Goal: Task Accomplishment & Management: Manage account settings

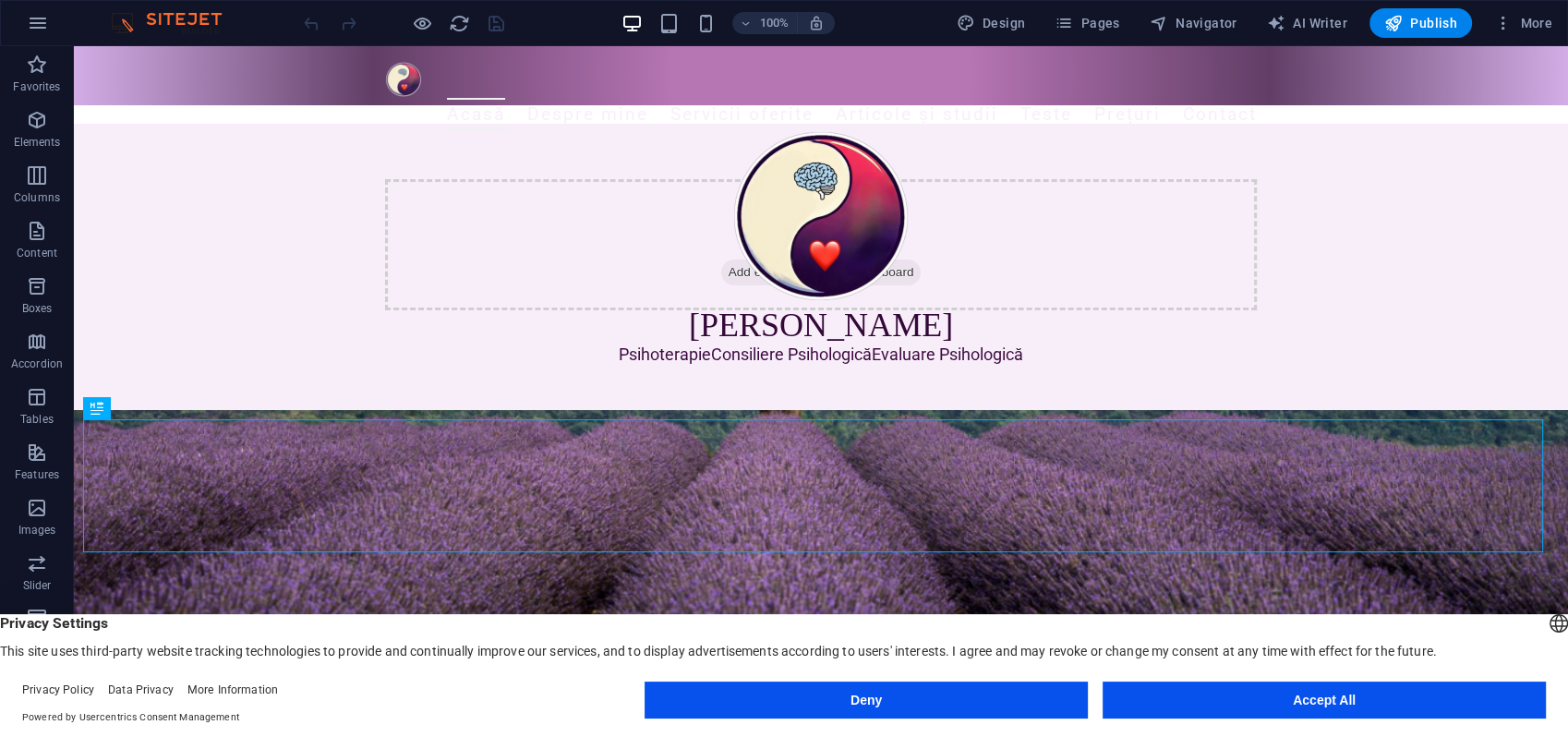
click at [976, 691] on button "Deny" at bounding box center [866, 700] width 443 height 37
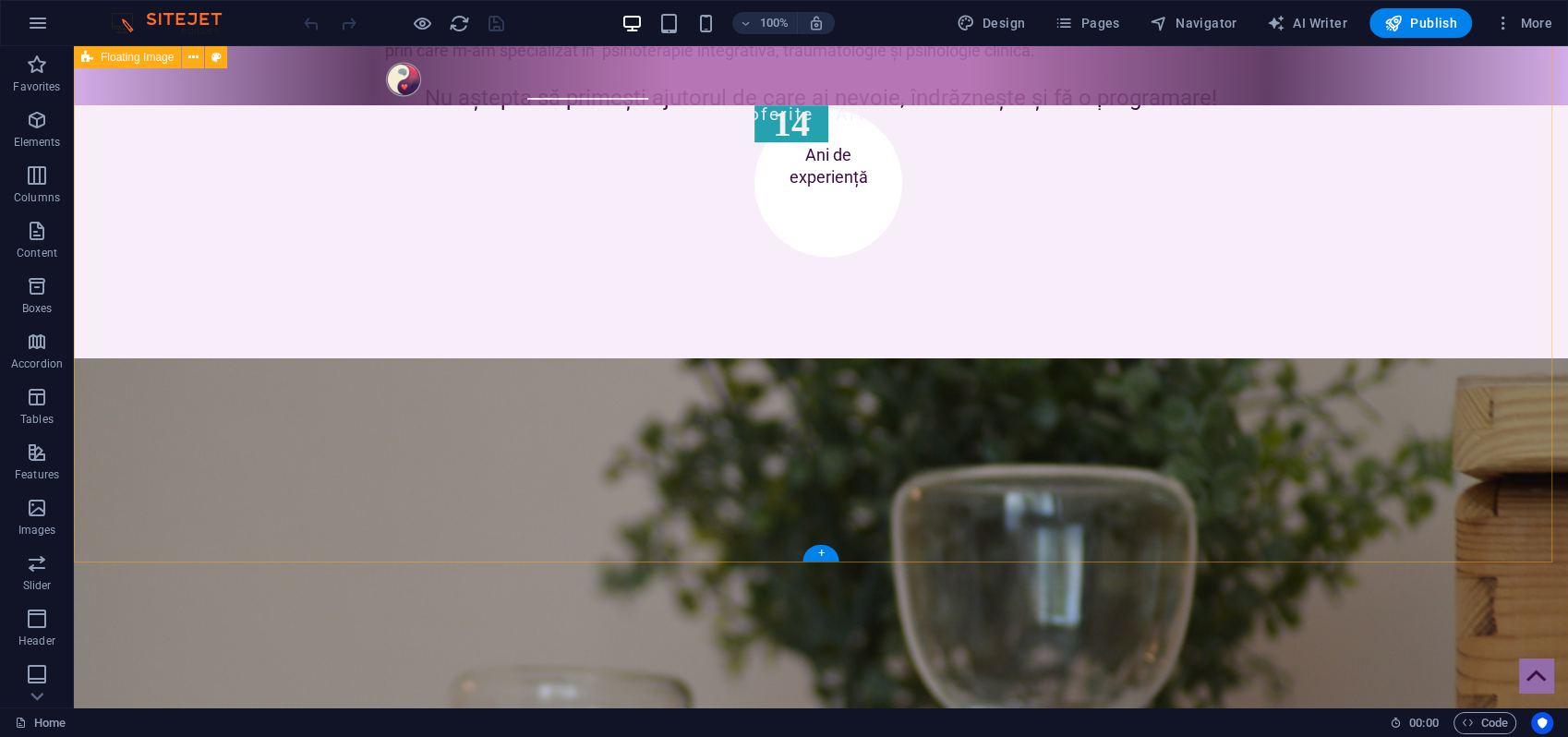
scroll to position [1642, 0]
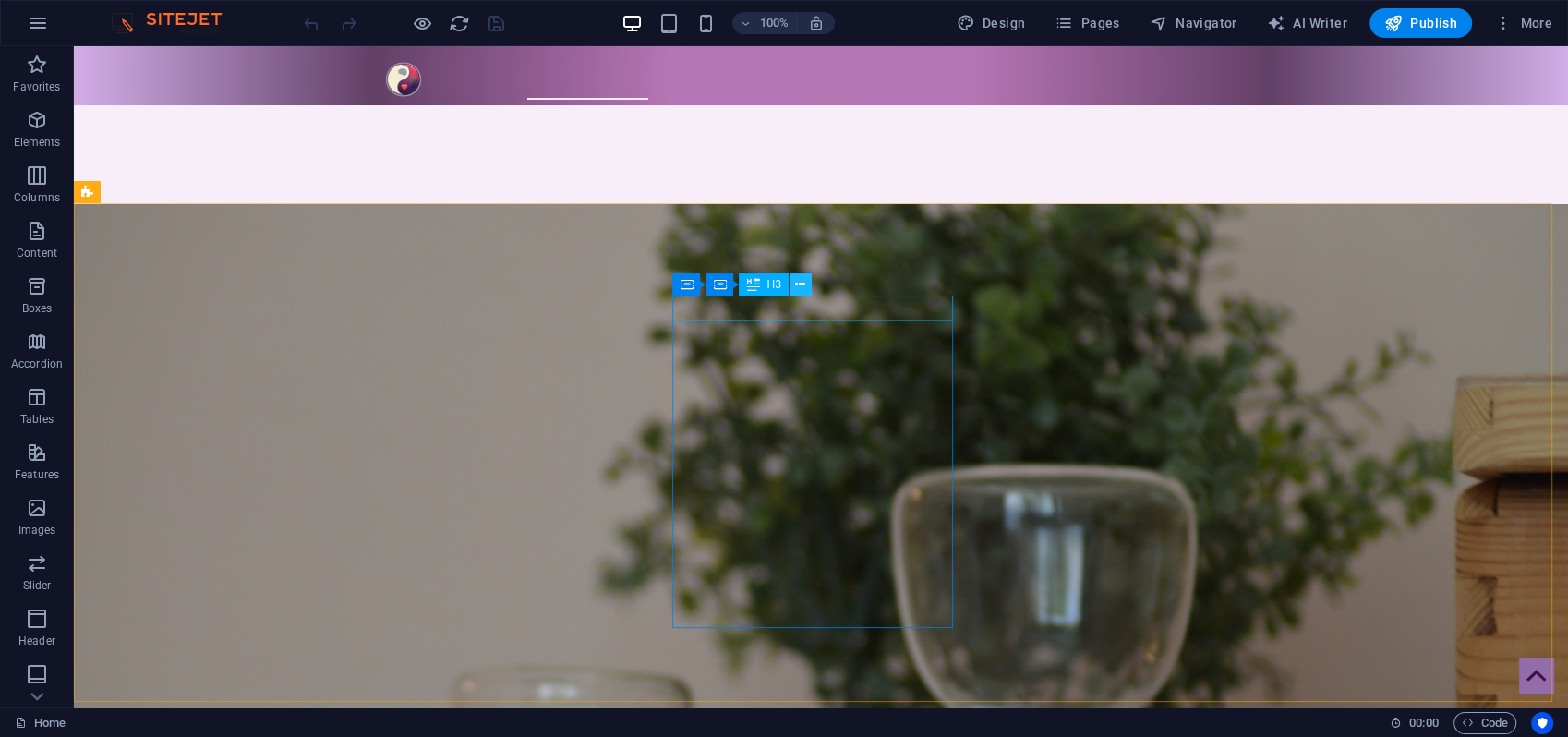
click at [799, 287] on icon at bounding box center [799, 285] width 10 height 19
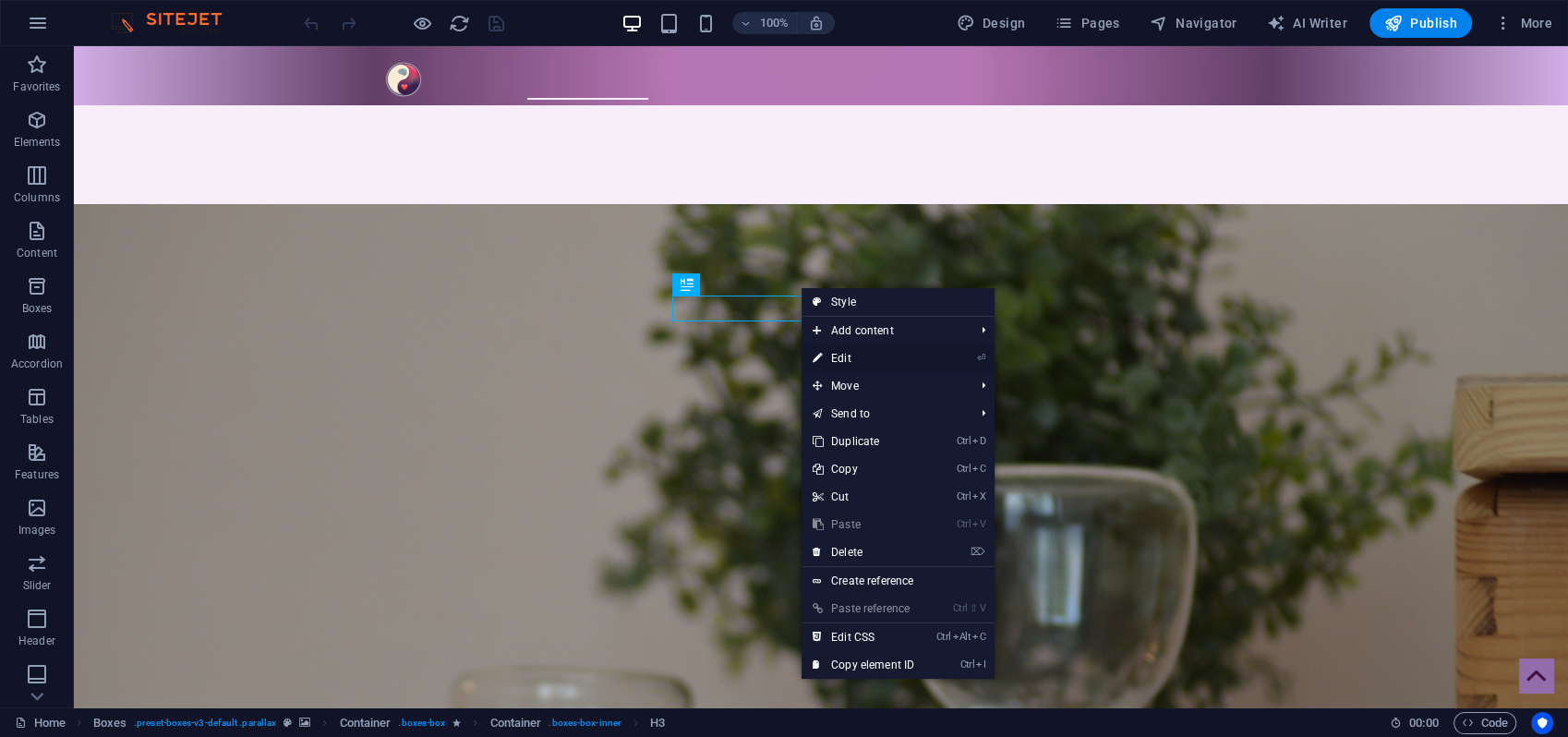
click at [834, 355] on link "⏎ Edit" at bounding box center [863, 358] width 124 height 28
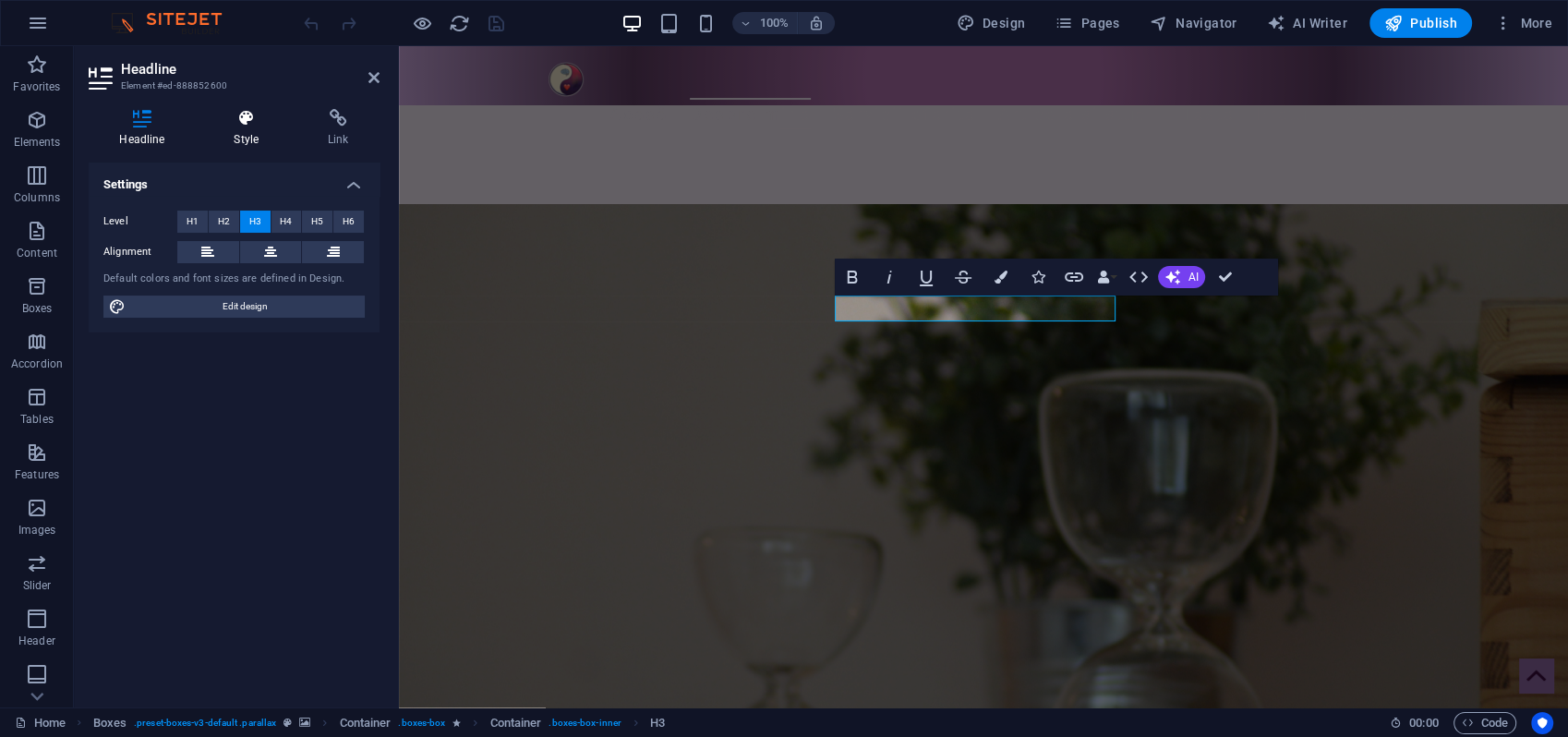
click at [246, 131] on h4 "Style" at bounding box center [250, 129] width 94 height 39
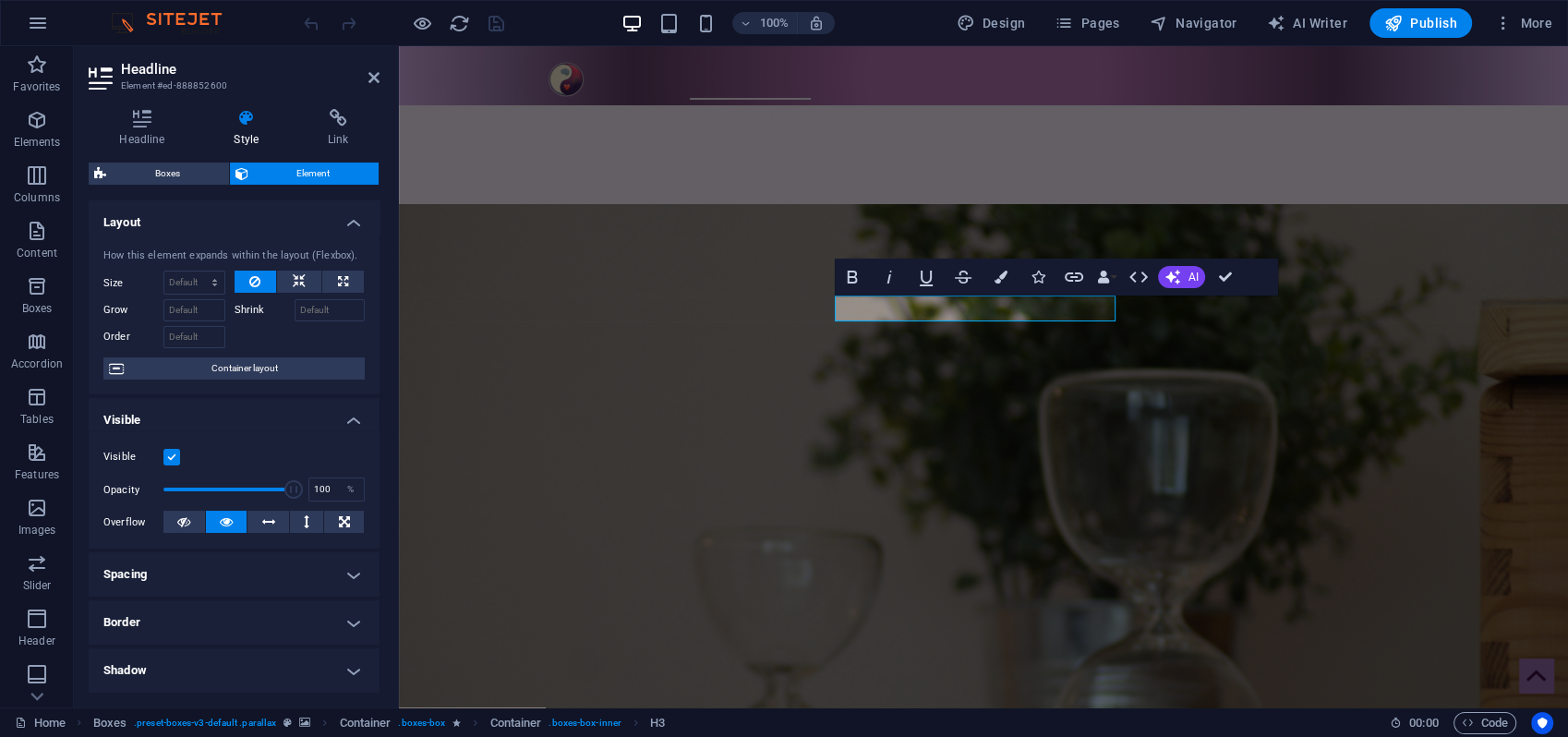
click at [212, 580] on h4 "Spacing" at bounding box center [234, 575] width 291 height 45
click at [330, 612] on span "Custom" at bounding box center [327, 611] width 64 height 22
click at [240, 644] on select "auto px % rem vw vh" at bounding box center [233, 644] width 77 height 22
select select "px"
click at [245, 633] on select "auto px % rem vw vh" at bounding box center [233, 644] width 77 height 22
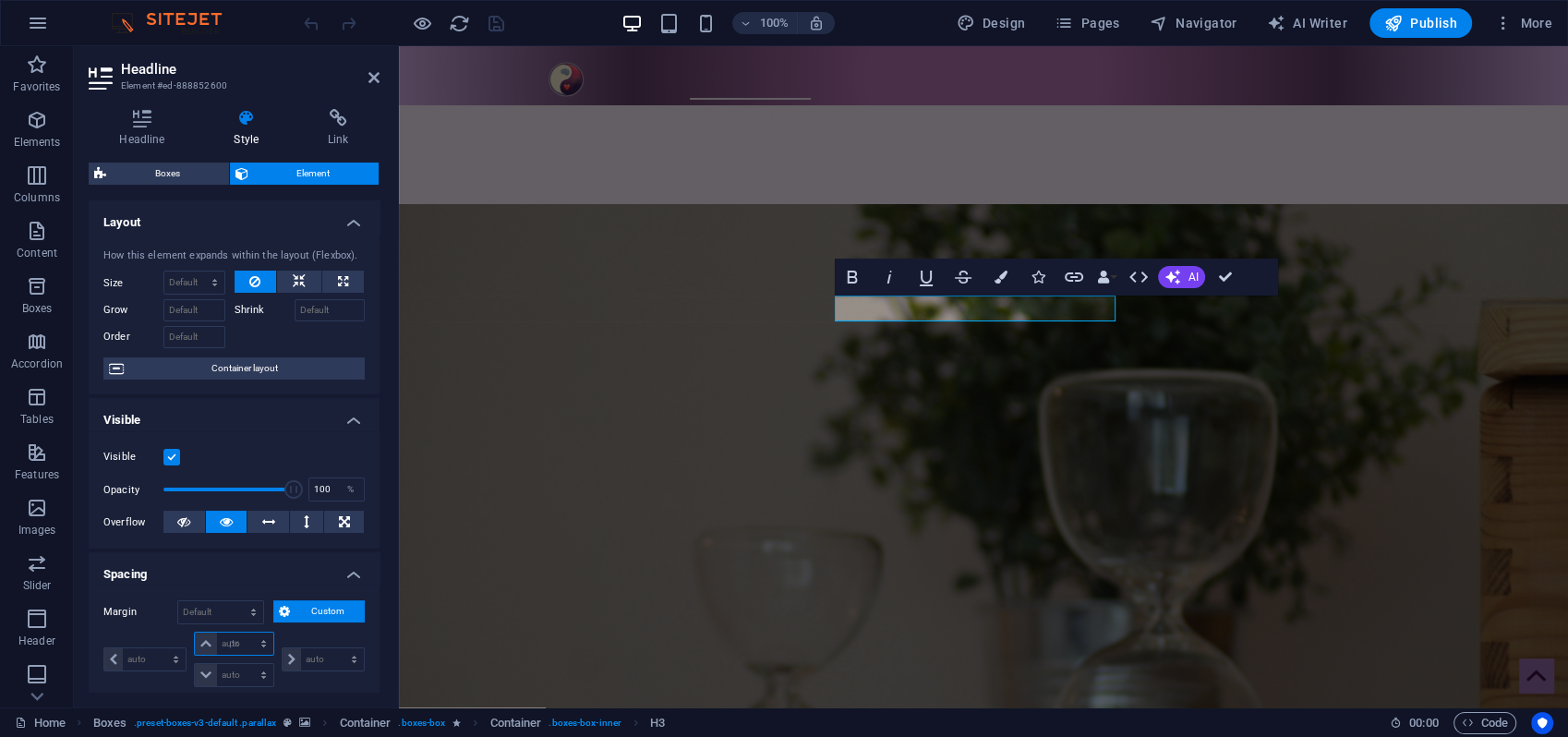
type input "0"
select select "px"
type input "0"
select select "px"
type input "0"
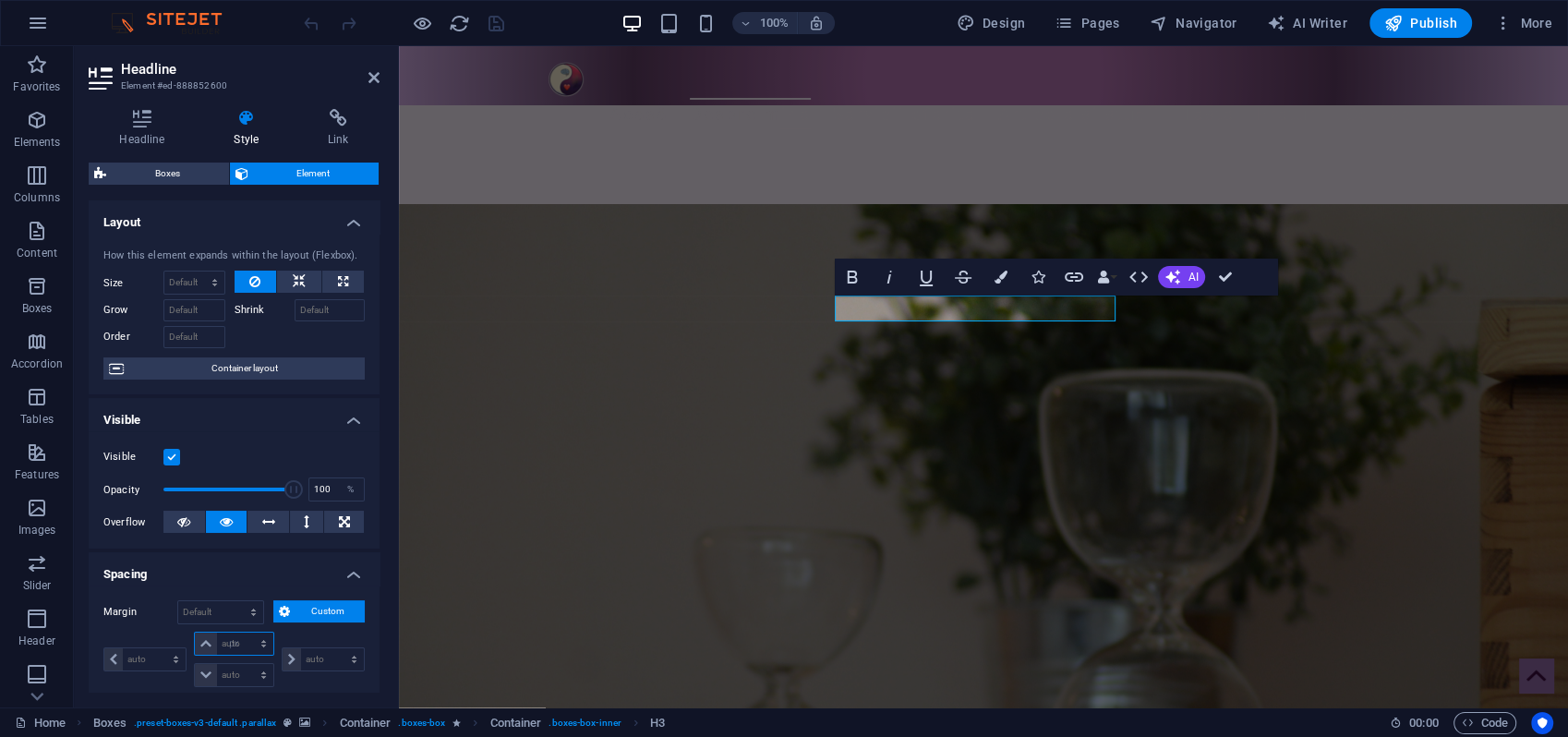
type input "0"
select select "px"
type input "0"
select select "px"
type input "10"
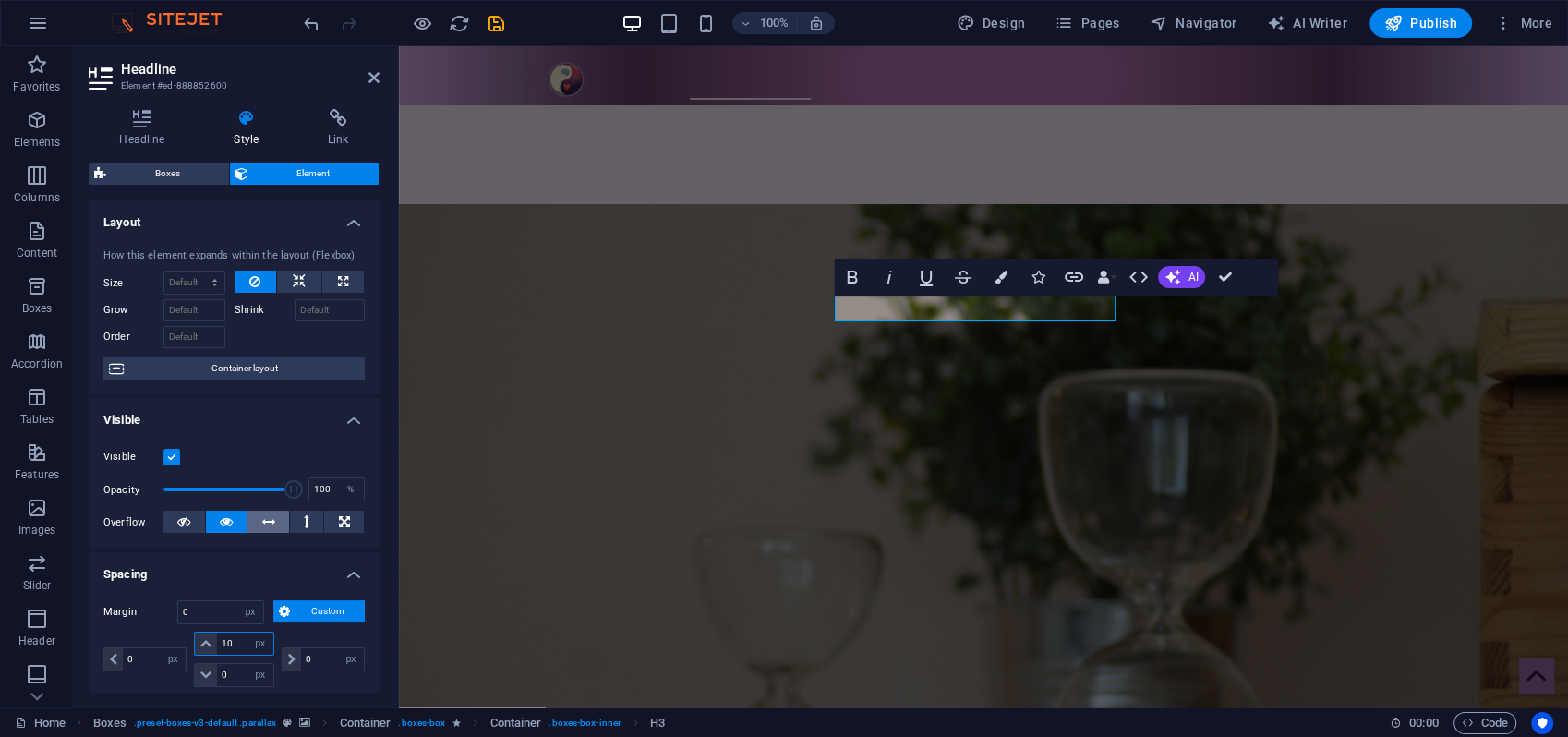
select select "DISABLED_OPTION_VALUE"
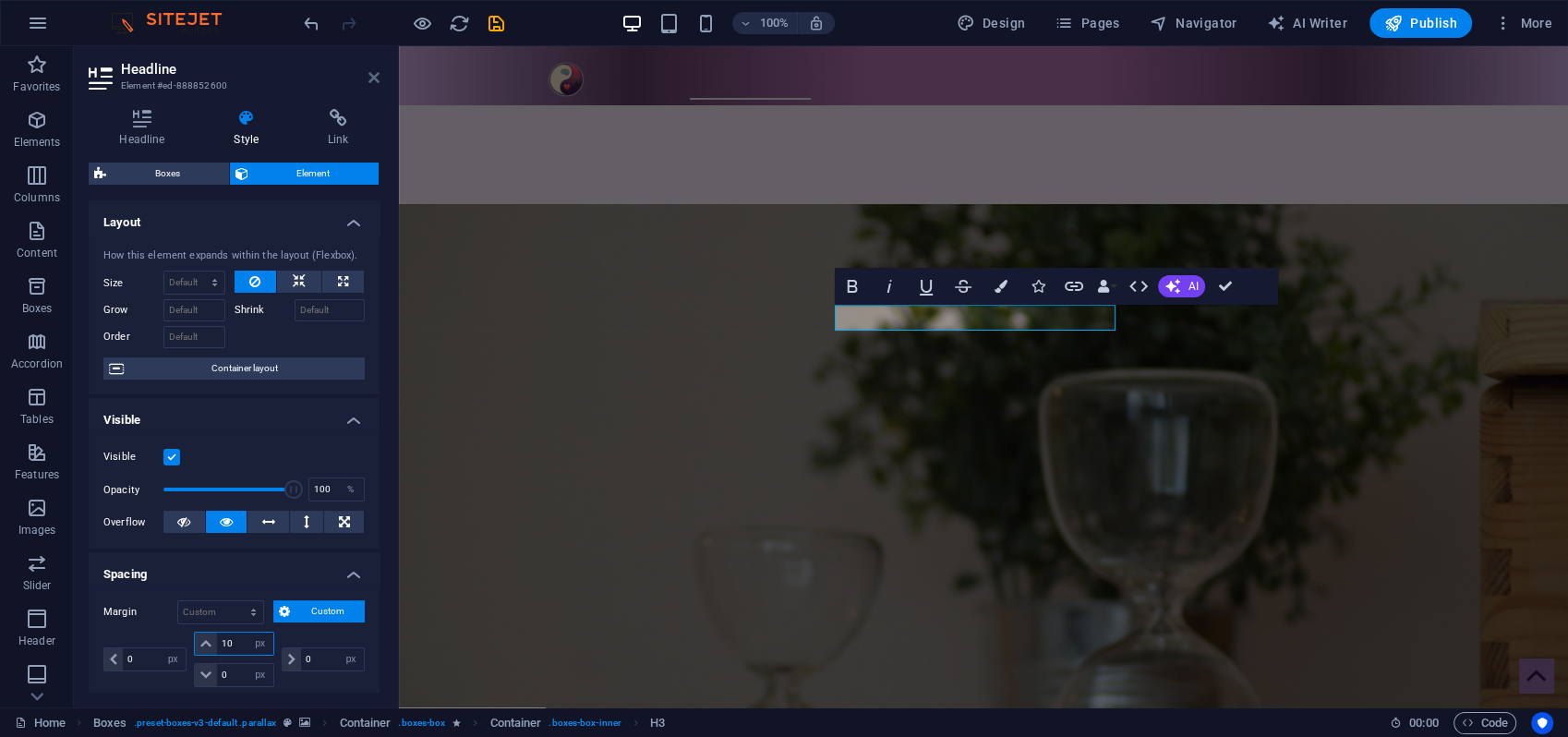
type input "10"
click at [374, 78] on icon at bounding box center [374, 77] width 11 height 15
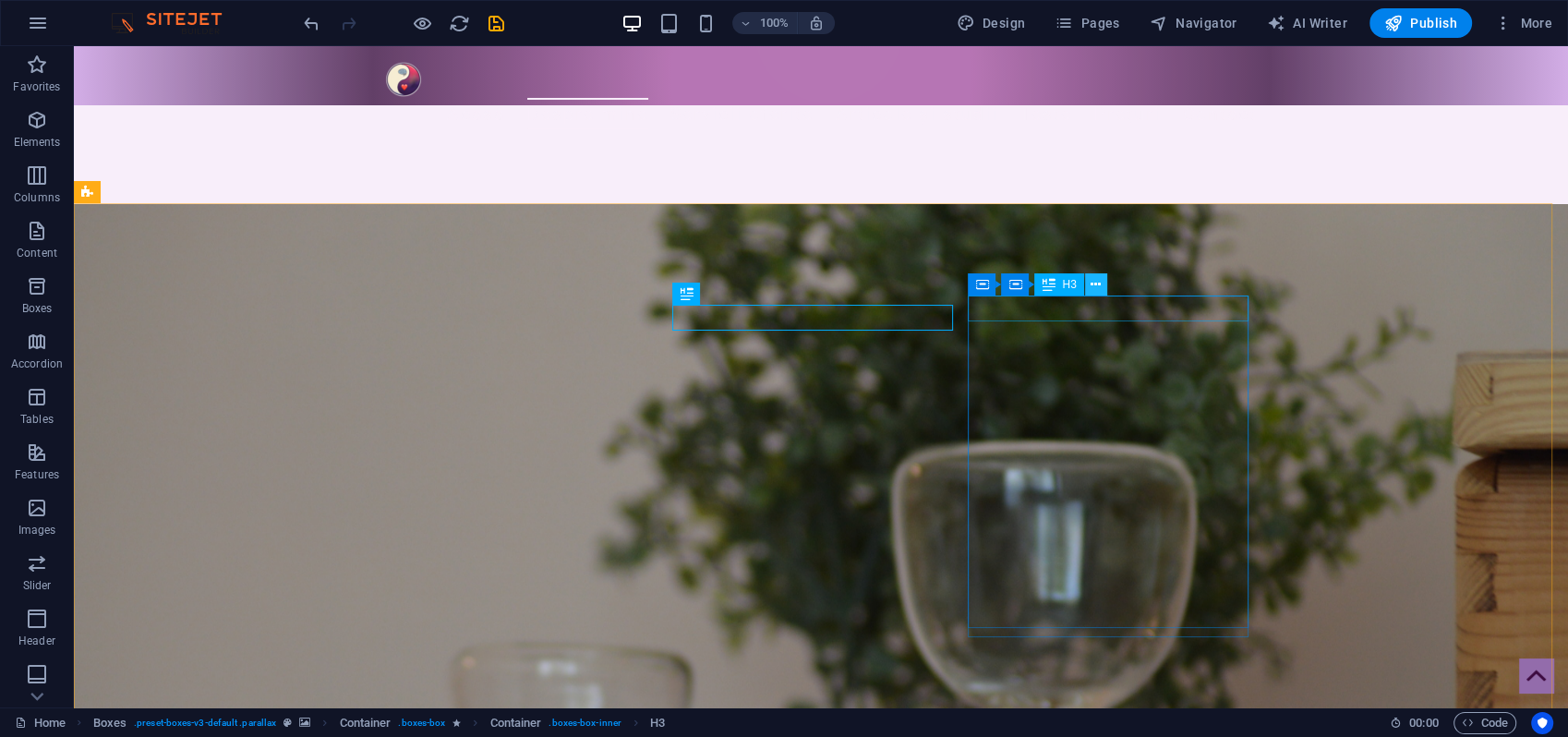
click at [1095, 284] on icon at bounding box center [1096, 285] width 10 height 19
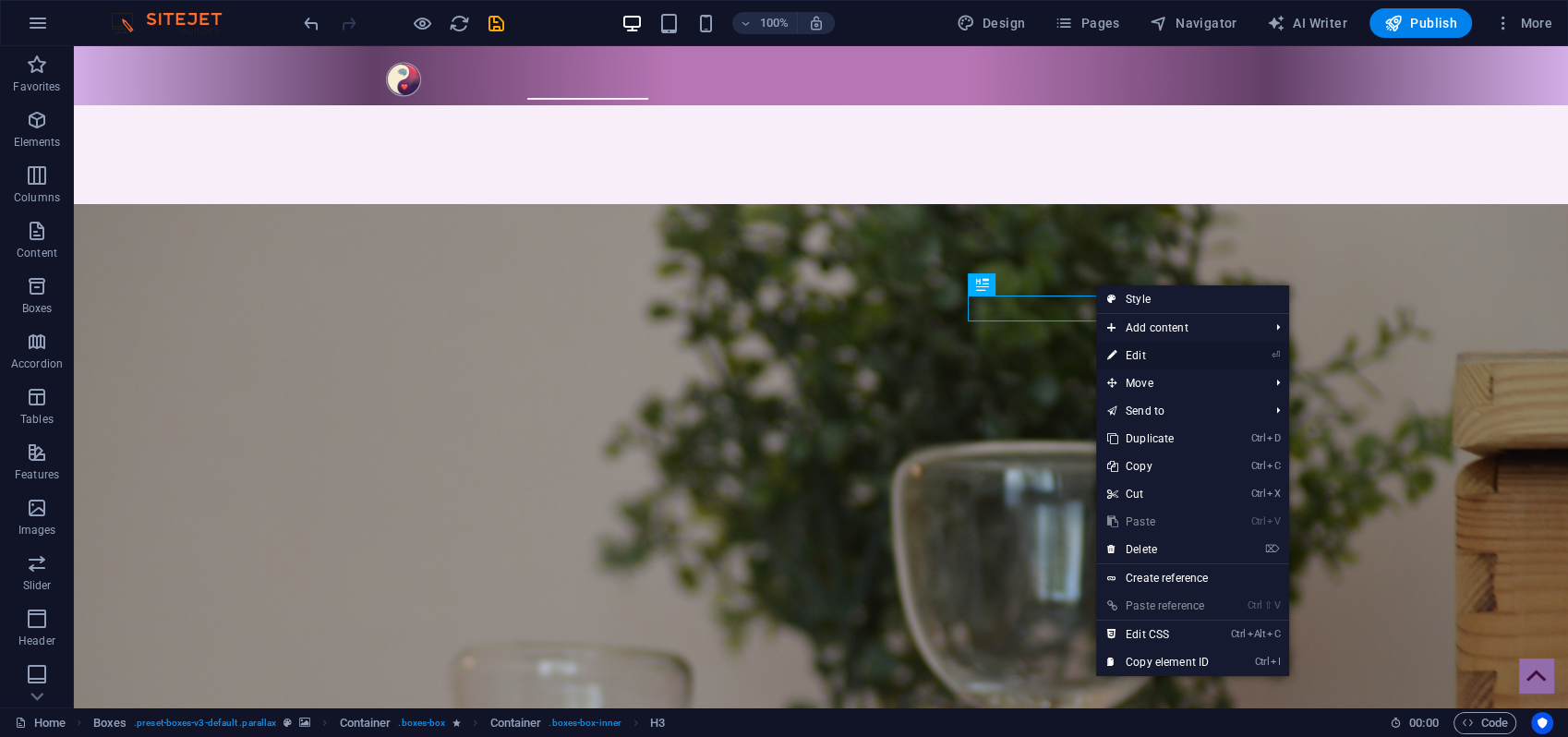
drag, startPoint x: 1125, startPoint y: 356, endPoint x: 724, endPoint y: 311, distance: 403.5
click at [1125, 356] on link "⏎ Edit" at bounding box center [1159, 355] width 124 height 28
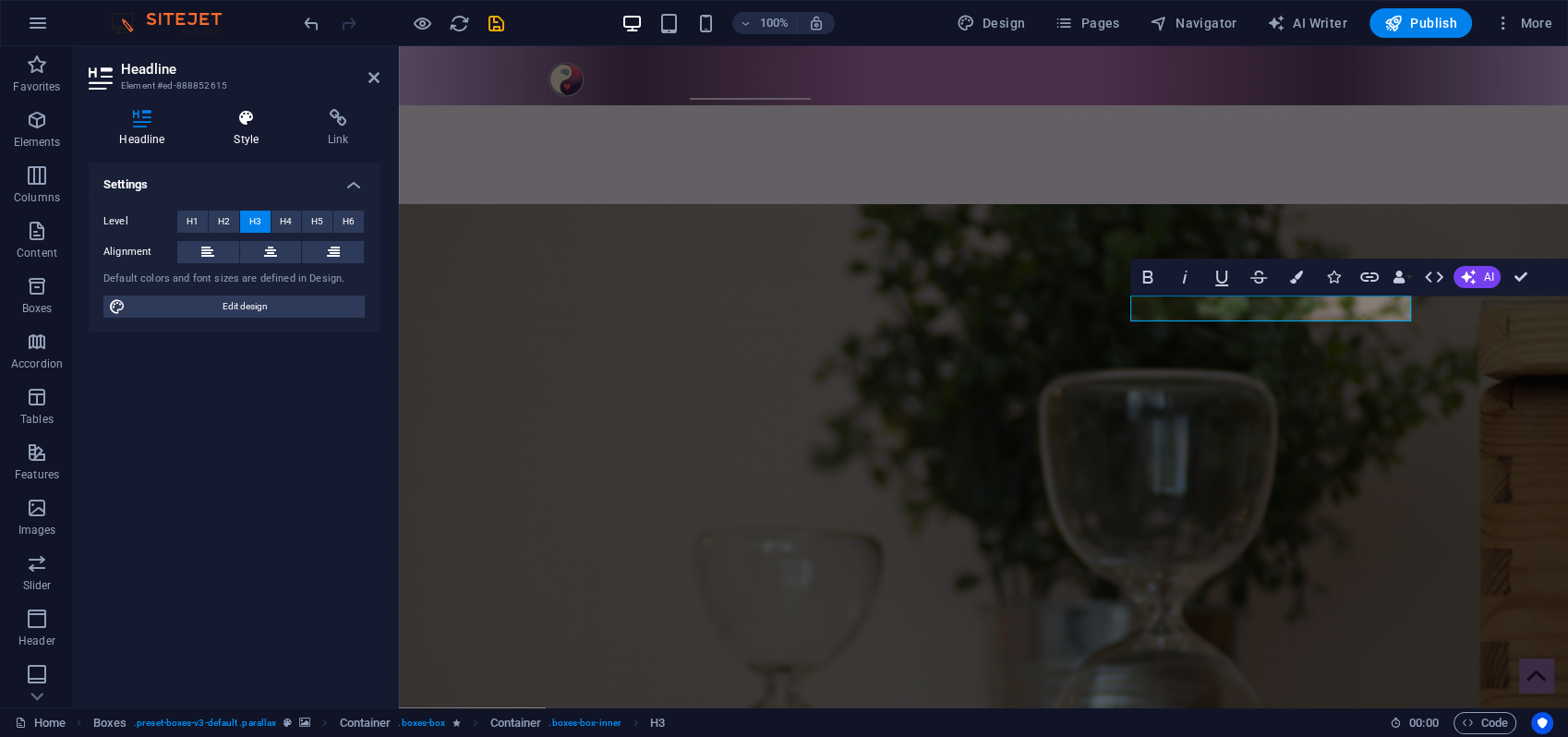
click at [251, 123] on icon at bounding box center [247, 118] width 87 height 18
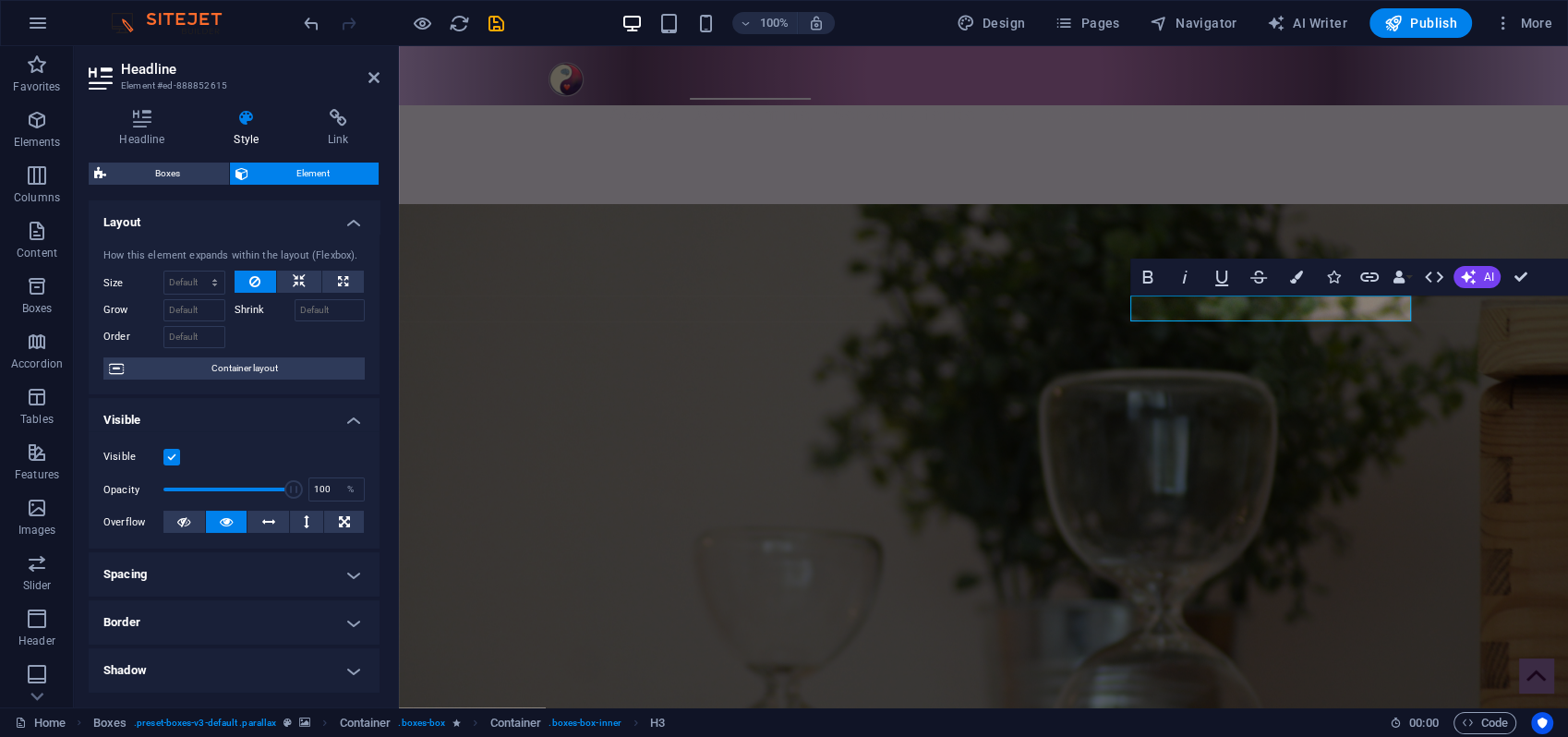
click at [209, 584] on h4 "Spacing" at bounding box center [234, 575] width 291 height 45
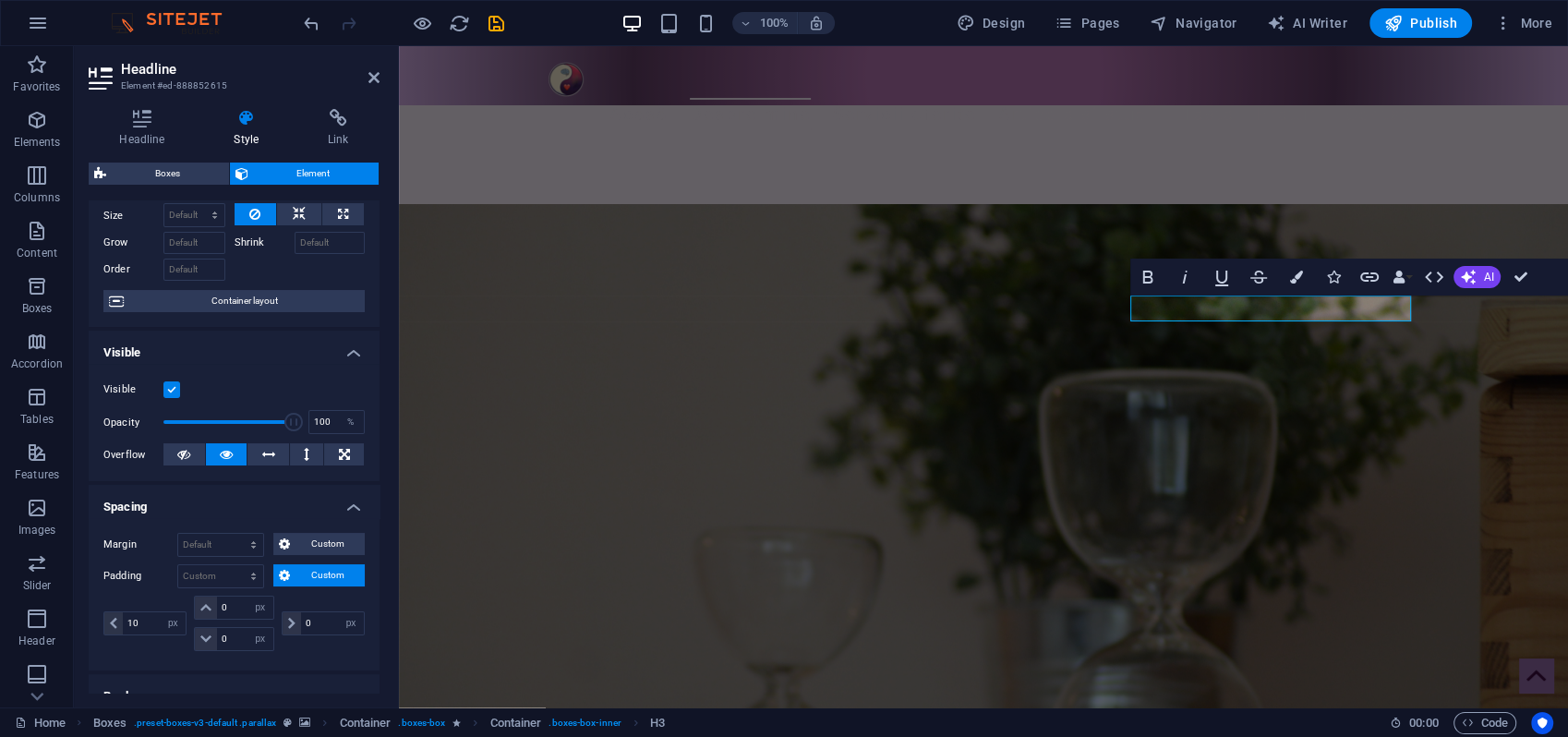
scroll to position [103, 0]
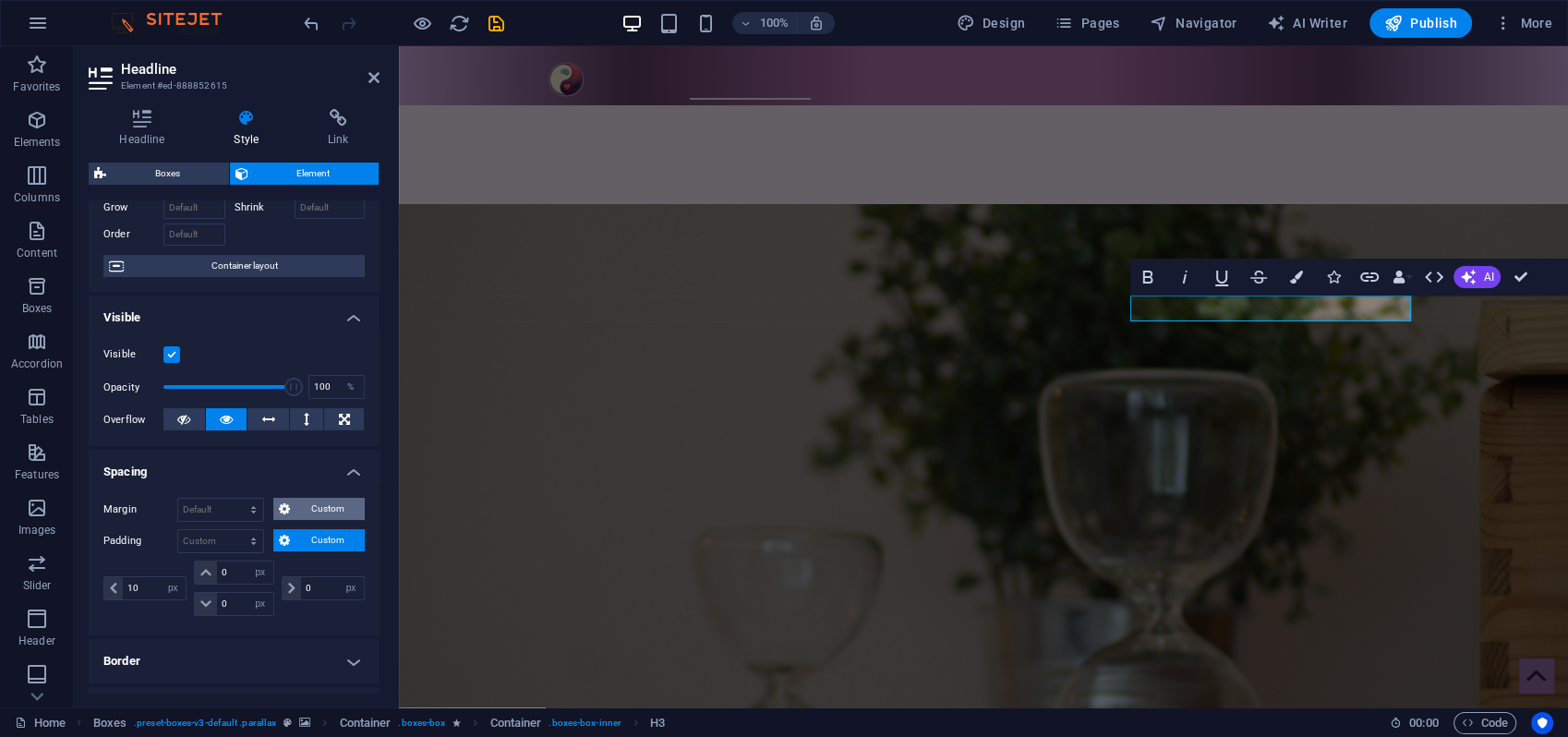
click at [321, 510] on span "Custom" at bounding box center [327, 508] width 64 height 22
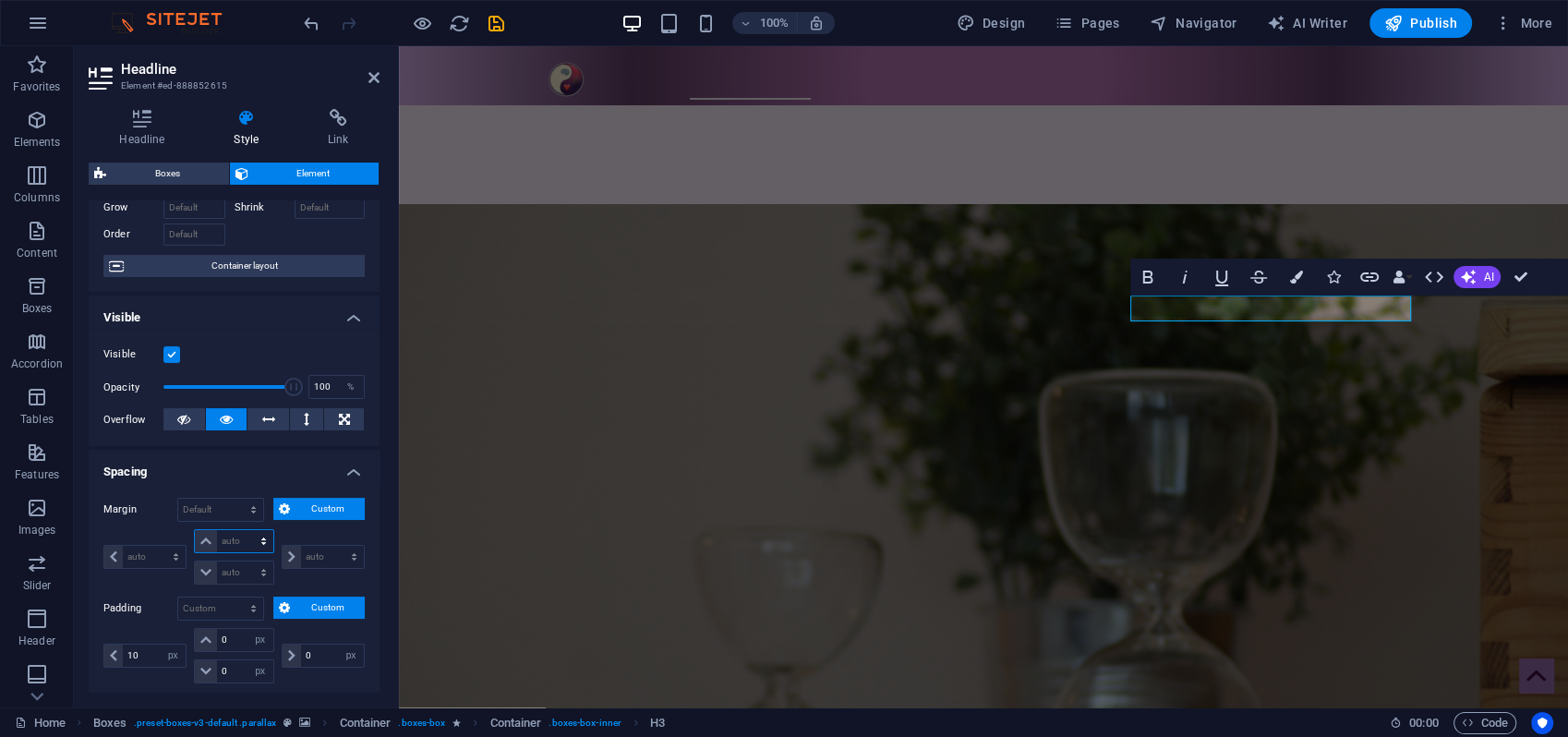
click at [262, 540] on select "auto px % rem vw vh" at bounding box center [233, 541] width 77 height 22
select select "px"
click at [245, 531] on select "auto px % rem vw vh" at bounding box center [233, 541] width 77 height 22
type input "0"
select select "px"
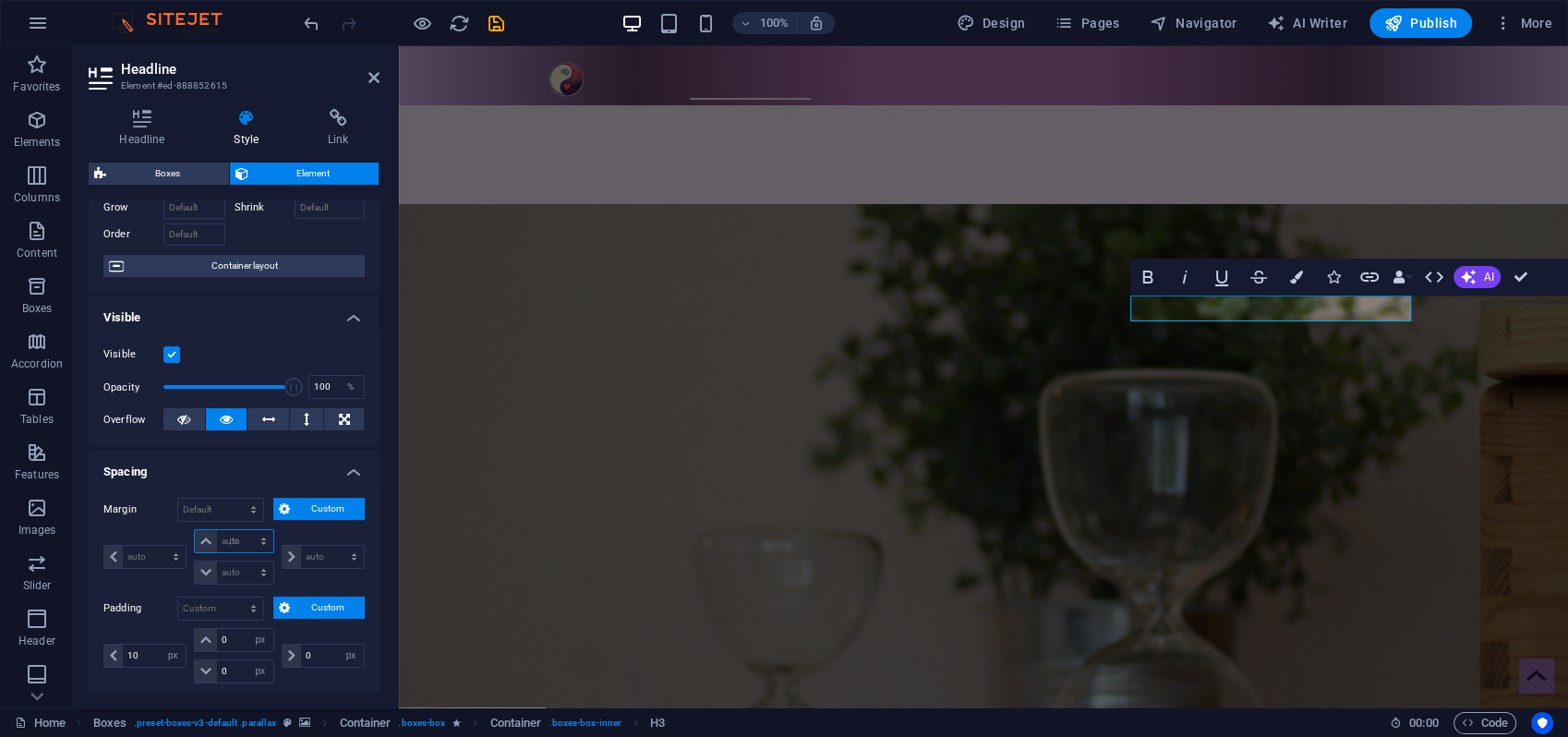
type input "0"
select select "px"
type input "0"
select select "px"
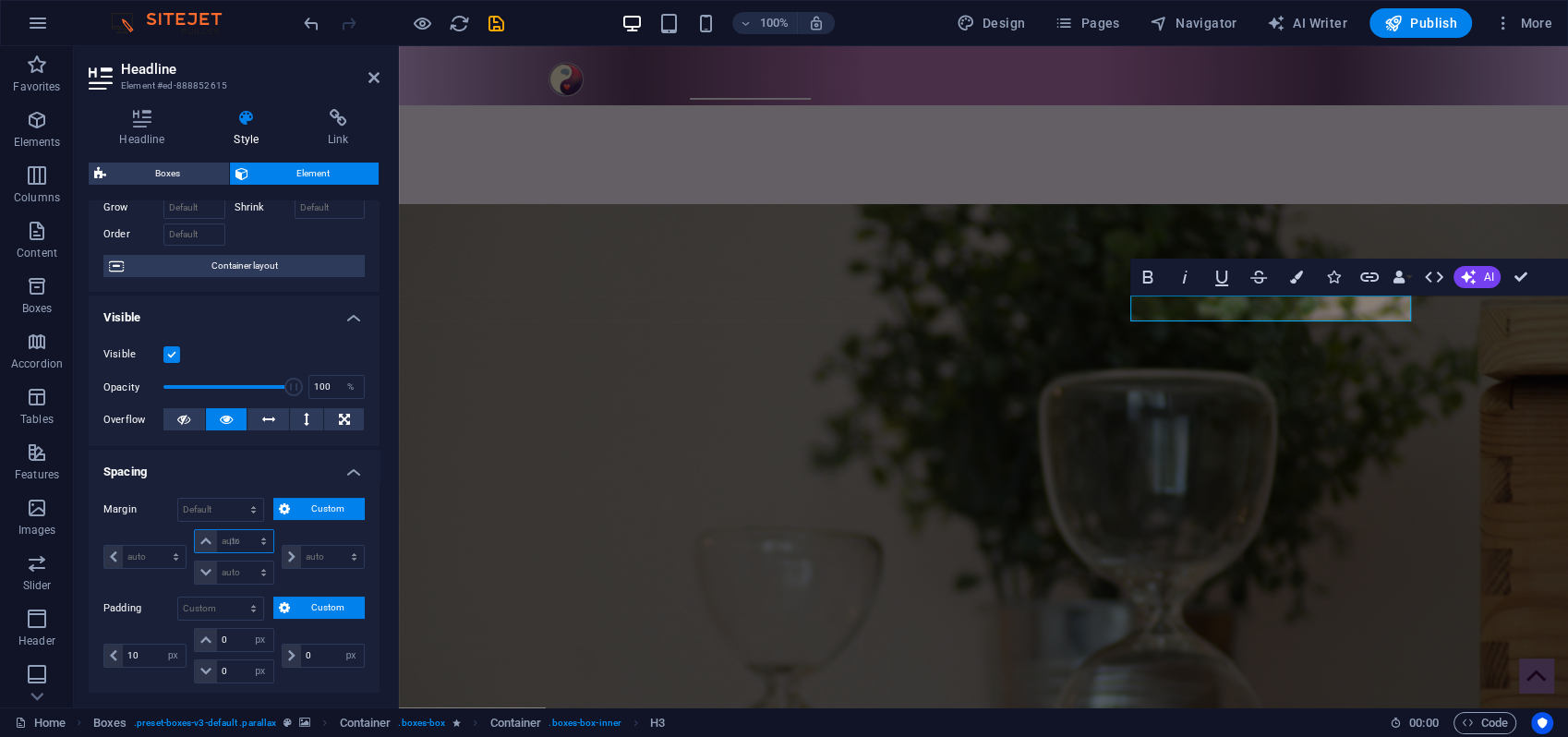
type input "0"
select select "px"
type input "10"
select select "DISABLED_OPTION_VALUE"
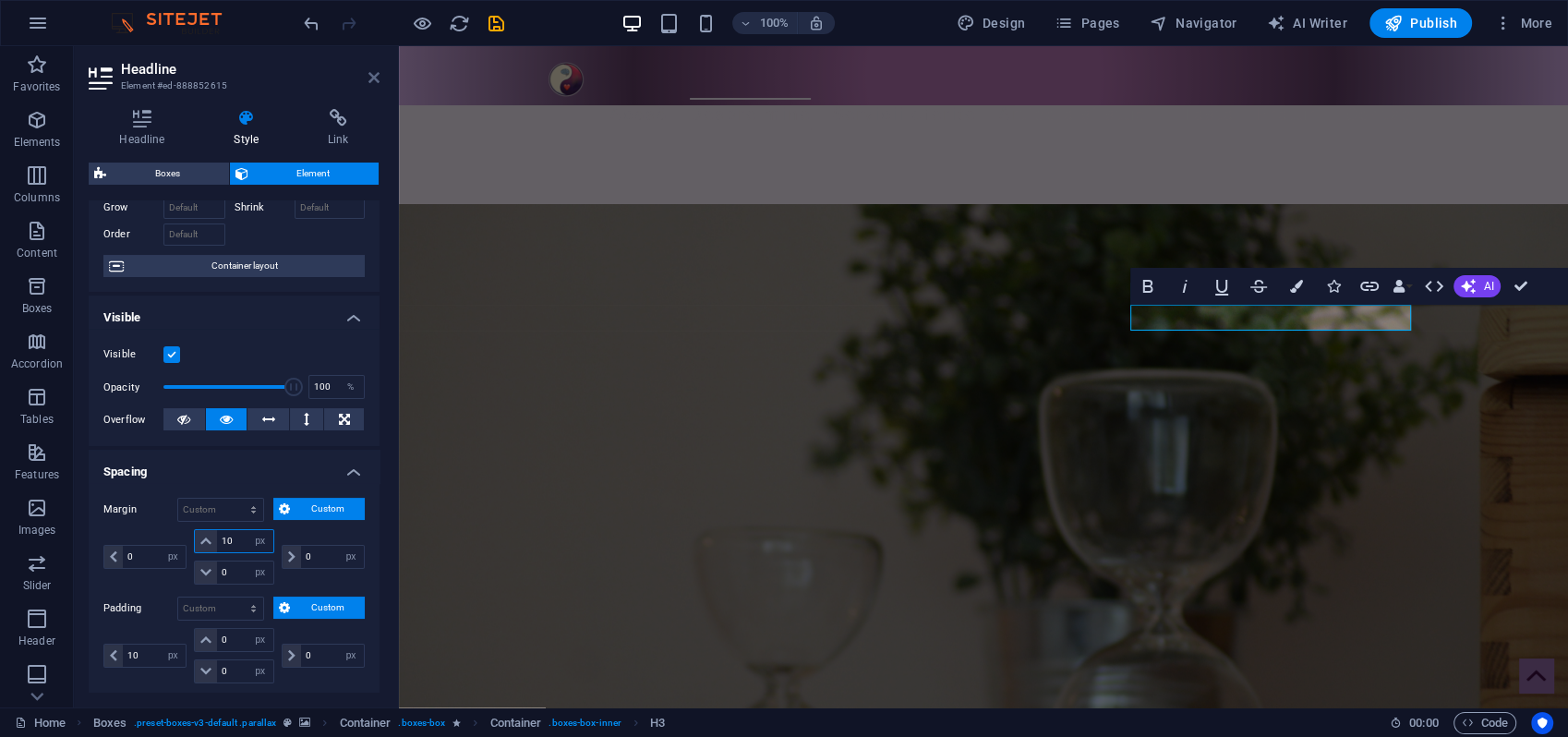
type input "10"
click at [374, 77] on icon at bounding box center [374, 77] width 11 height 15
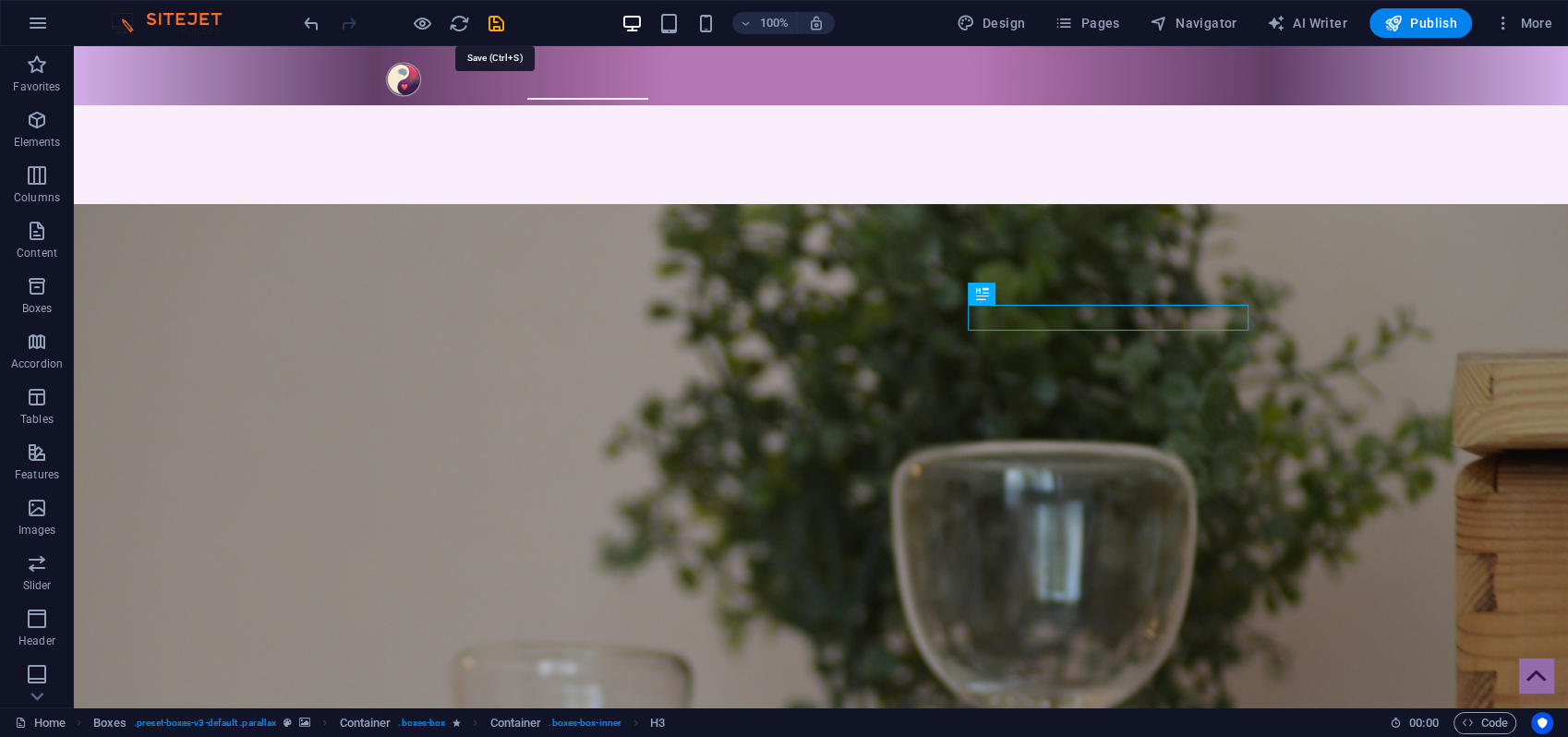
click at [492, 22] on icon "save" at bounding box center [497, 23] width 21 height 21
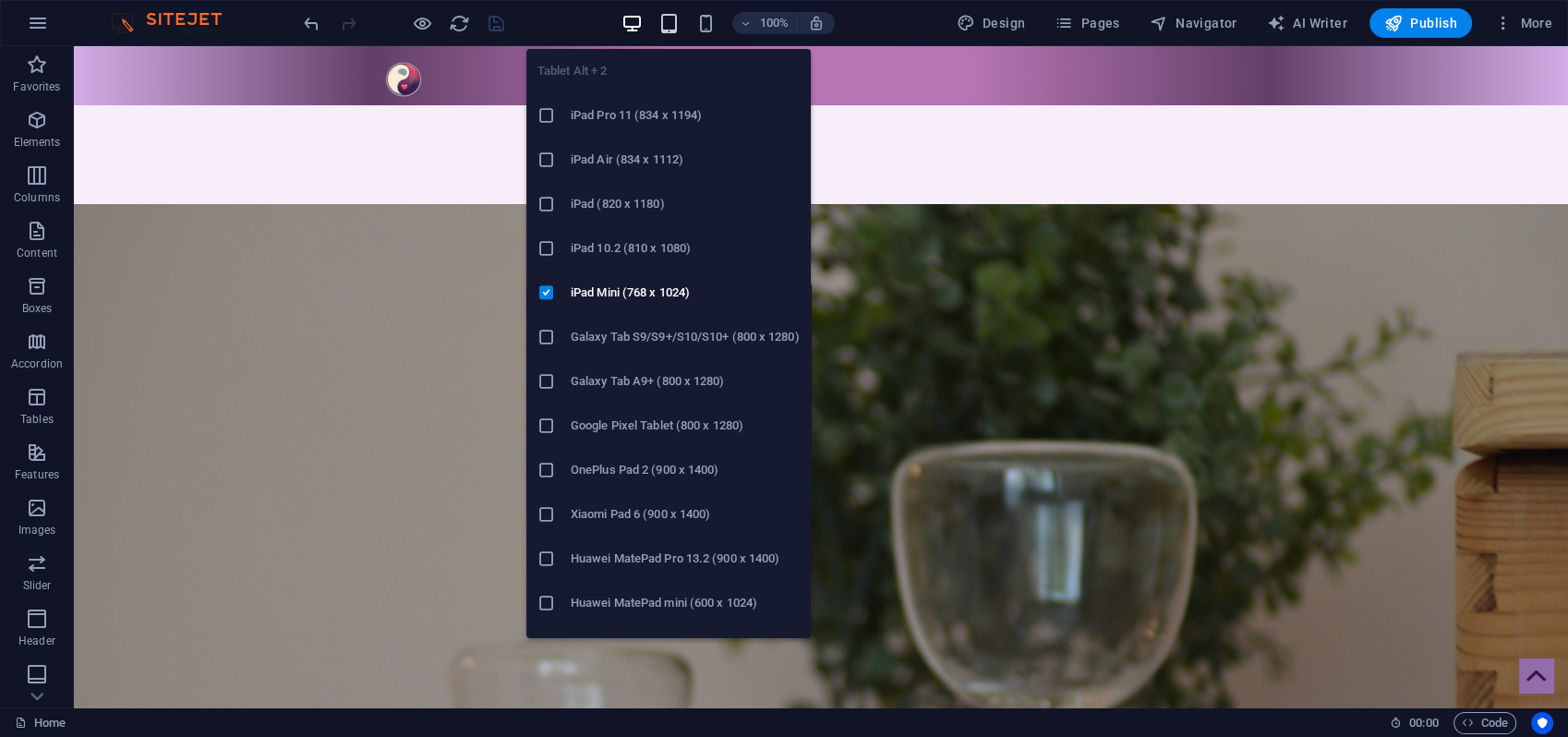
click at [675, 21] on icon "button" at bounding box center [669, 23] width 21 height 21
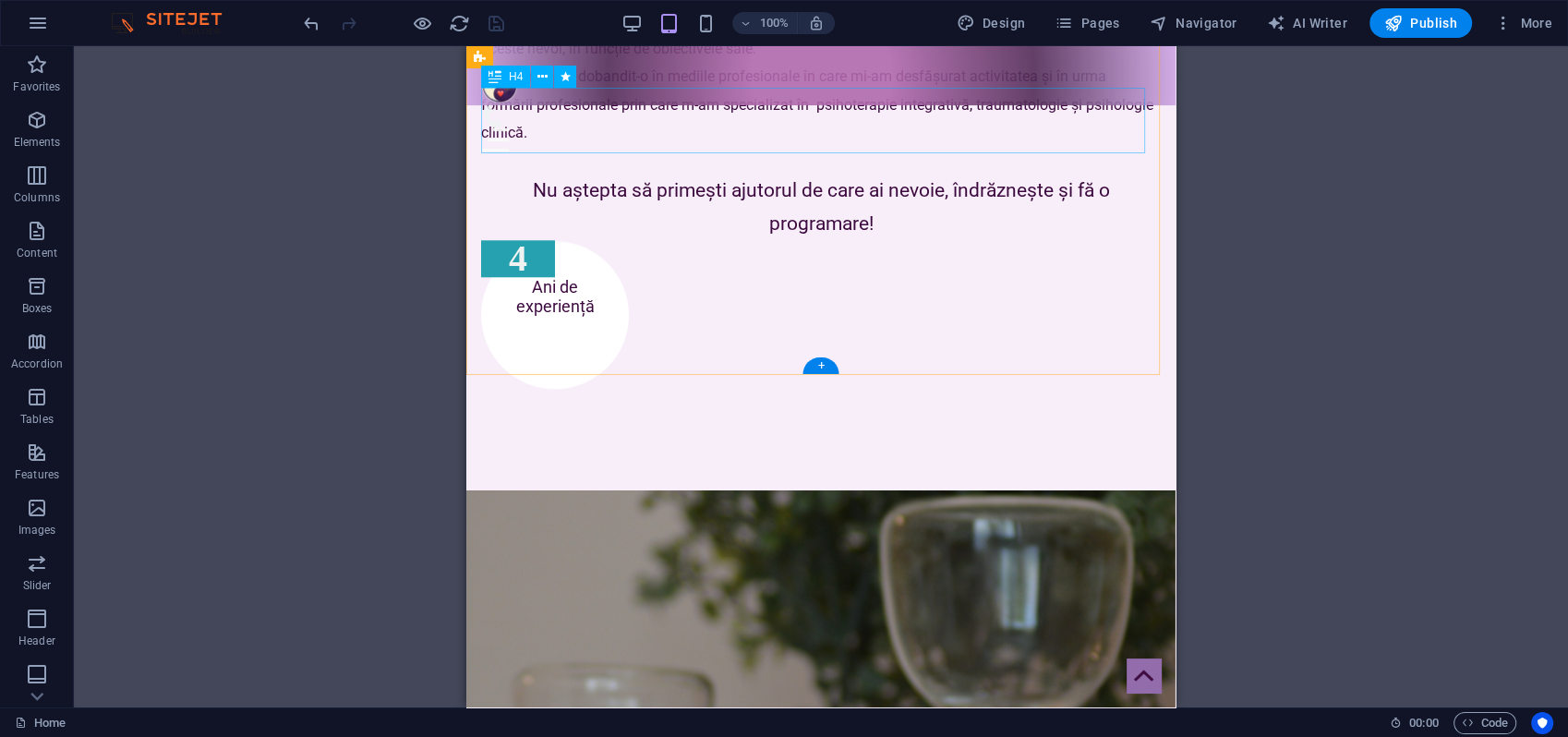
scroll to position [1848, 0]
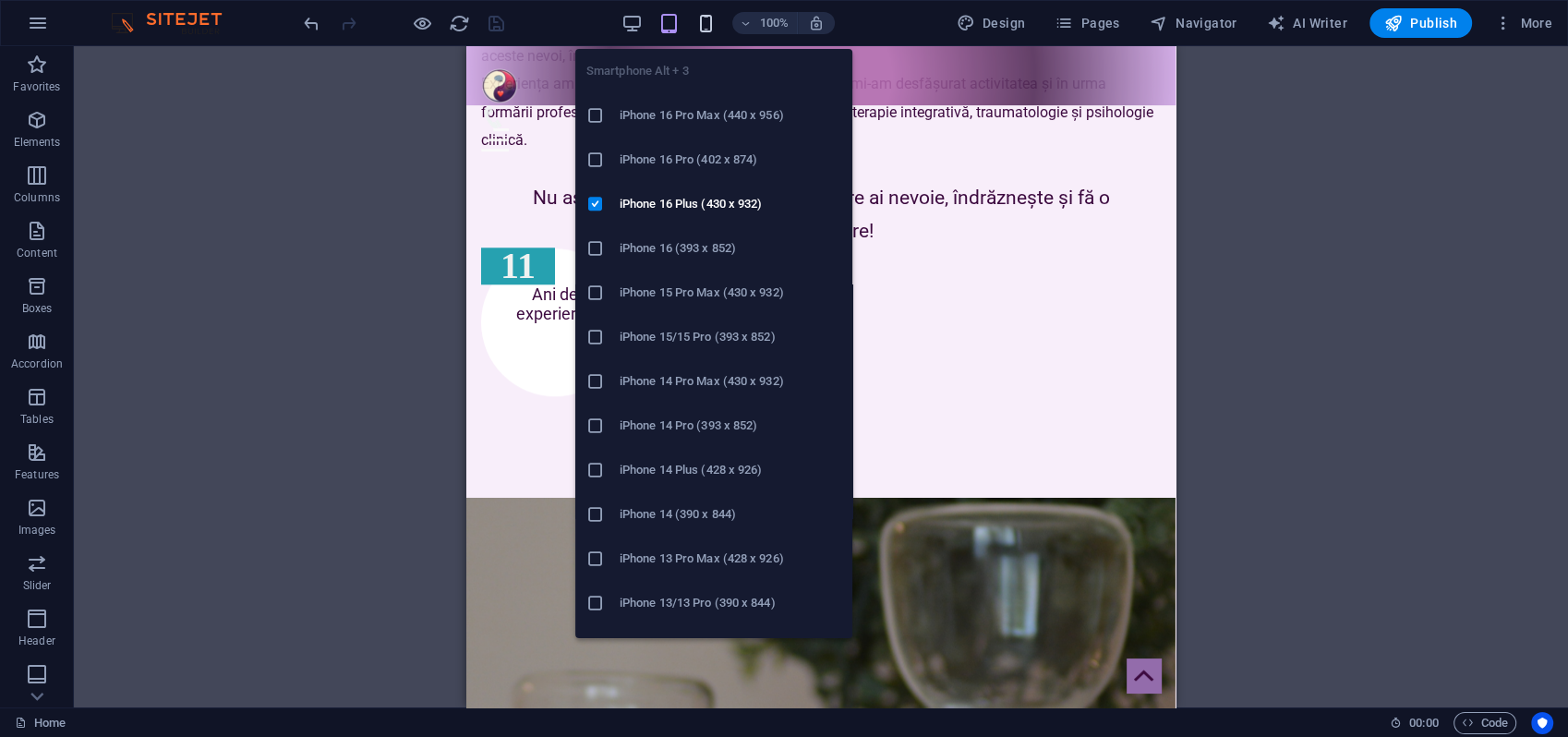
click at [715, 23] on icon "button" at bounding box center [706, 23] width 21 height 21
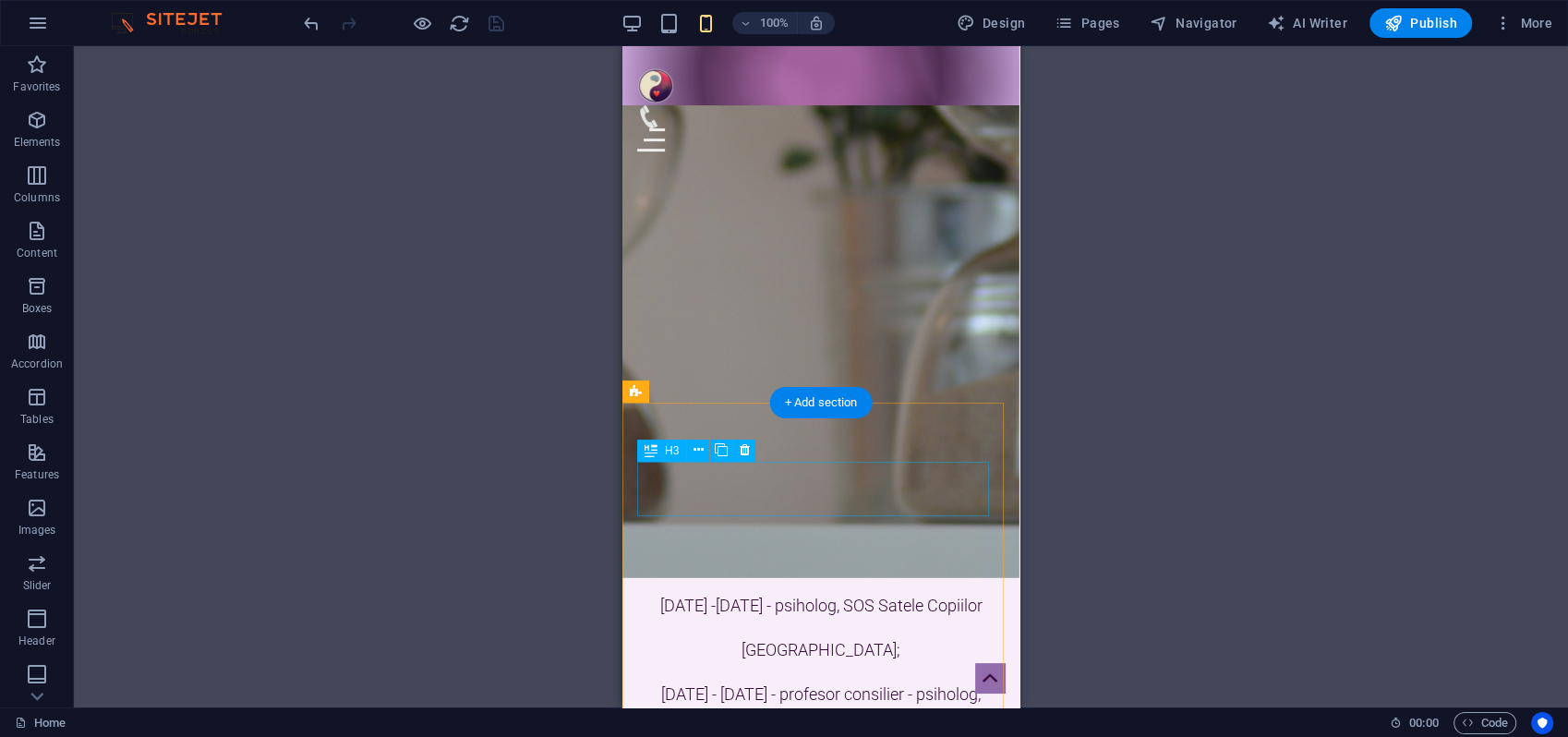
scroll to position [3490, 0]
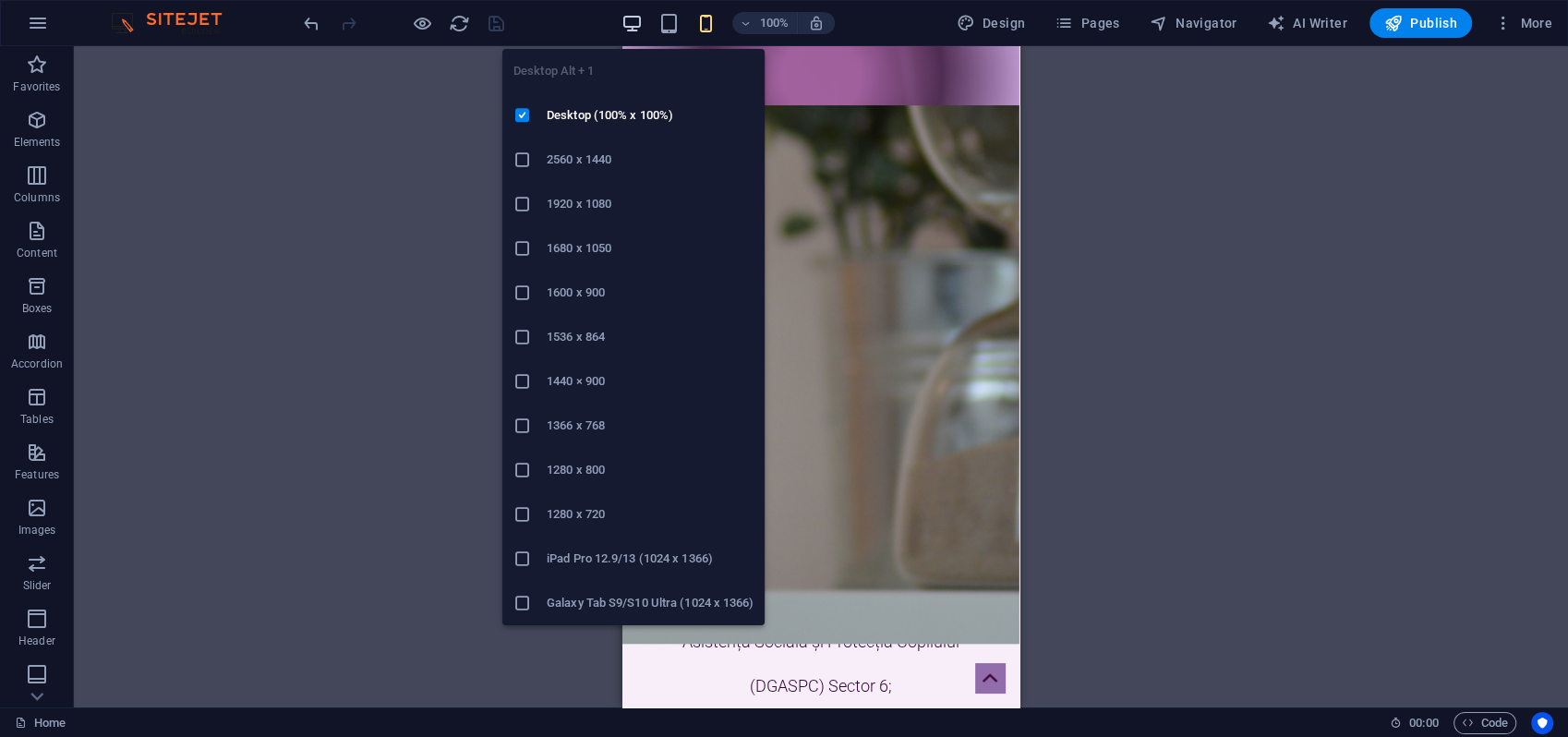
click at [637, 17] on icon "button" at bounding box center [632, 23] width 21 height 21
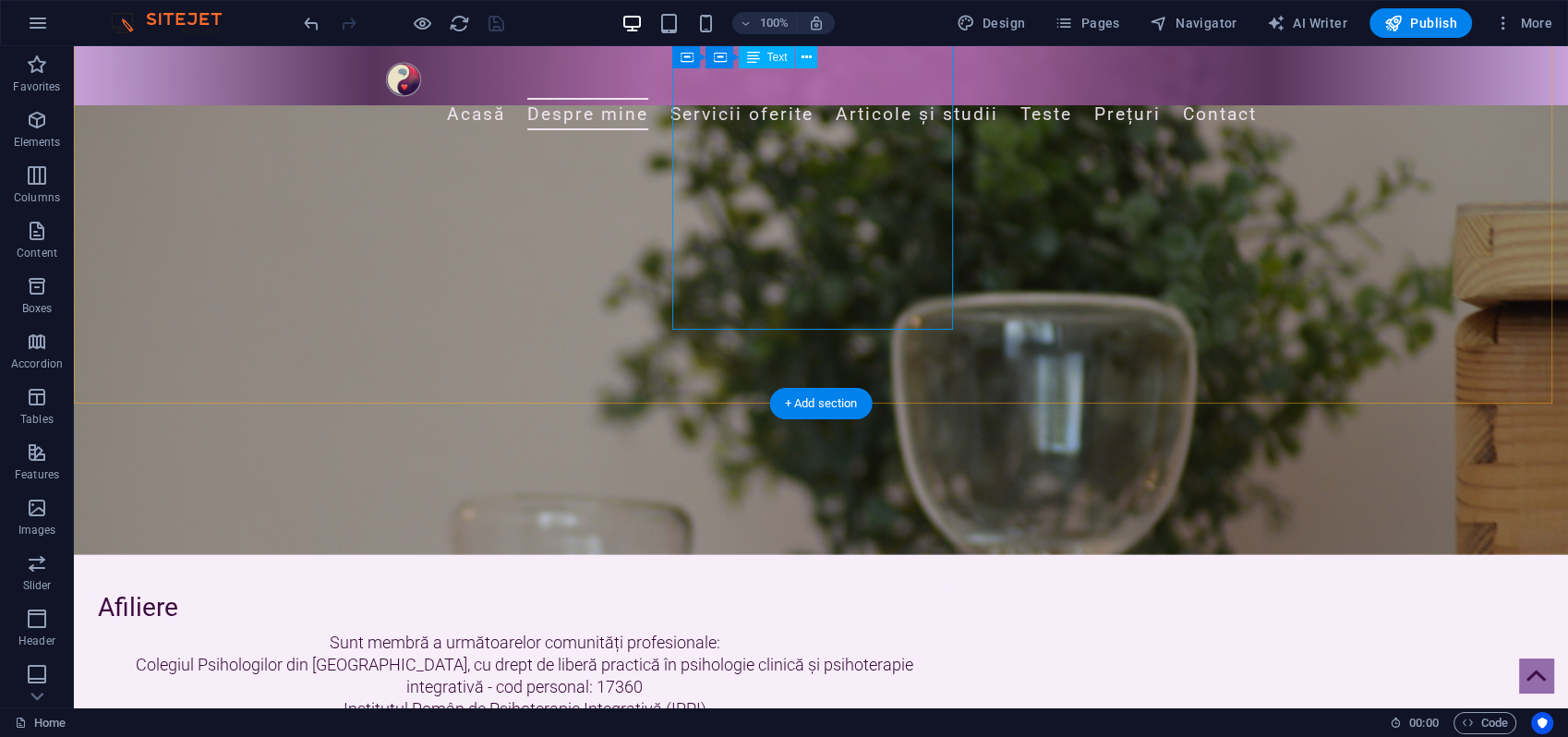
scroll to position [1950, 0]
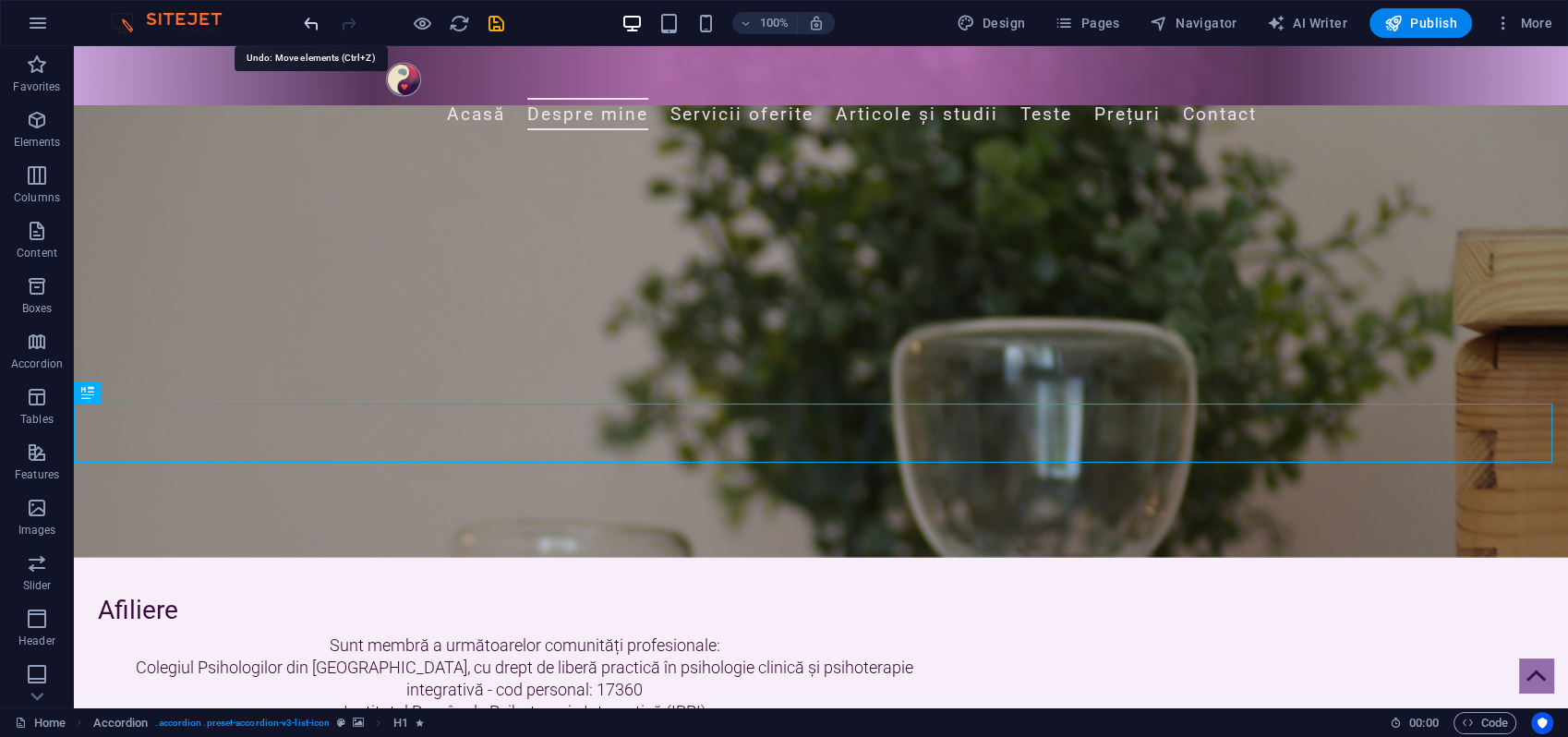
click at [312, 21] on icon "undo" at bounding box center [312, 23] width 21 height 21
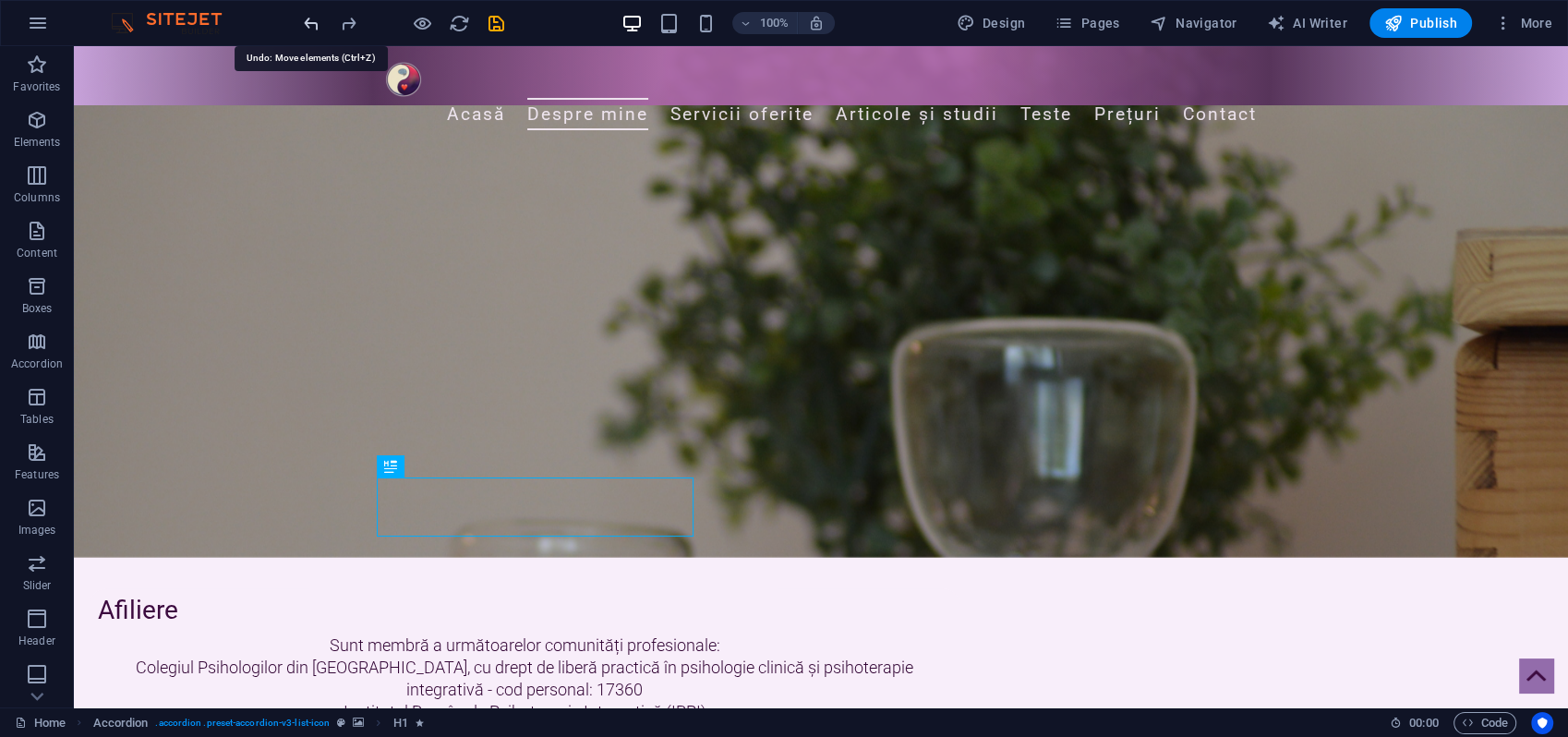
click at [312, 21] on icon "undo" at bounding box center [312, 23] width 21 height 21
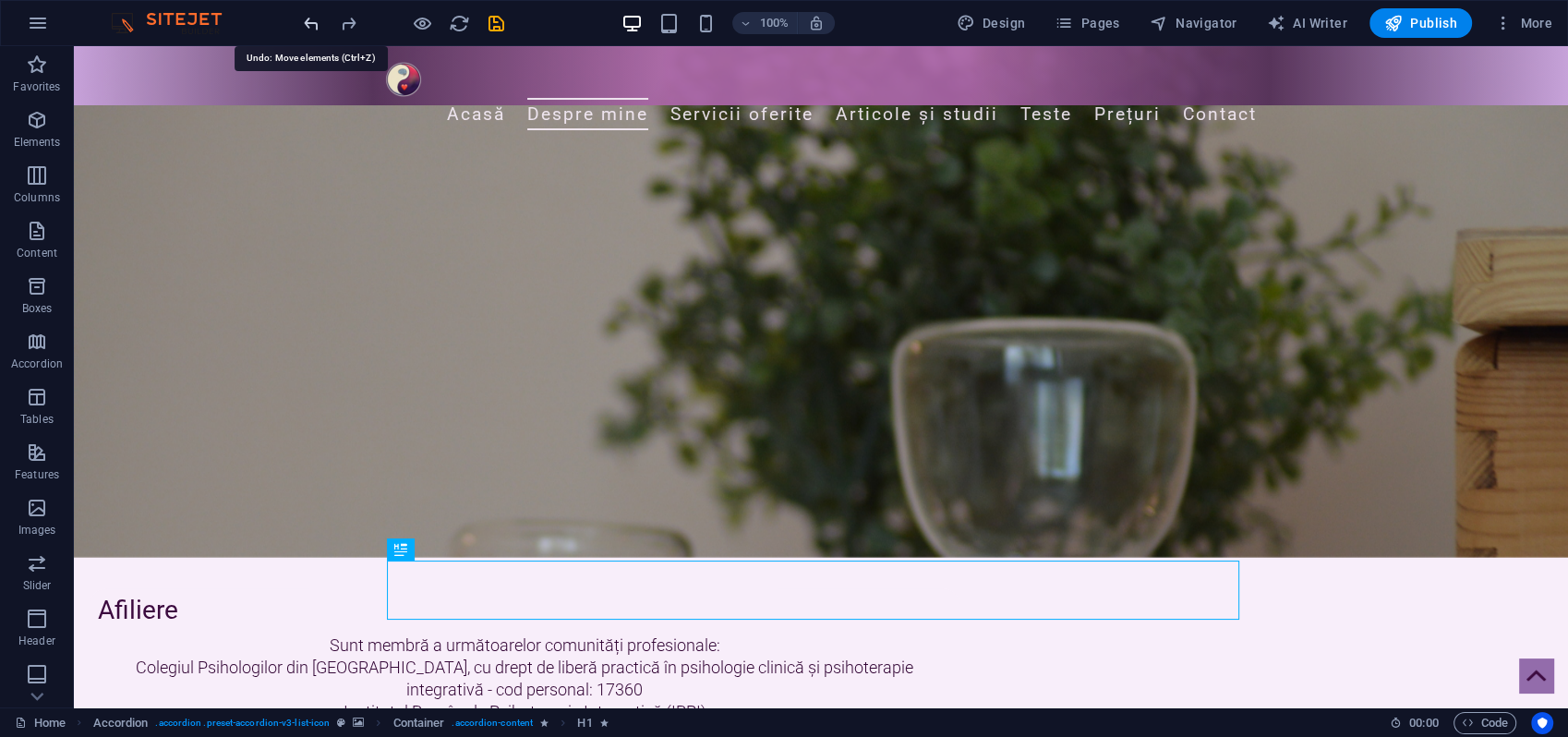
click at [312, 21] on icon "undo" at bounding box center [312, 23] width 21 height 21
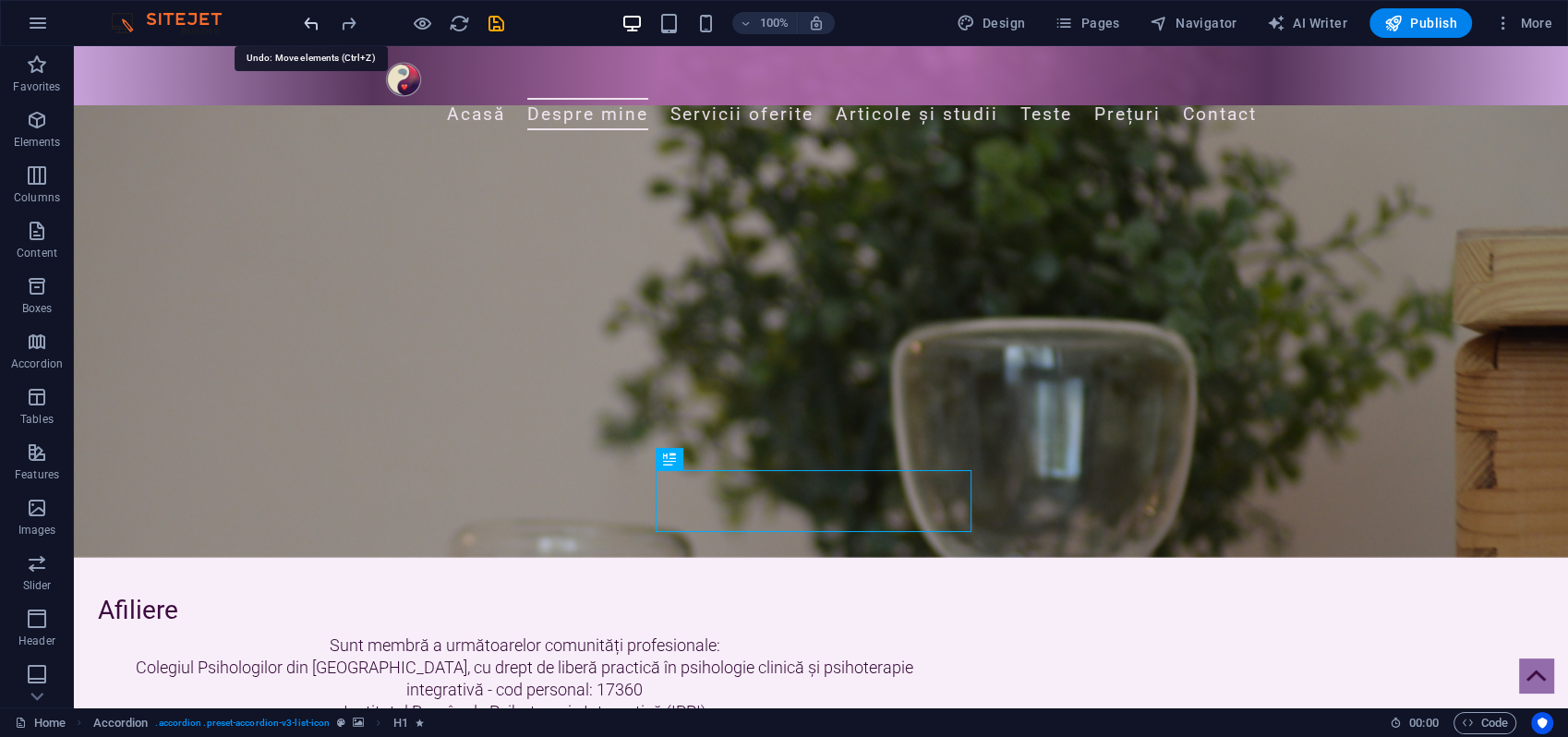
click at [312, 21] on icon "undo" at bounding box center [312, 23] width 21 height 21
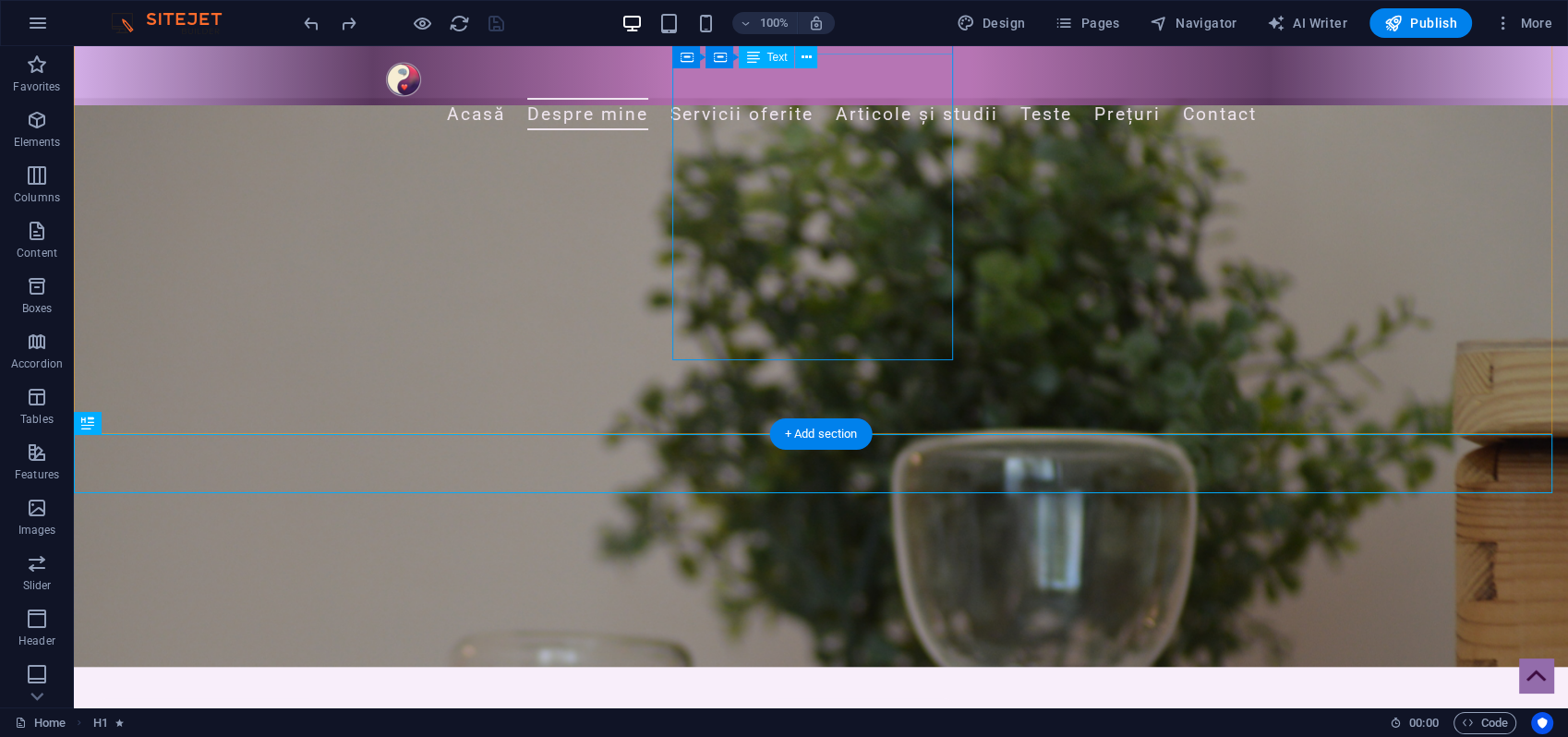
scroll to position [1642, 0]
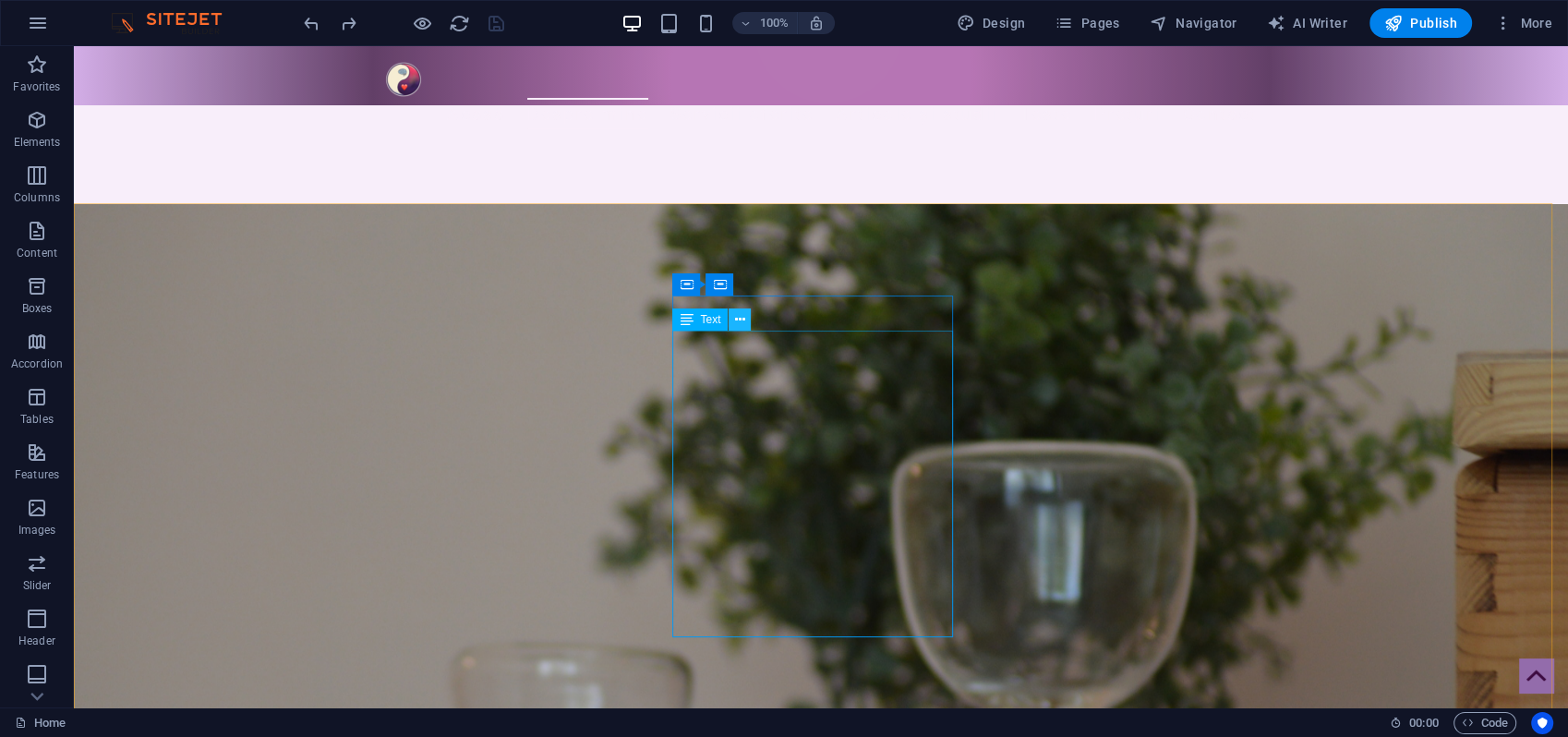
click at [739, 320] on icon at bounding box center [739, 321] width 10 height 19
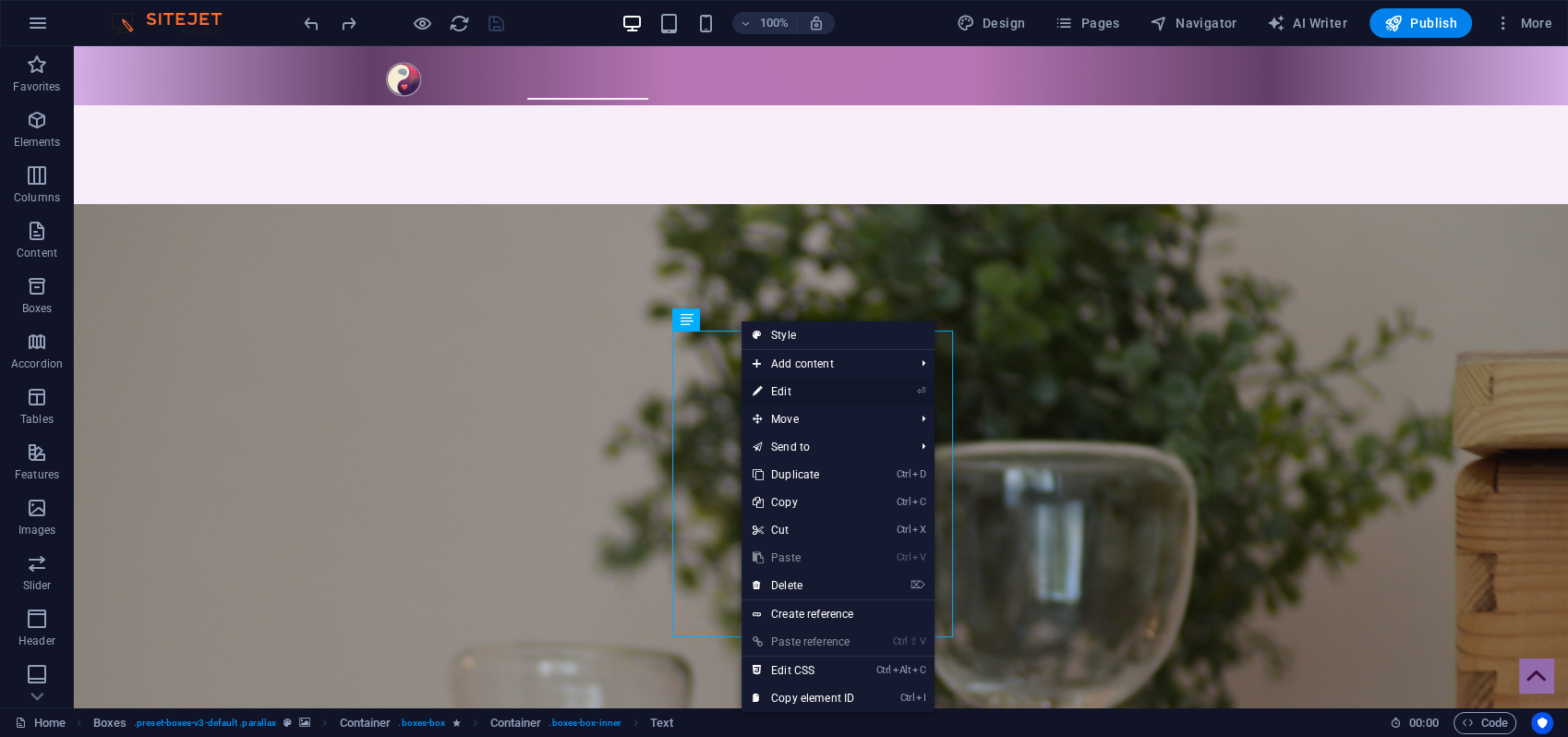
click at [791, 391] on link "⏎ Edit" at bounding box center [803, 391] width 124 height 28
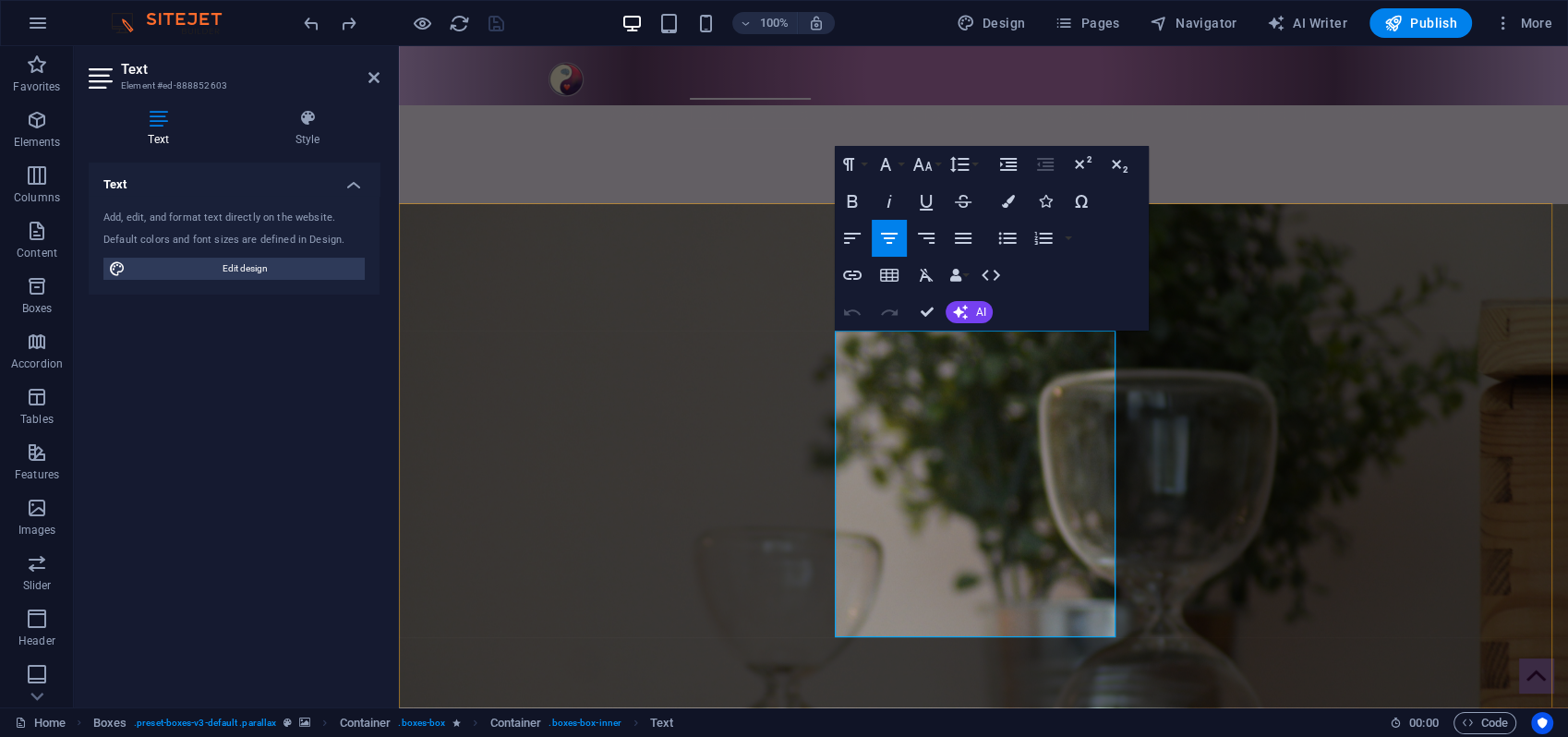
drag, startPoint x: 977, startPoint y: 353, endPoint x: 991, endPoint y: 350, distance: 14.3
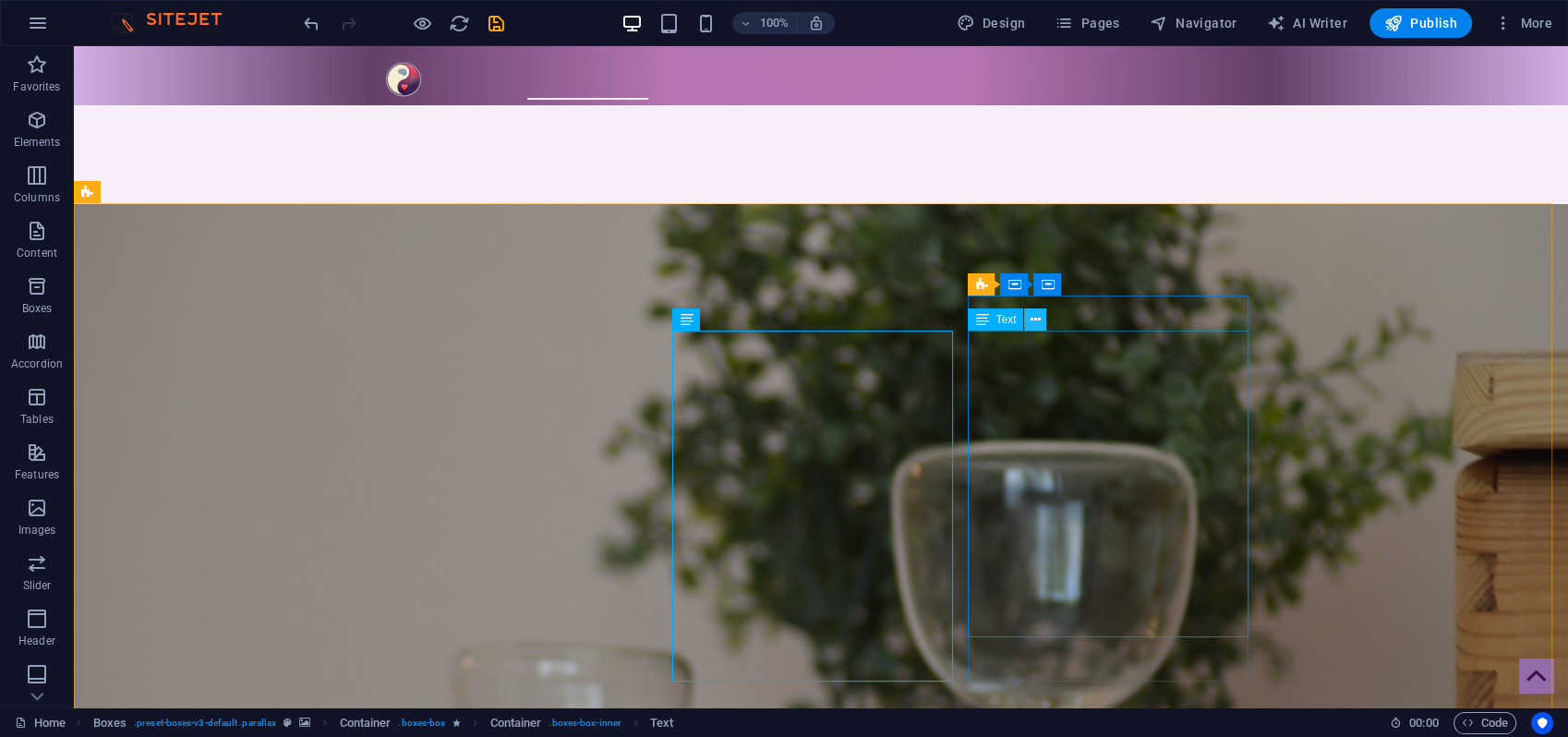
click at [1037, 321] on icon at bounding box center [1036, 321] width 10 height 19
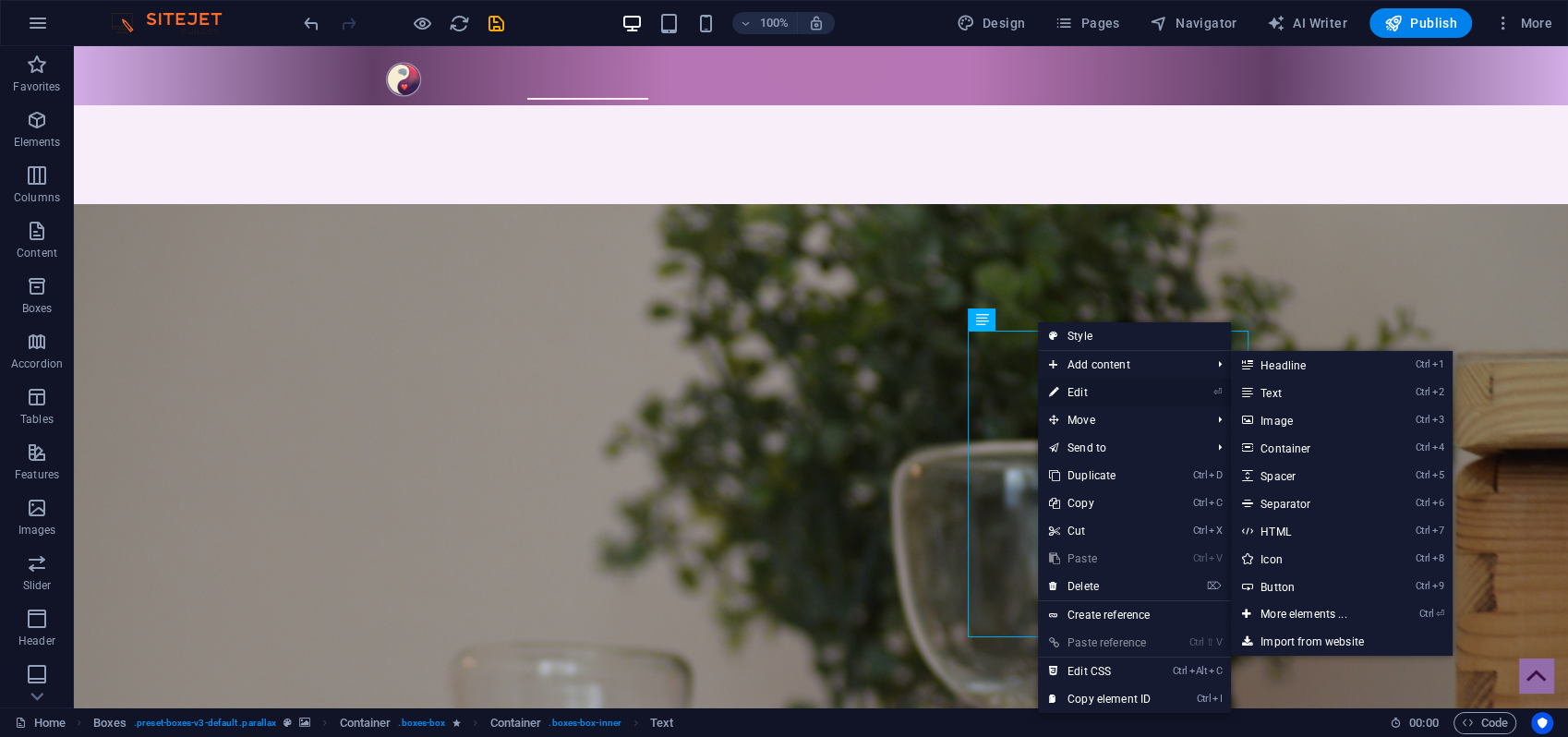
click at [1076, 392] on link "⏎ Edit" at bounding box center [1100, 392] width 124 height 28
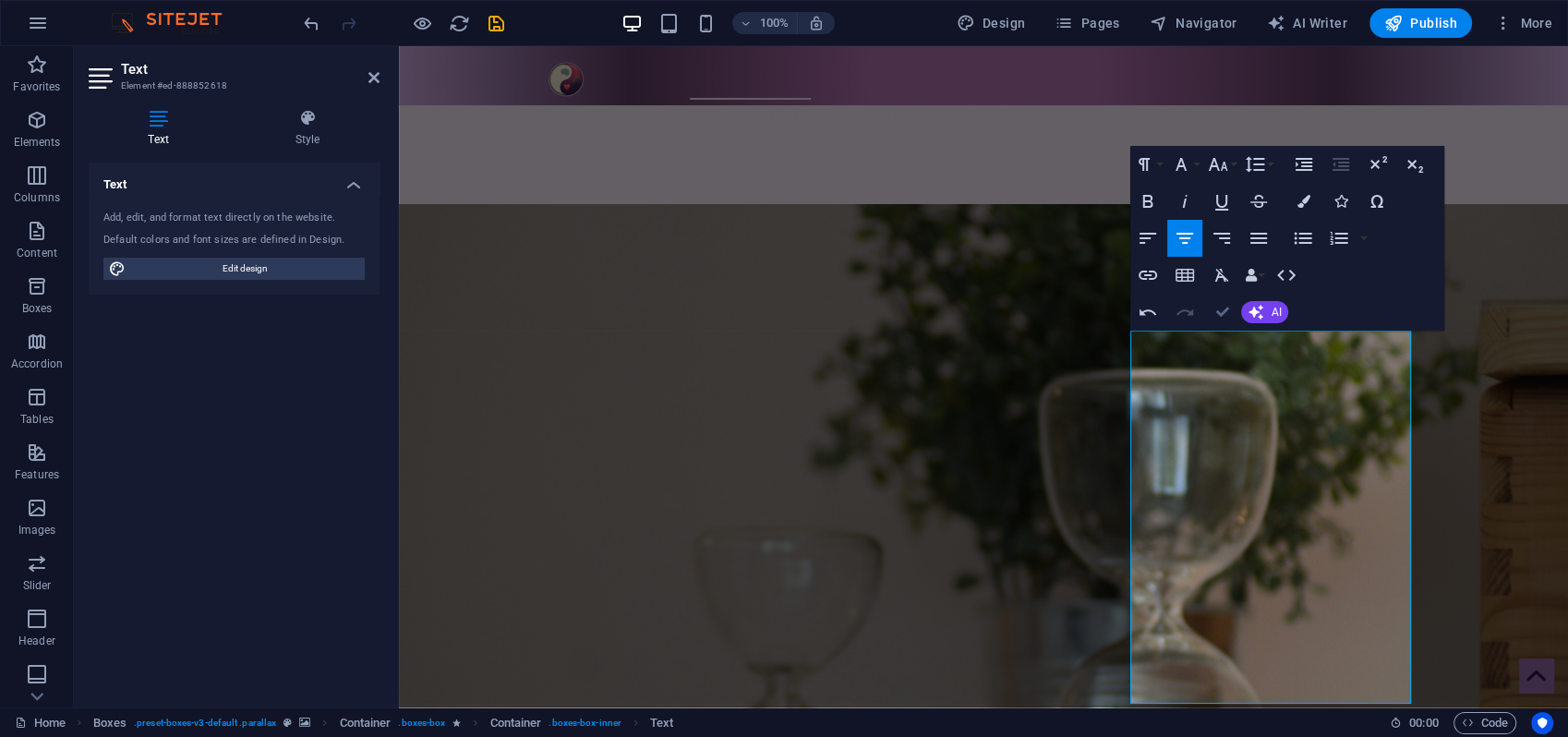
drag, startPoint x: 1149, startPoint y: 264, endPoint x: 1222, endPoint y: 311, distance: 86.8
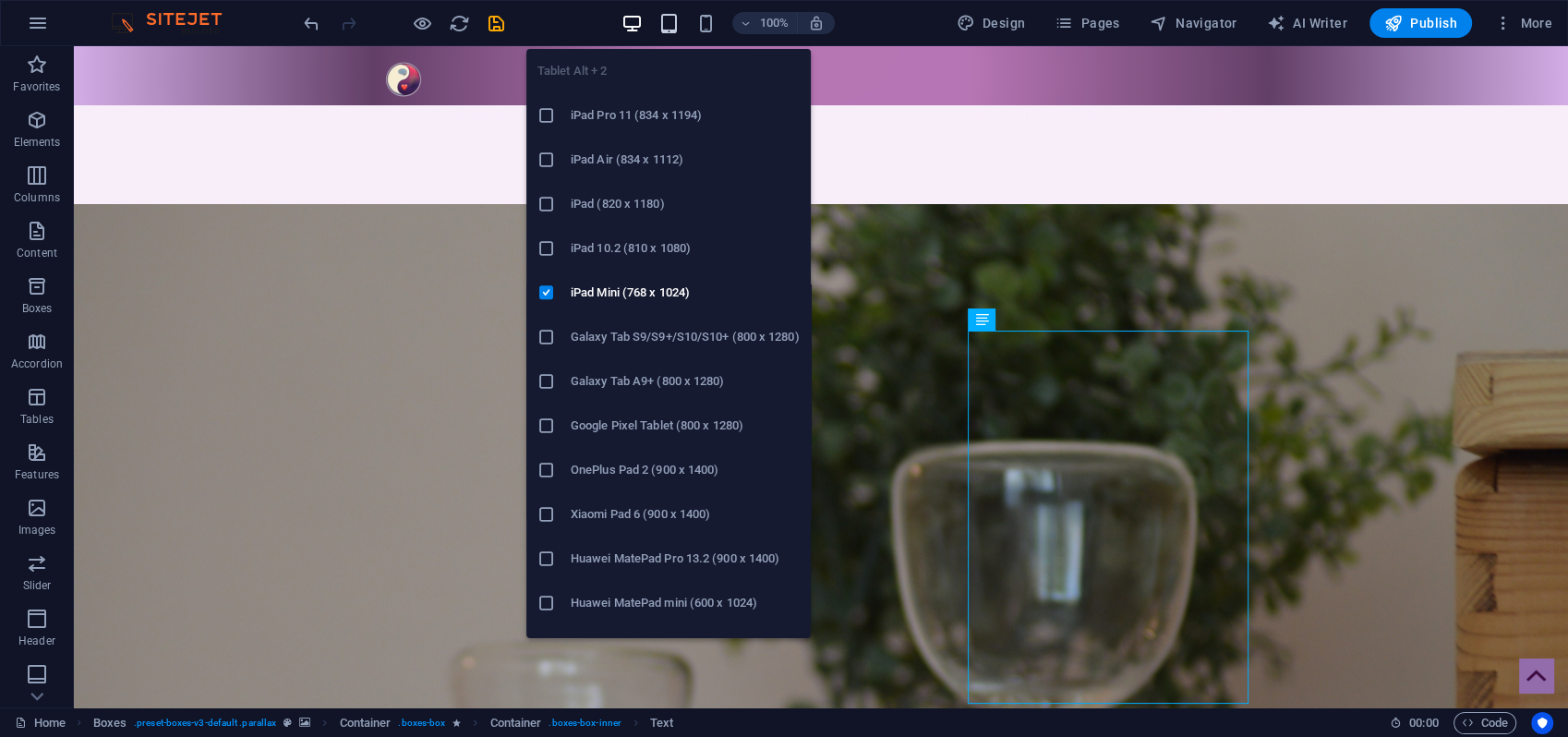
click at [675, 21] on icon "button" at bounding box center [669, 23] width 21 height 21
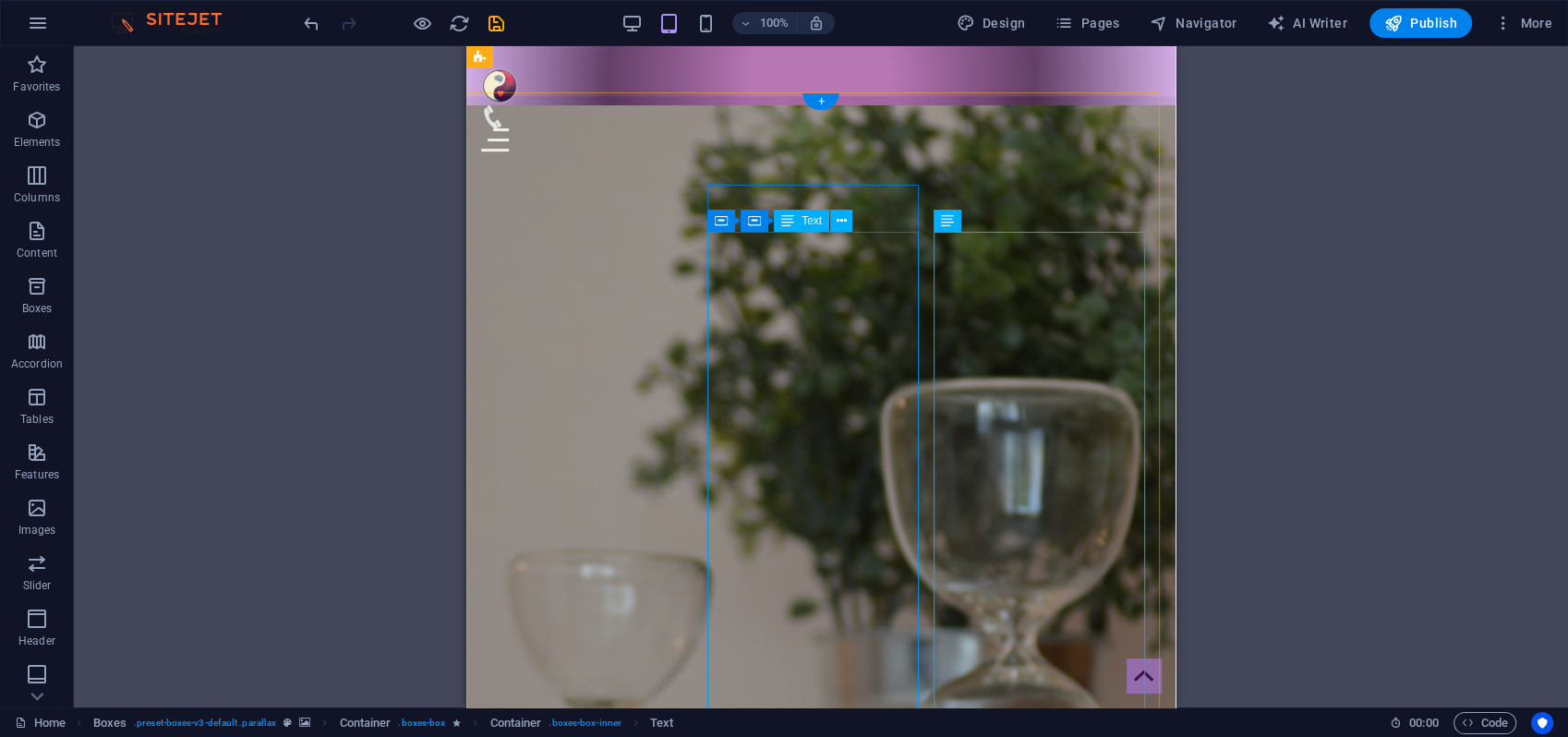
scroll to position [2253, 0]
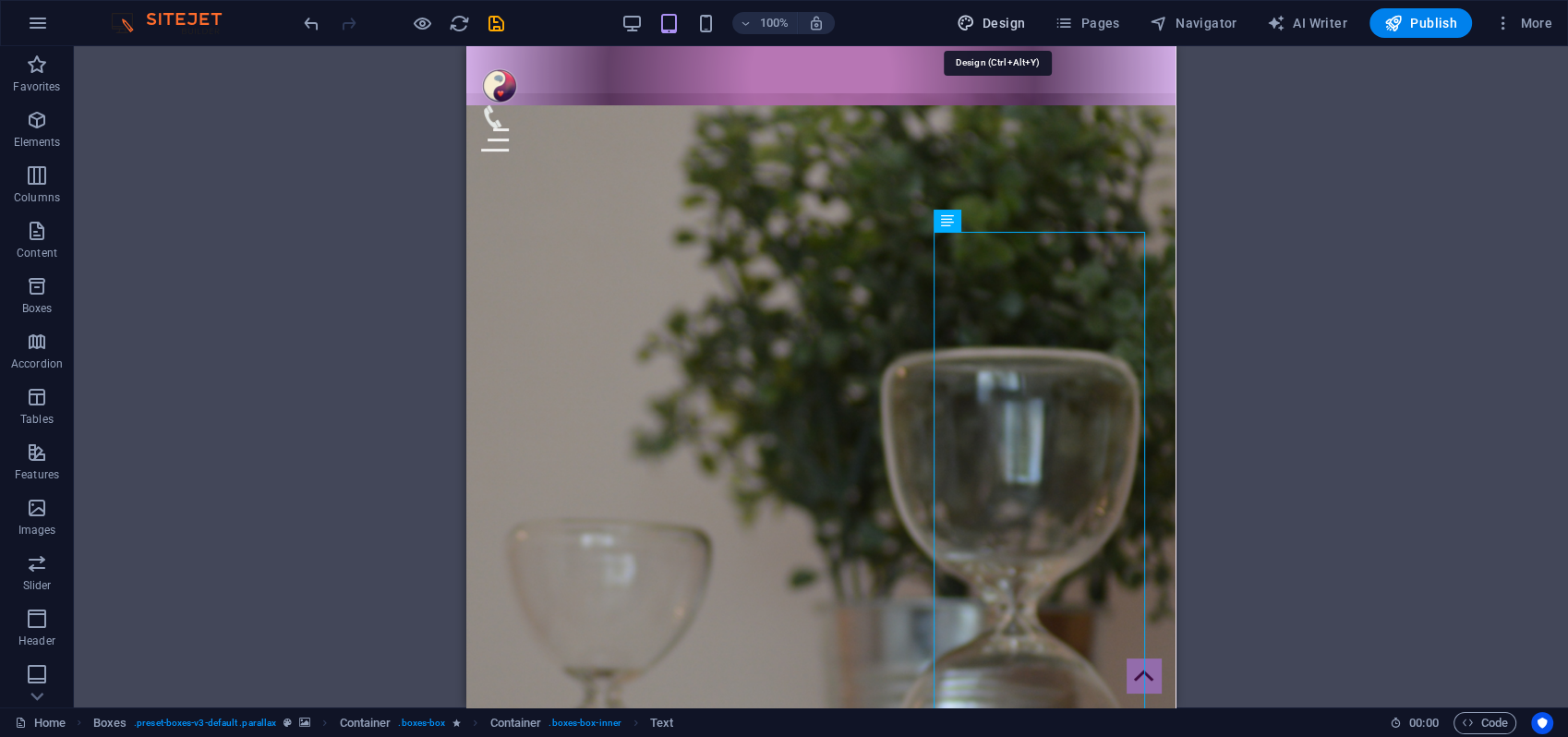
click at [1001, 28] on span "Design" at bounding box center [991, 22] width 70 height 18
select select "px"
select select "300"
select select "px"
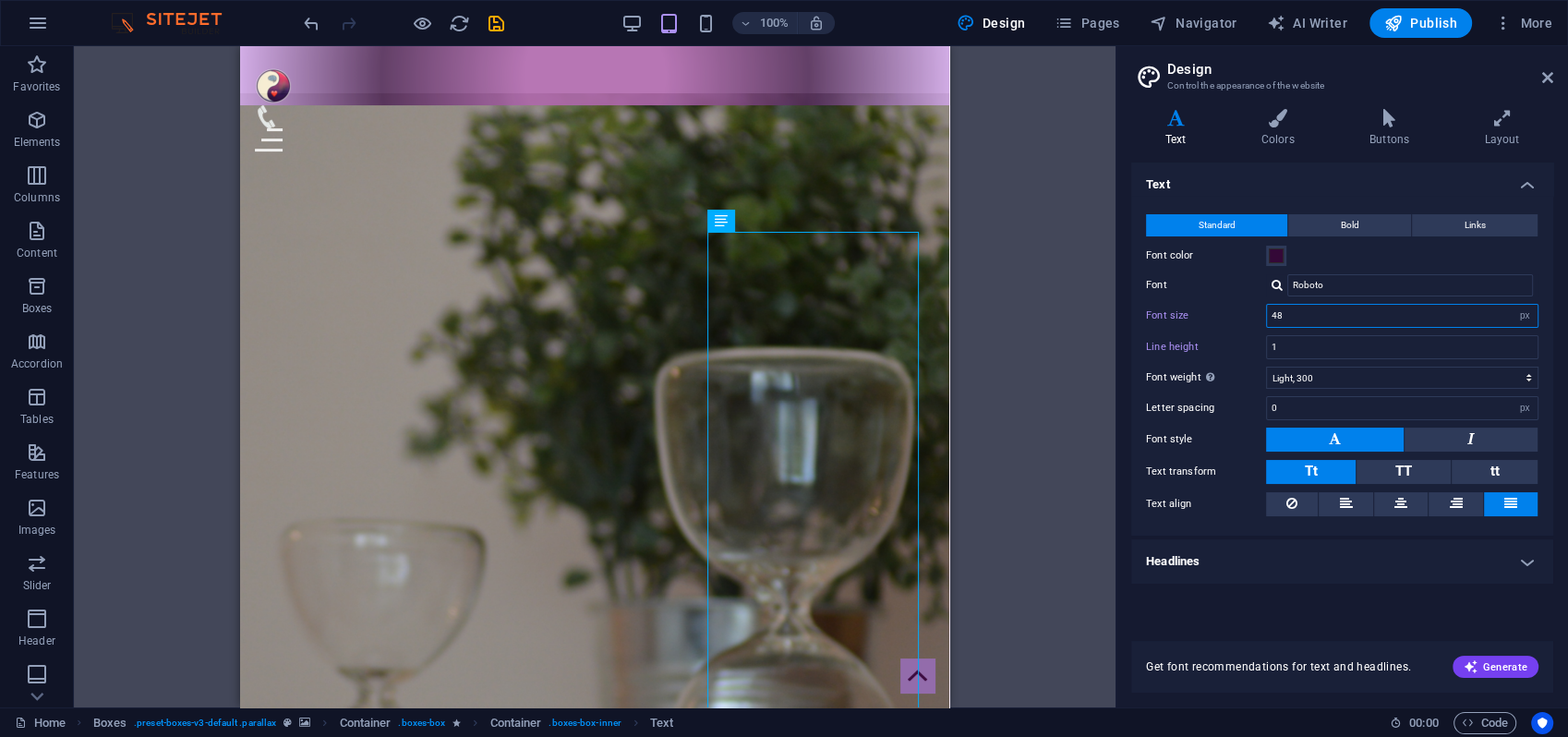
click at [1285, 318] on input "48" at bounding box center [1402, 316] width 271 height 22
type input "4"
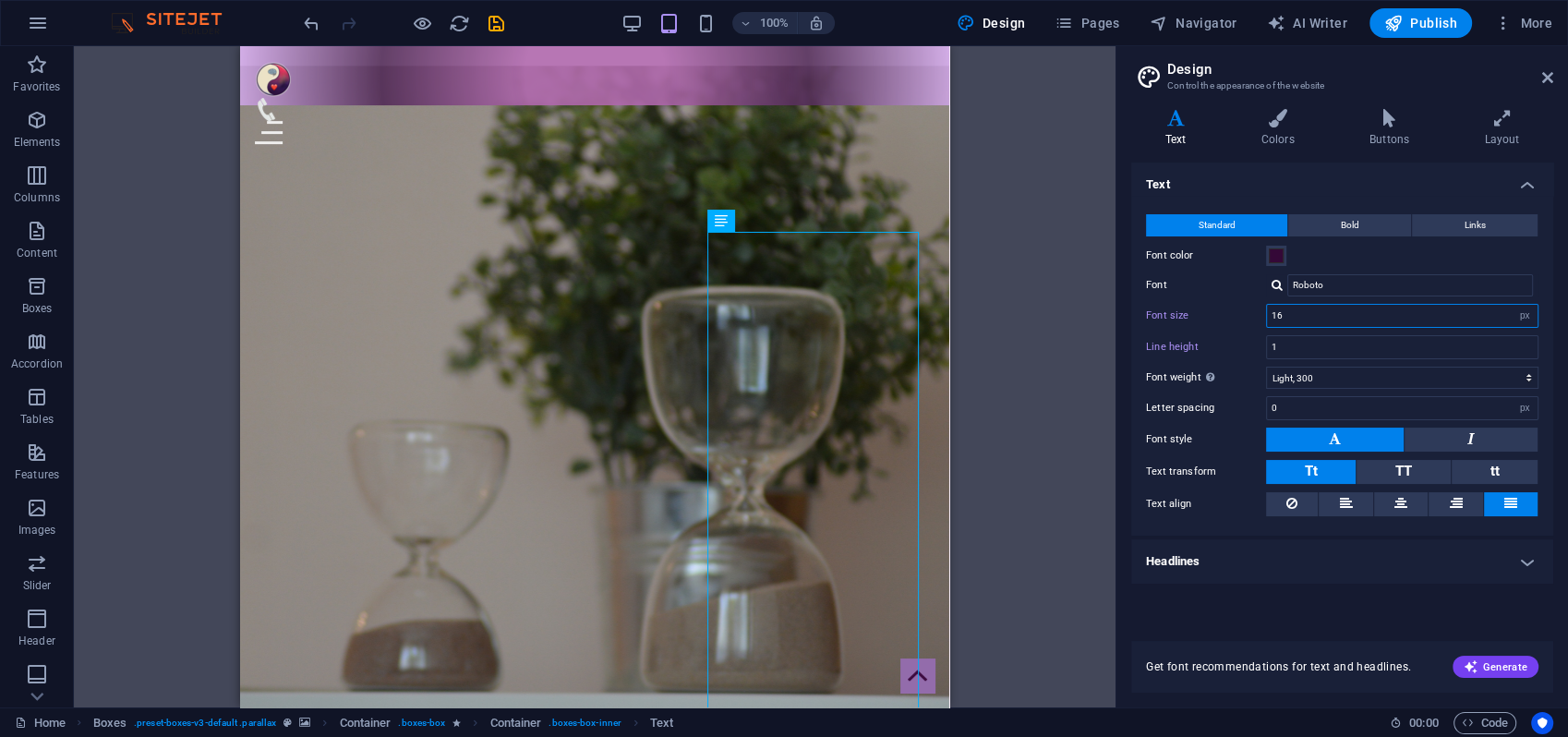
scroll to position [2225, 0]
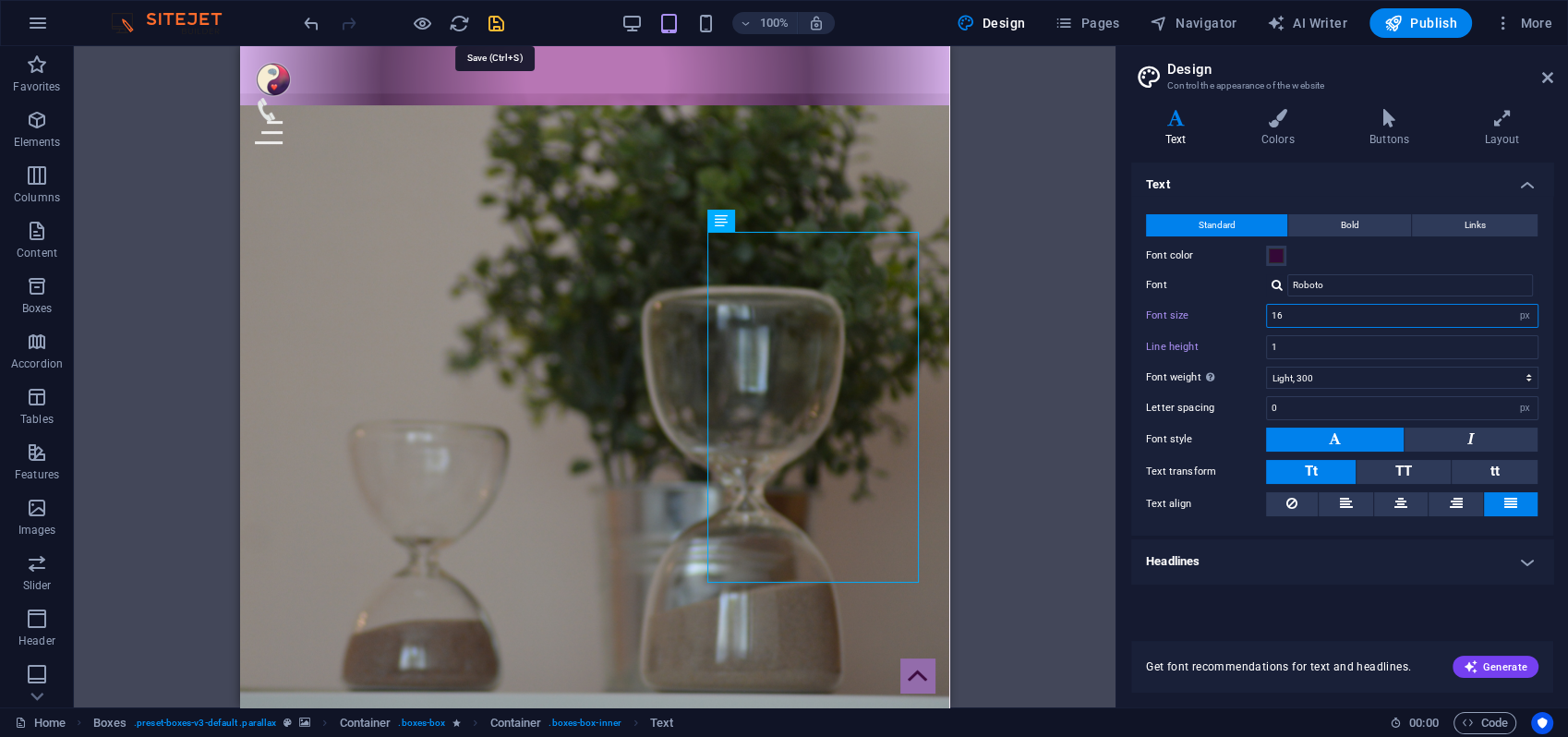
type input "16"
click at [502, 23] on icon "save" at bounding box center [497, 23] width 21 height 21
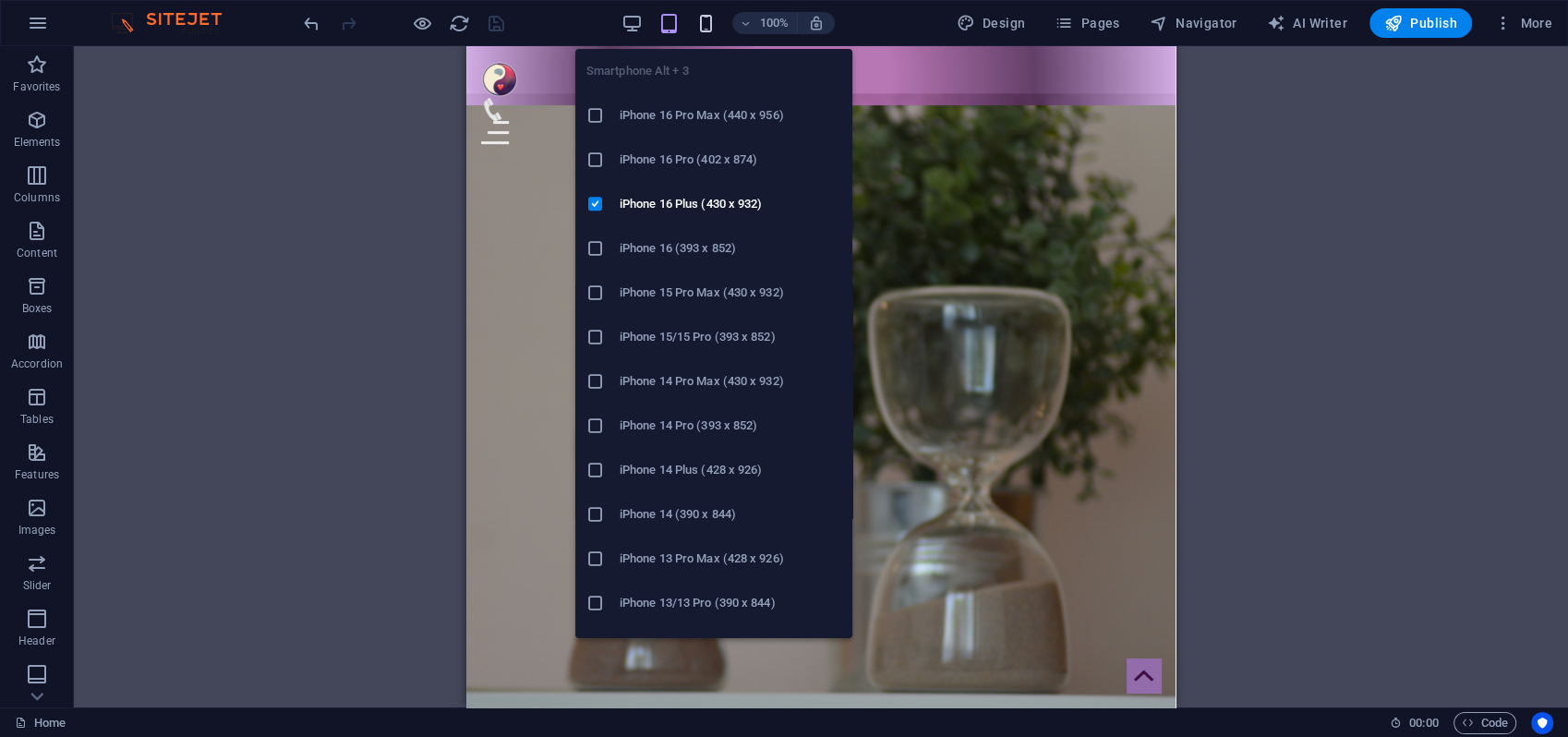
click at [709, 22] on icon "button" at bounding box center [706, 23] width 21 height 21
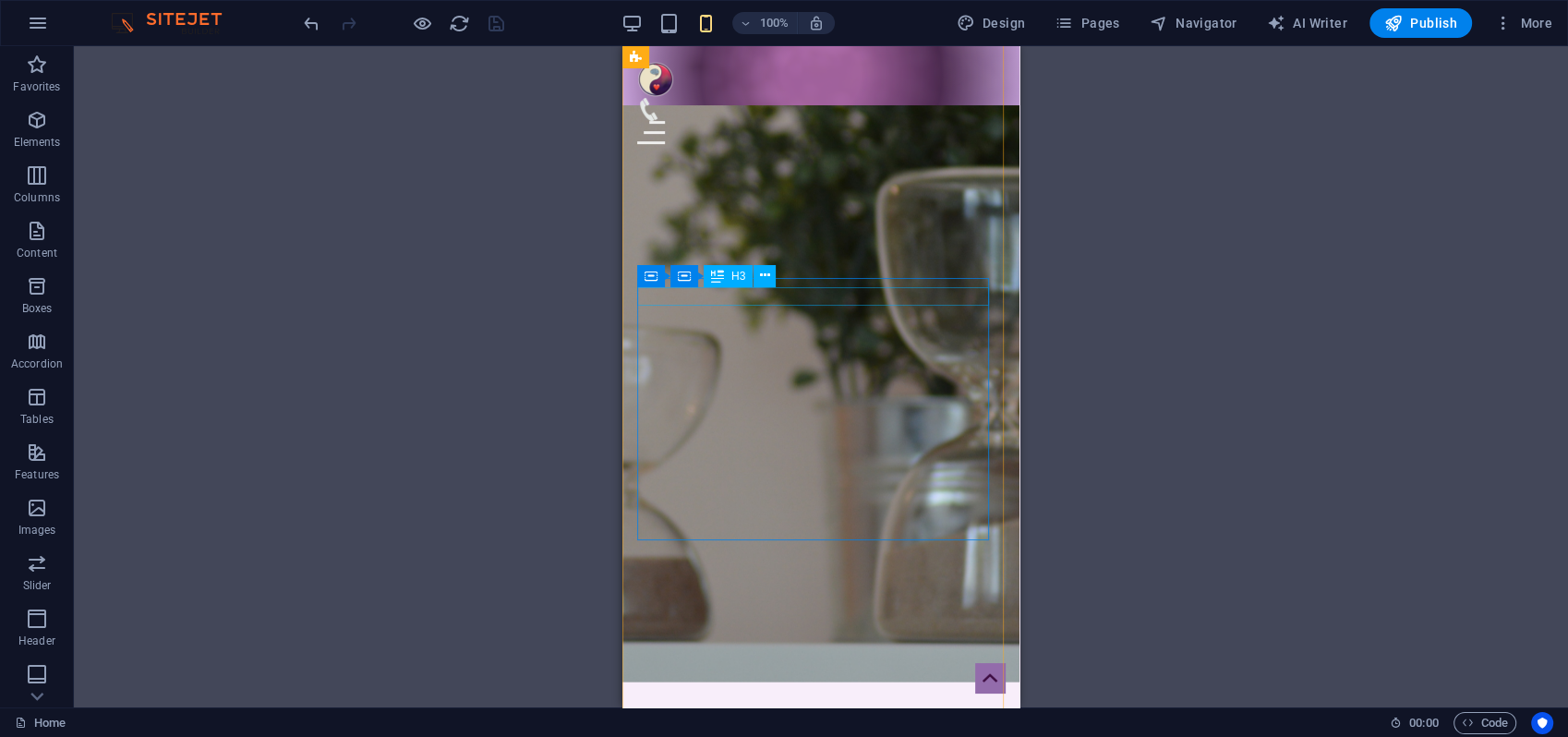
scroll to position [2122, 0]
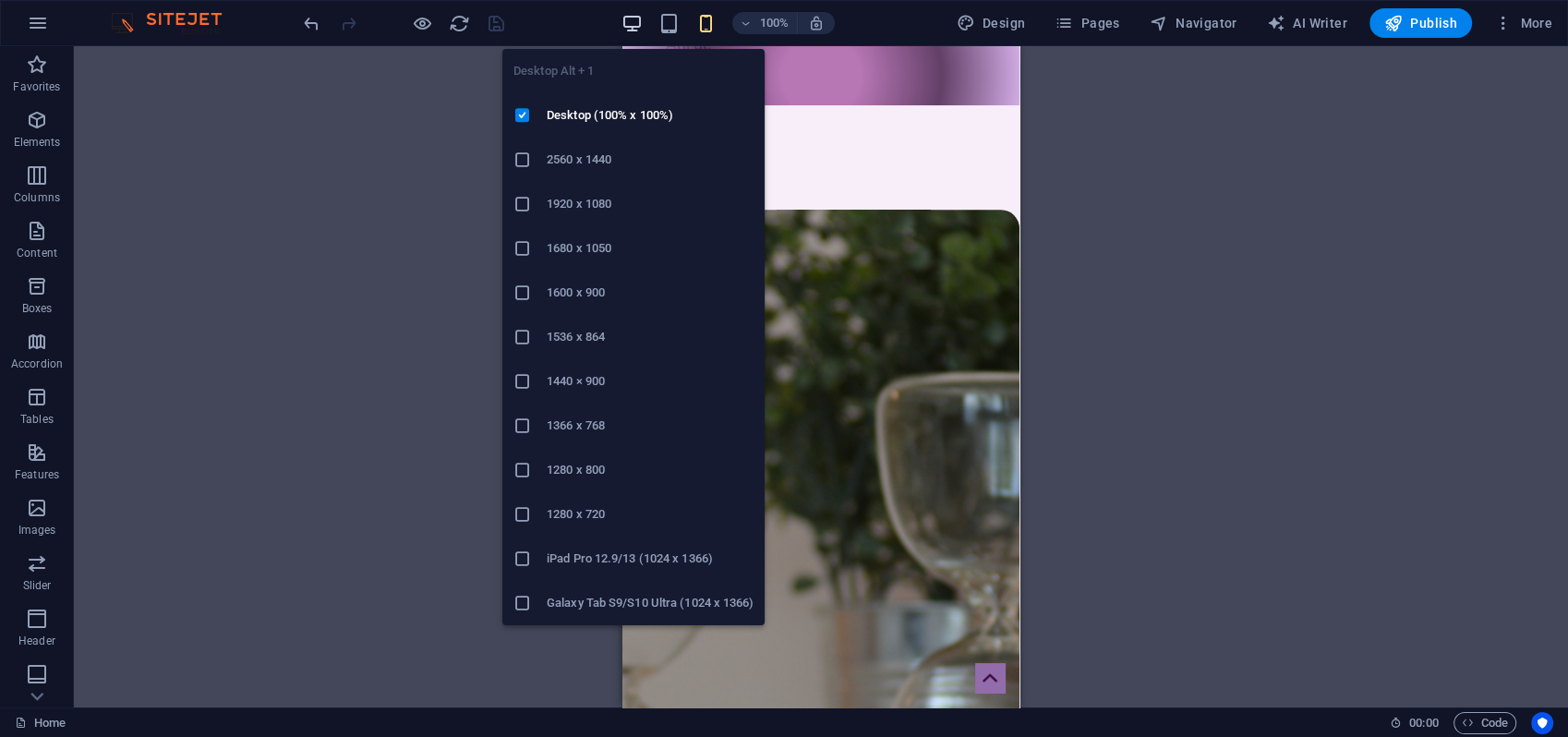
click at [640, 21] on icon "button" at bounding box center [632, 23] width 21 height 21
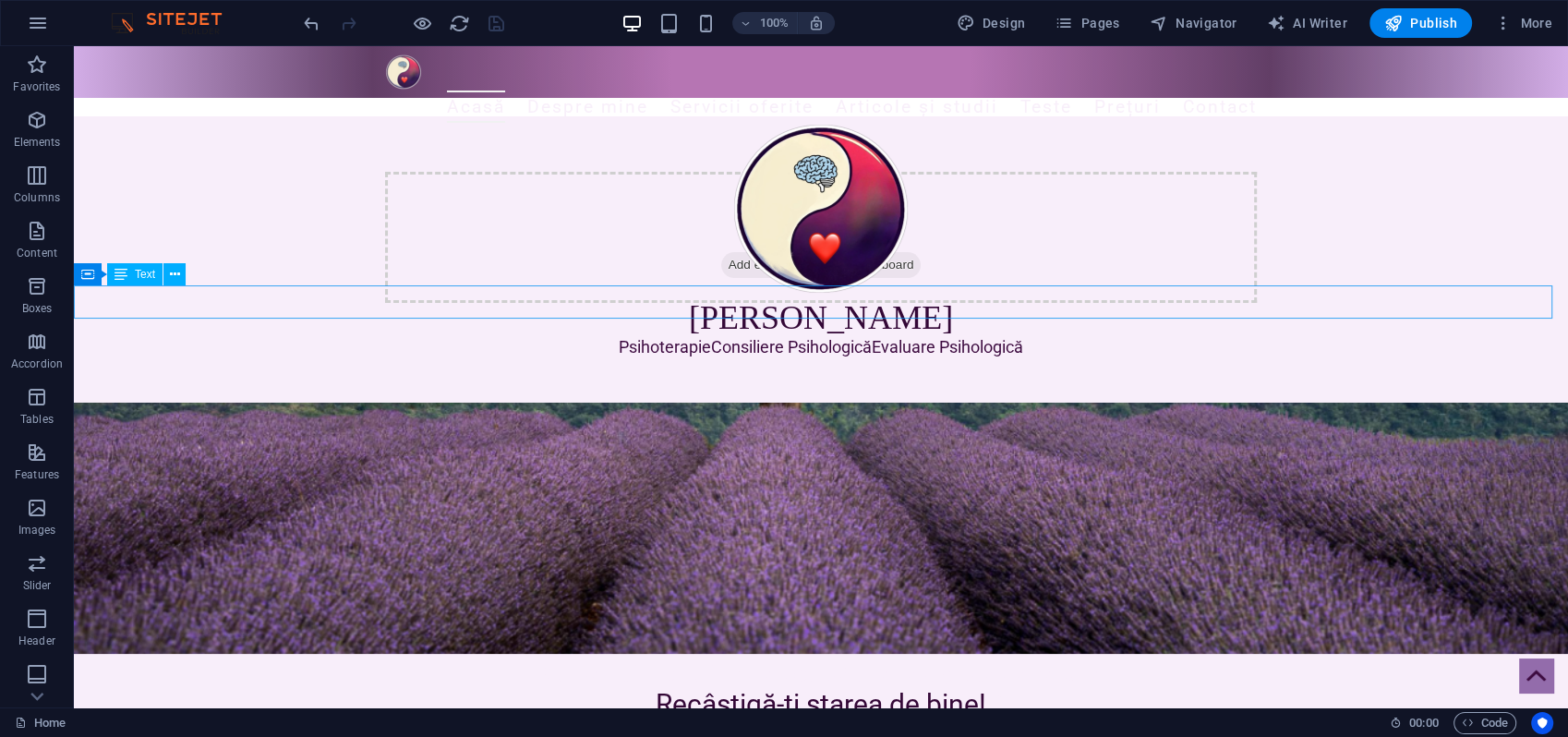
scroll to position [0, 0]
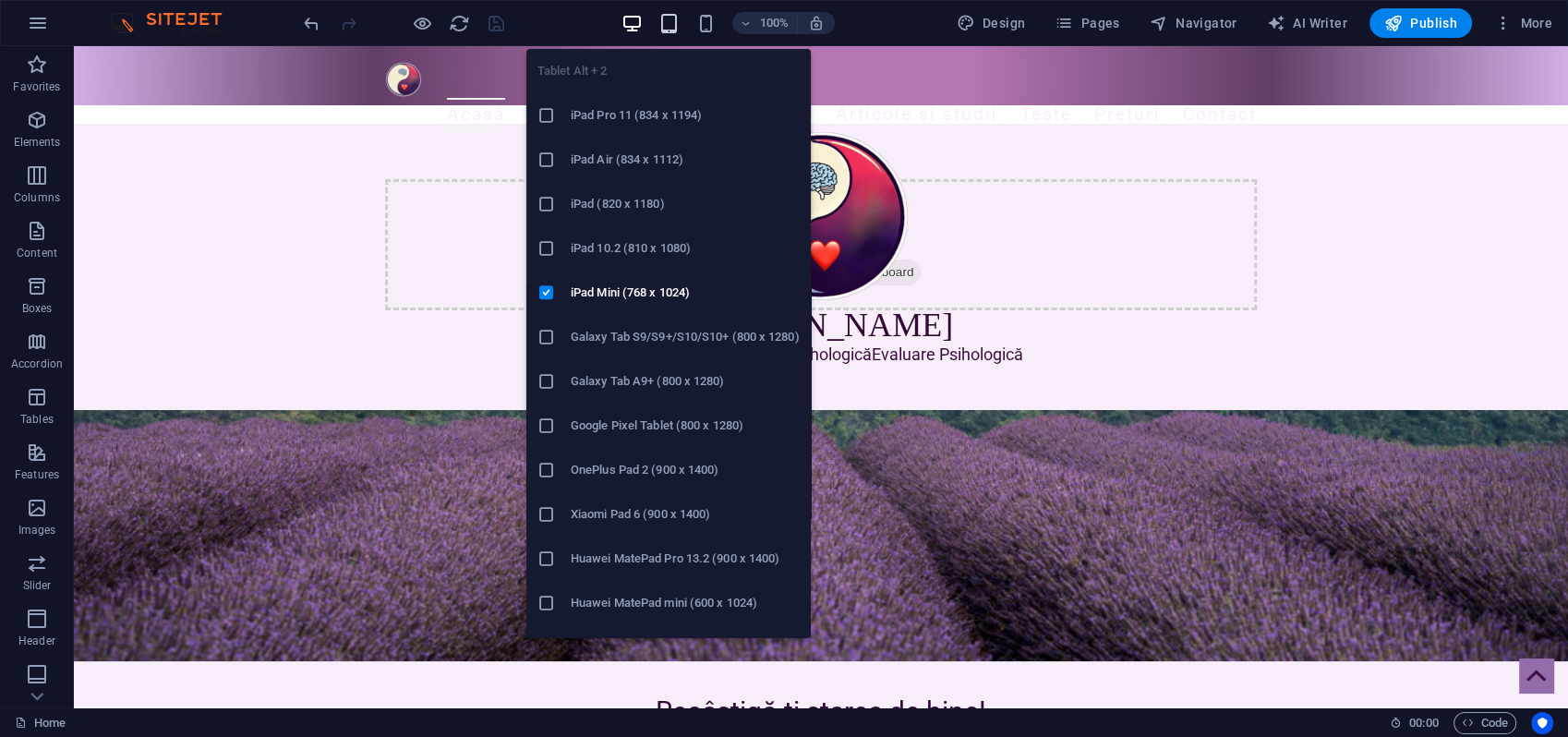
click at [674, 21] on icon "button" at bounding box center [669, 23] width 21 height 21
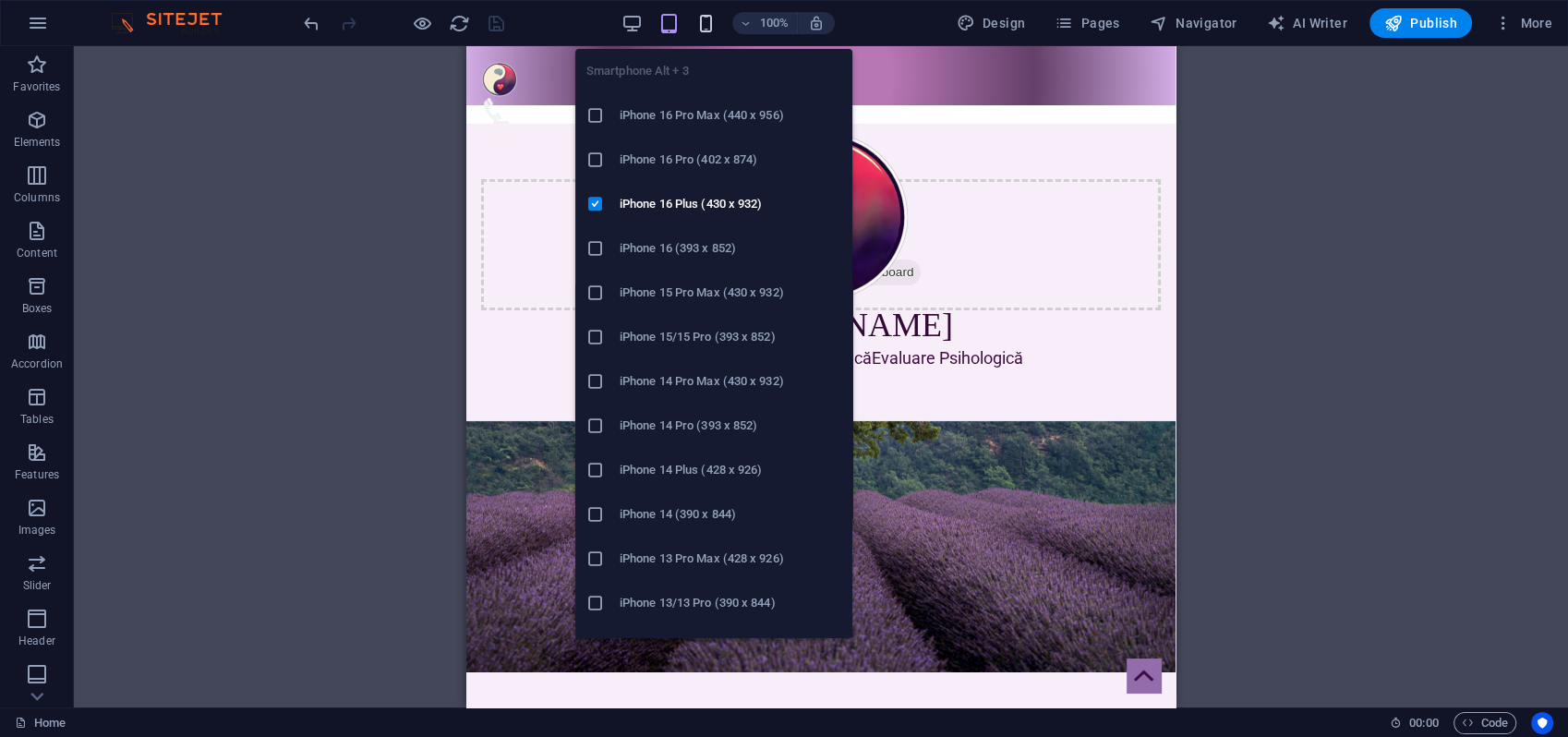
click at [712, 19] on icon "button" at bounding box center [706, 23] width 21 height 21
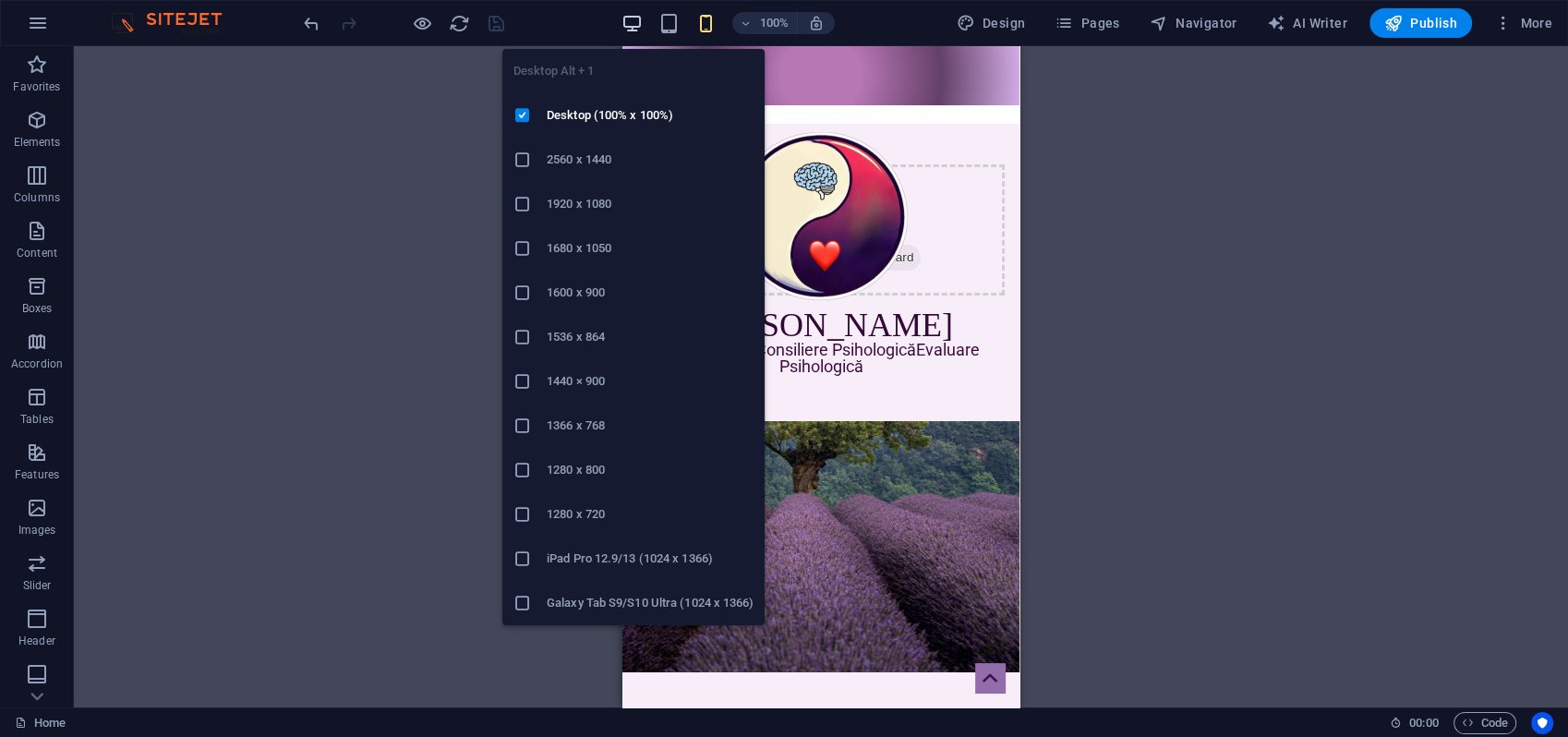
click at [630, 29] on icon "button" at bounding box center [632, 23] width 21 height 21
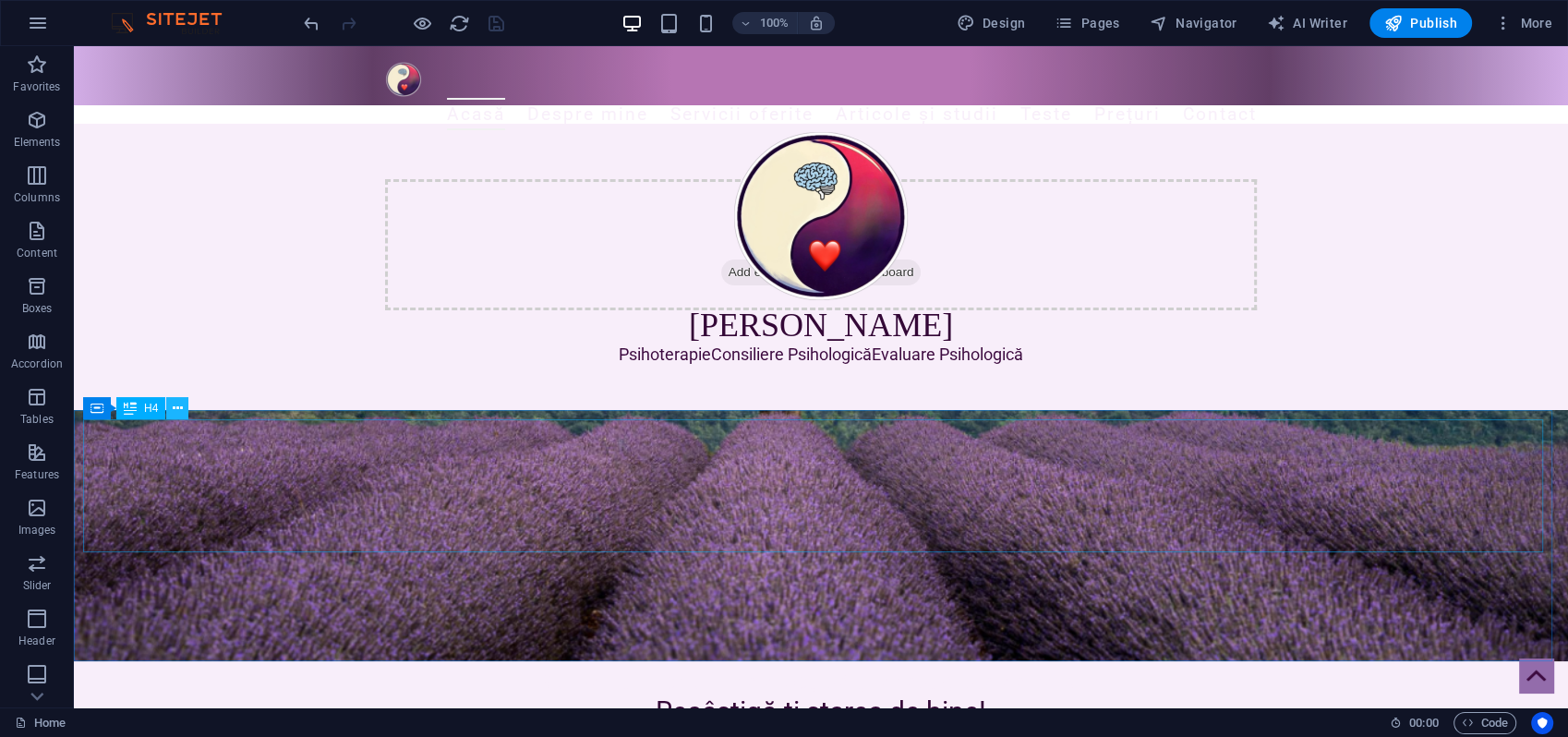
click at [182, 413] on icon at bounding box center [177, 409] width 10 height 19
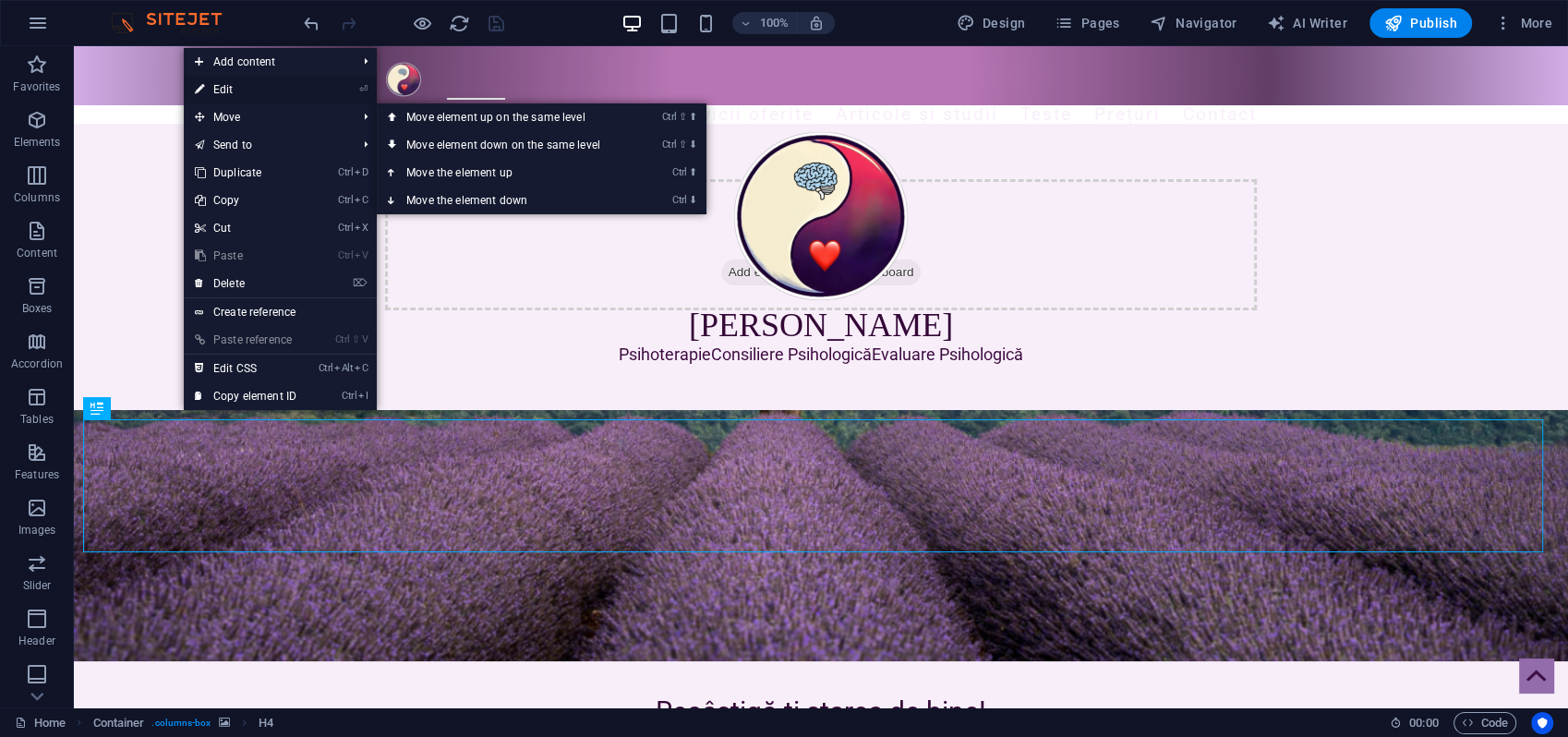
click at [235, 95] on link "⏎ Edit" at bounding box center [246, 89] width 124 height 28
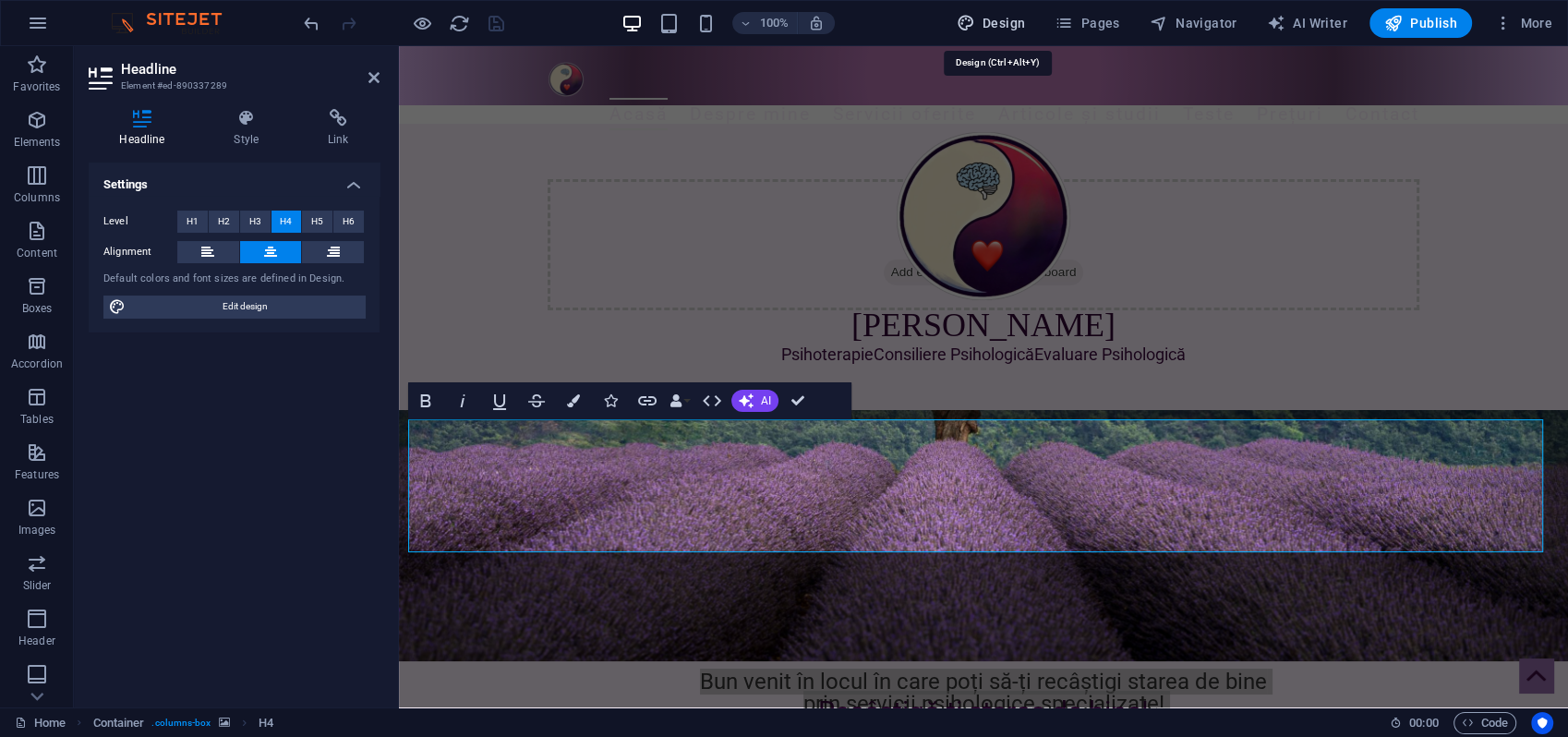
click at [990, 22] on span "Design" at bounding box center [991, 22] width 70 height 18
select select "px"
select select "300"
select select "px"
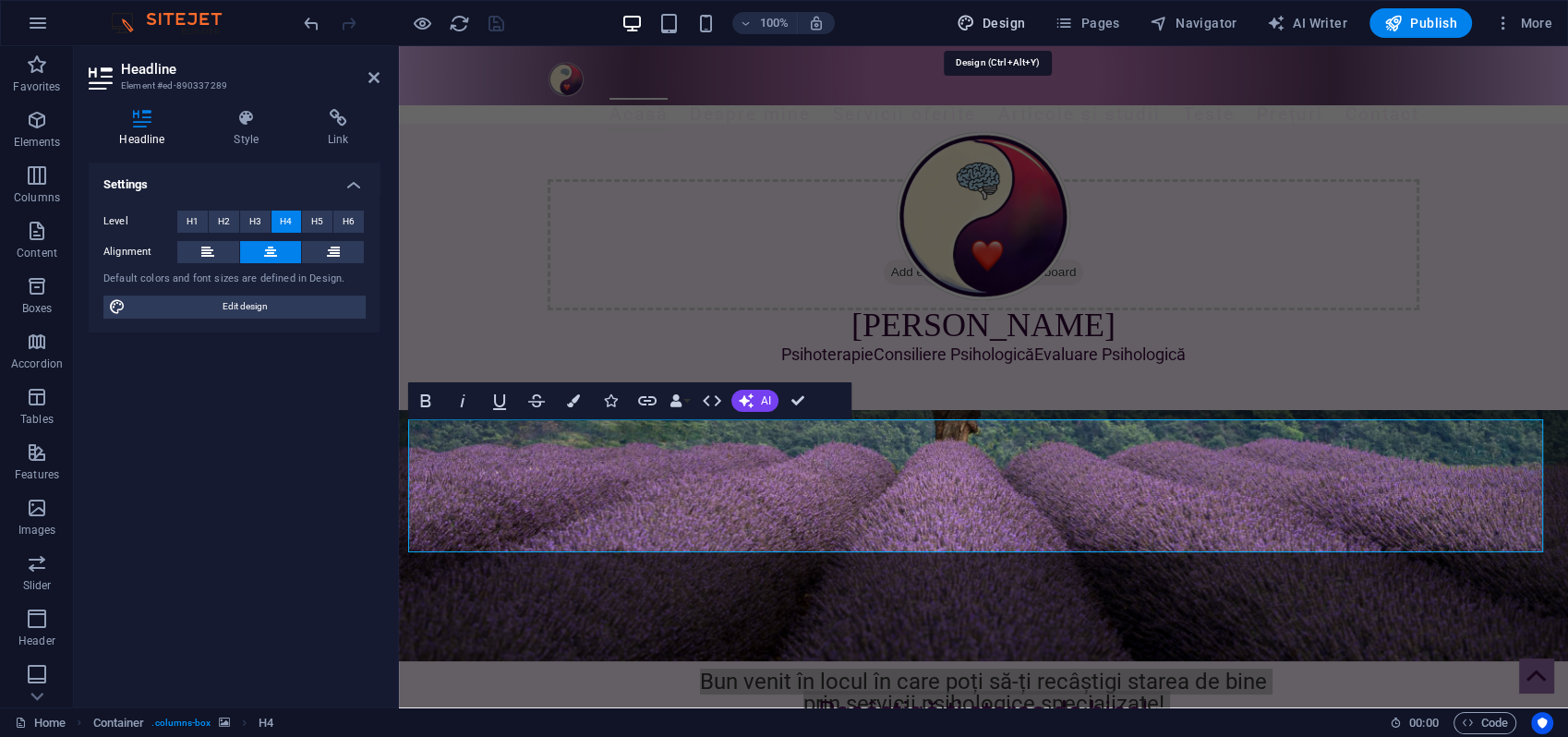
select select "400"
select select "px"
select select "rem"
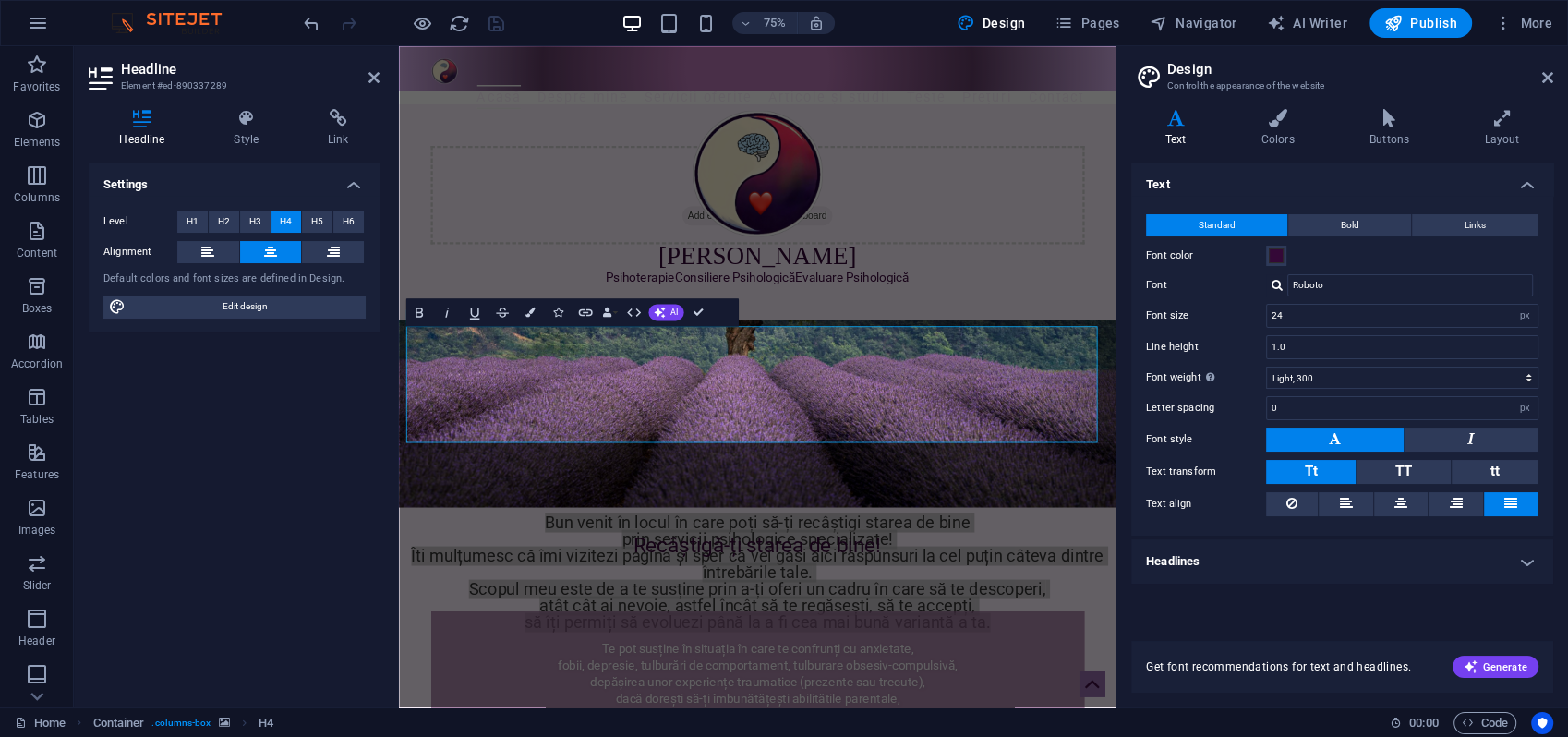
click at [1527, 565] on h4 "Headlines" at bounding box center [1342, 562] width 422 height 45
click at [1402, 599] on button "H4" at bounding box center [1412, 602] width 49 height 22
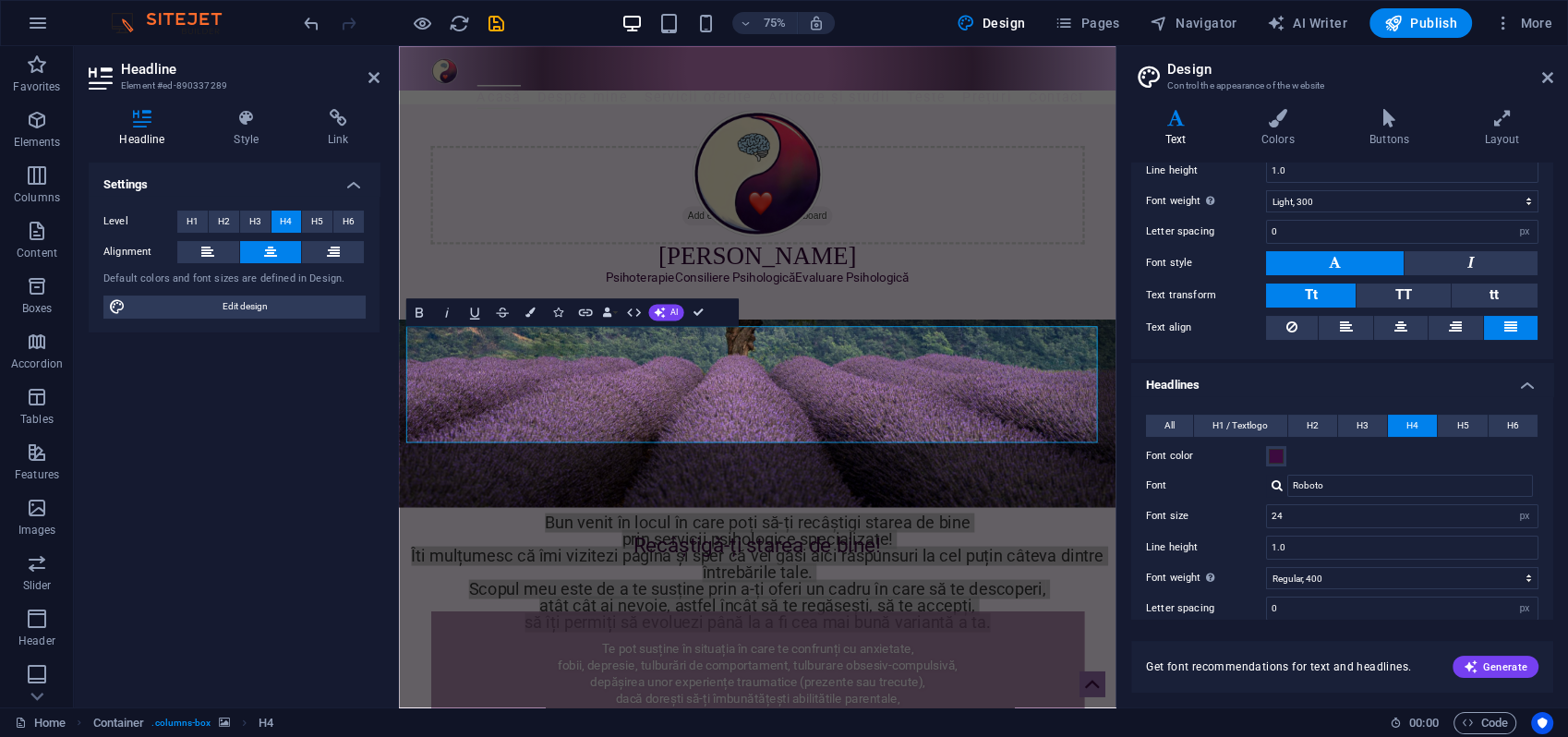
scroll to position [205, 0]
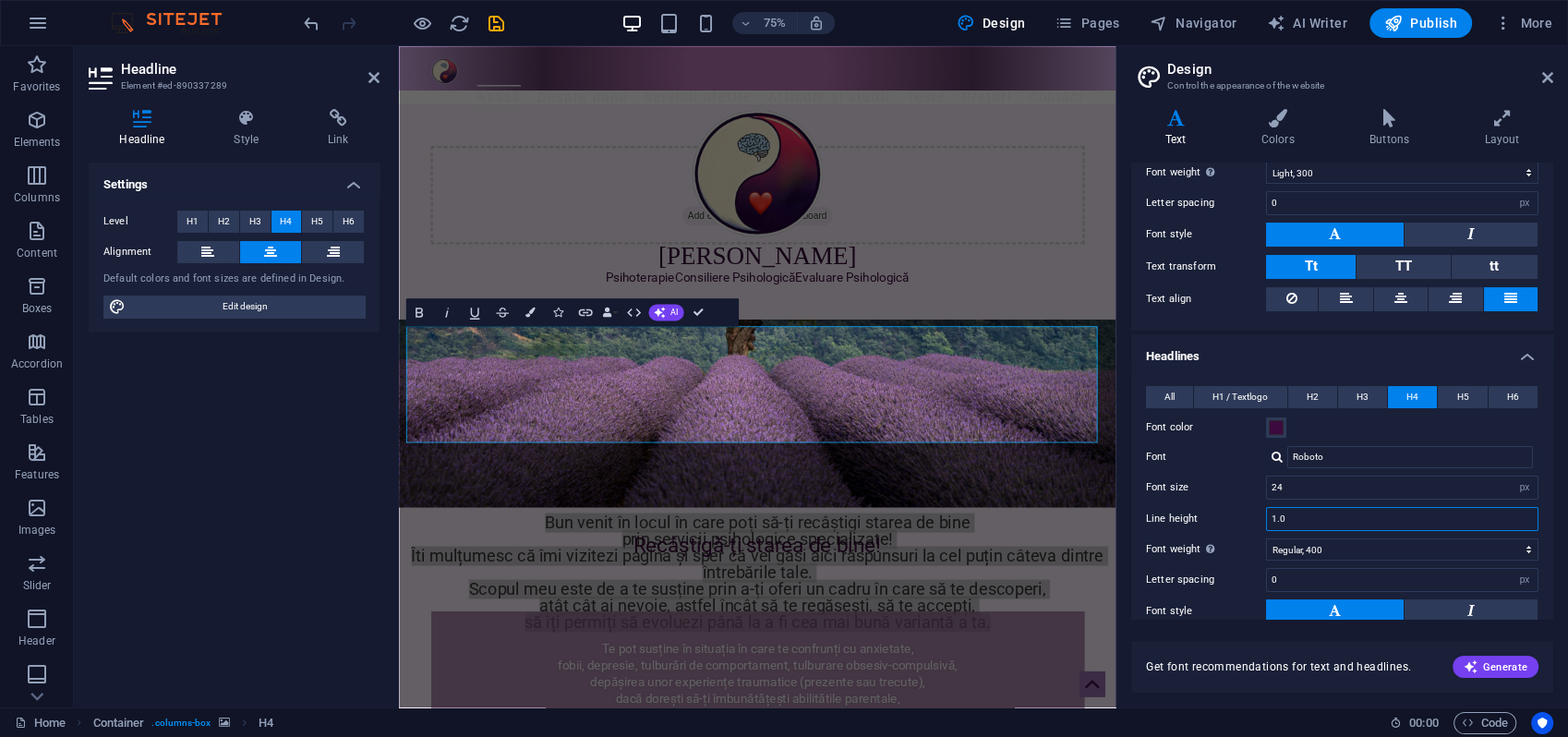
drag, startPoint x: 1280, startPoint y: 515, endPoint x: 1297, endPoint y: 516, distance: 17.0
click at [1295, 516] on input "1.0" at bounding box center [1402, 519] width 271 height 22
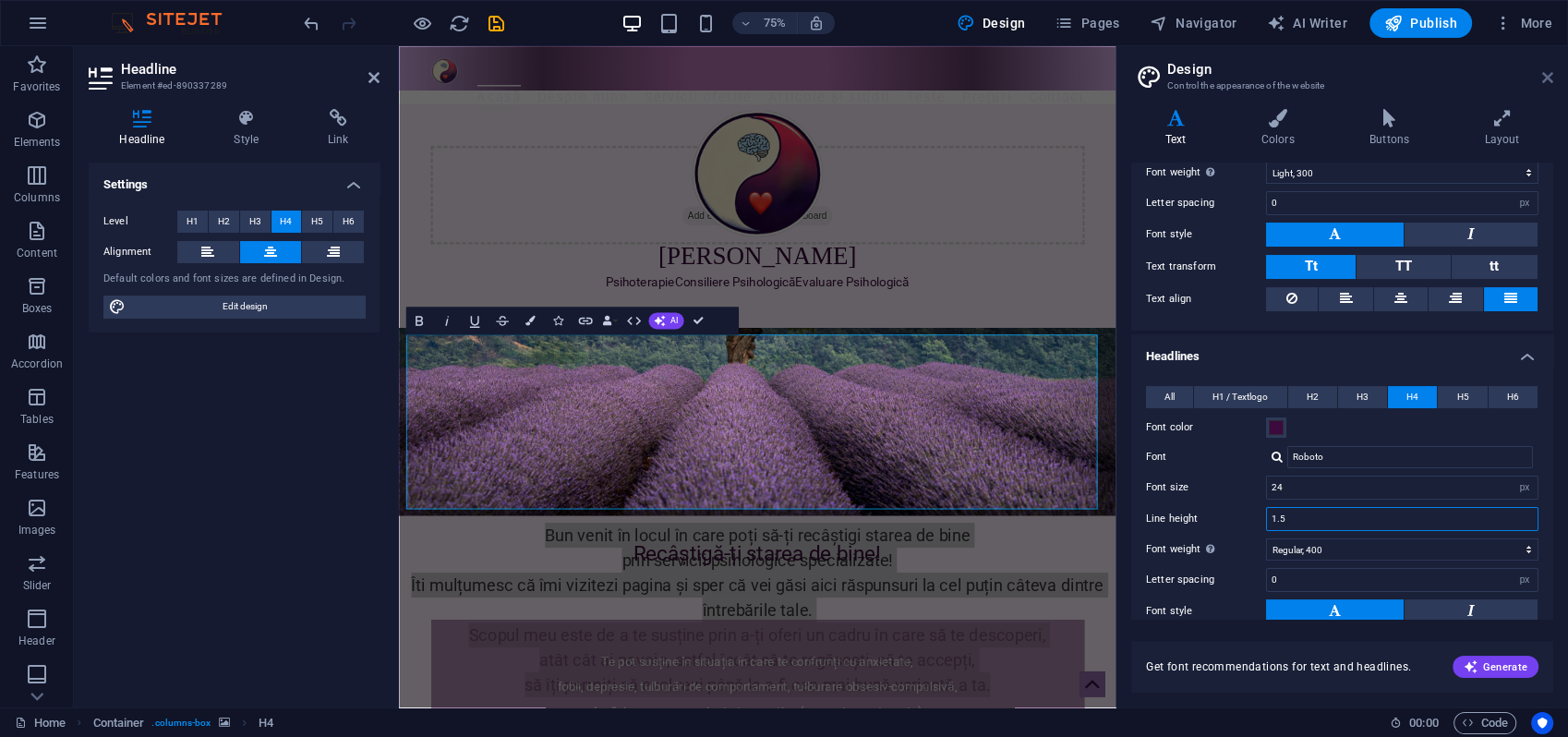
type input "1.5"
click at [1548, 75] on icon at bounding box center [1547, 77] width 11 height 15
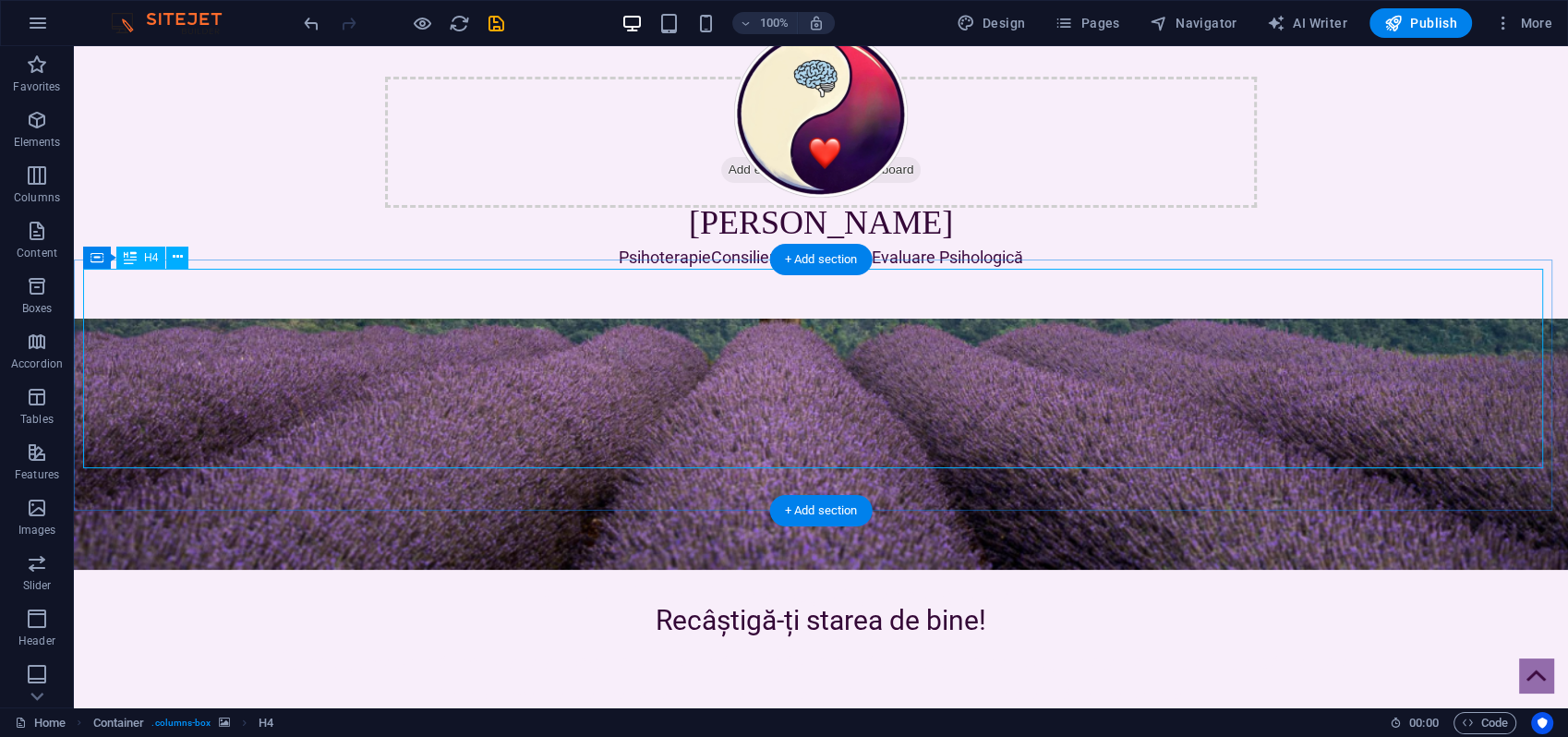
scroll to position [0, 0]
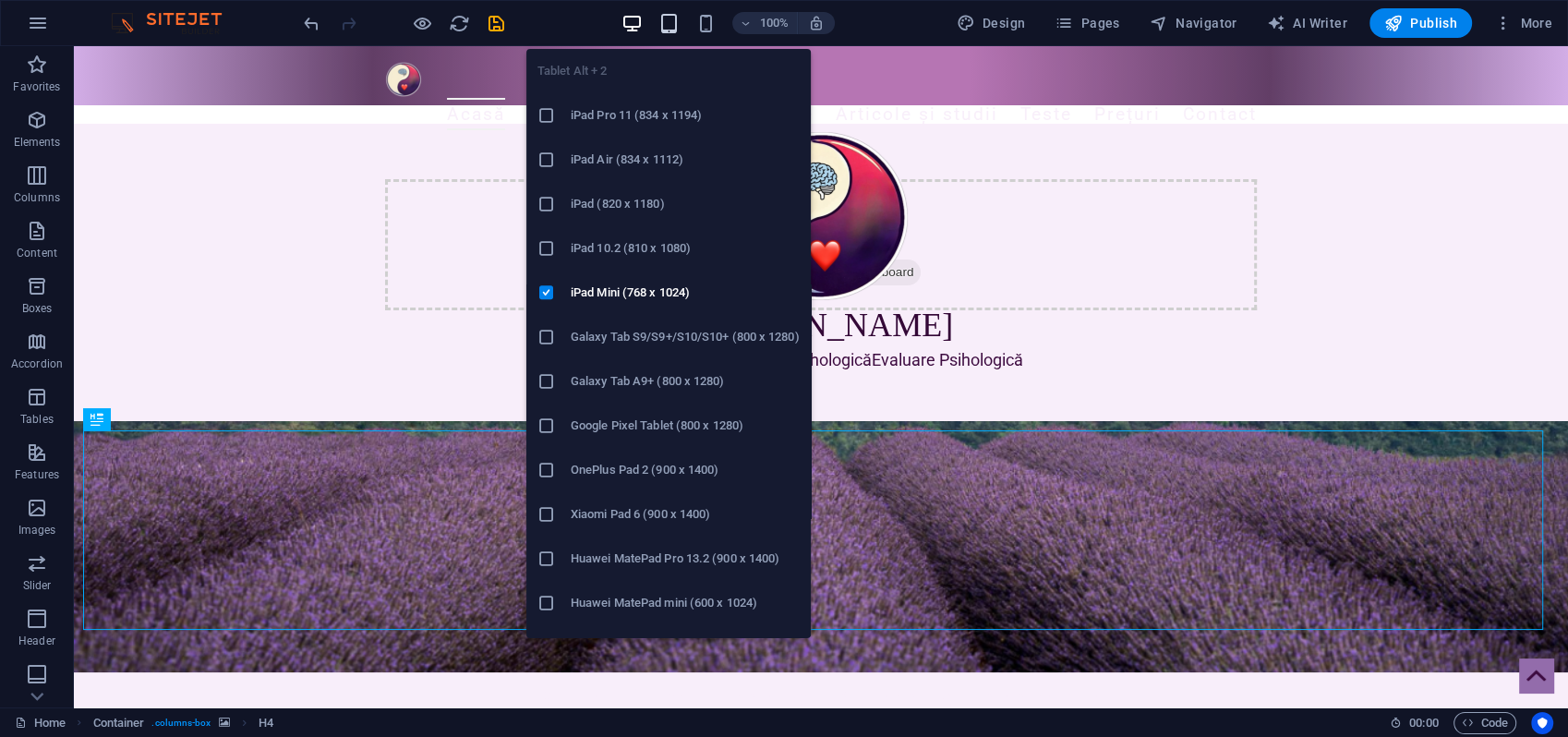
click at [675, 18] on icon "button" at bounding box center [669, 23] width 21 height 21
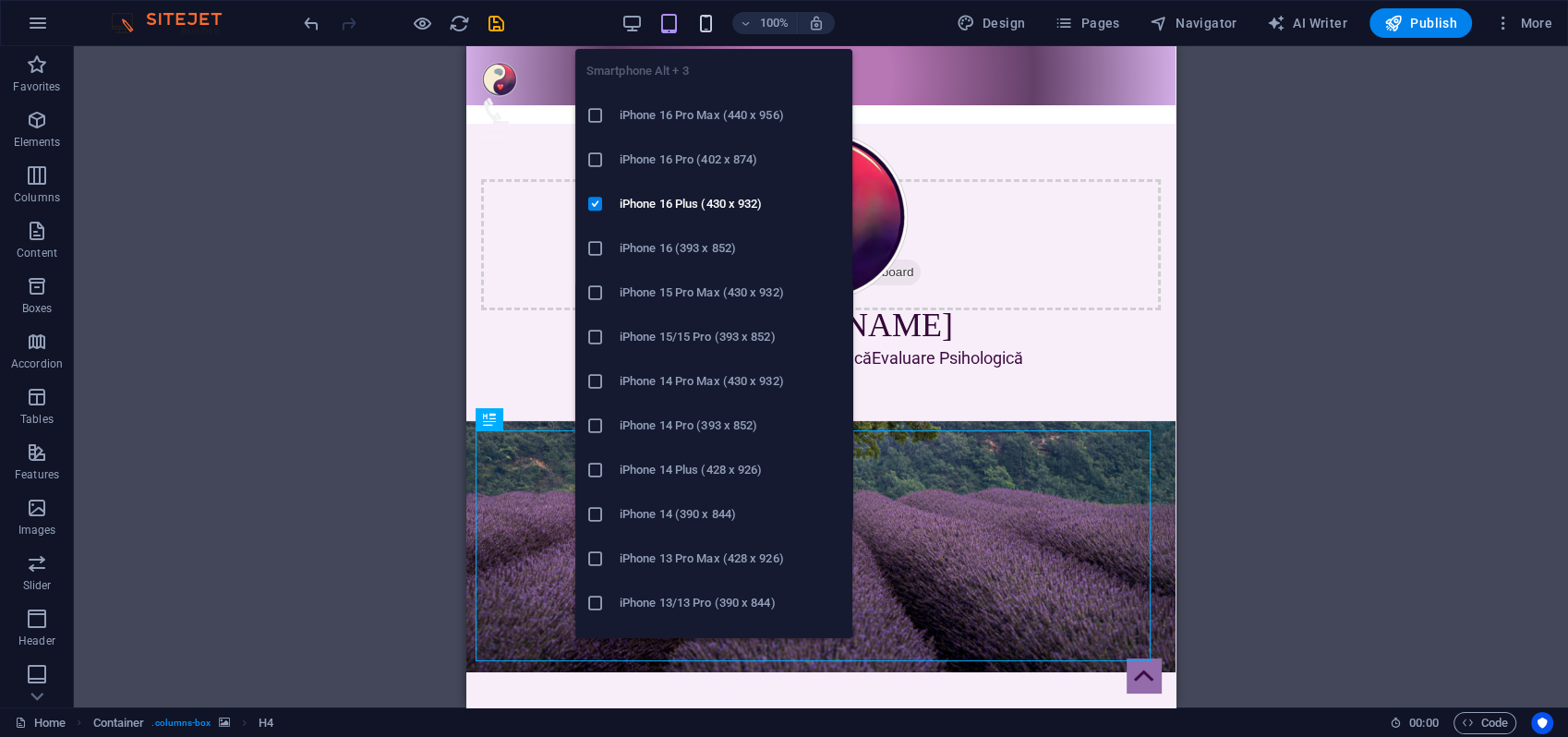
click at [711, 23] on icon "button" at bounding box center [706, 23] width 21 height 21
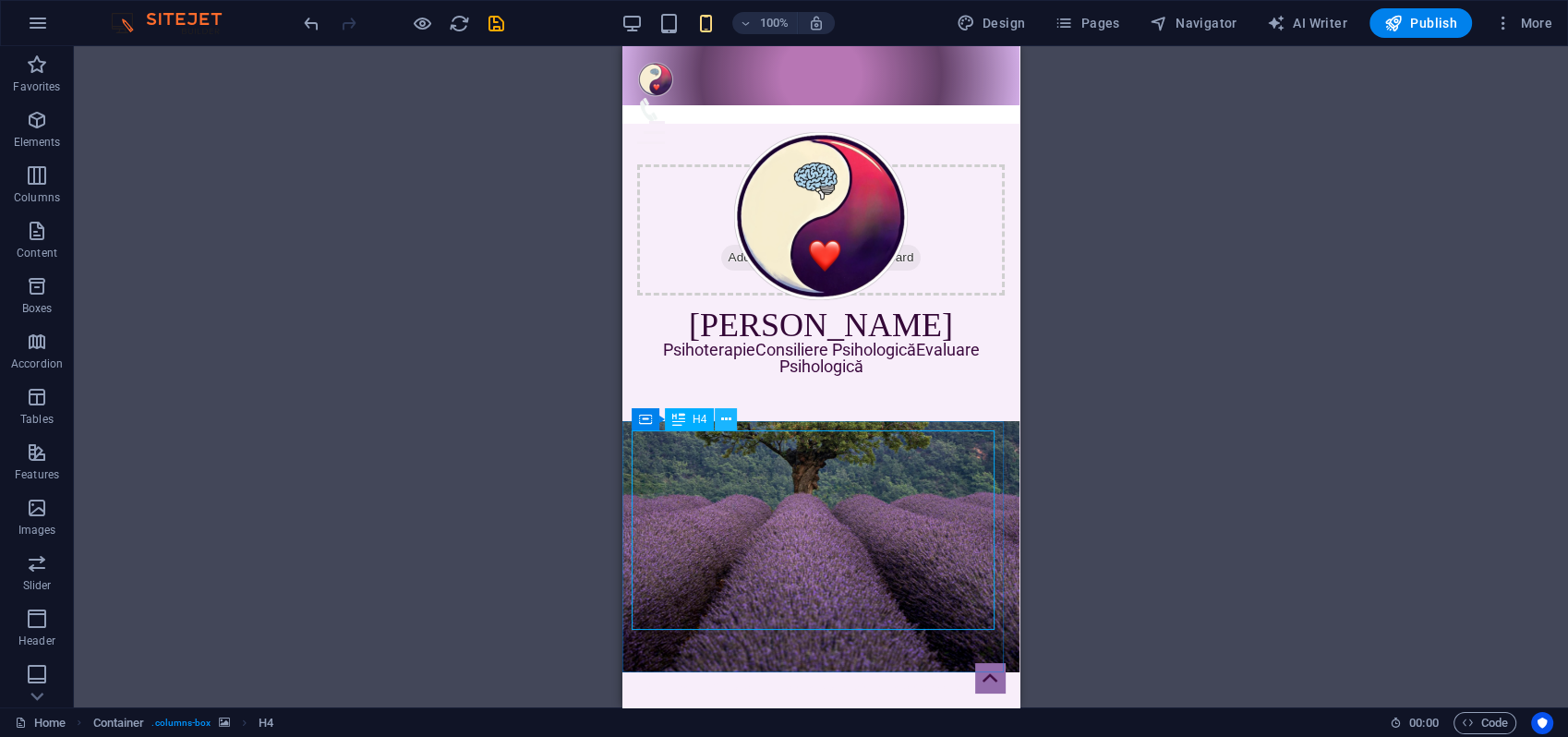
click at [724, 421] on icon at bounding box center [726, 420] width 10 height 19
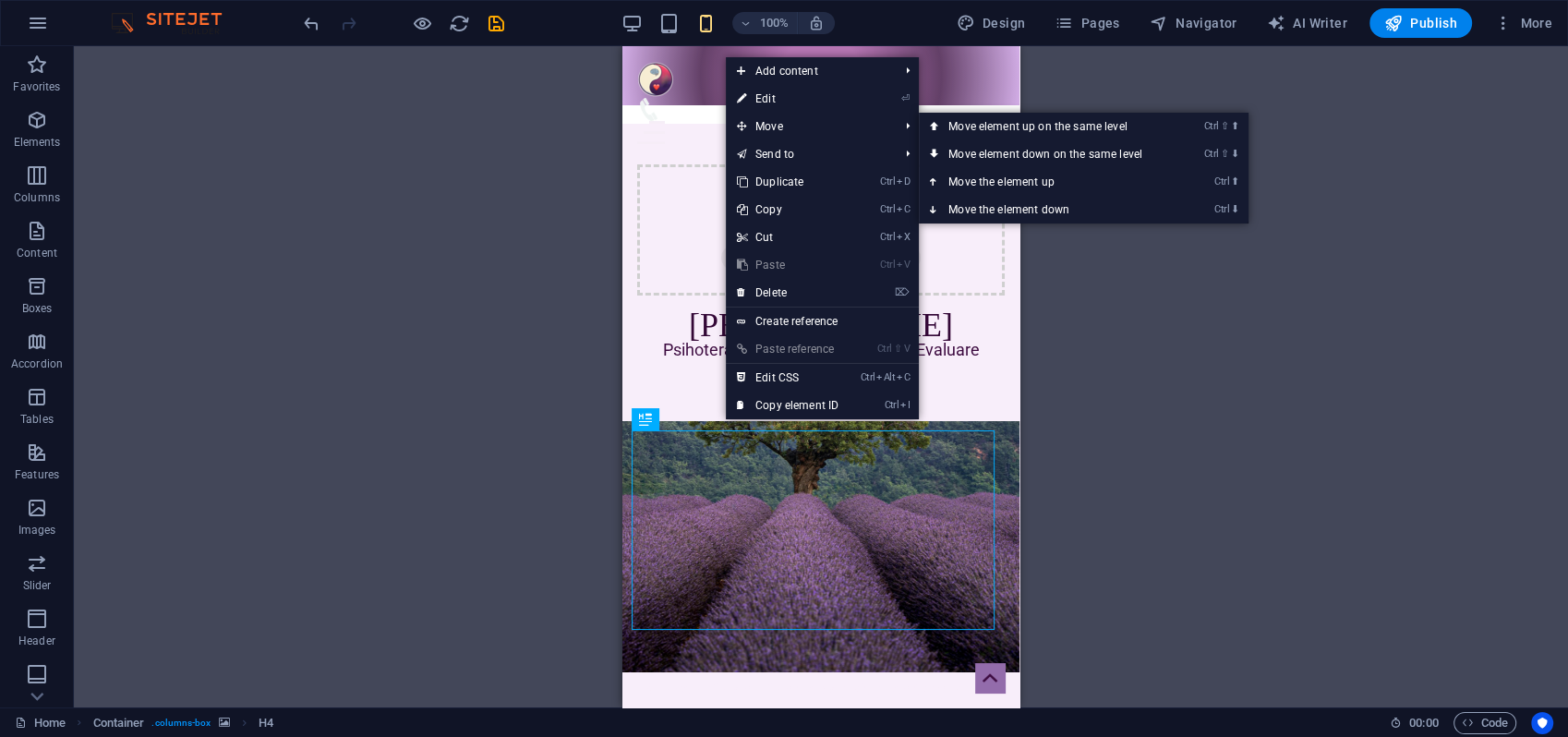
click at [777, 97] on link "⏎ Edit" at bounding box center [788, 99] width 124 height 28
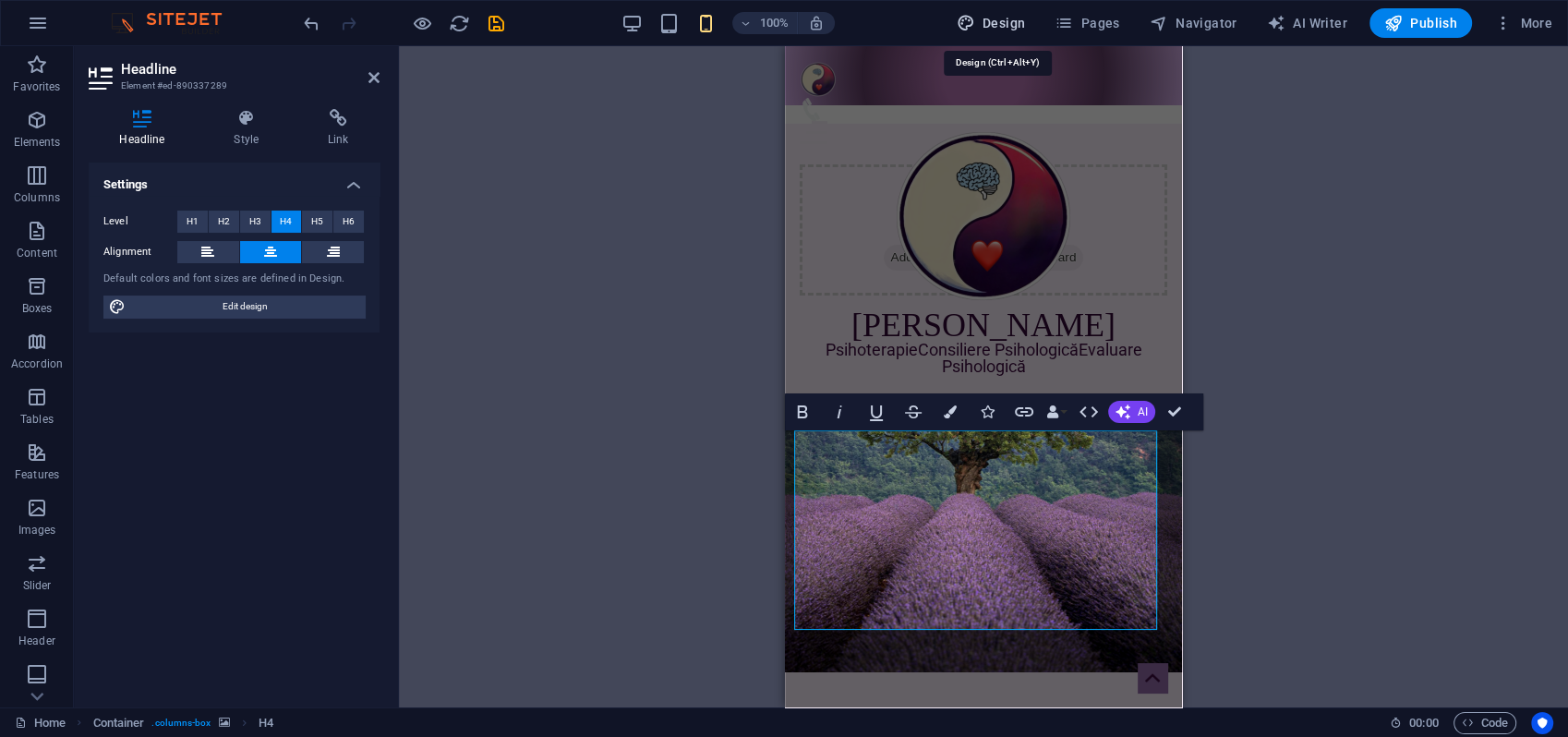
click at [982, 20] on span "Design" at bounding box center [991, 22] width 70 height 18
select select "px"
select select "300"
select select "px"
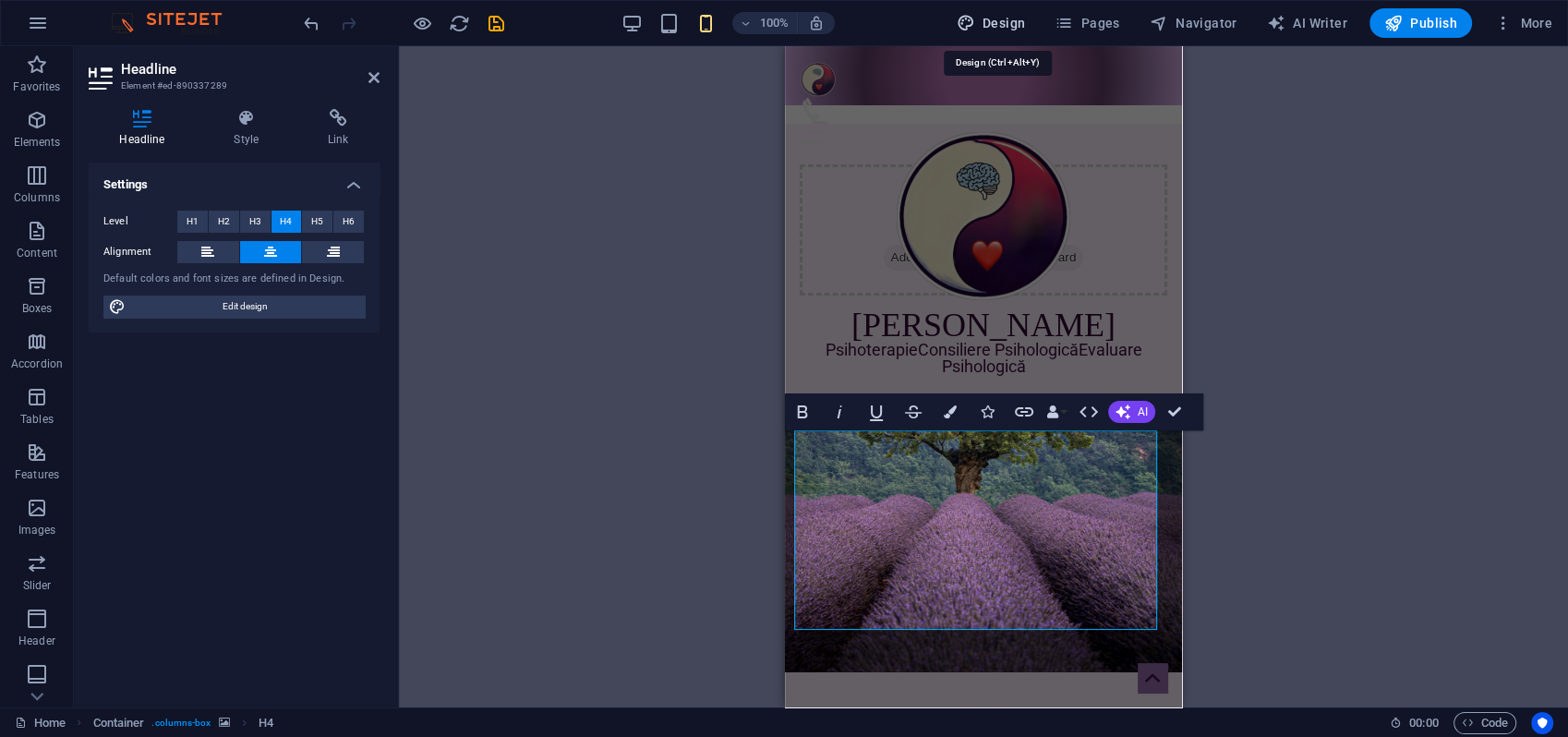
select select "400"
select select "px"
select select "rem"
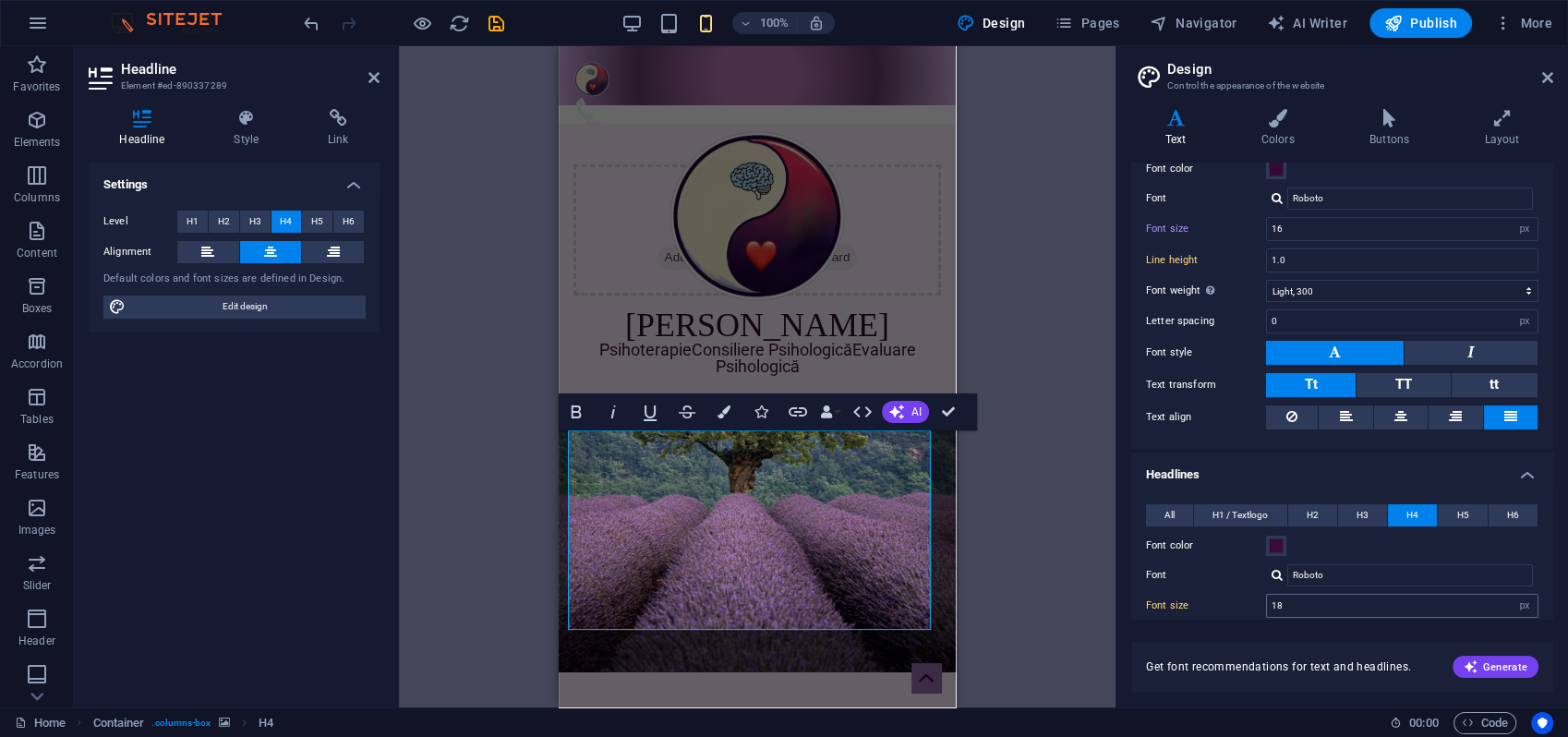
scroll to position [205, 0]
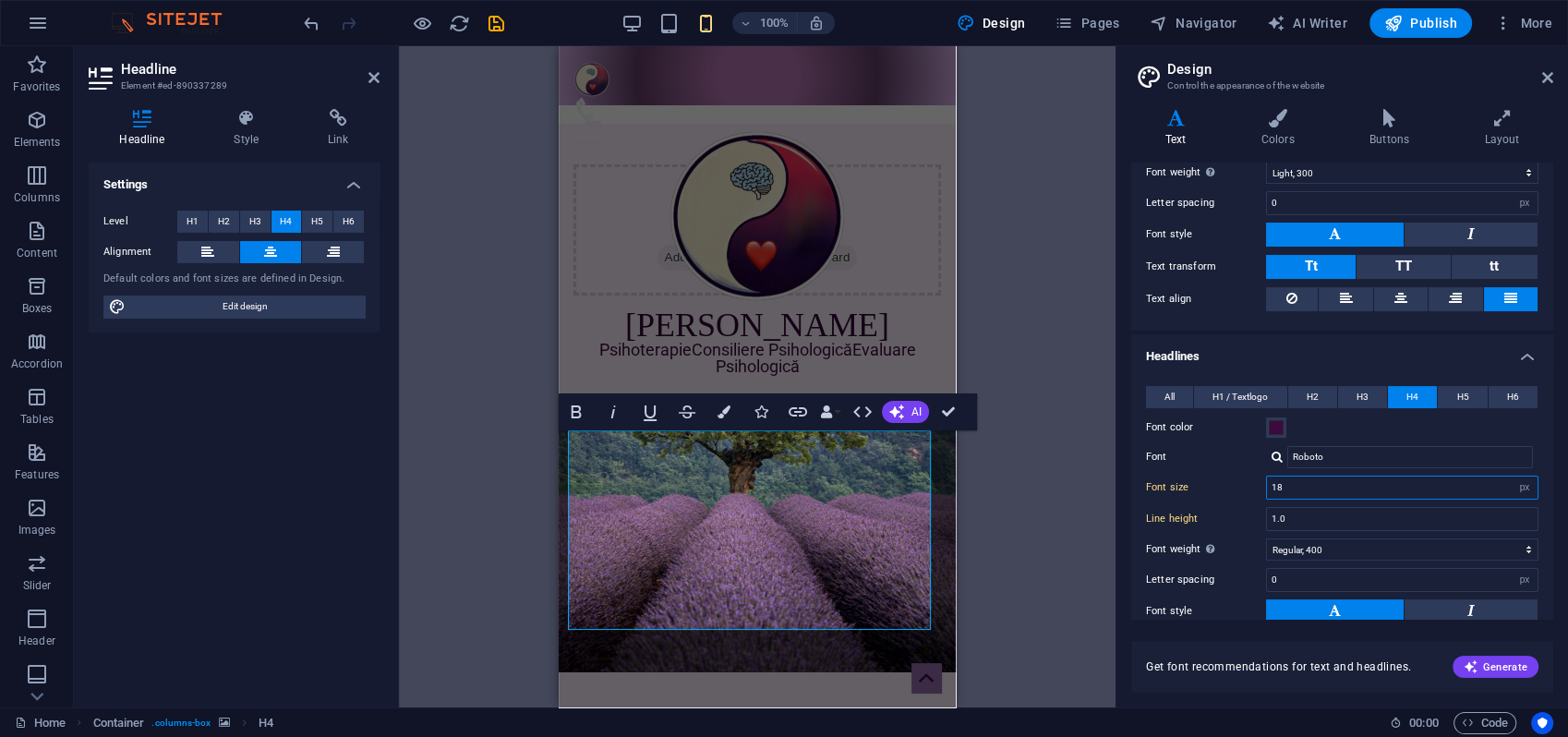
click at [1271, 487] on input "18" at bounding box center [1402, 487] width 271 height 22
type input "18"
drag, startPoint x: 1300, startPoint y: 517, endPoint x: 1282, endPoint y: 508, distance: 20.1
click at [1279, 510] on input "1.0" at bounding box center [1402, 519] width 271 height 22
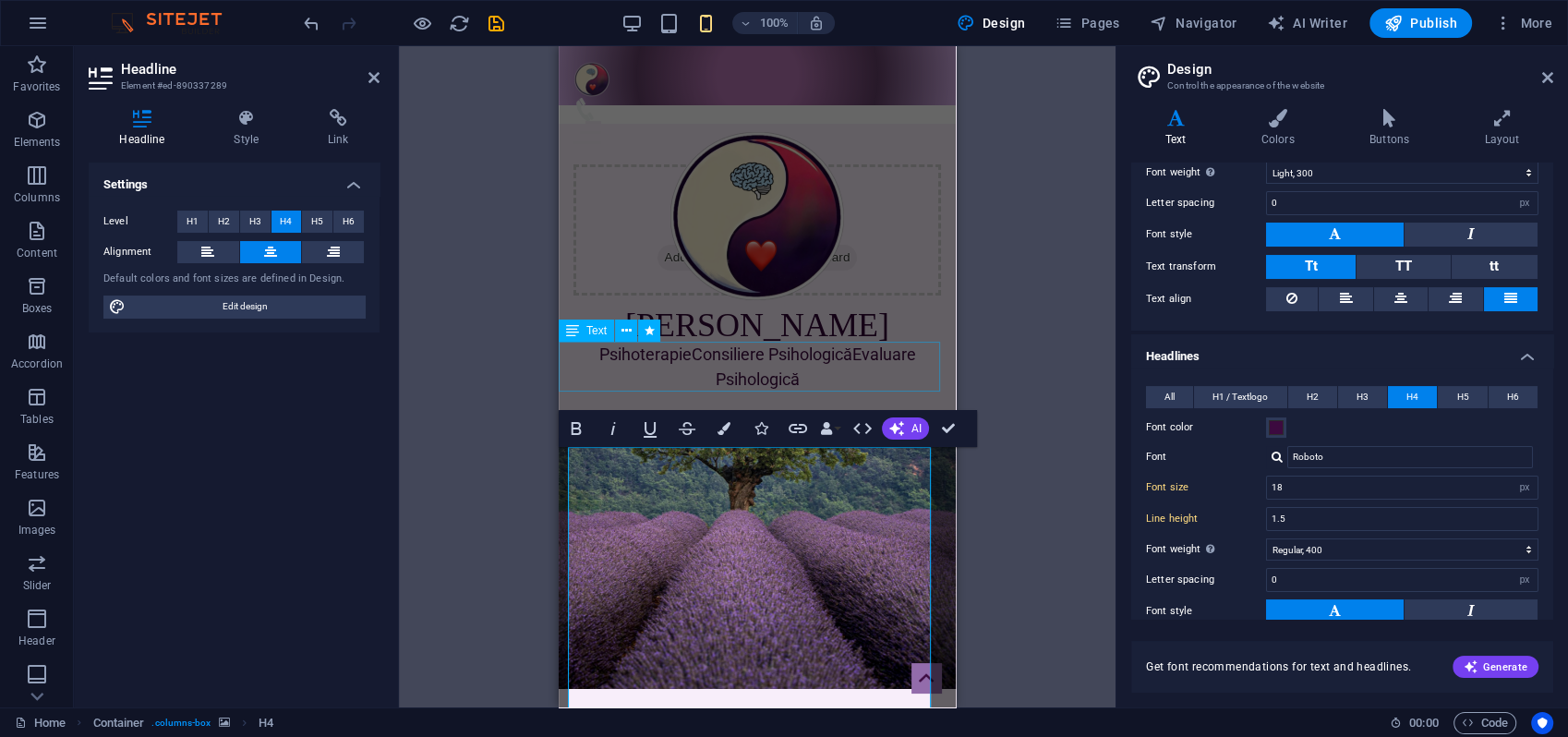
scroll to position [103, 0]
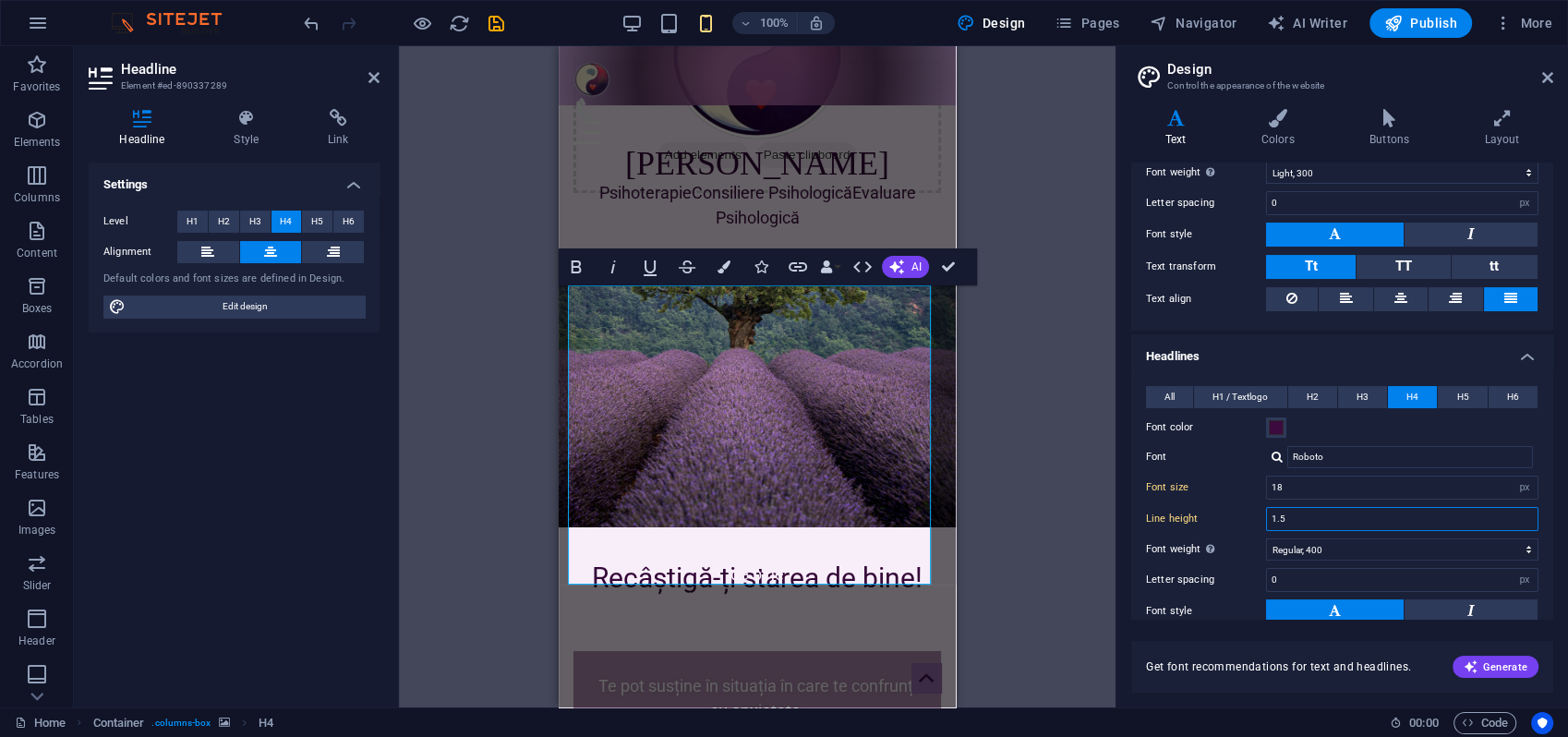
drag, startPoint x: 1279, startPoint y: 511, endPoint x: 1292, endPoint y: 511, distance: 13.0
click at [1292, 511] on input "1.5" at bounding box center [1402, 519] width 271 height 22
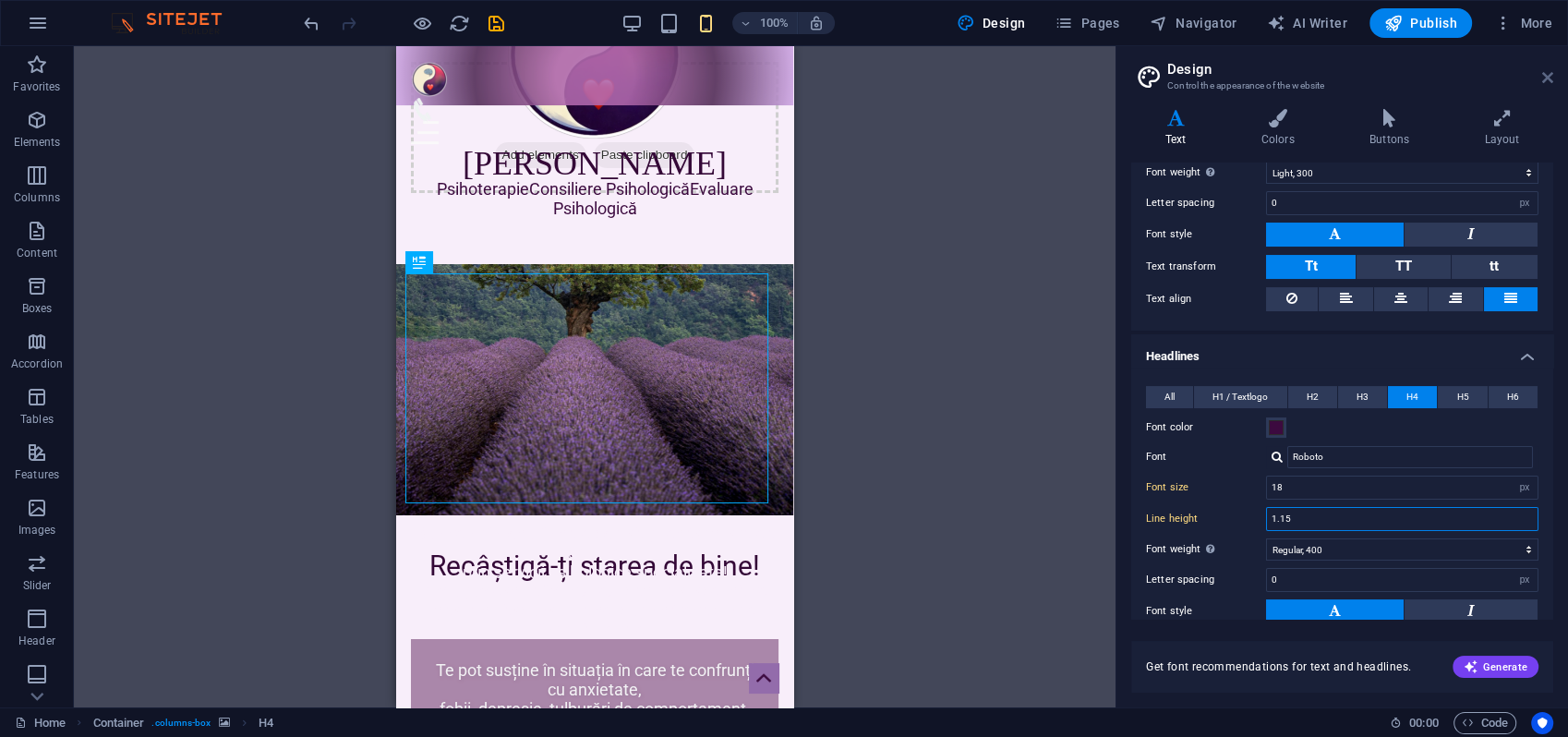
type input "1.15"
click at [1548, 76] on icon at bounding box center [1547, 77] width 11 height 15
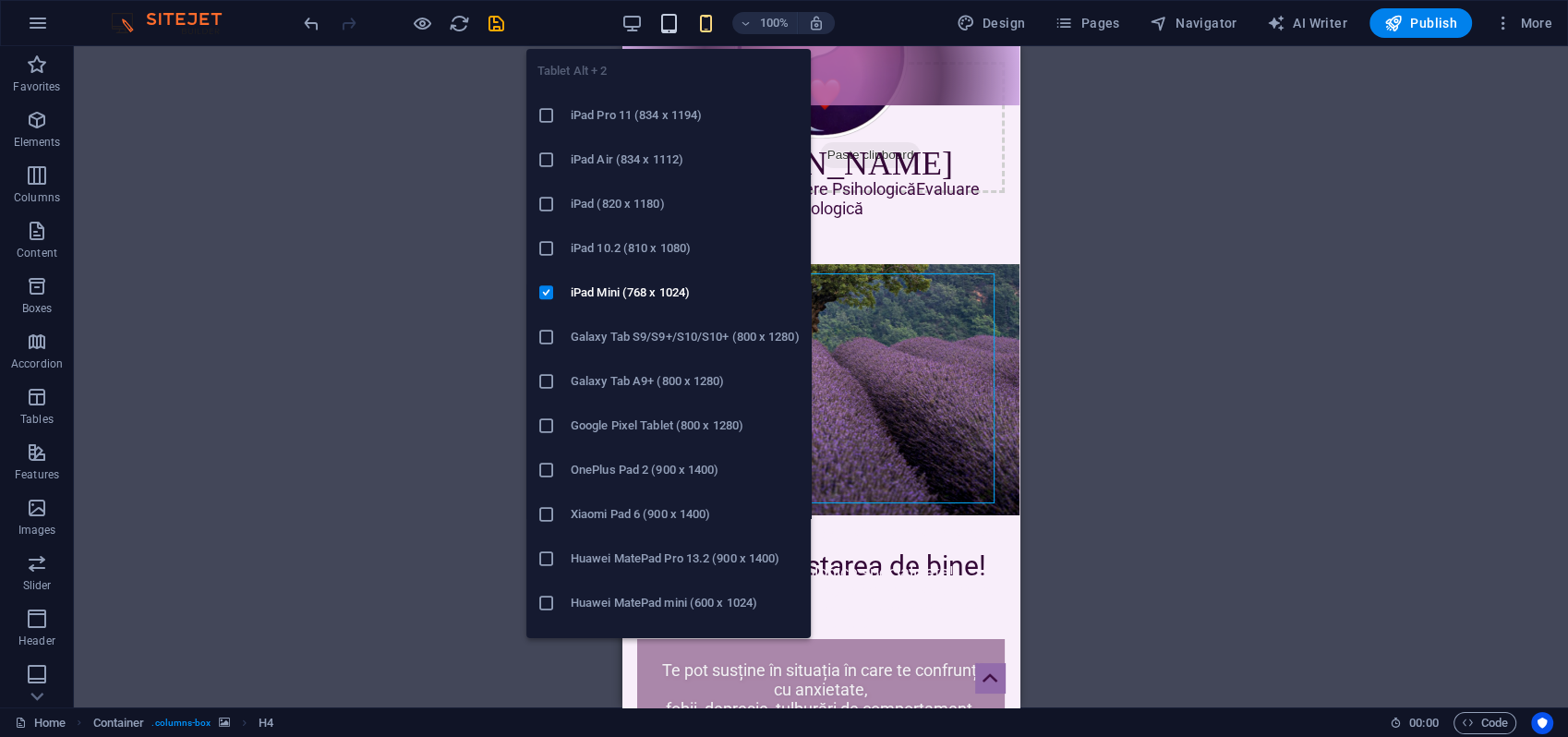
click at [672, 27] on icon "button" at bounding box center [669, 23] width 21 height 21
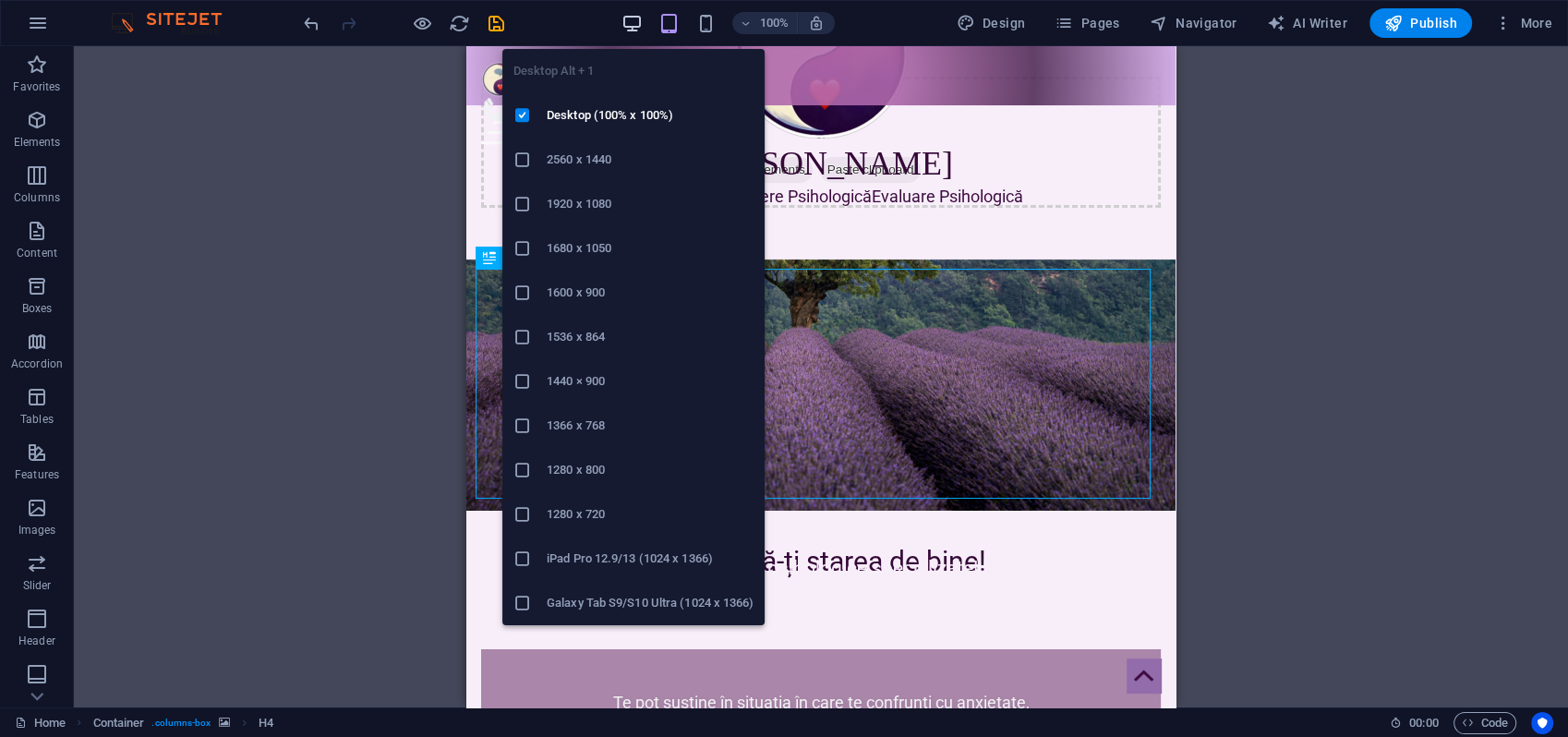
click at [635, 18] on icon "button" at bounding box center [632, 23] width 21 height 21
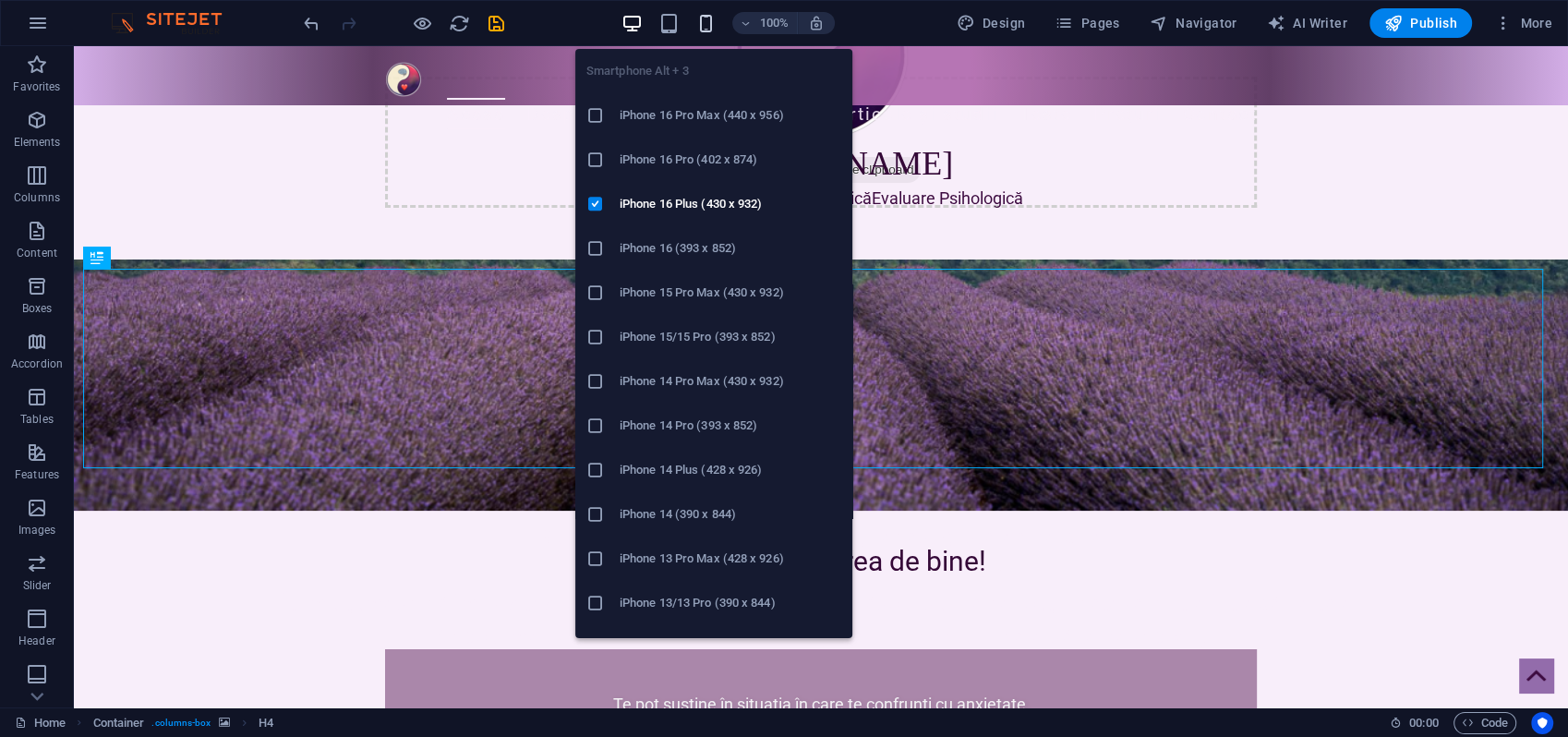
click at [712, 17] on icon "button" at bounding box center [706, 23] width 21 height 21
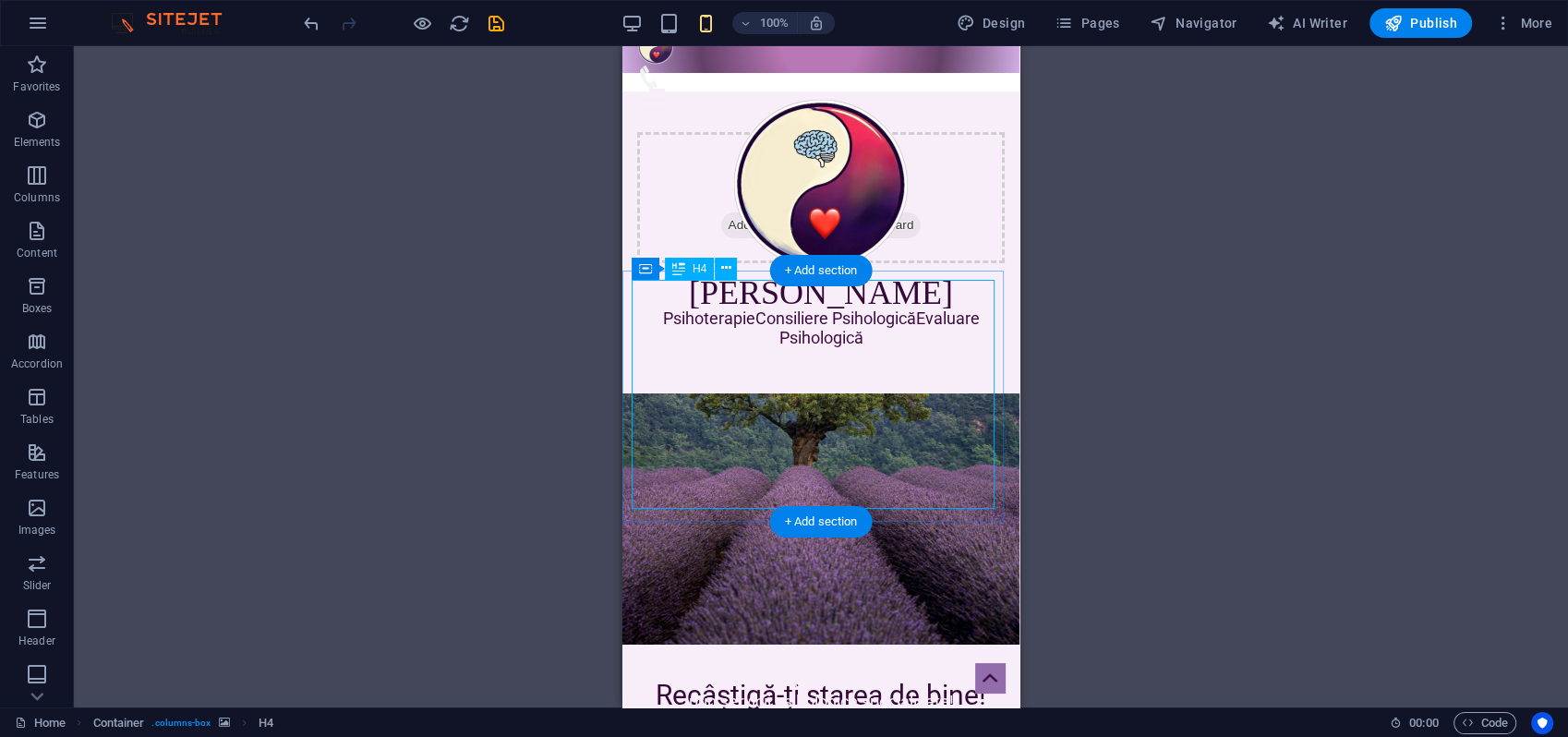
scroll to position [0, 0]
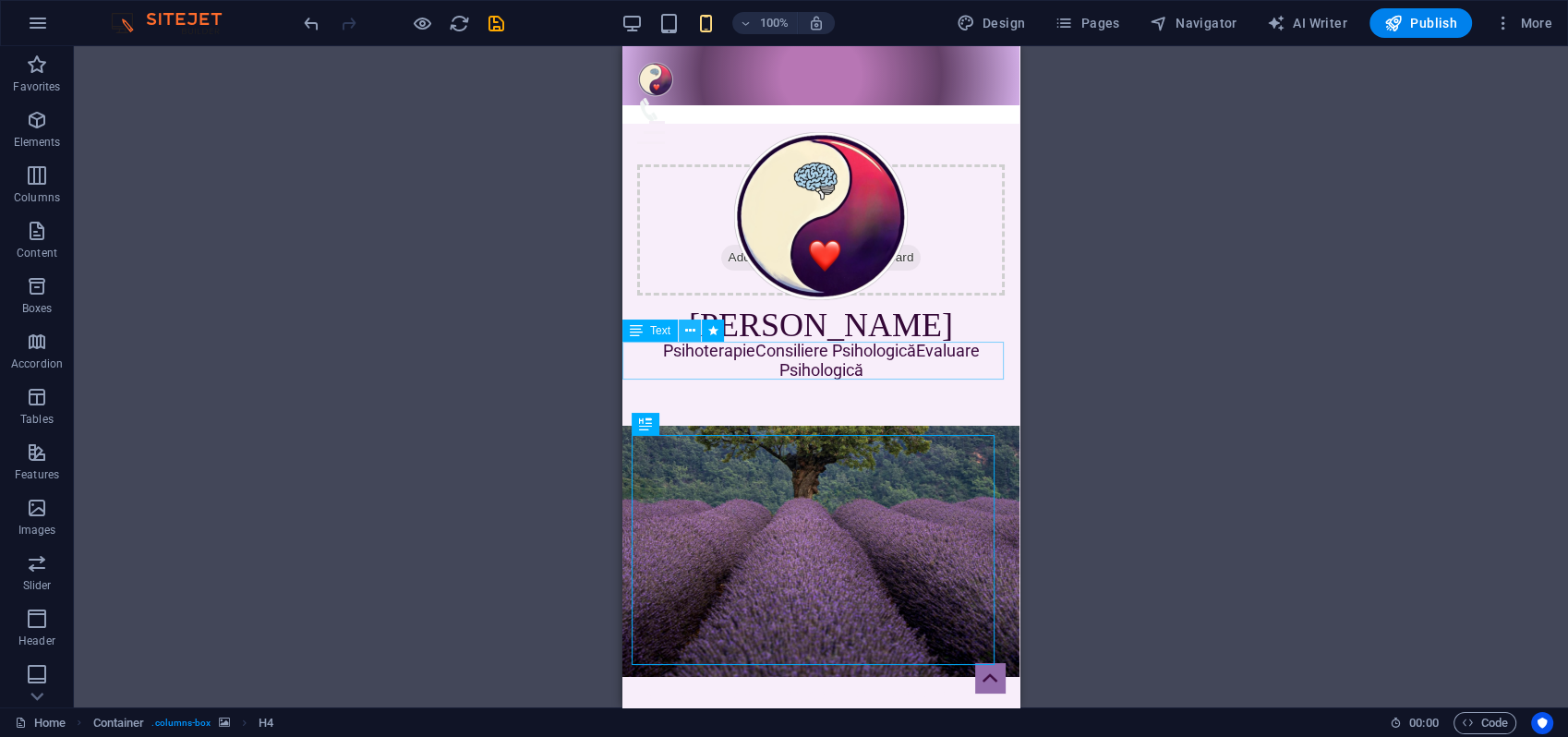
click at [688, 329] on icon at bounding box center [690, 331] width 10 height 19
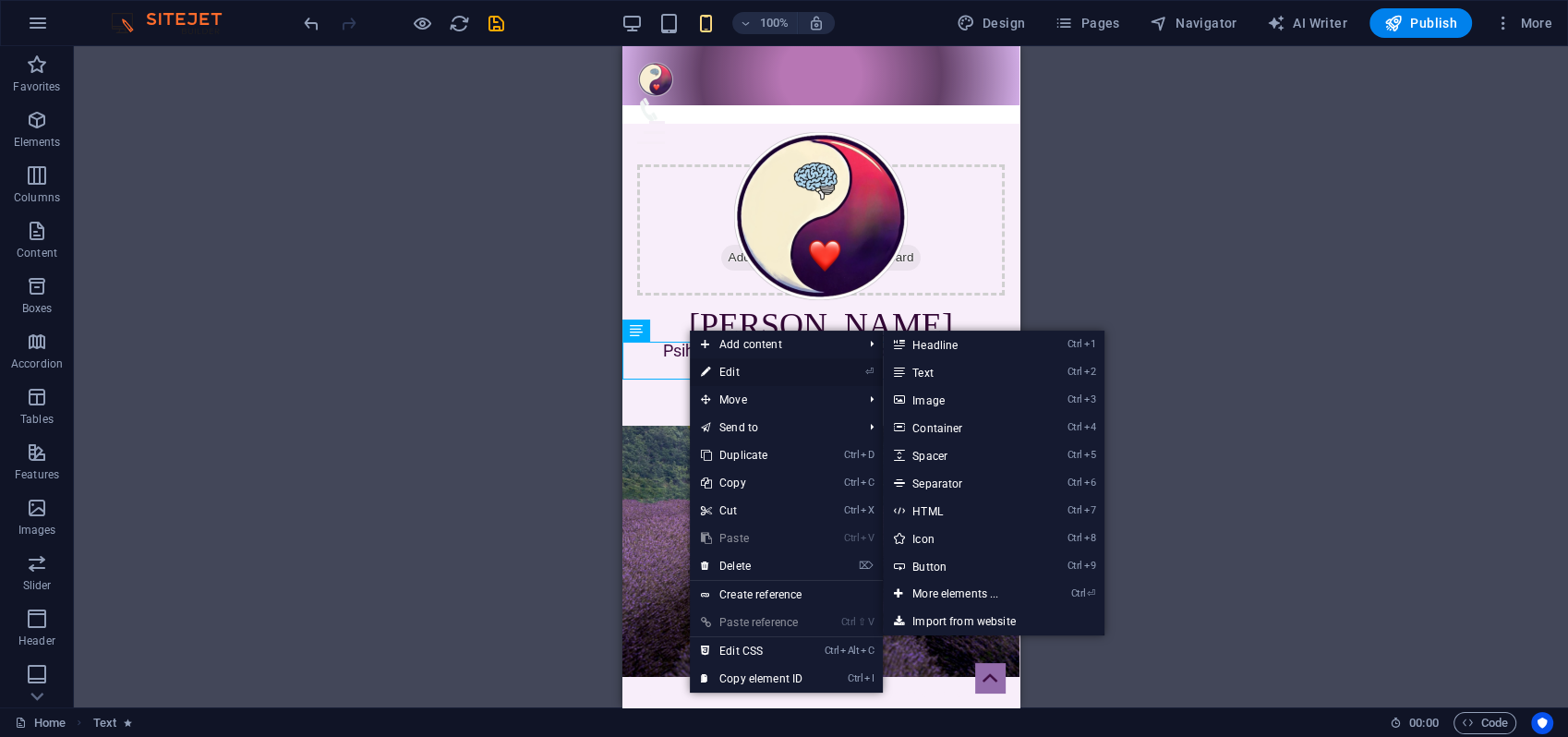
click at [716, 364] on link "⏎ Edit" at bounding box center [752, 372] width 124 height 28
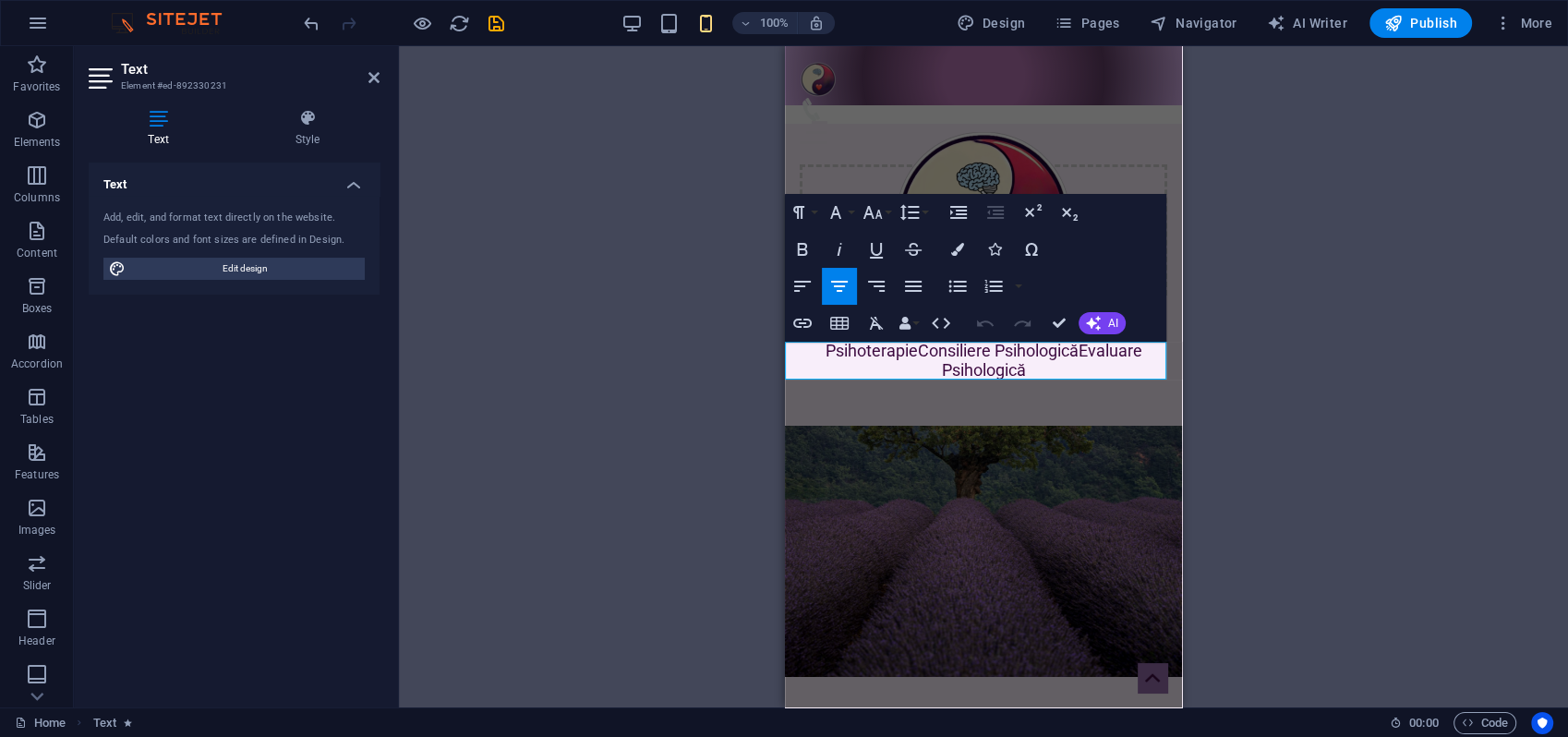
click at [908, 348] on h4 "Psihoterapie Consiliere Psihologică Evaluare Psihologică" at bounding box center [983, 360] width 397 height 38
drag, startPoint x: 891, startPoint y: 353, endPoint x: 909, endPoint y: 342, distance: 21.1
click at [891, 353] on span "Psihoterapie" at bounding box center [871, 351] width 92 height 19
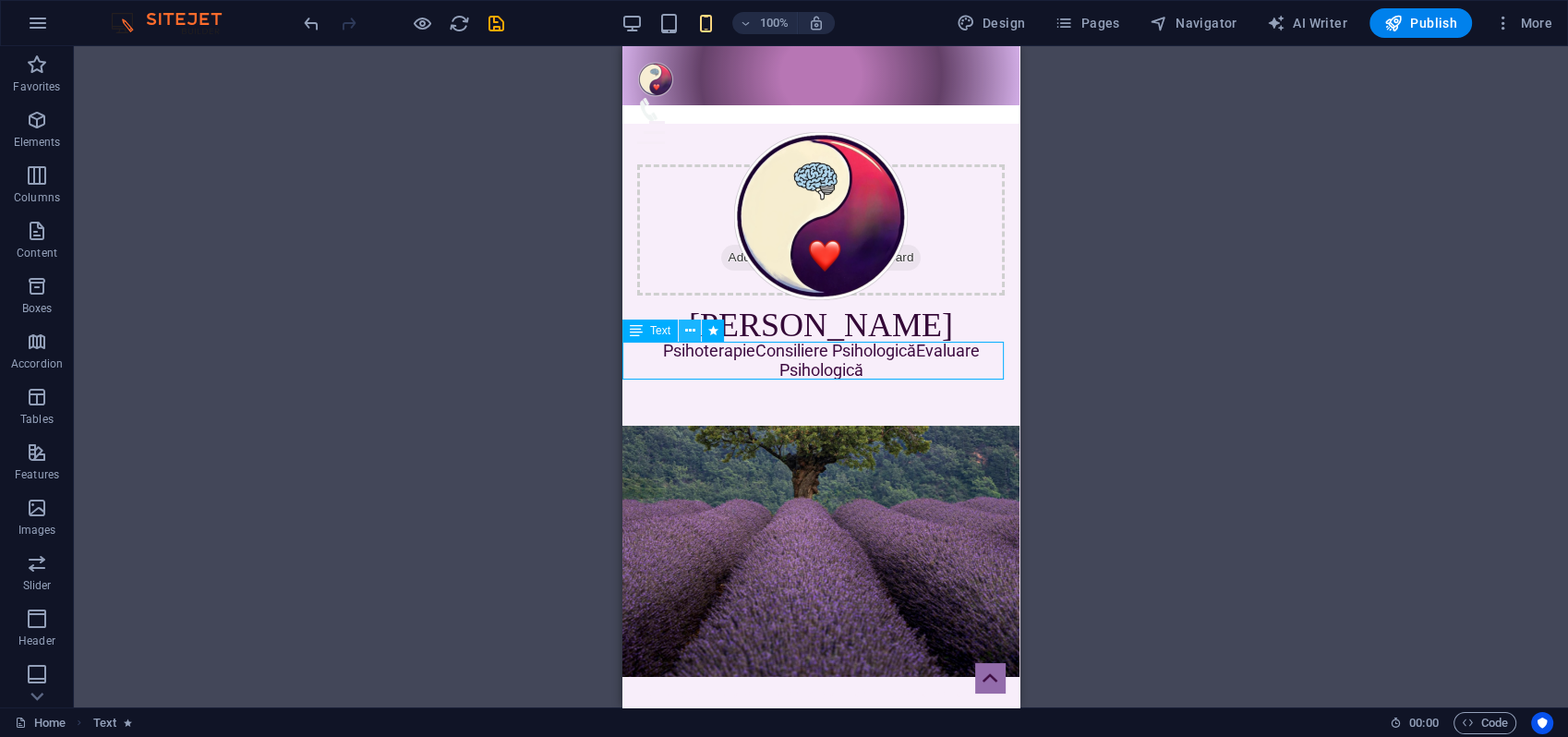
click at [694, 331] on icon at bounding box center [690, 331] width 10 height 19
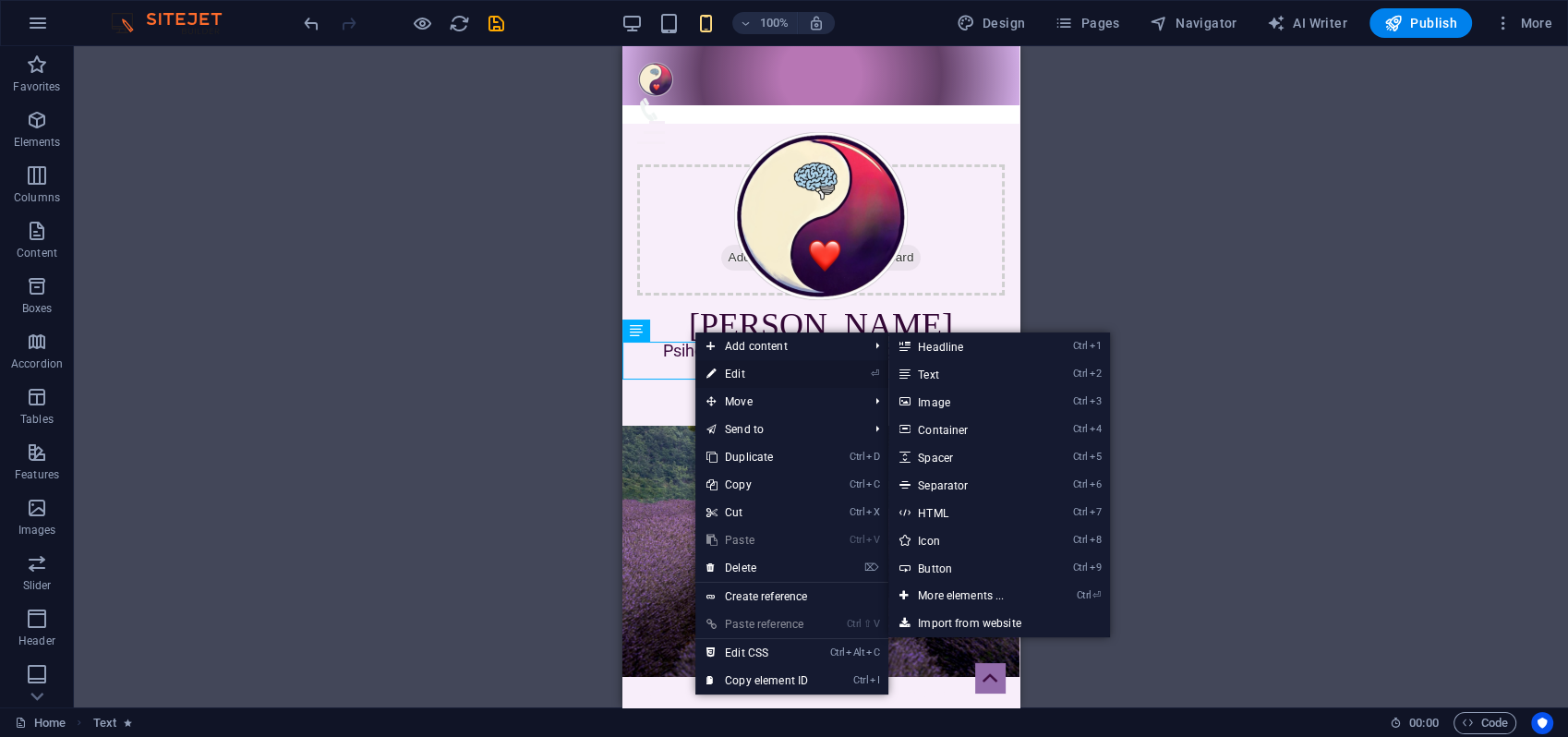
click at [747, 374] on link "⏎ Edit" at bounding box center [757, 374] width 124 height 28
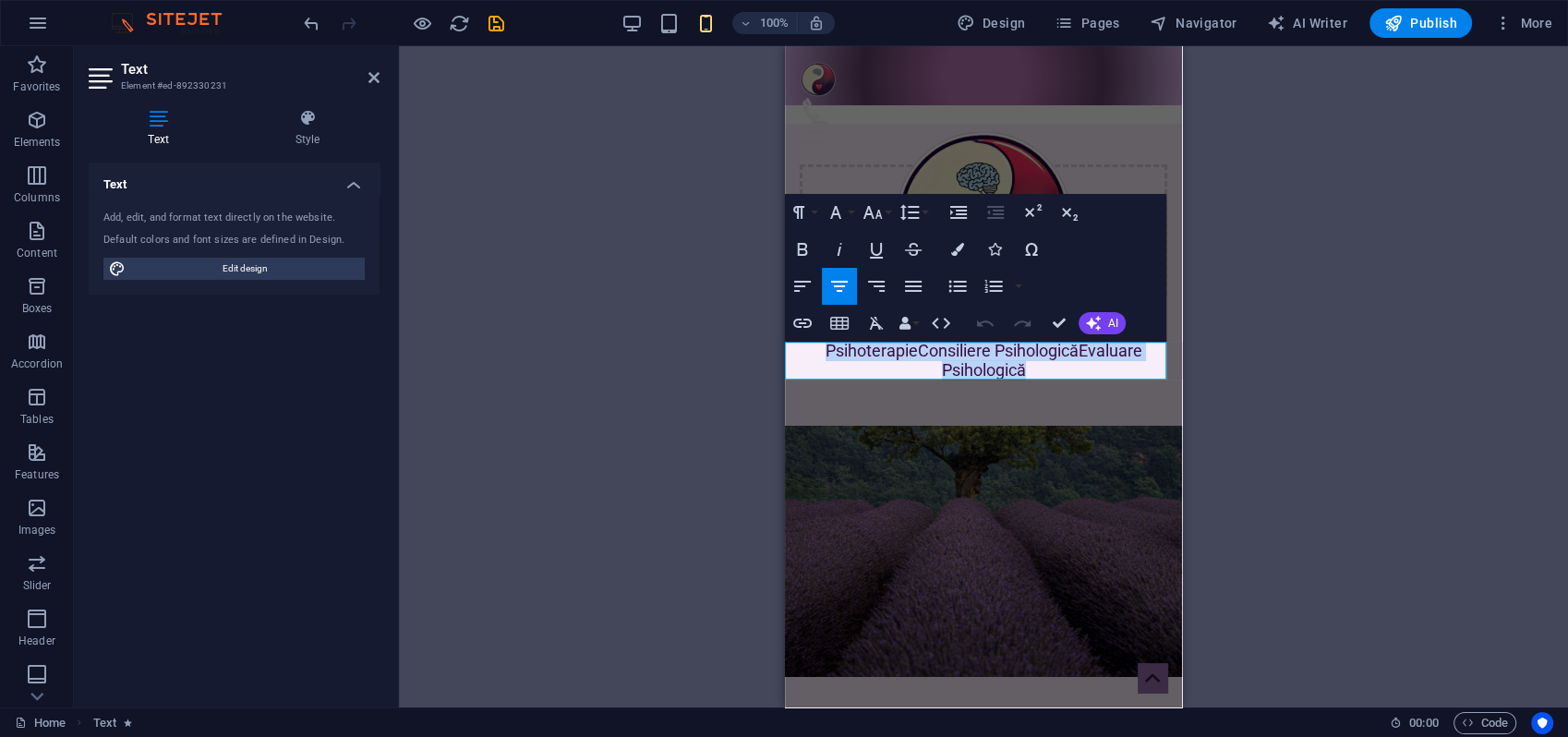
drag, startPoint x: 823, startPoint y: 353, endPoint x: 1073, endPoint y: 365, distance: 250.3
click at [1073, 365] on h4 "Psihoterapie Consiliere Psihologică Evaluare Psihologică" at bounding box center [983, 360] width 397 height 38
click at [845, 288] on icon "button" at bounding box center [839, 286] width 22 height 22
click at [903, 287] on icon "button" at bounding box center [913, 286] width 22 height 22
click at [877, 353] on span "Psihoterapie" at bounding box center [830, 351] width 92 height 19
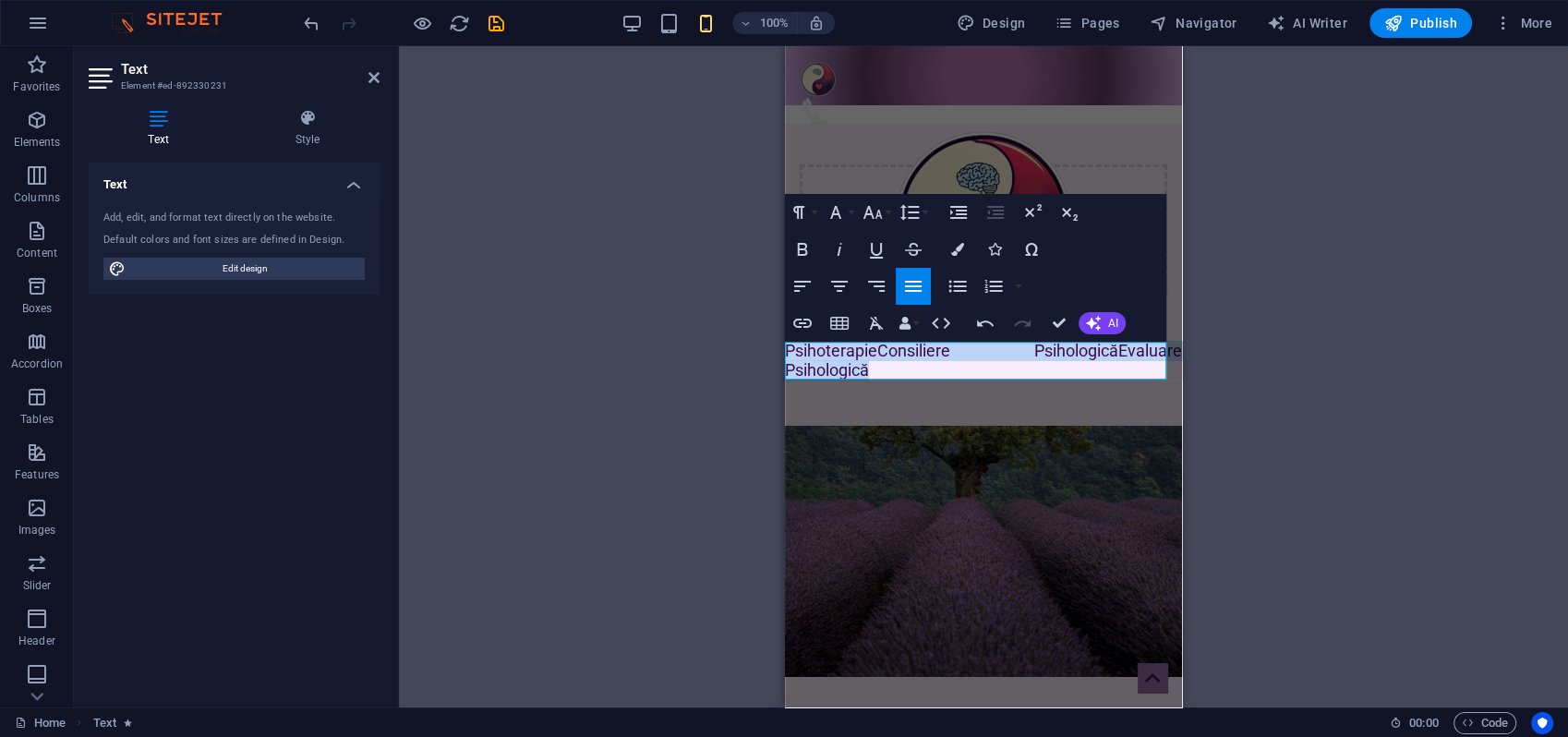
drag, startPoint x: 787, startPoint y: 350, endPoint x: 951, endPoint y: 347, distance: 164.0
click at [976, 371] on h4 "Psihoterapie Consiliere Psihologică Evaluare Psihologică" at bounding box center [983, 360] width 397 height 38
click at [842, 289] on icon "button" at bounding box center [839, 286] width 22 height 22
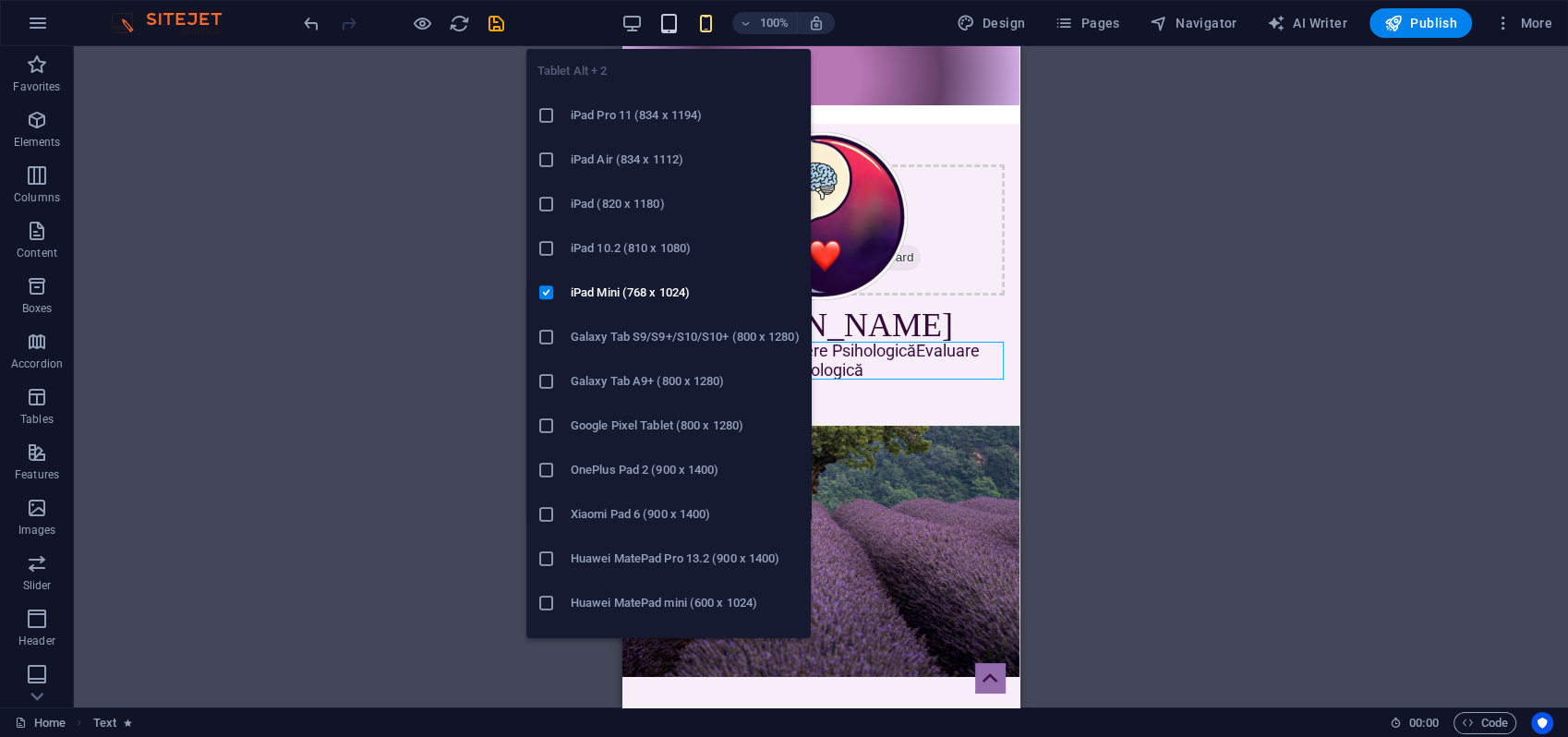
click at [673, 26] on icon "button" at bounding box center [669, 23] width 21 height 21
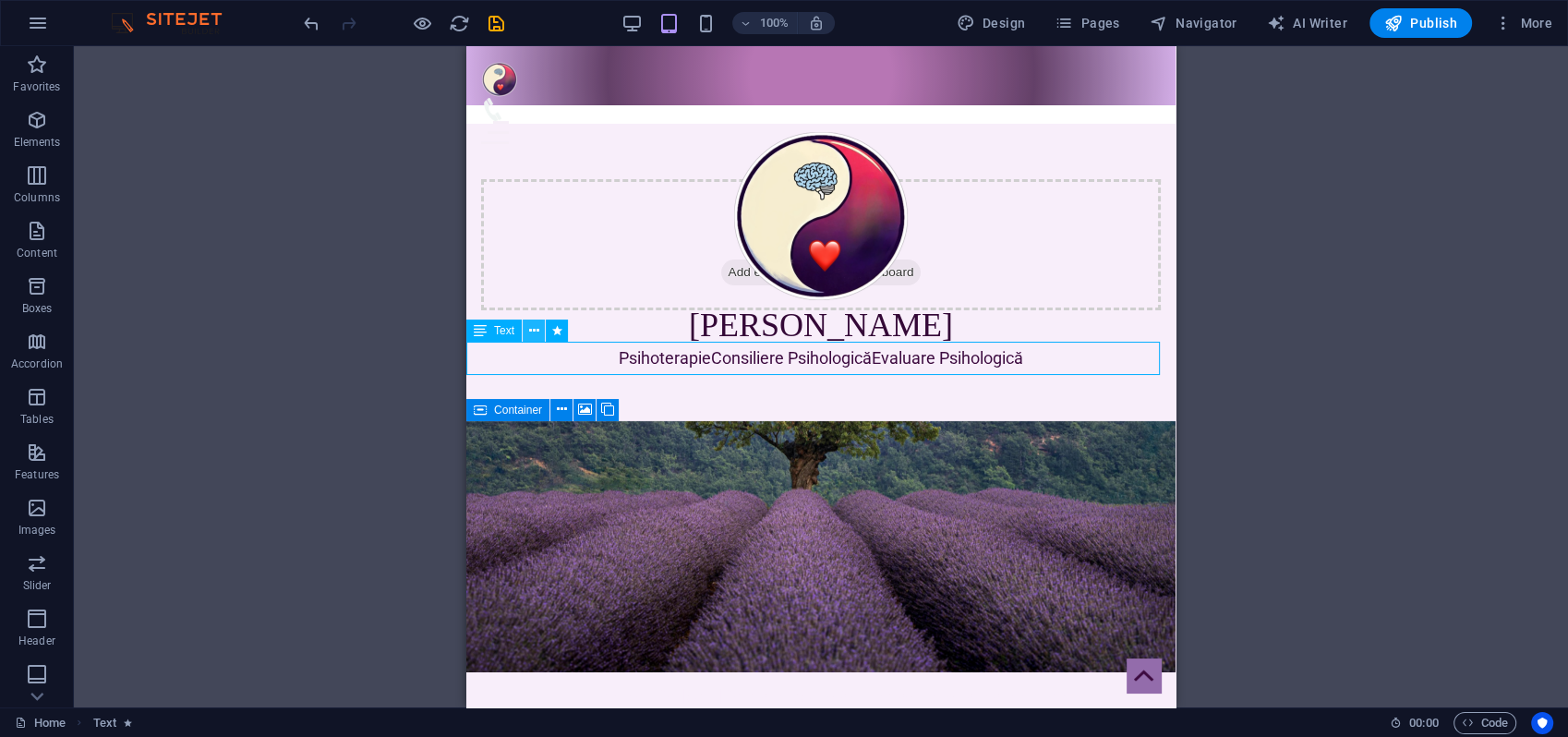
click at [538, 332] on icon at bounding box center [534, 331] width 10 height 19
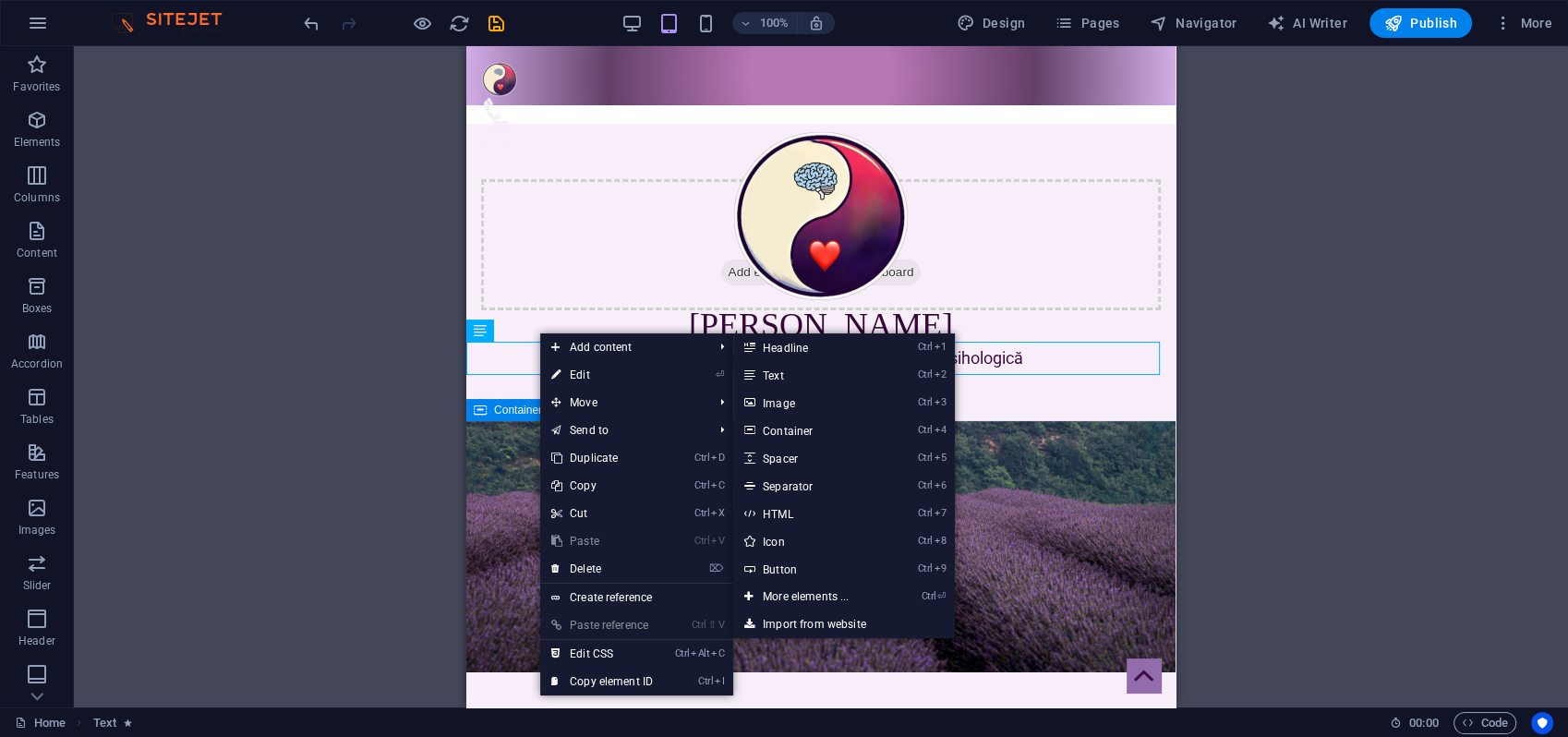
click at [596, 375] on link "⏎ Edit" at bounding box center [602, 375] width 124 height 28
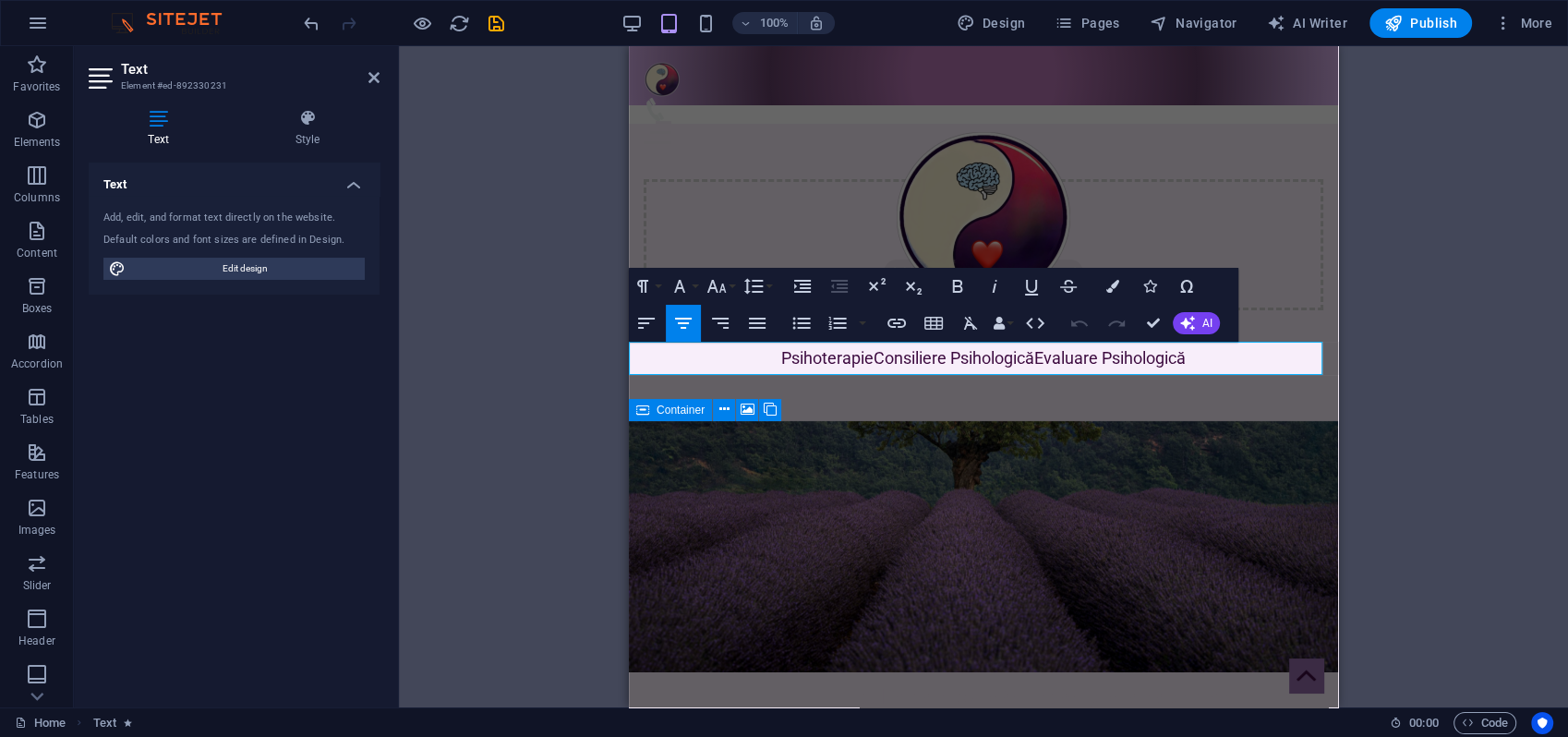
drag, startPoint x: 829, startPoint y: 357, endPoint x: 862, endPoint y: 357, distance: 33.0
click at [863, 358] on h4 "Psihoterapie Consiliere Psihologică Evaluare Psihologică" at bounding box center [983, 358] width 709 height 33
click at [830, 357] on span "Psihoterapie" at bounding box center [827, 358] width 92 height 19
drag, startPoint x: 1152, startPoint y: 323, endPoint x: 681, endPoint y: 276, distance: 473.3
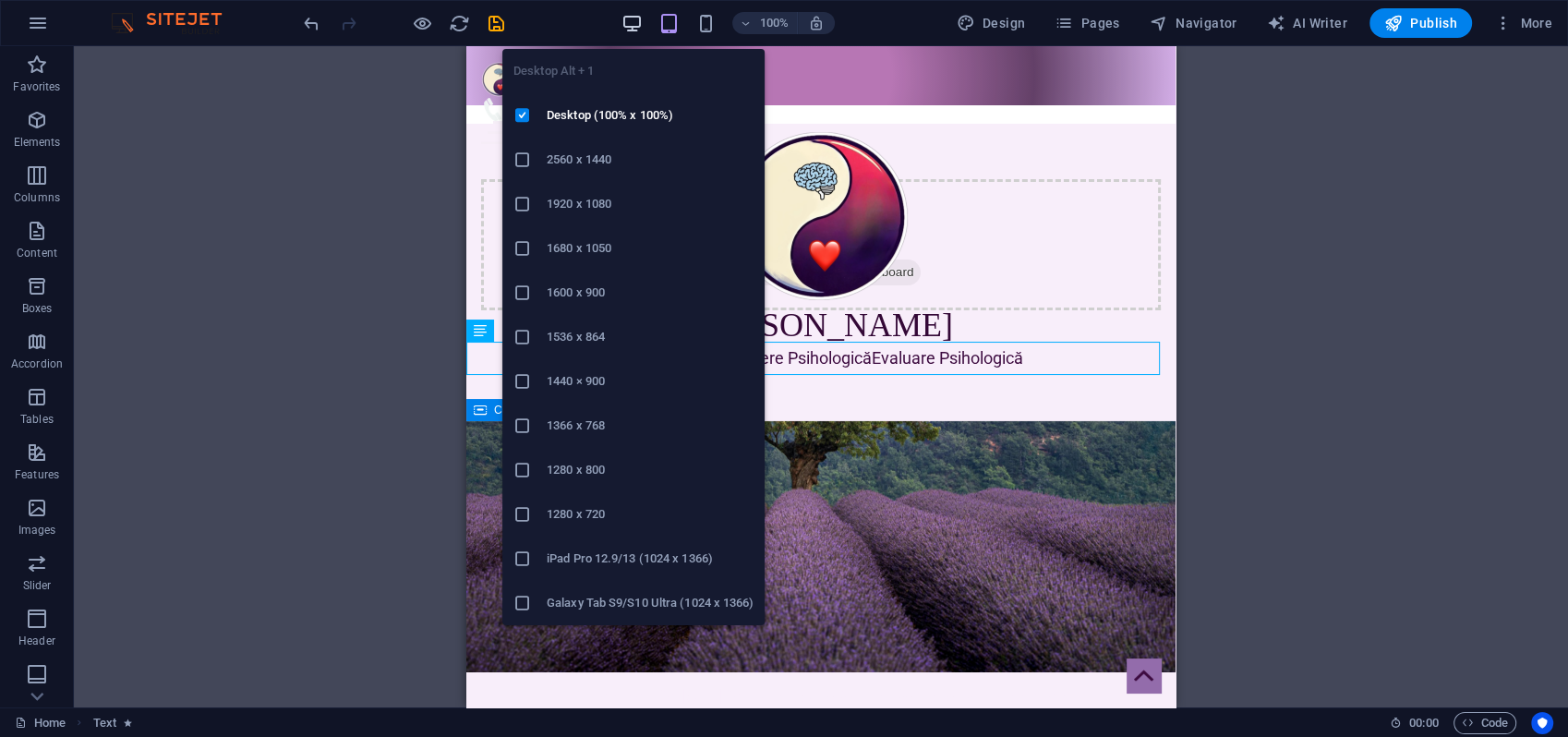
click at [635, 21] on icon "button" at bounding box center [632, 23] width 21 height 21
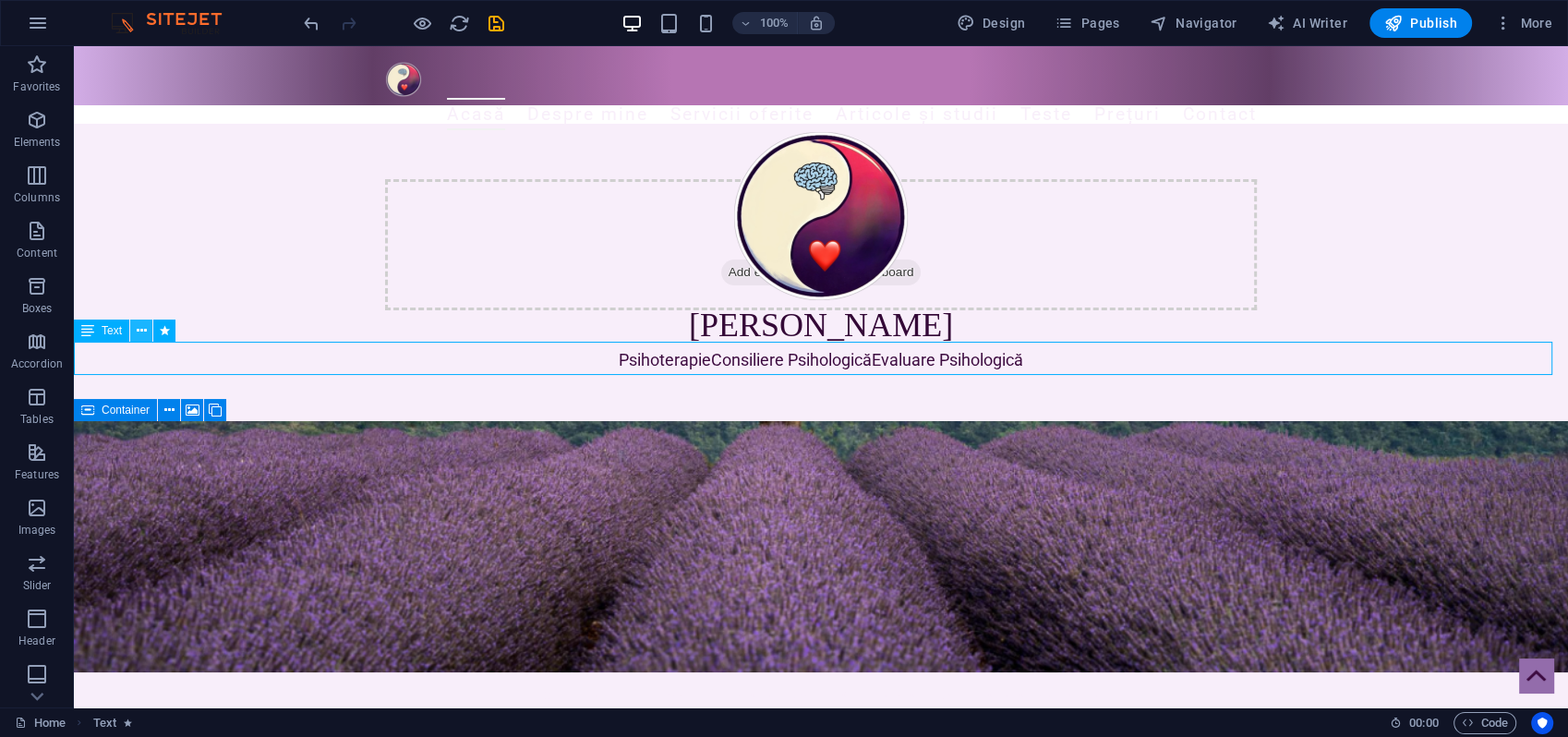
click at [145, 331] on icon at bounding box center [141, 331] width 10 height 19
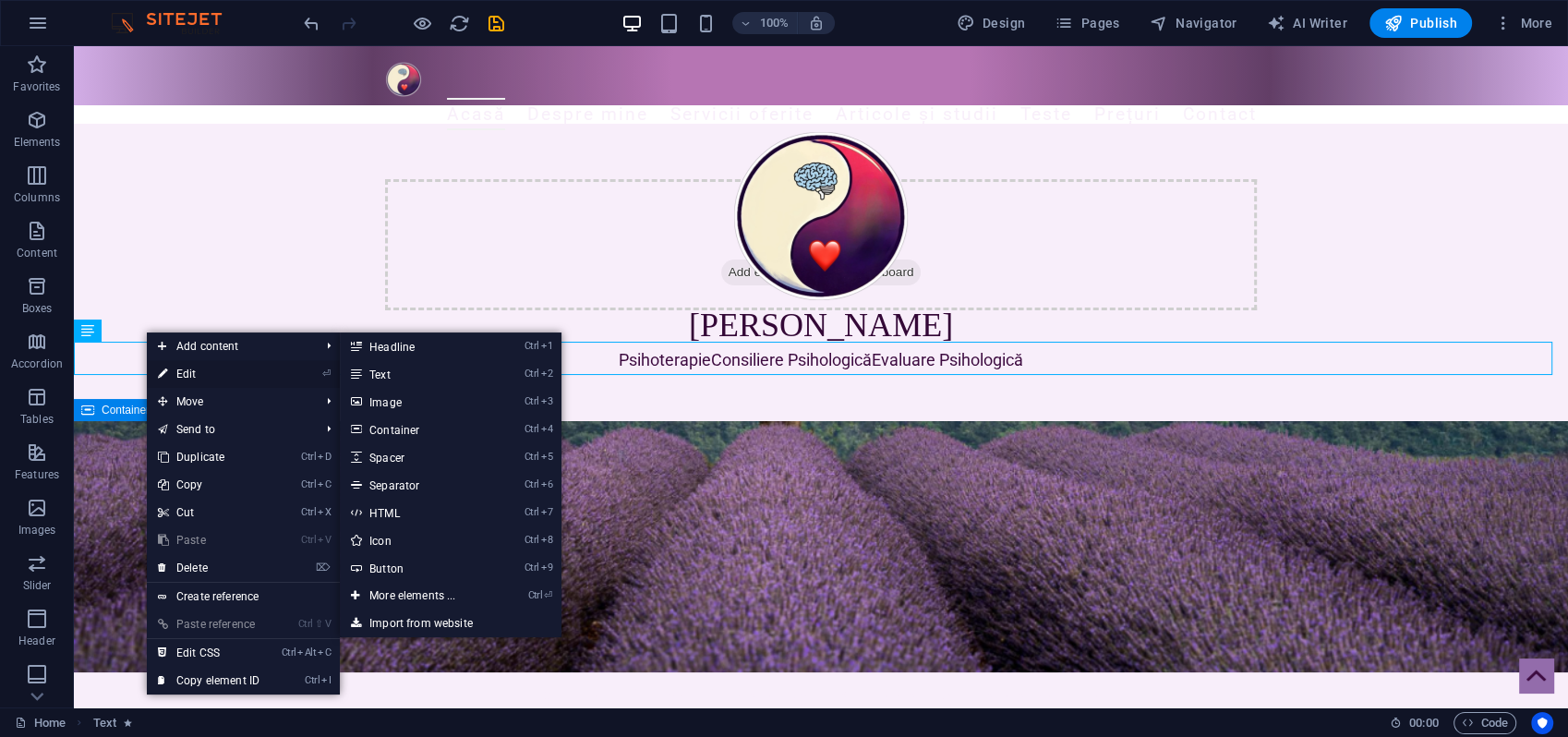
click at [210, 372] on link "⏎ Edit" at bounding box center [209, 374] width 124 height 28
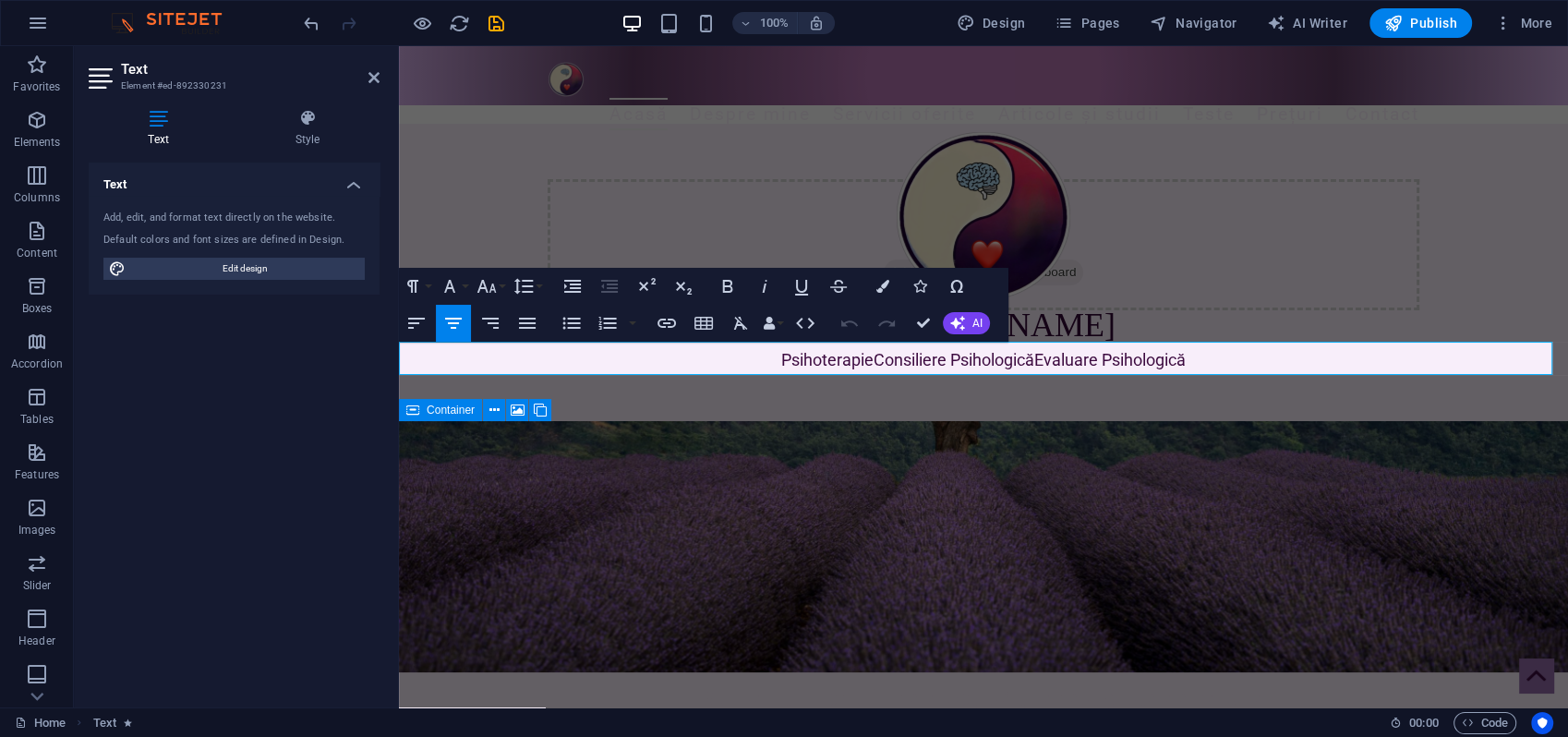
click at [830, 358] on span "Psihoterapie" at bounding box center [827, 360] width 92 height 19
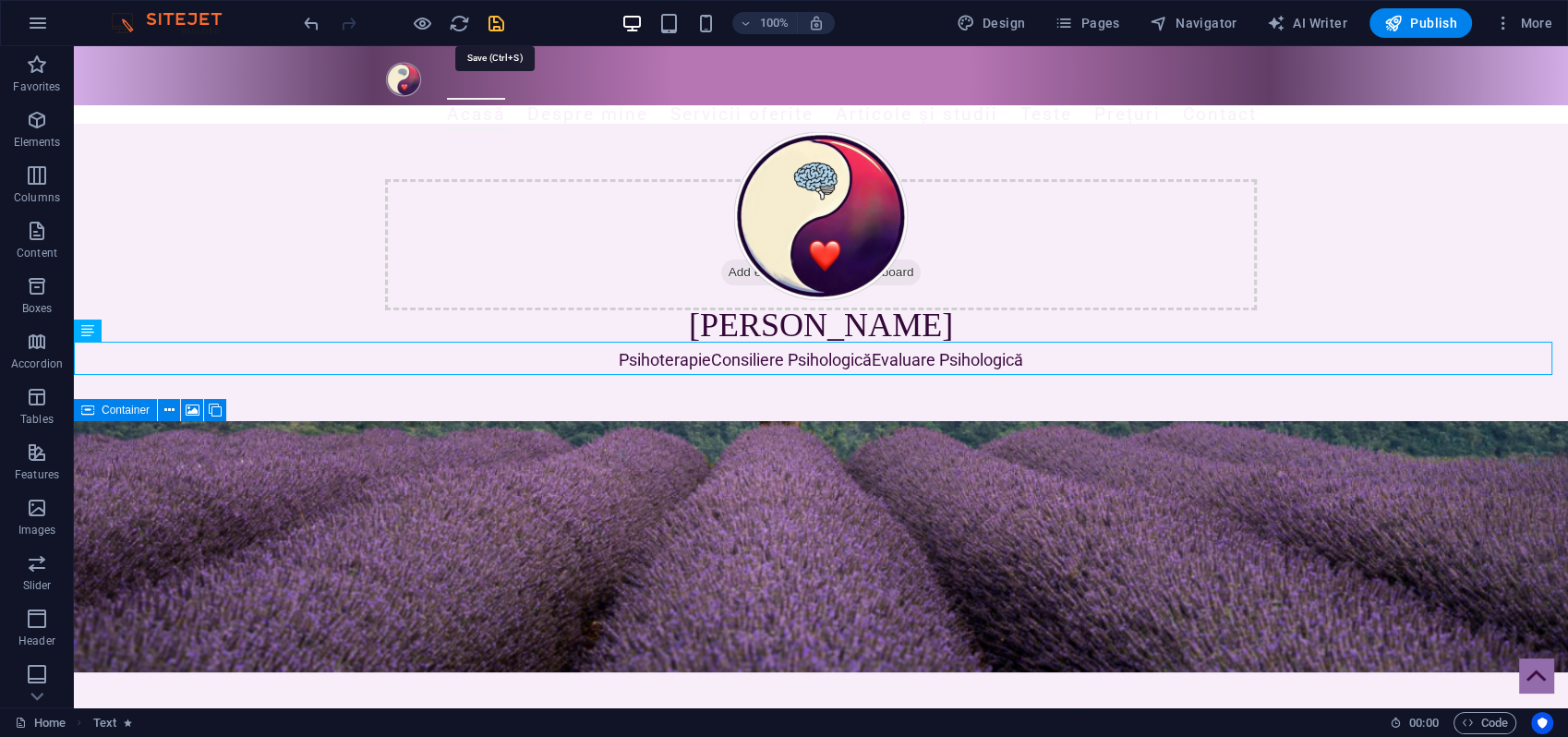
click at [498, 20] on icon "save" at bounding box center [497, 23] width 21 height 21
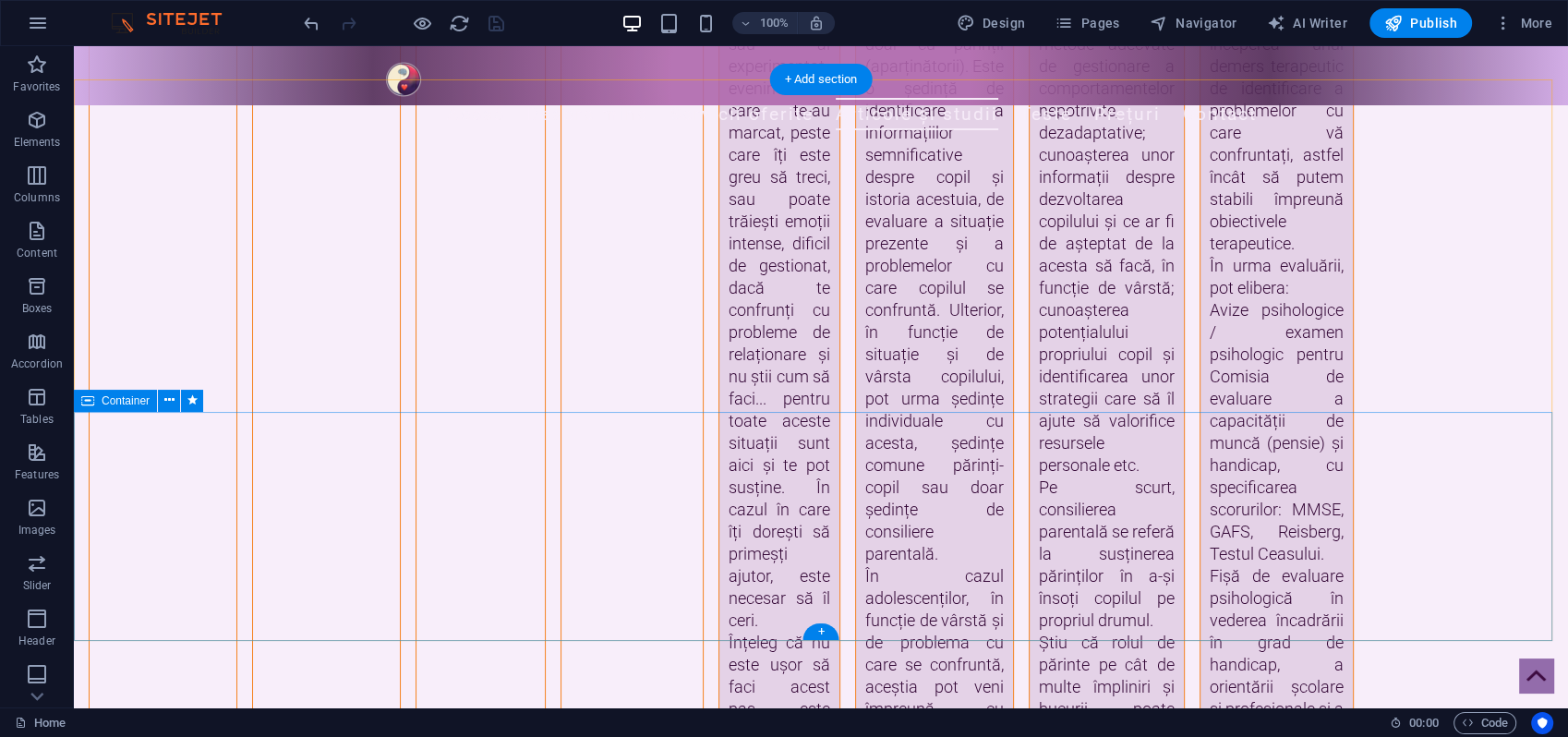
scroll to position [5954, 0]
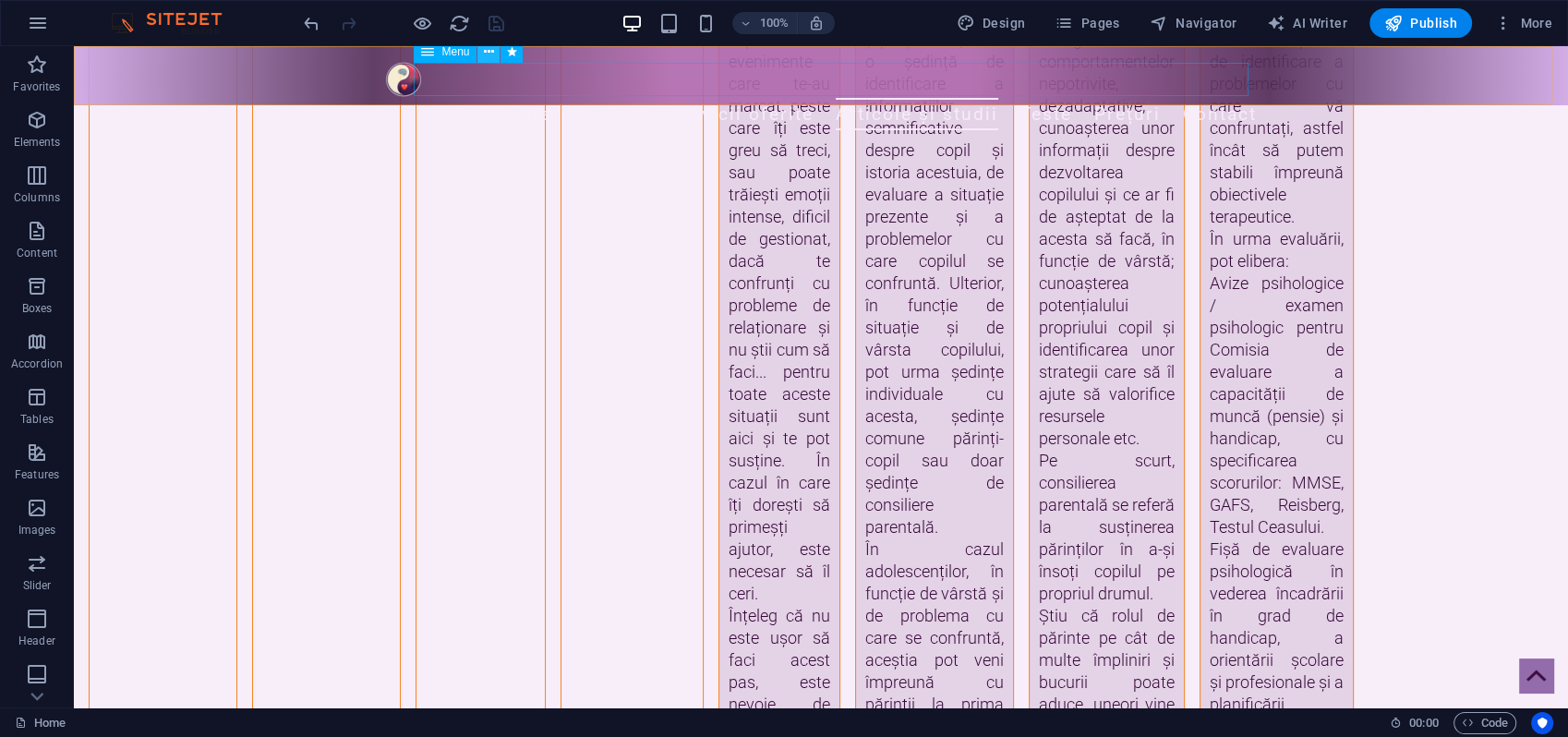
click at [489, 47] on icon at bounding box center [489, 52] width 10 height 19
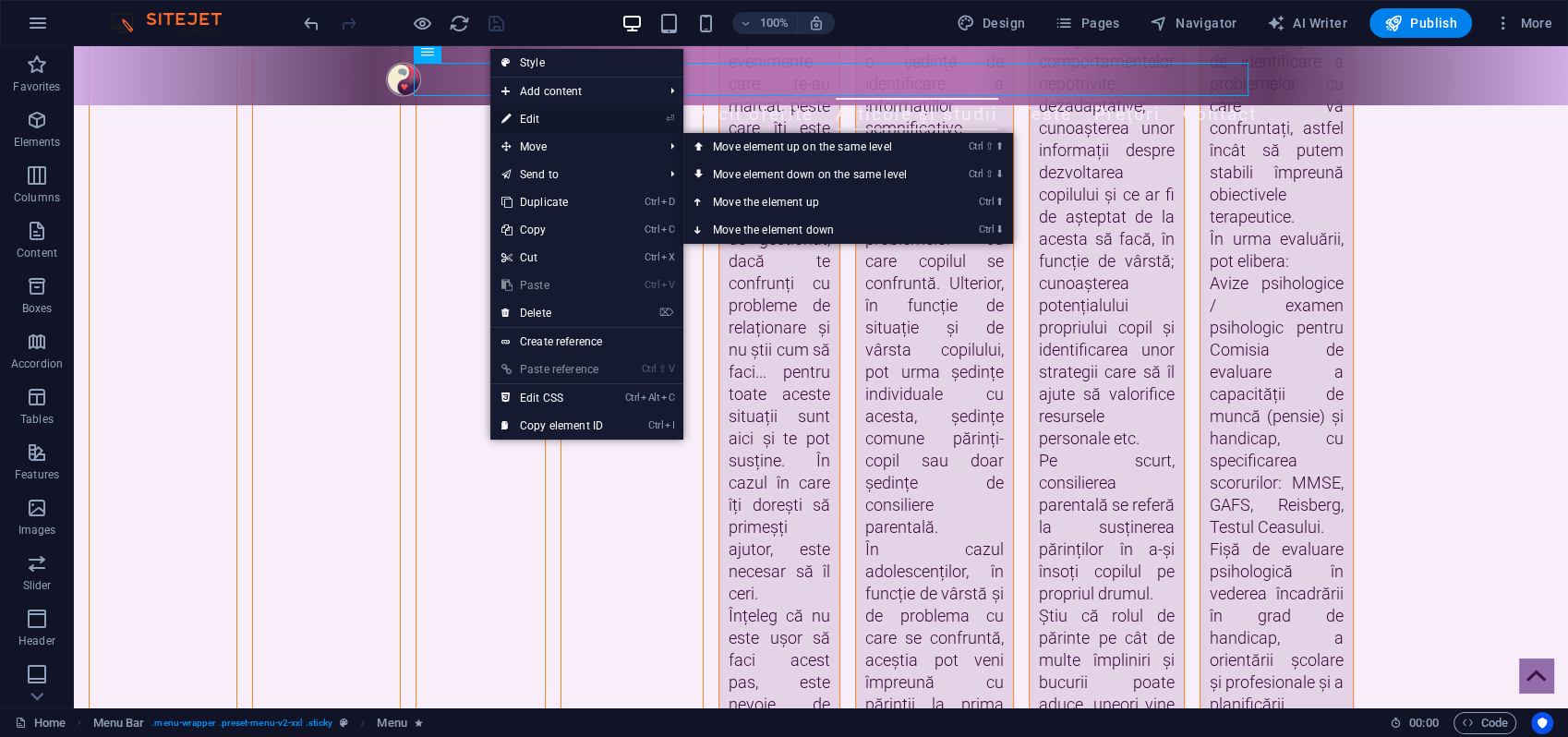
click at [538, 114] on link "⏎ Edit" at bounding box center [553, 119] width 124 height 28
select select "2"
select select
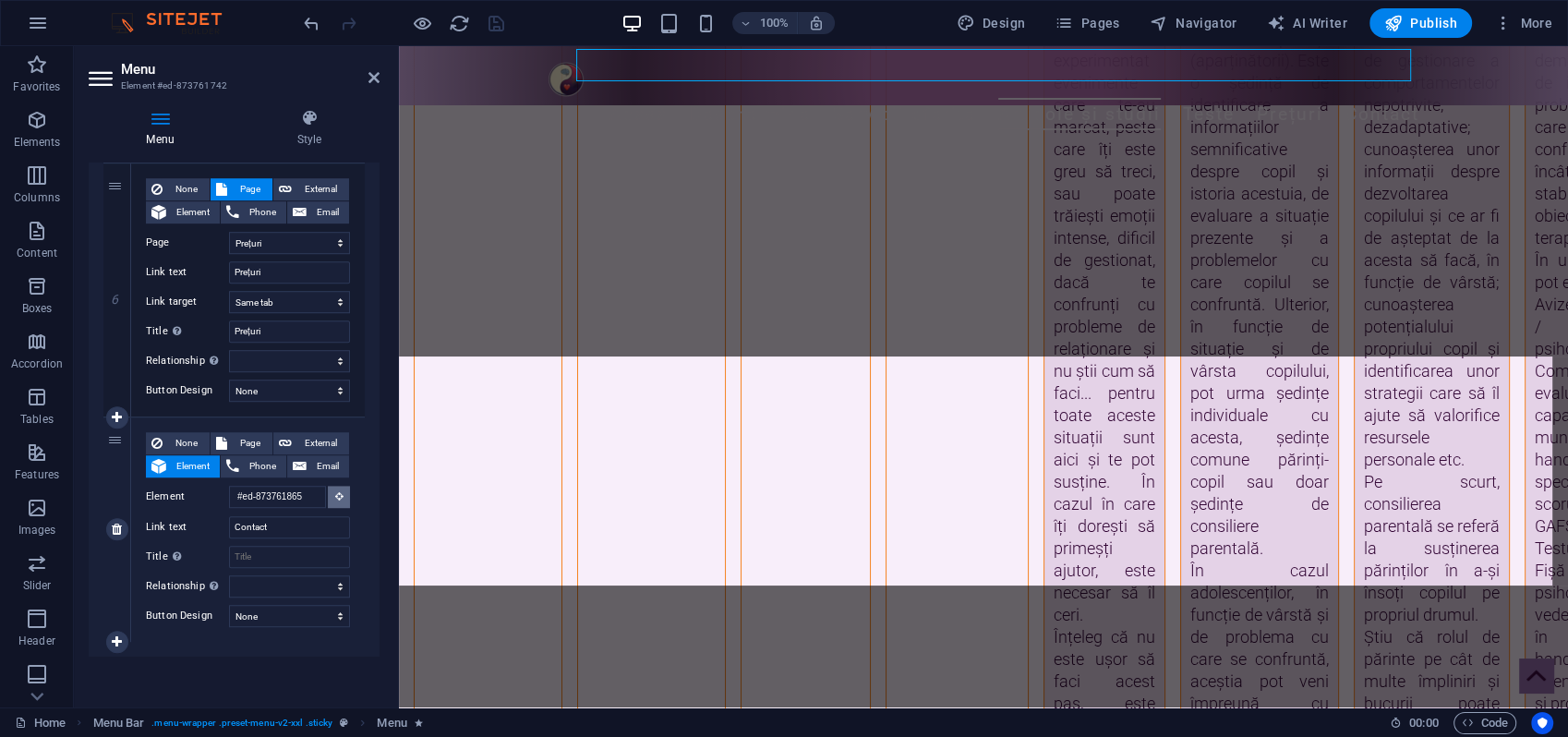
scroll to position [5836, 0]
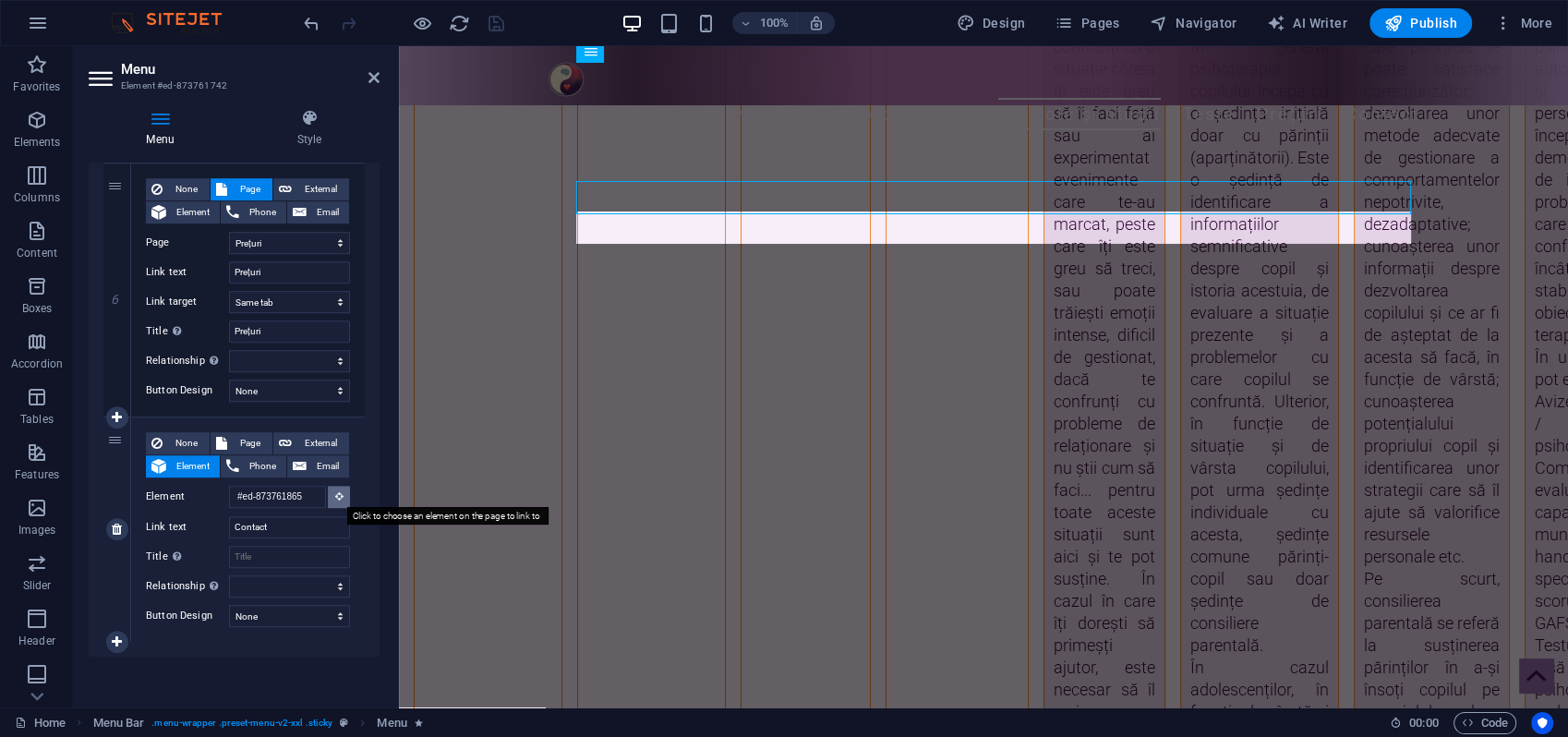
click at [335, 497] on icon at bounding box center [339, 497] width 9 height 10
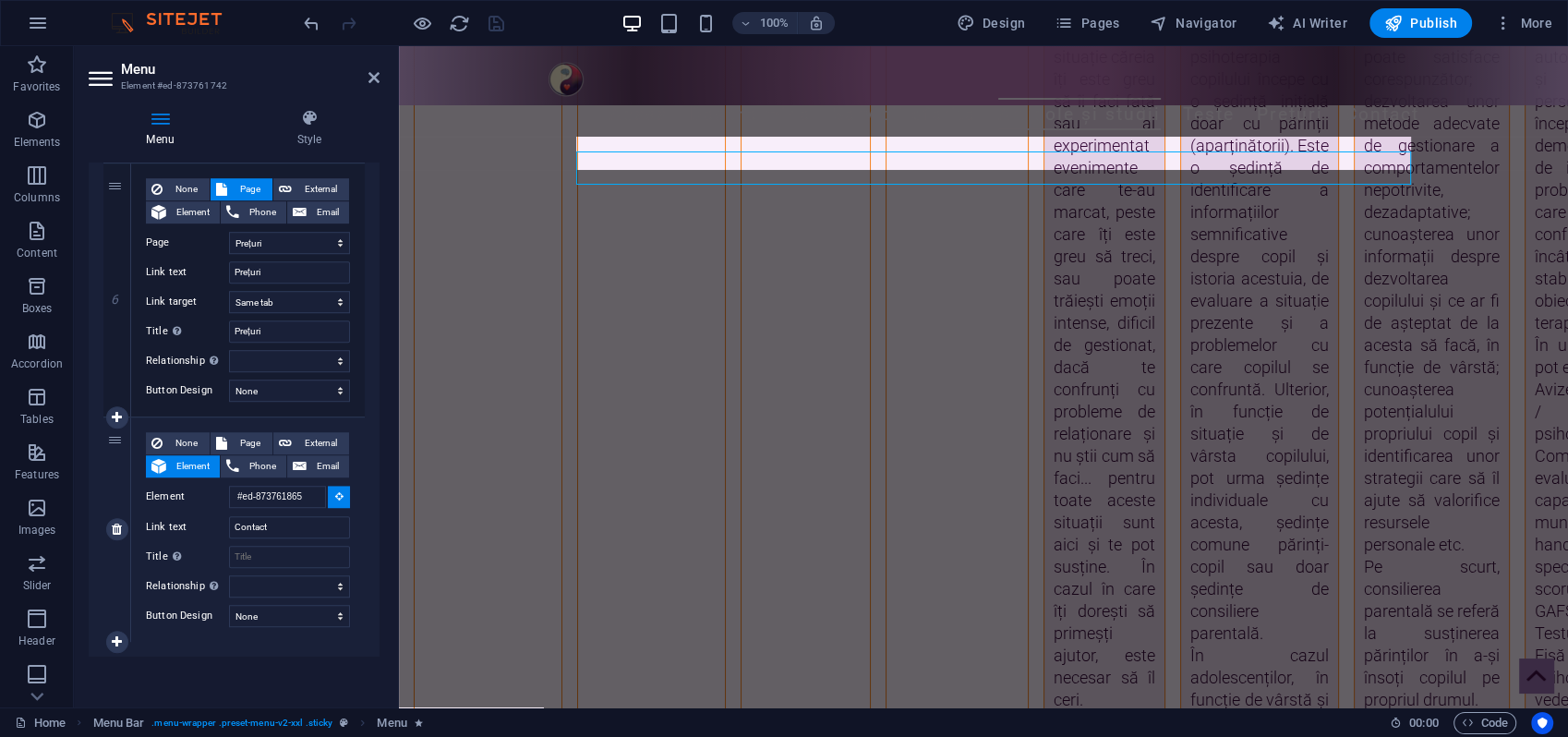
scroll to position [5777, 0]
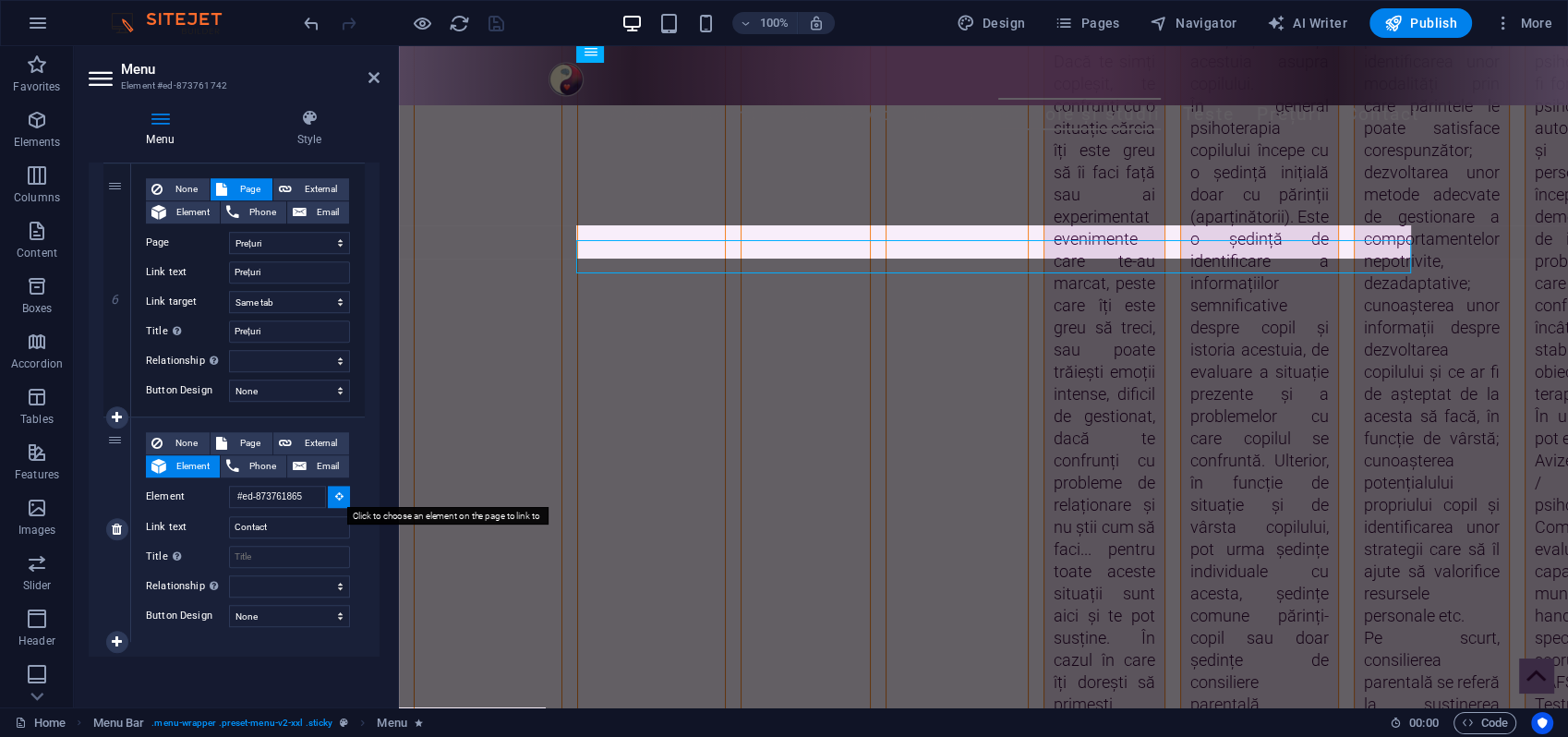
click at [335, 496] on icon at bounding box center [339, 497] width 9 height 10
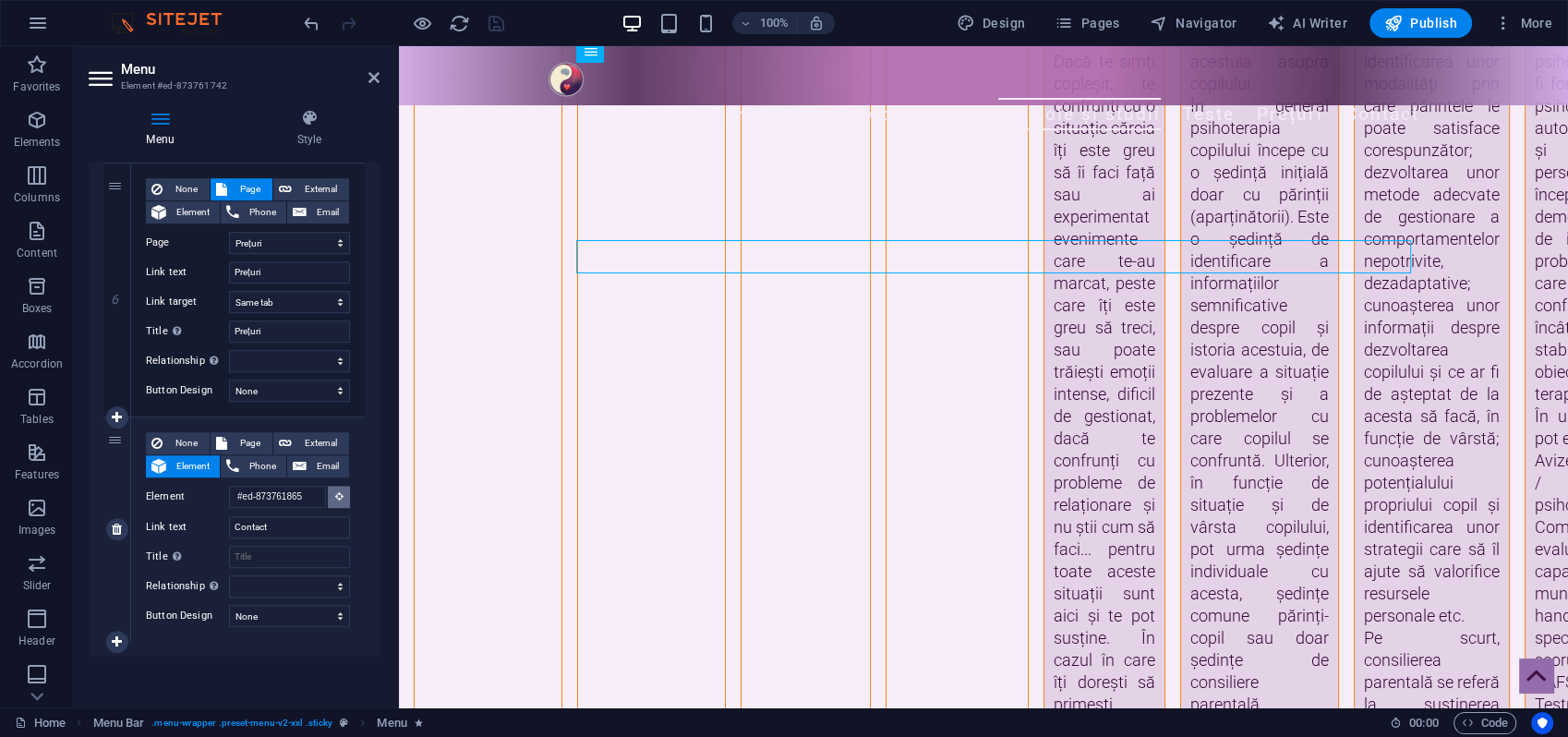
drag, startPoint x: 334, startPoint y: 495, endPoint x: 344, endPoint y: 493, distance: 10.2
click at [335, 494] on icon at bounding box center [339, 497] width 9 height 10
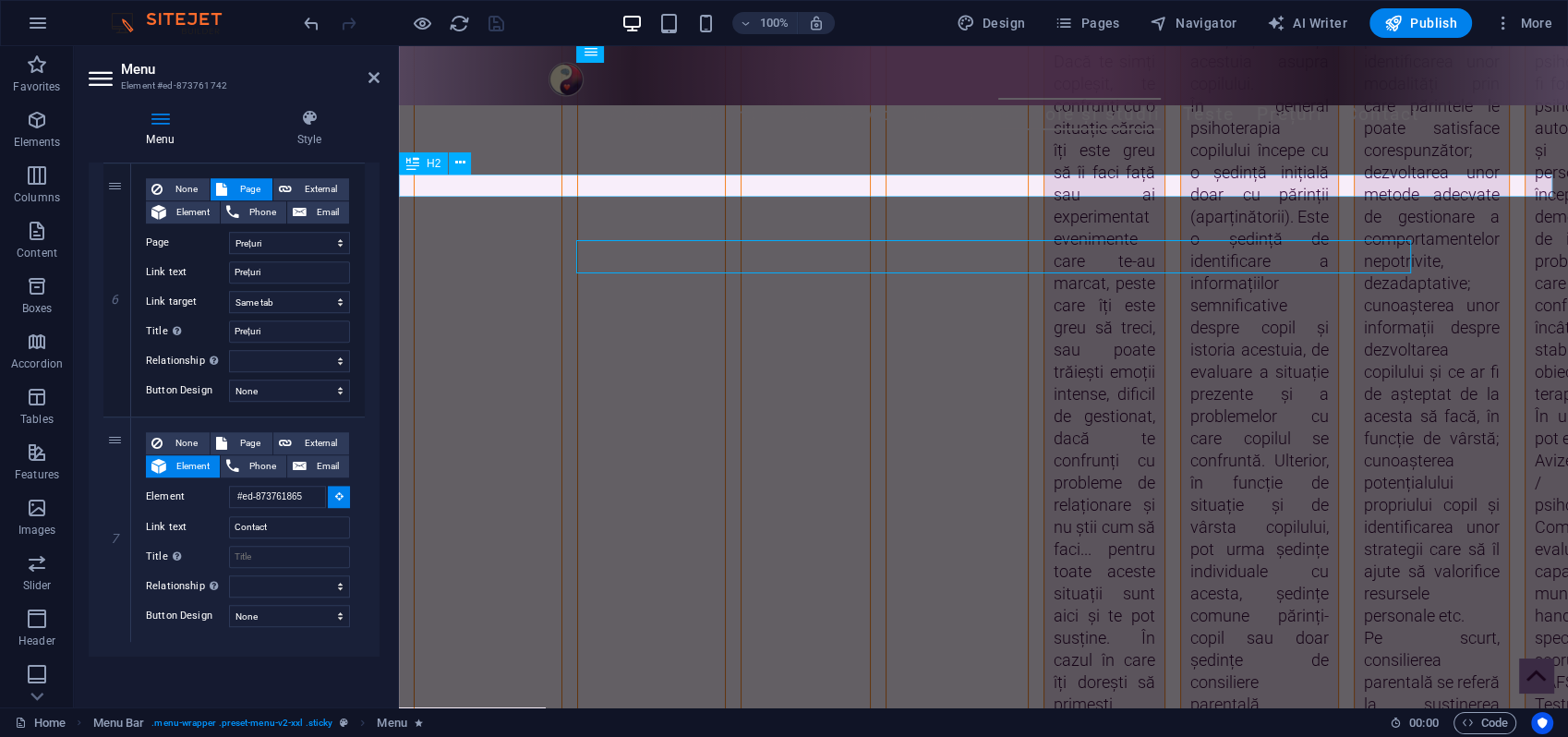
select select
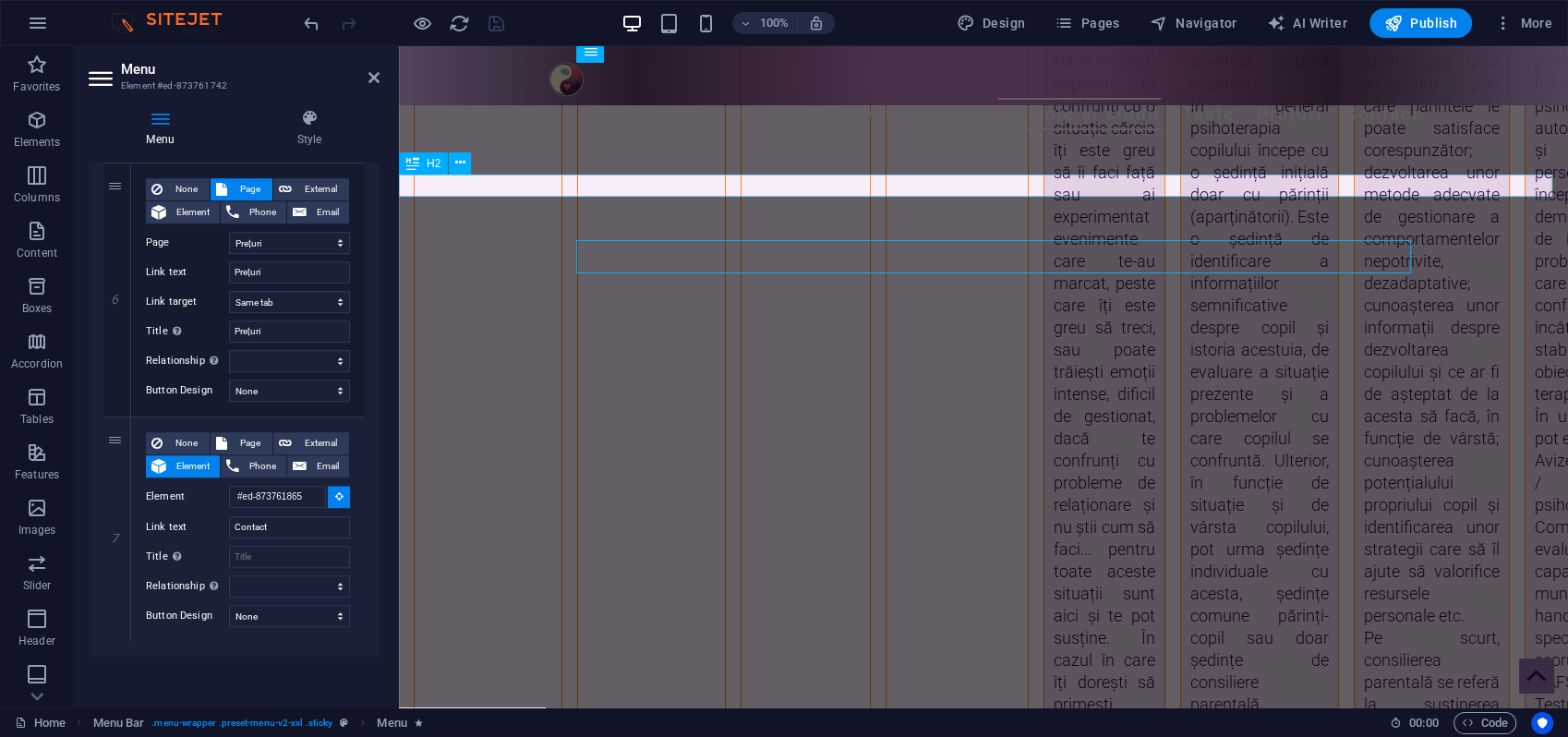
select select
type input "#ed-873761919"
select select
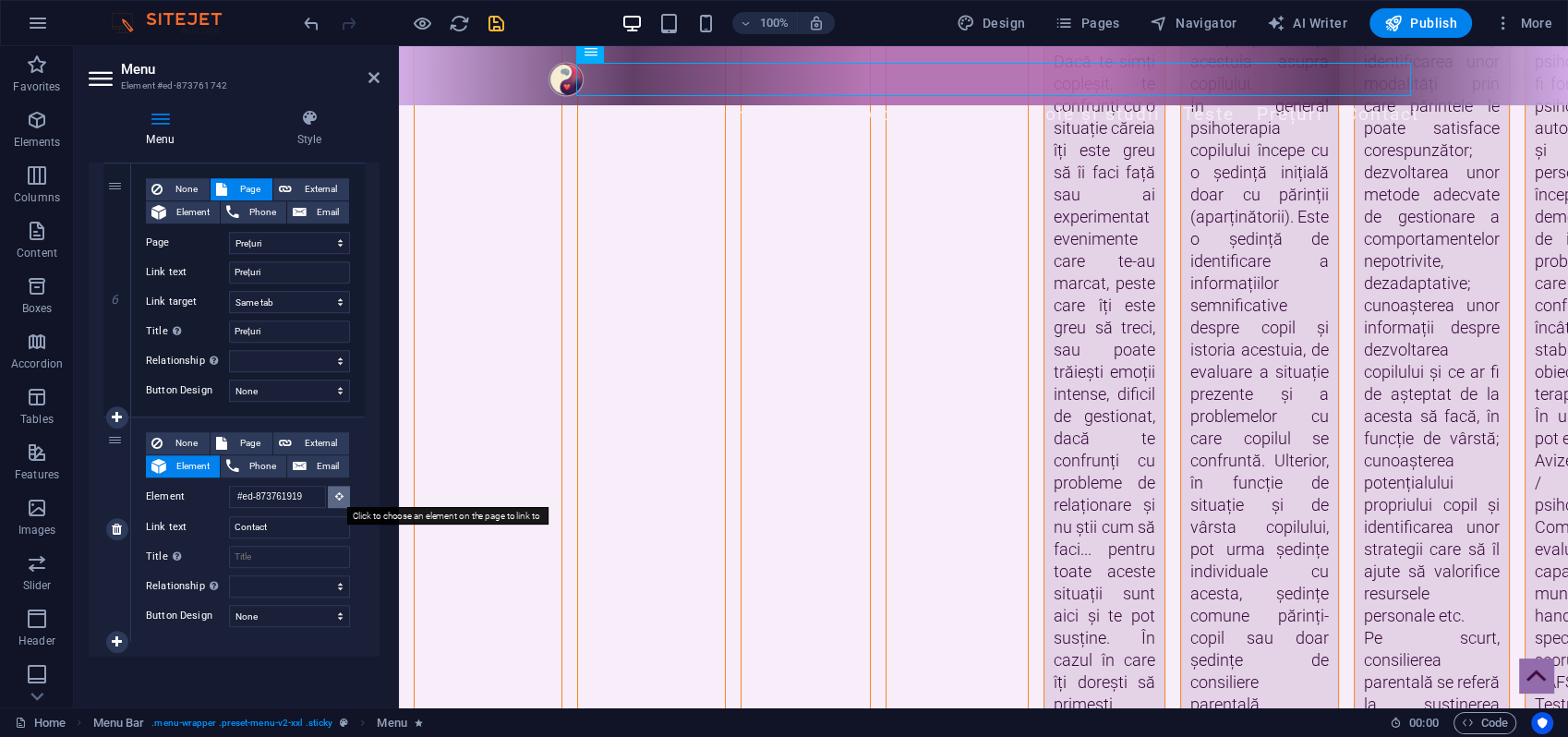
click at [335, 495] on icon at bounding box center [339, 497] width 9 height 10
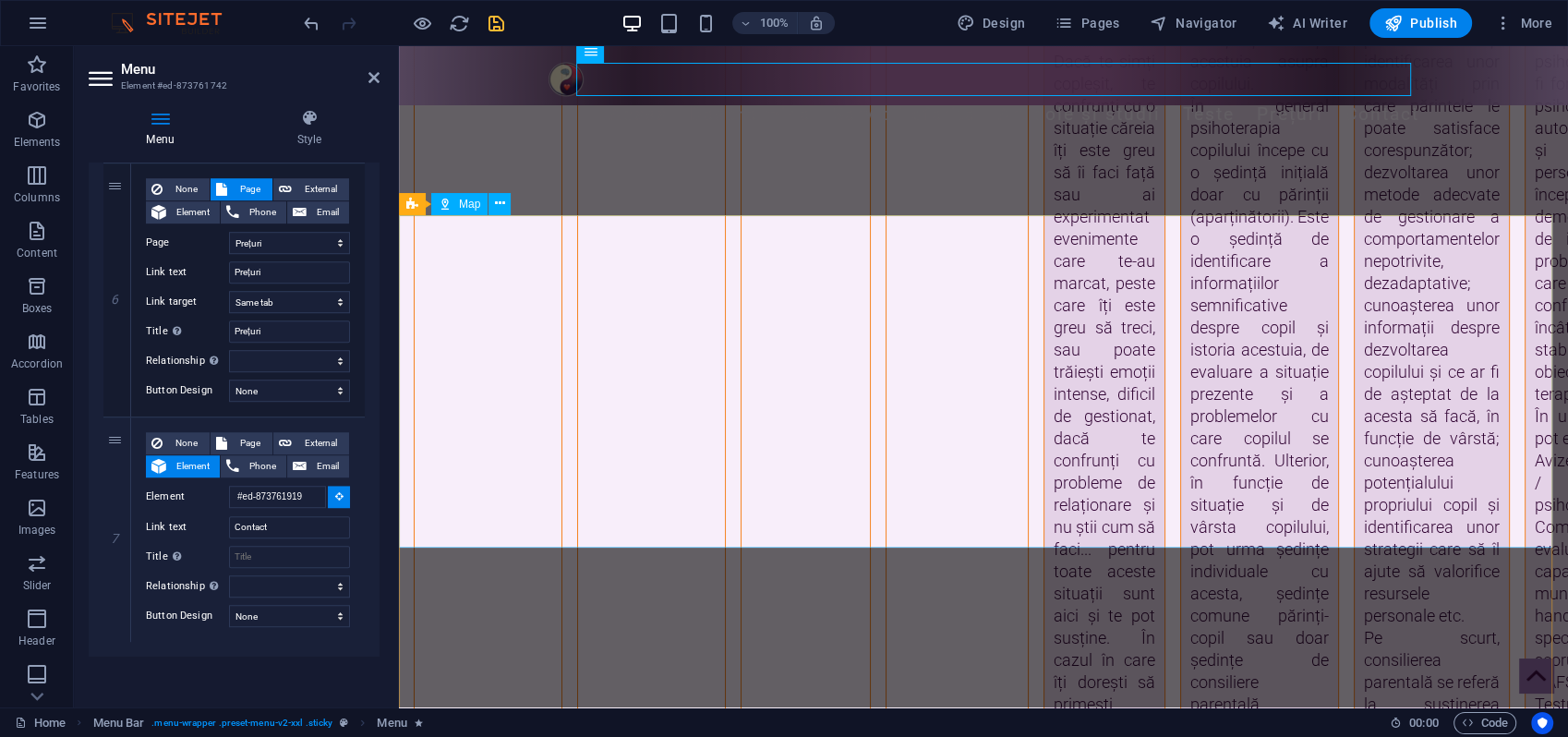
select select
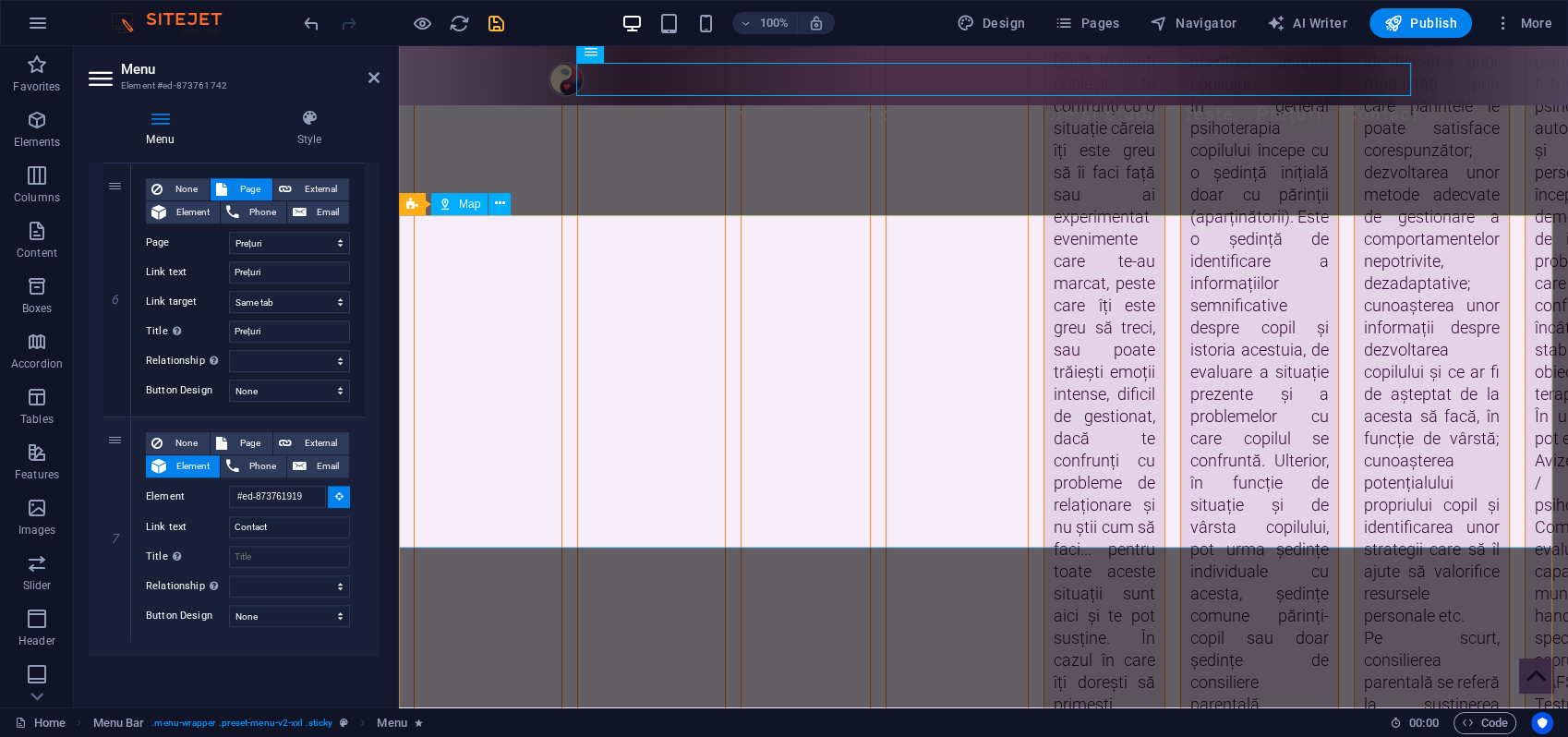
select select
type input "#ed-873761862"
select select
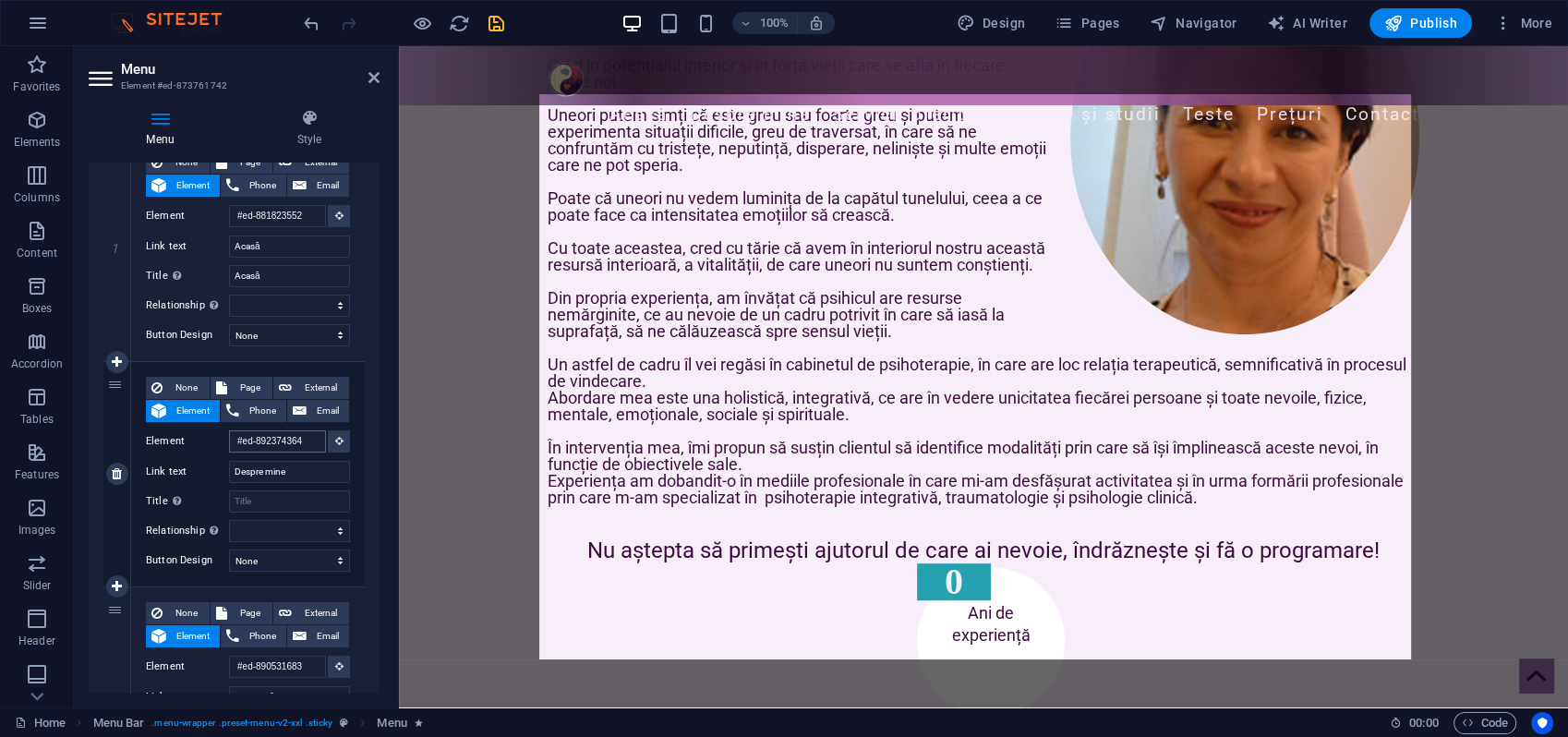
scroll to position [898, 0]
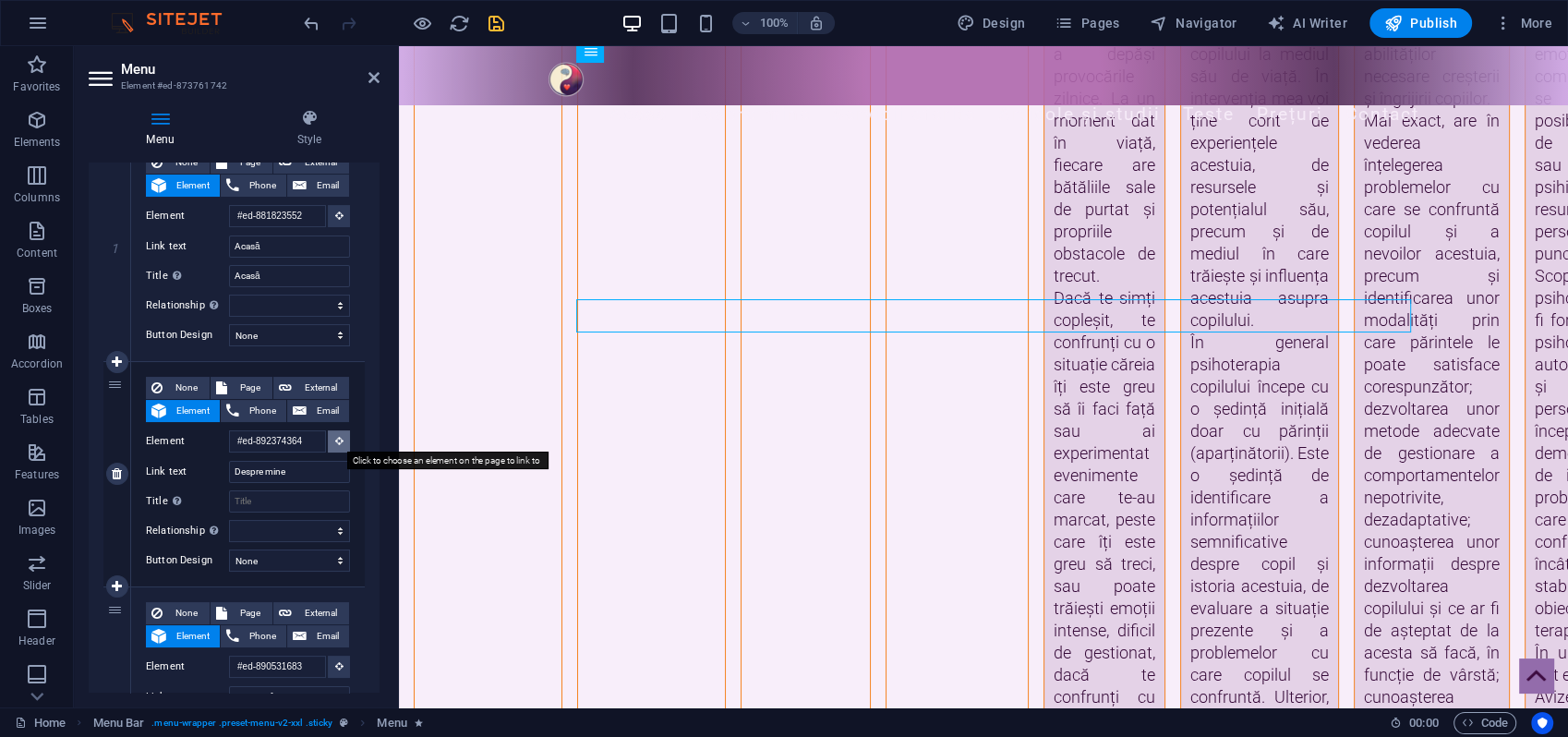
click at [336, 439] on icon at bounding box center [339, 441] width 9 height 10
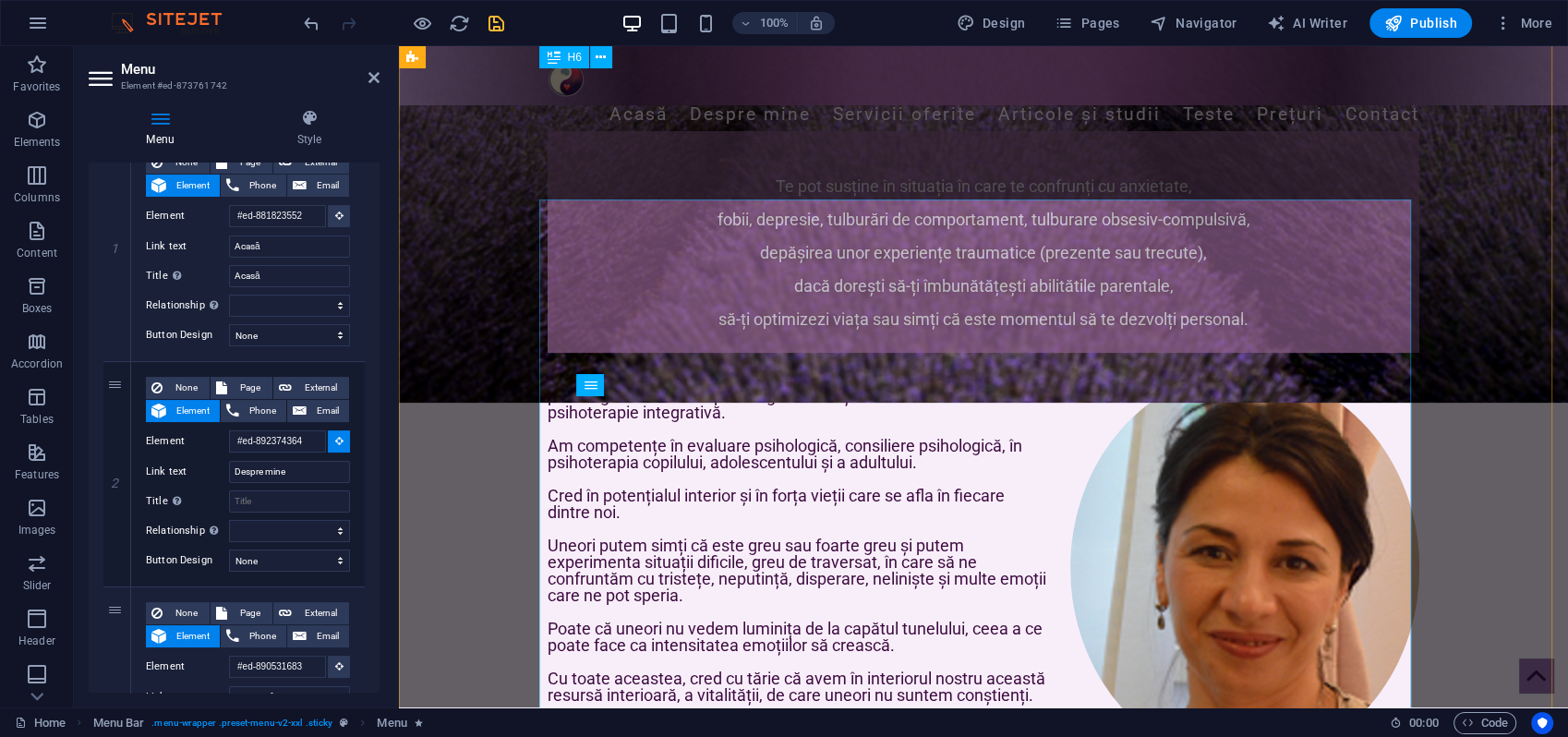
scroll to position [613, 0]
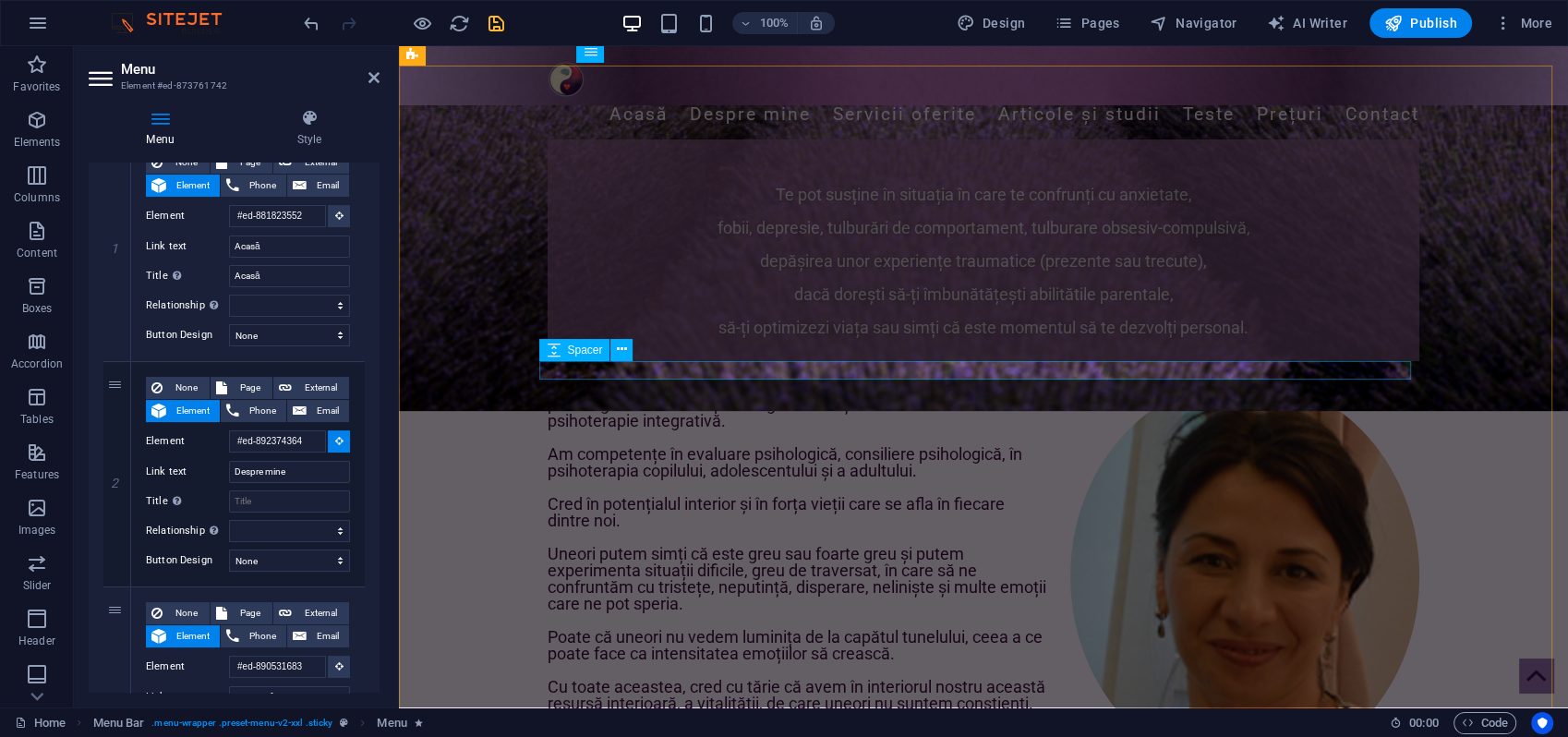
click at [664, 368] on div at bounding box center [983, 370] width 872 height 18
select select
type input "#ed-892689394"
select select
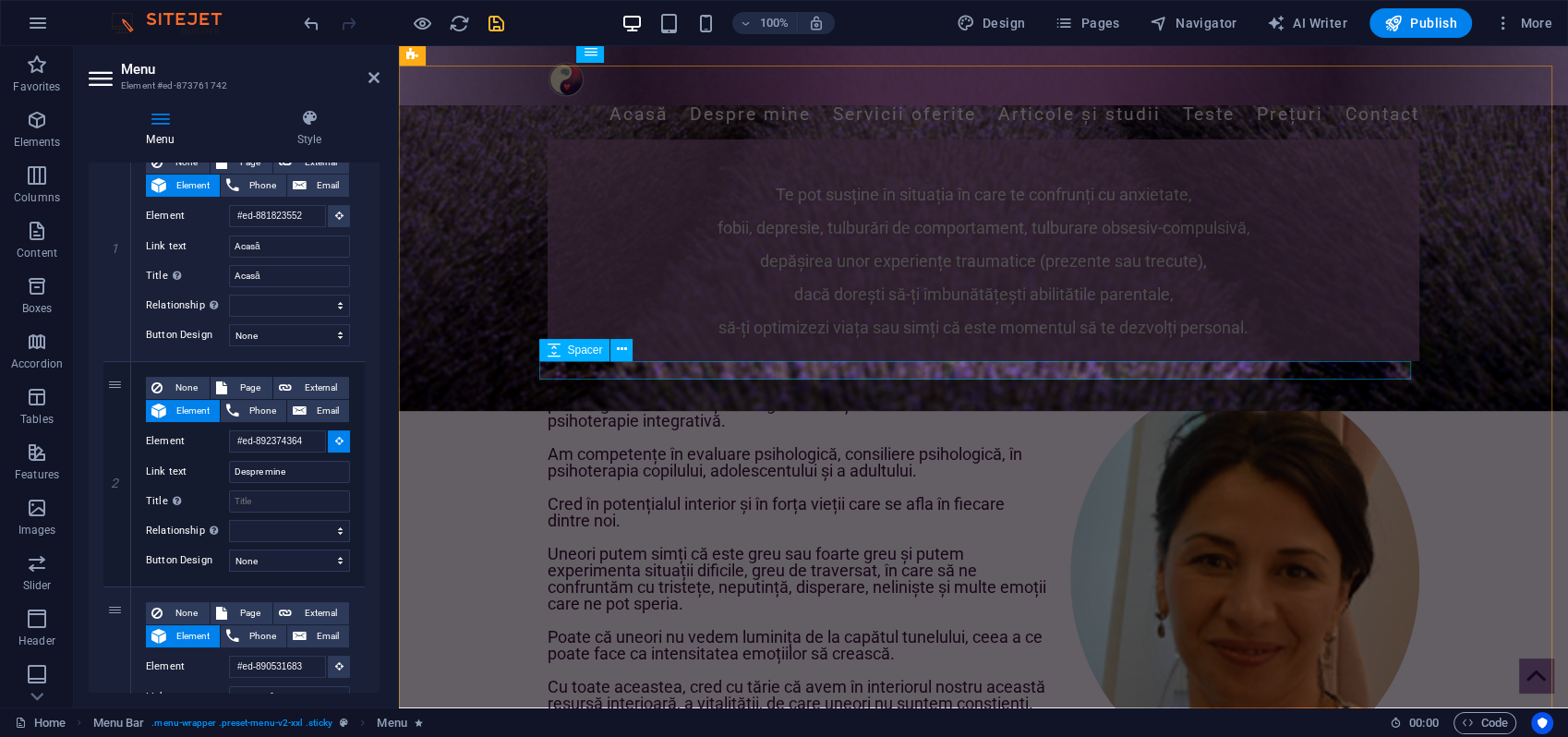
select select
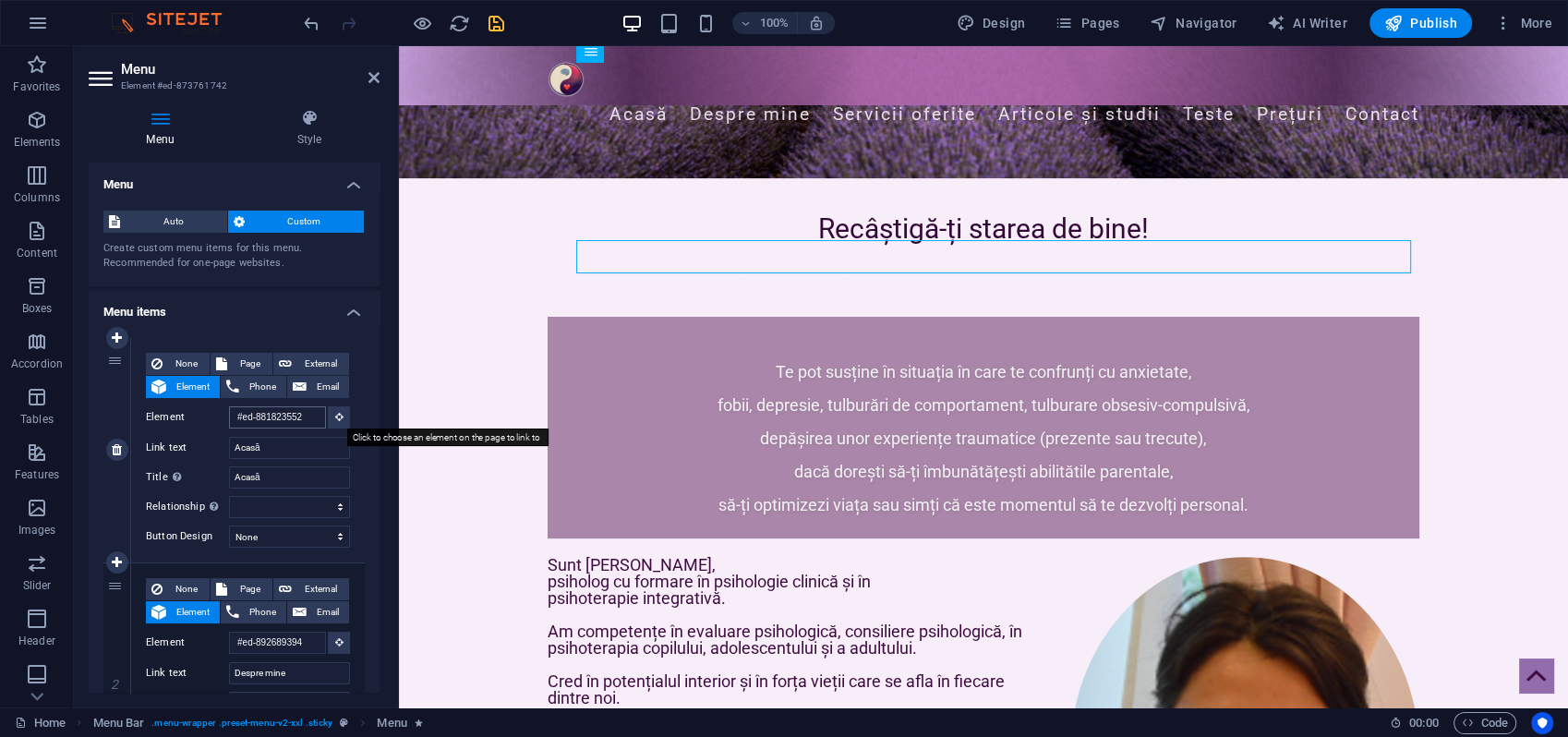
scroll to position [0, 0]
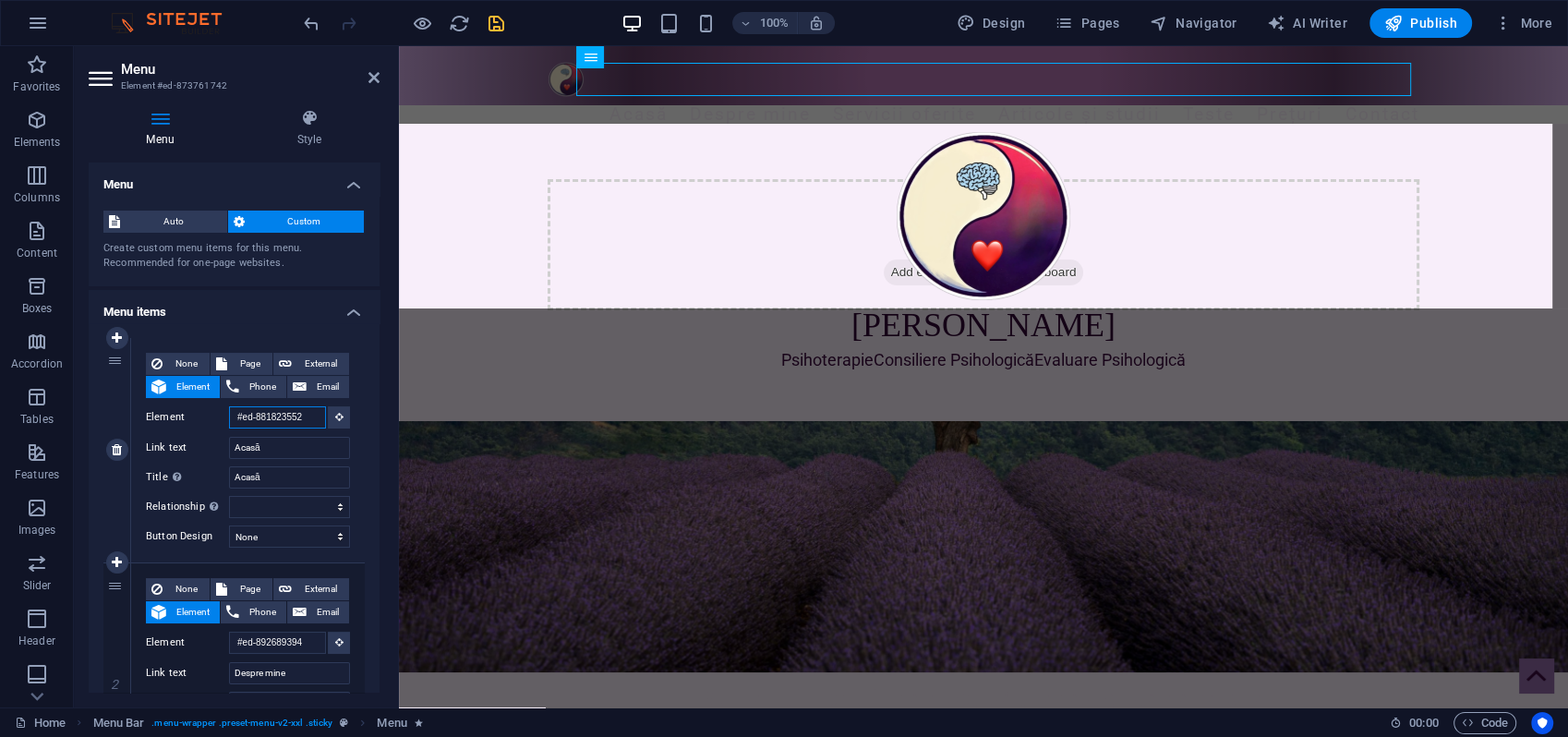
click at [288, 416] on input "#ed-881823552" at bounding box center [278, 417] width 97 height 22
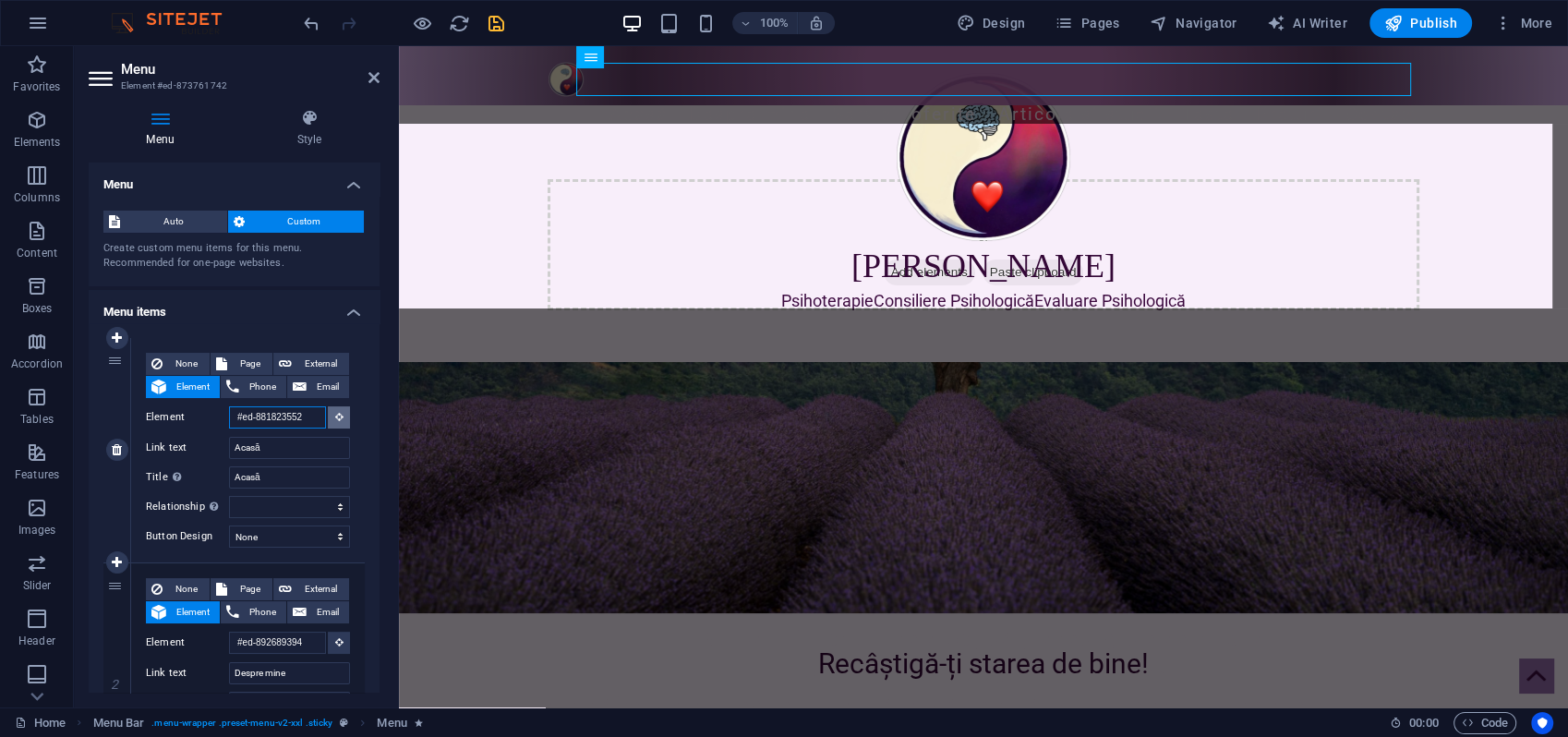
scroll to position [376, 0]
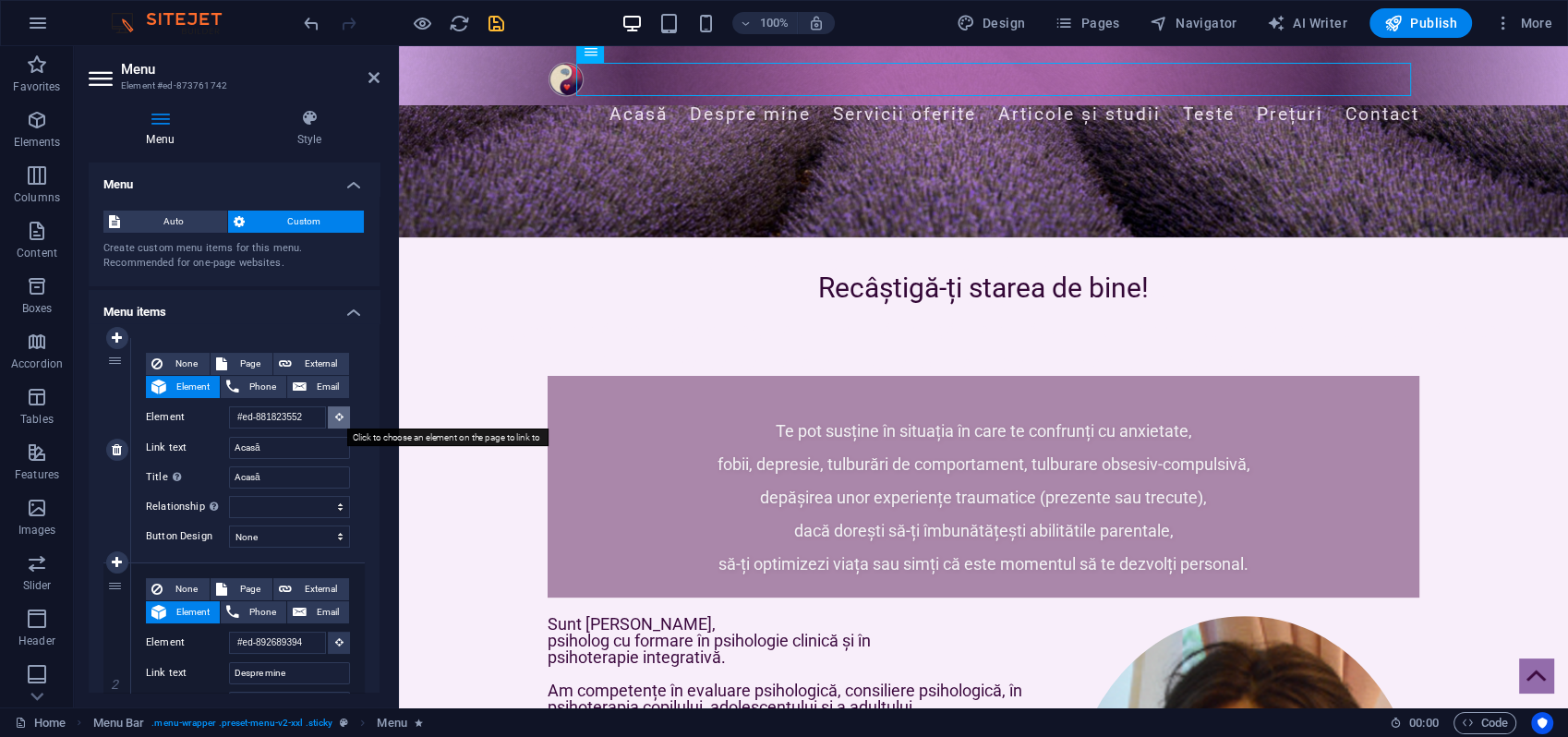
click at [335, 416] on icon at bounding box center [339, 417] width 9 height 10
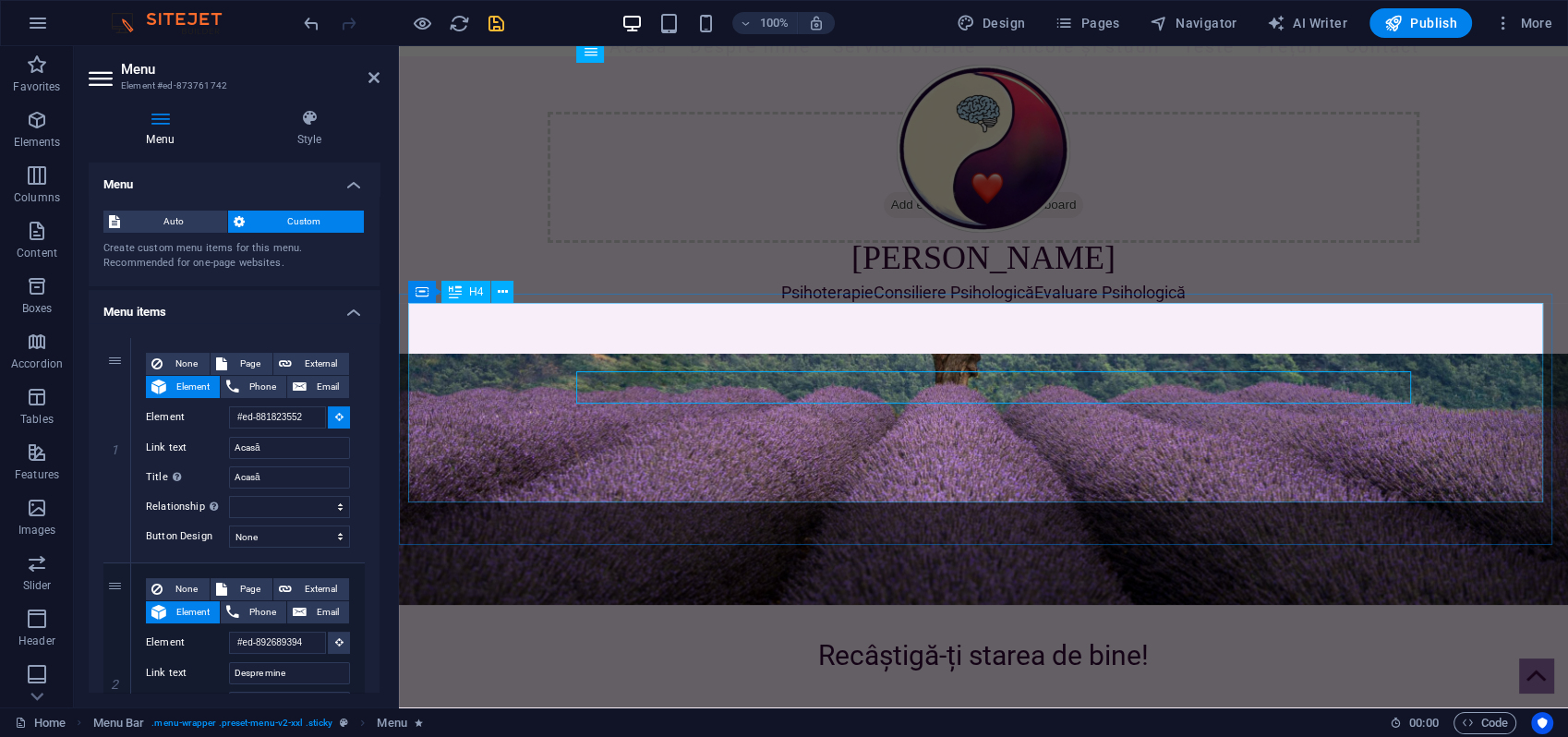
scroll to position [0, 0]
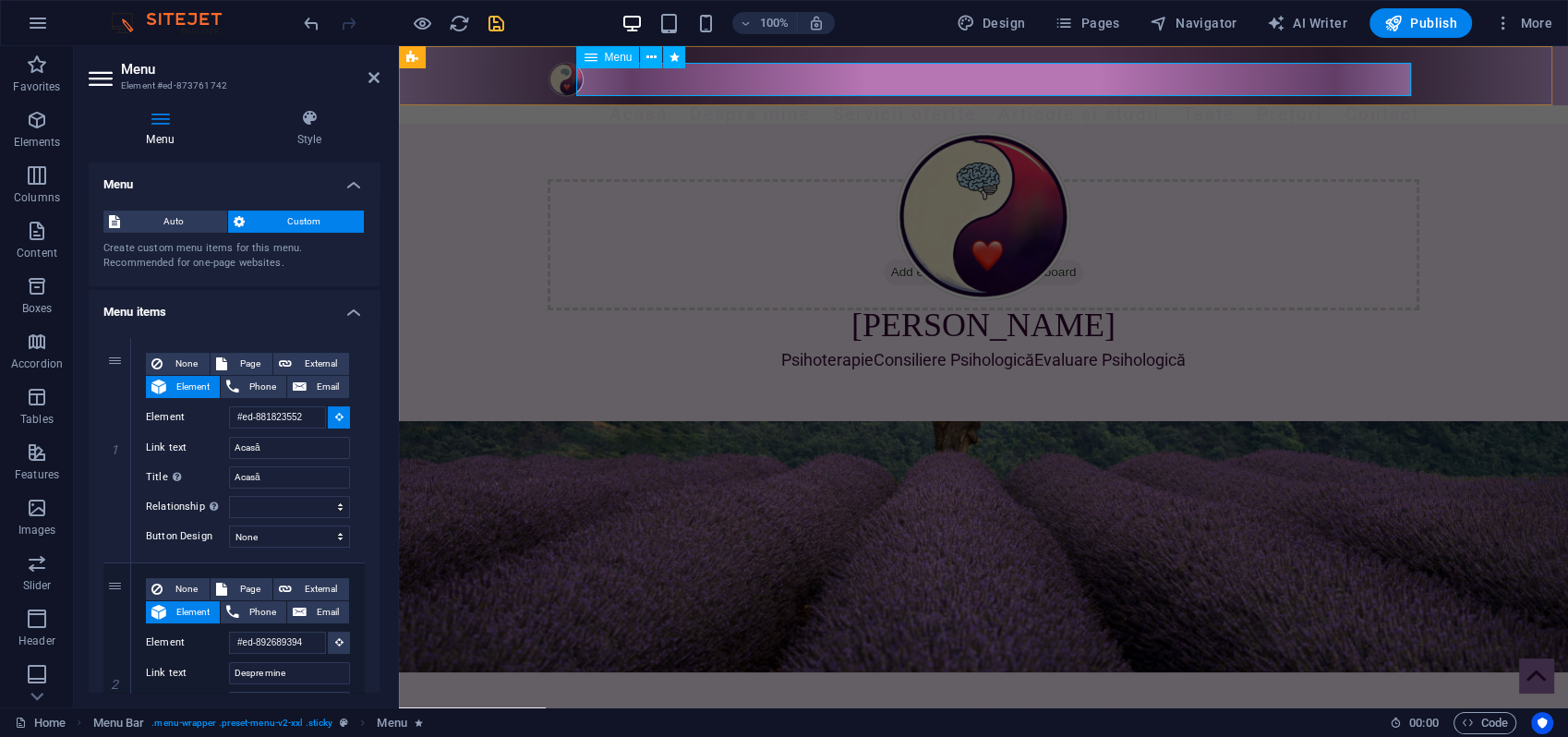
click at [598, 98] on nav "Acasă Despre mine Servicii oferite [PERSON_NAME] și studii Teste Prețuri Contact" at bounding box center [983, 113] width 872 height 32
type input "#ed-873761742"
select select
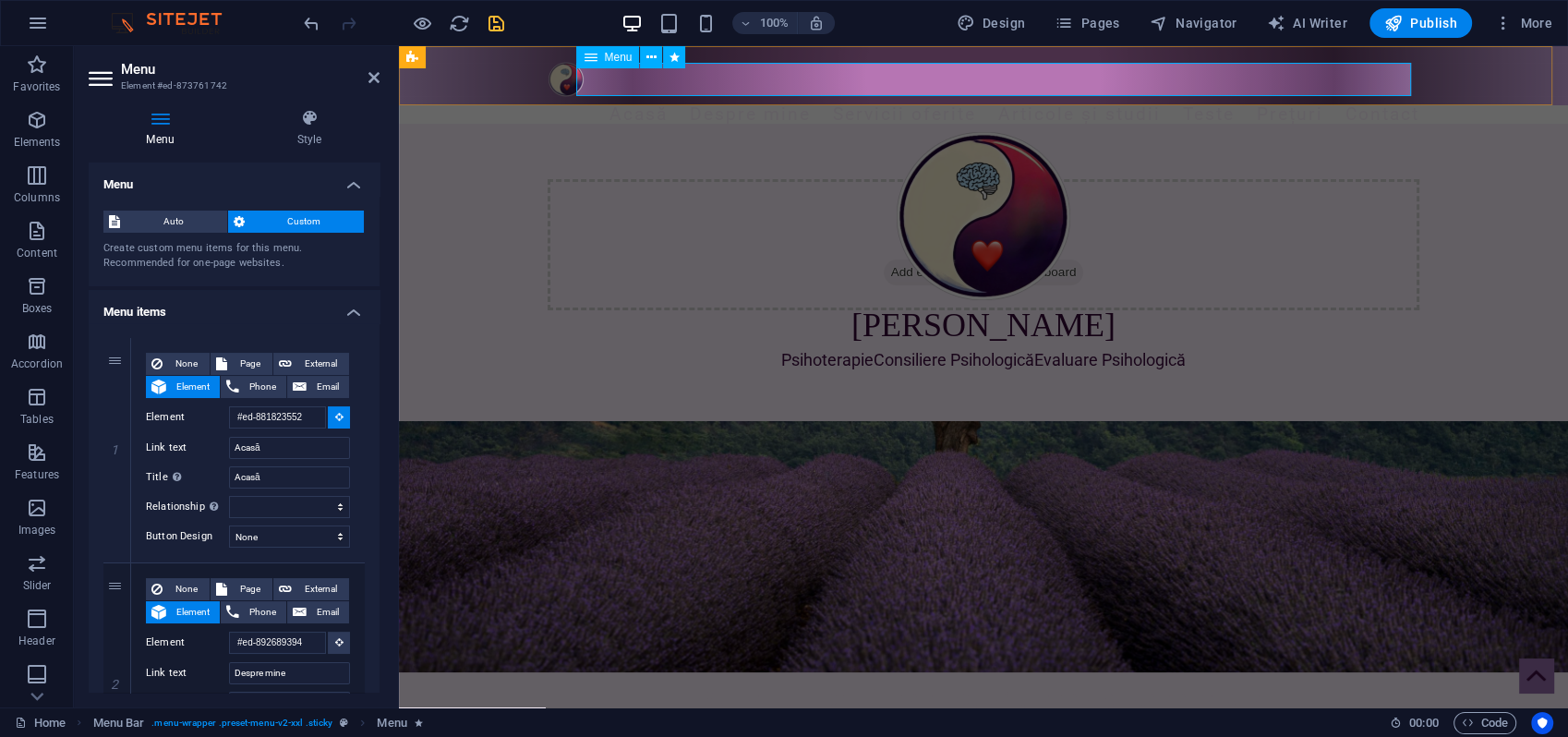
select select
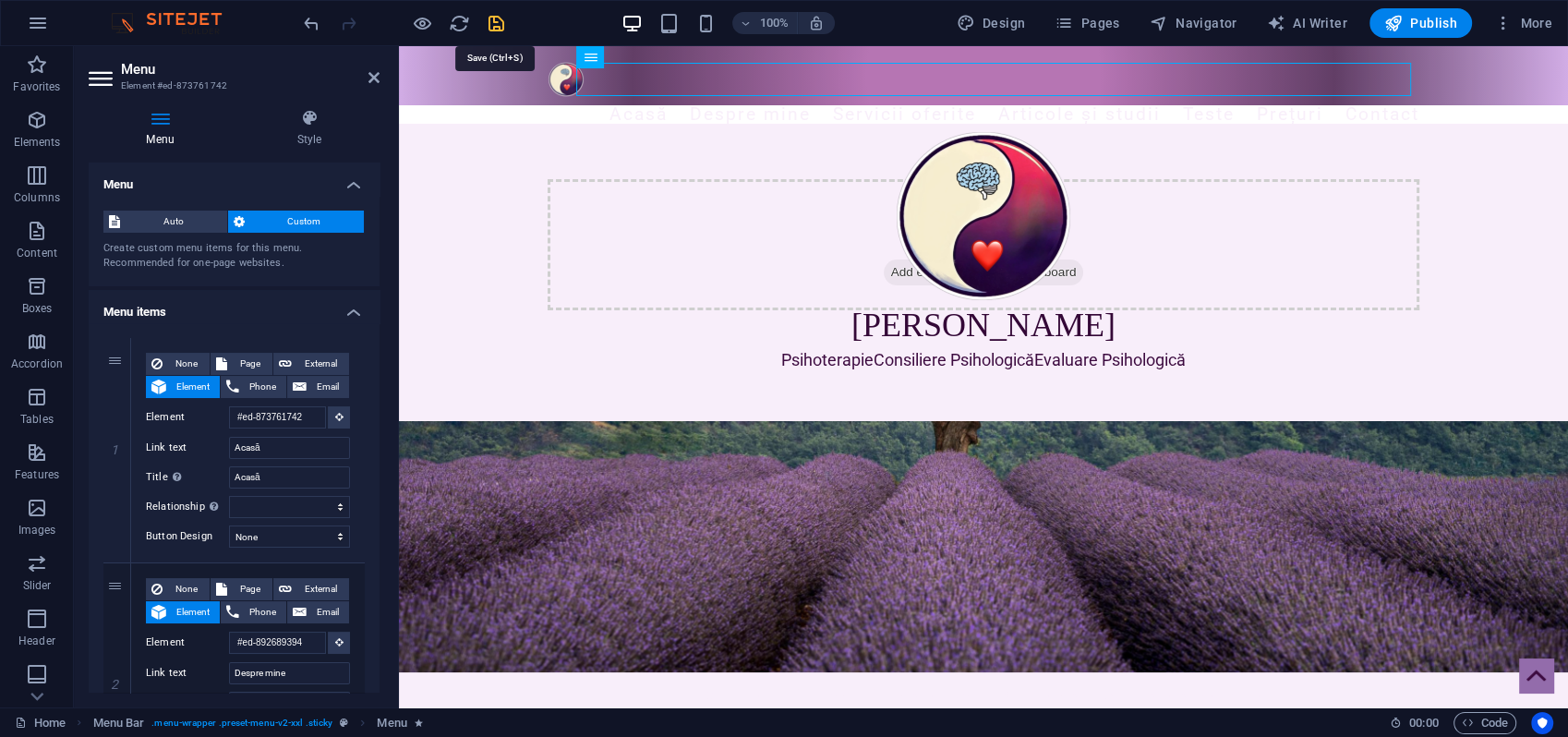
click at [498, 15] on icon "save" at bounding box center [497, 23] width 21 height 21
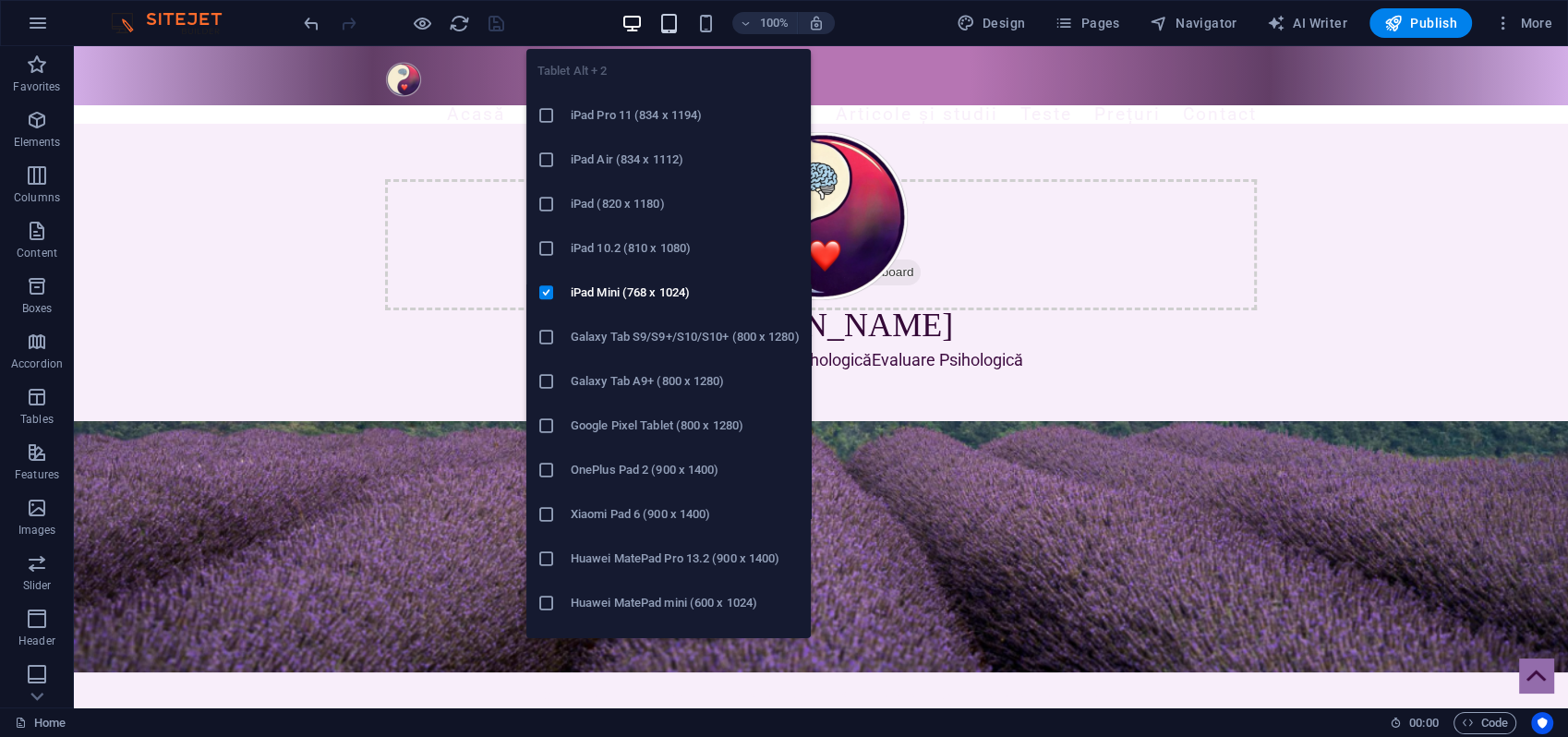
click at [674, 23] on icon "button" at bounding box center [669, 23] width 21 height 21
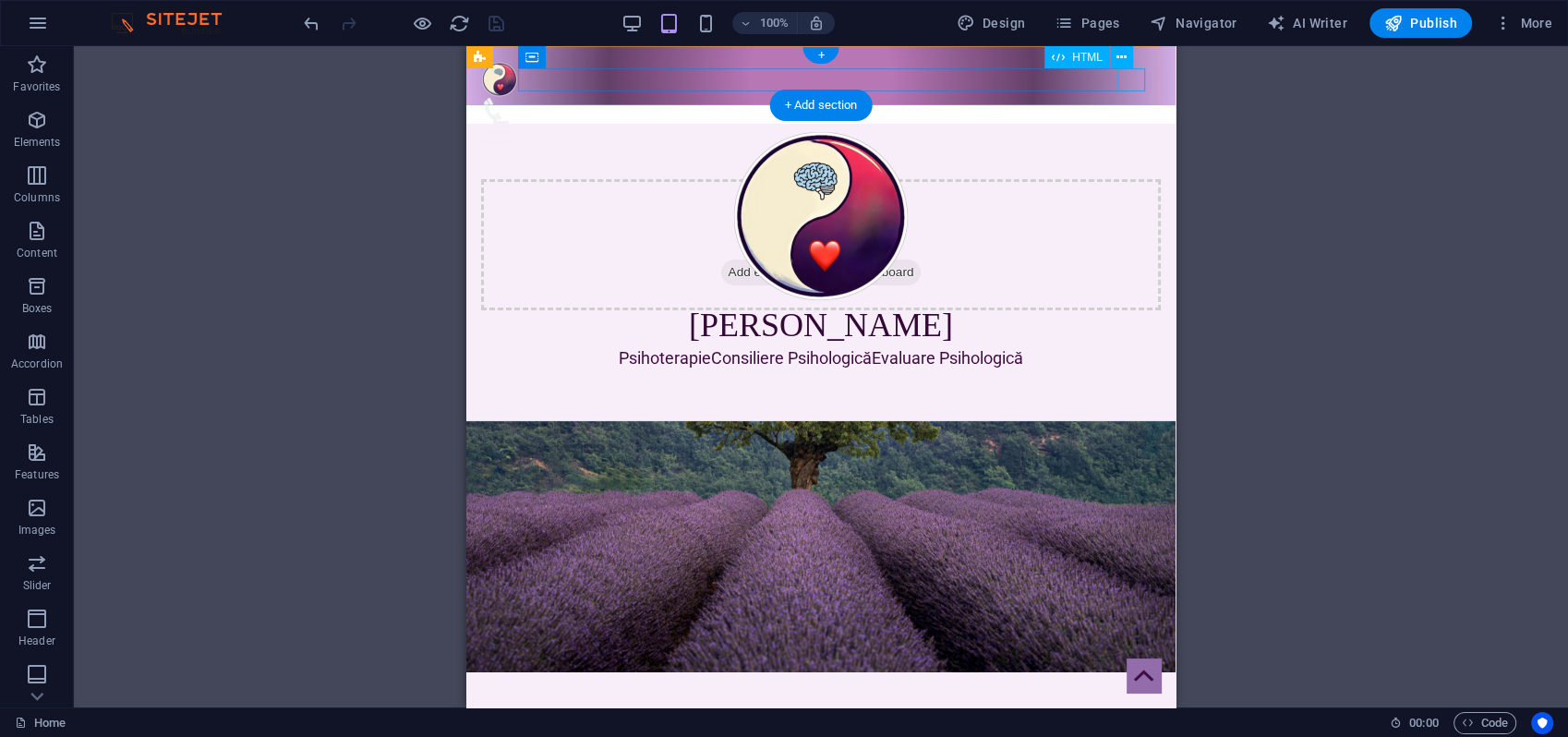
click at [1131, 121] on div "Menu" at bounding box center [821, 133] width 679 height 23
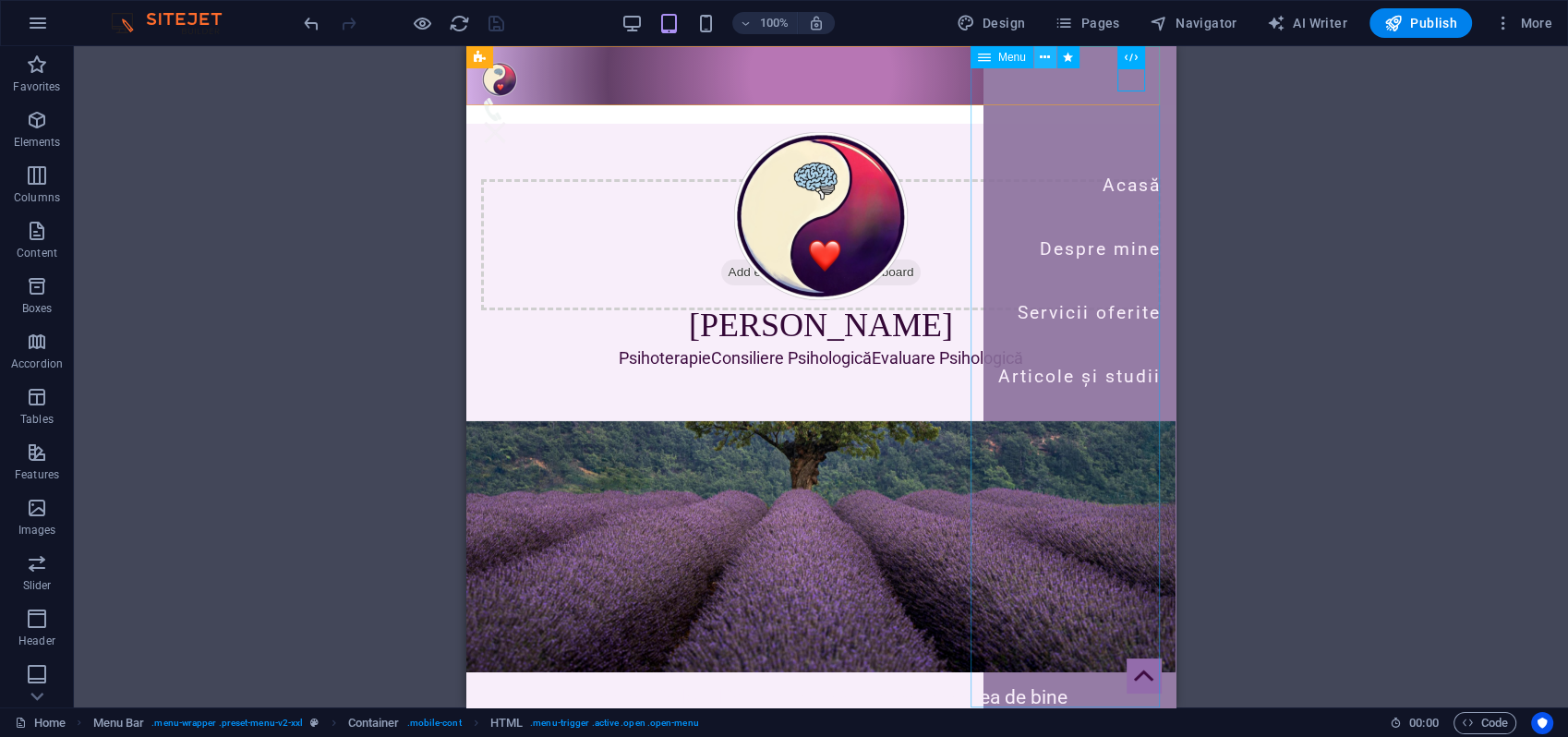
click at [1046, 58] on icon at bounding box center [1044, 58] width 10 height 19
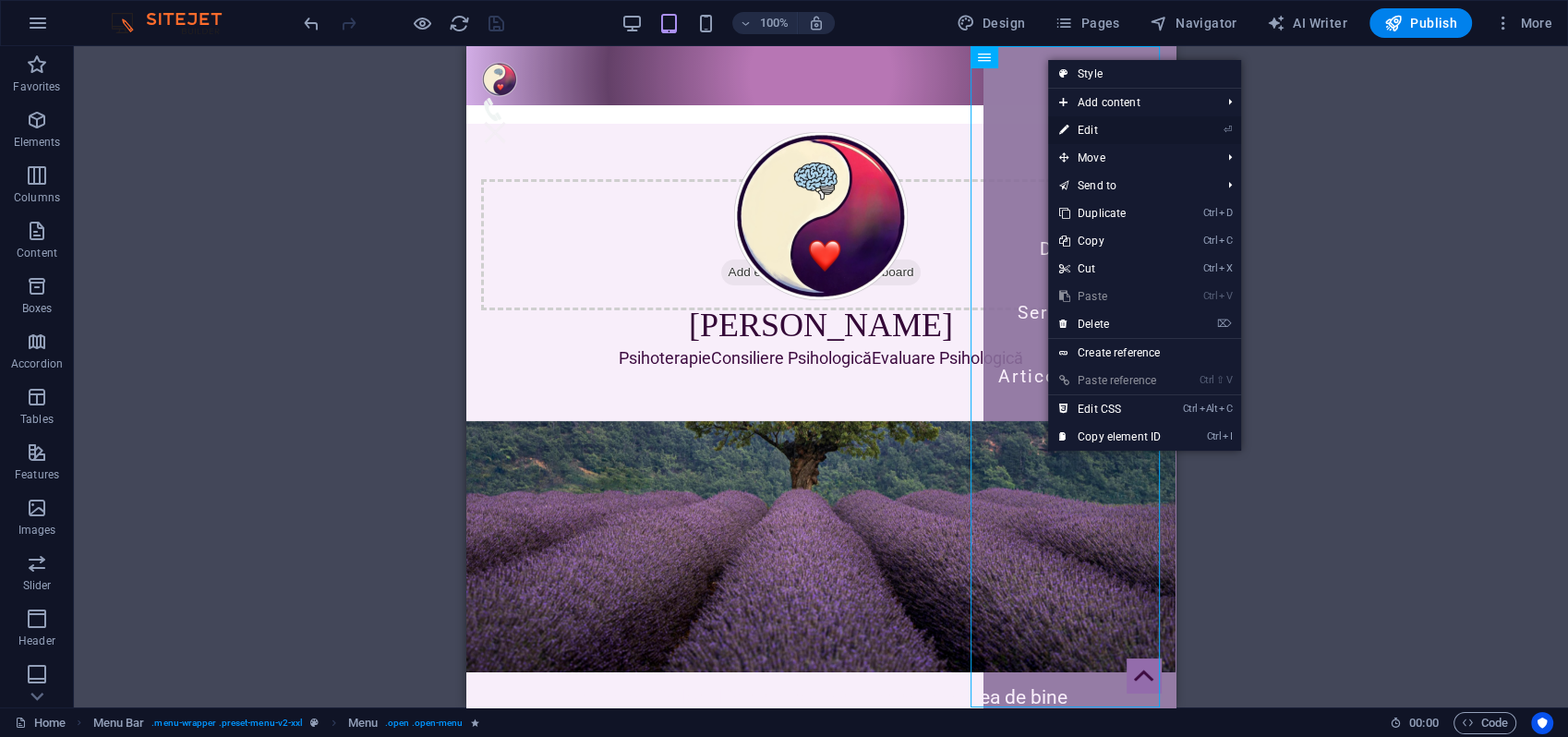
click at [1090, 131] on link "⏎ Edit" at bounding box center [1110, 130] width 124 height 28
select select "2"
select select
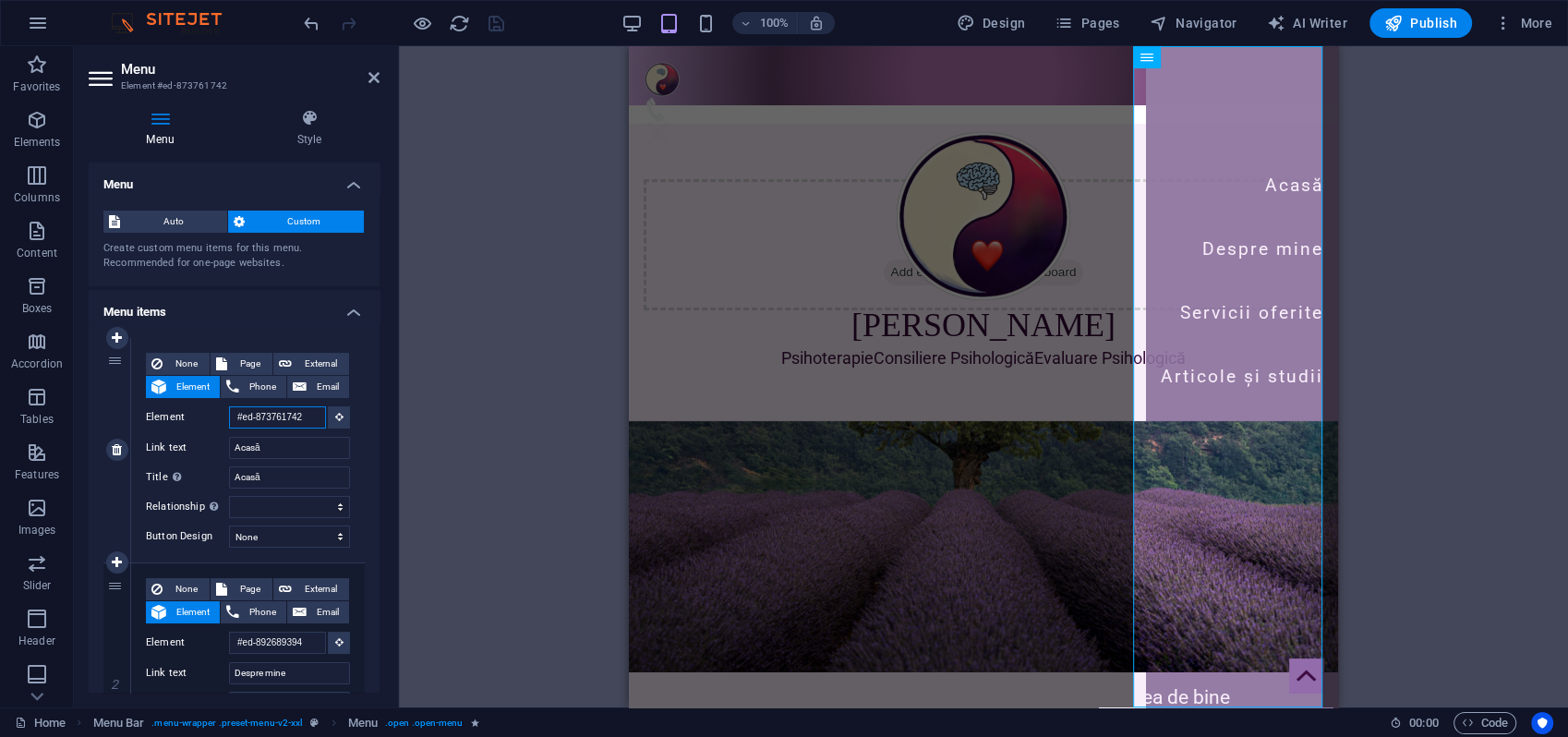
click at [258, 417] on input "#ed-873761742" at bounding box center [278, 417] width 97 height 22
click at [377, 75] on icon at bounding box center [374, 77] width 11 height 15
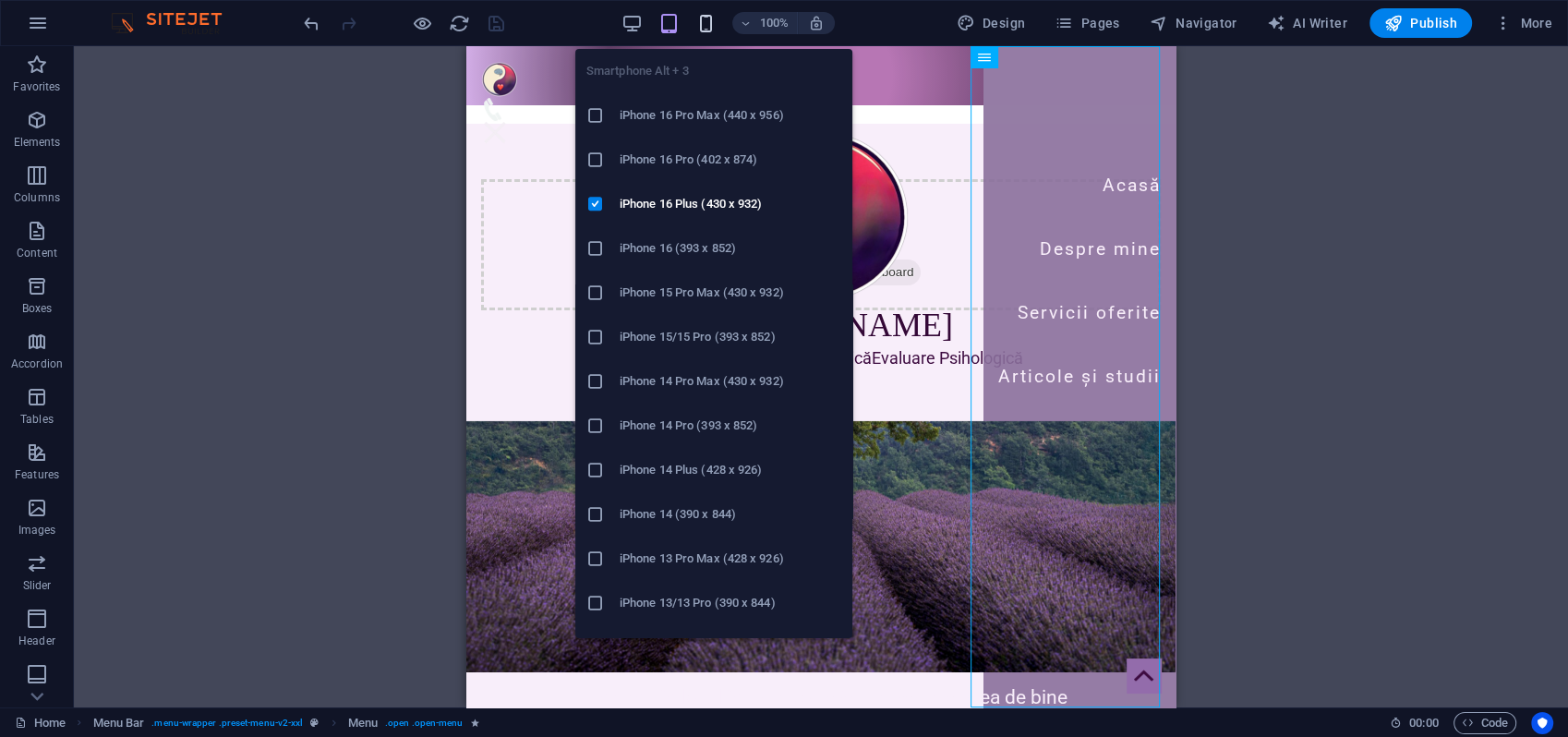
click at [712, 21] on icon "button" at bounding box center [706, 23] width 21 height 21
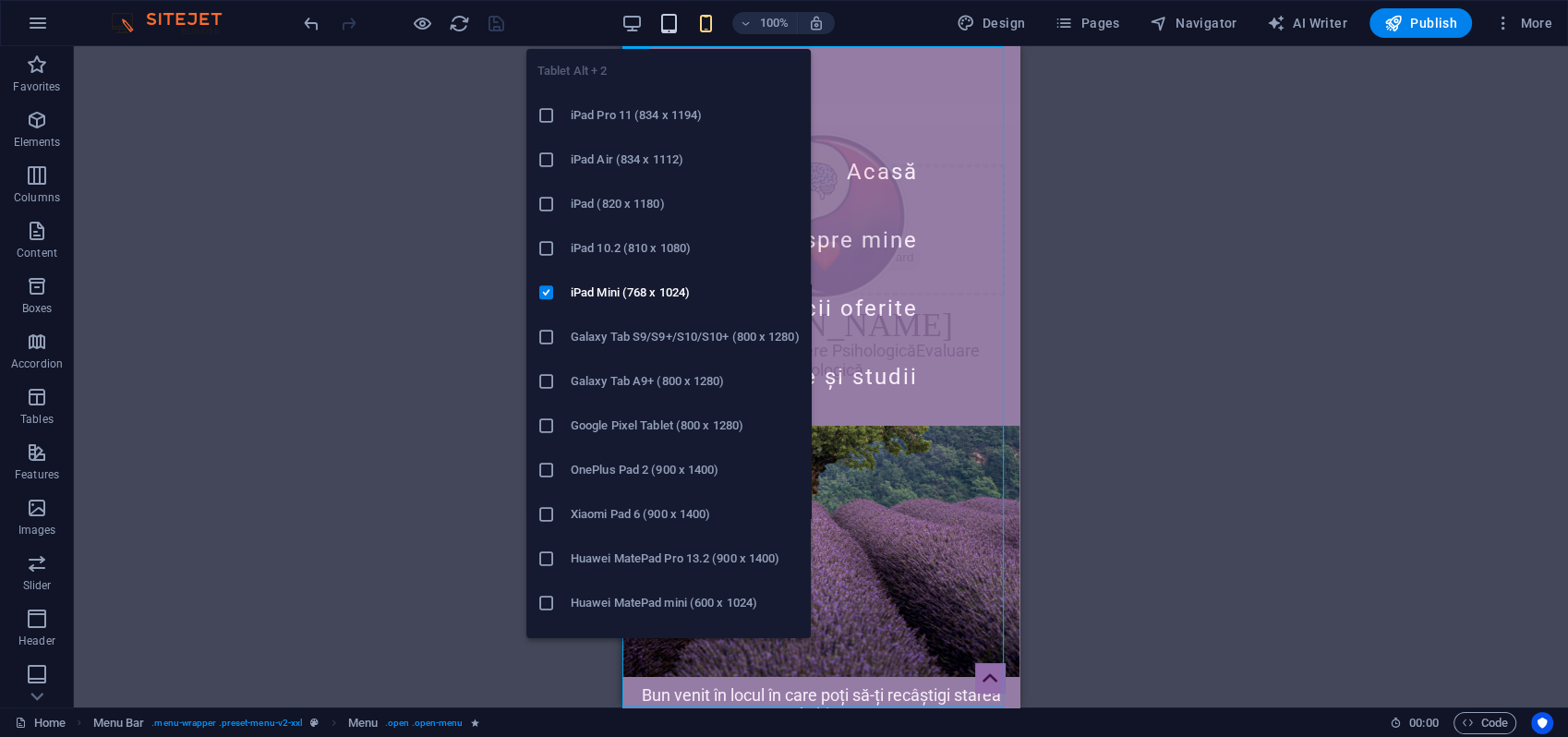
click at [676, 24] on icon "button" at bounding box center [669, 23] width 21 height 21
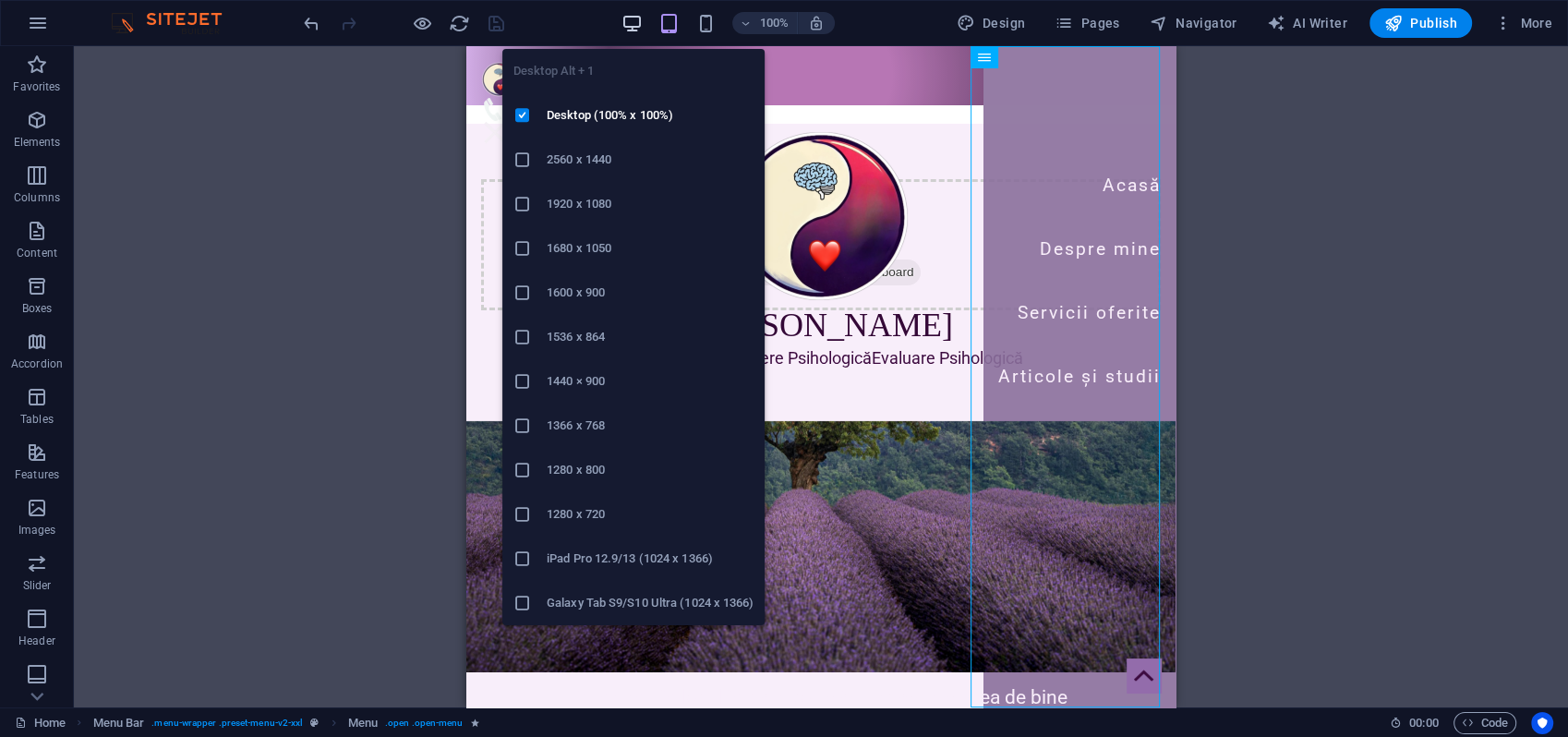
click at [633, 23] on icon "button" at bounding box center [632, 23] width 21 height 21
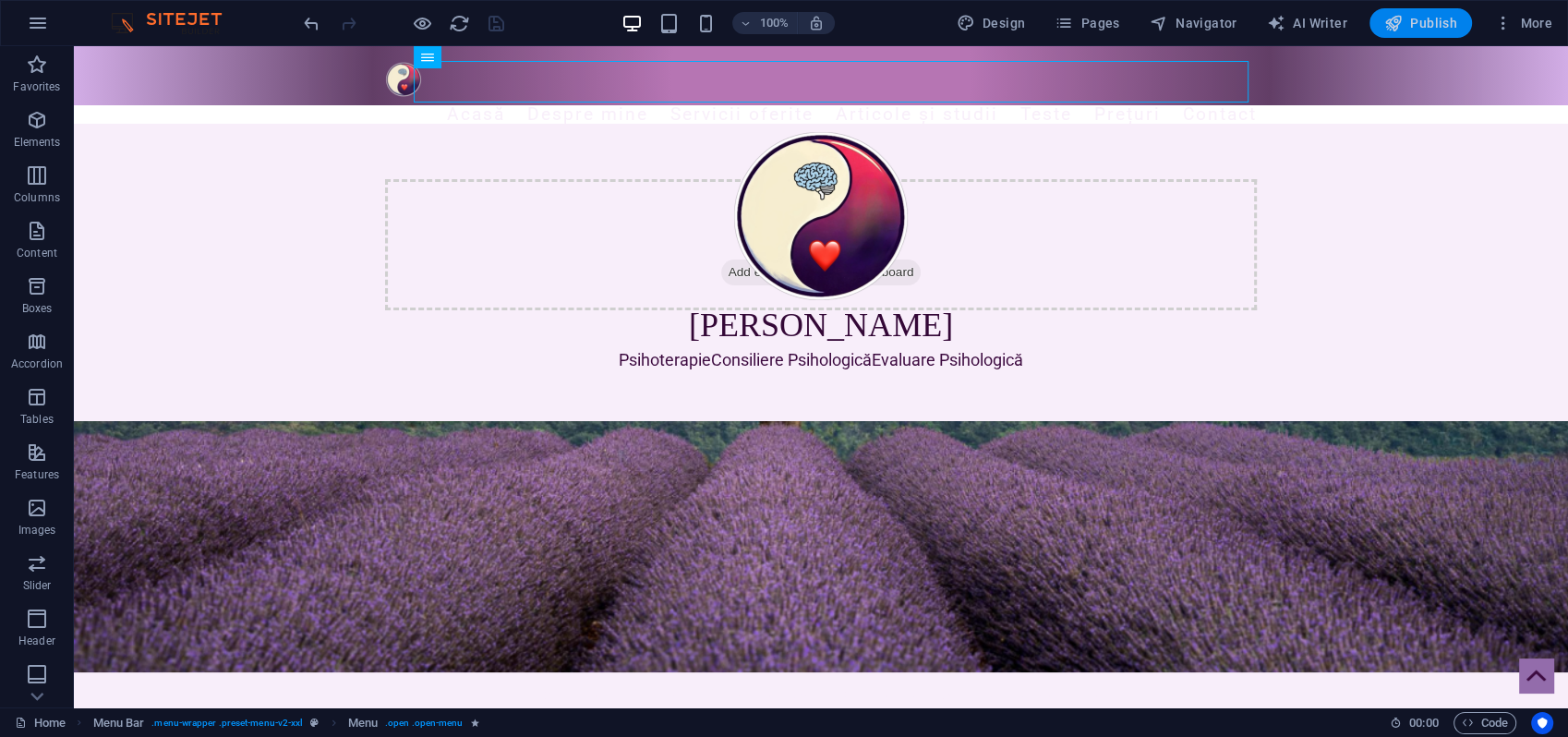
click at [1421, 30] on span "Publish" at bounding box center [1420, 22] width 73 height 18
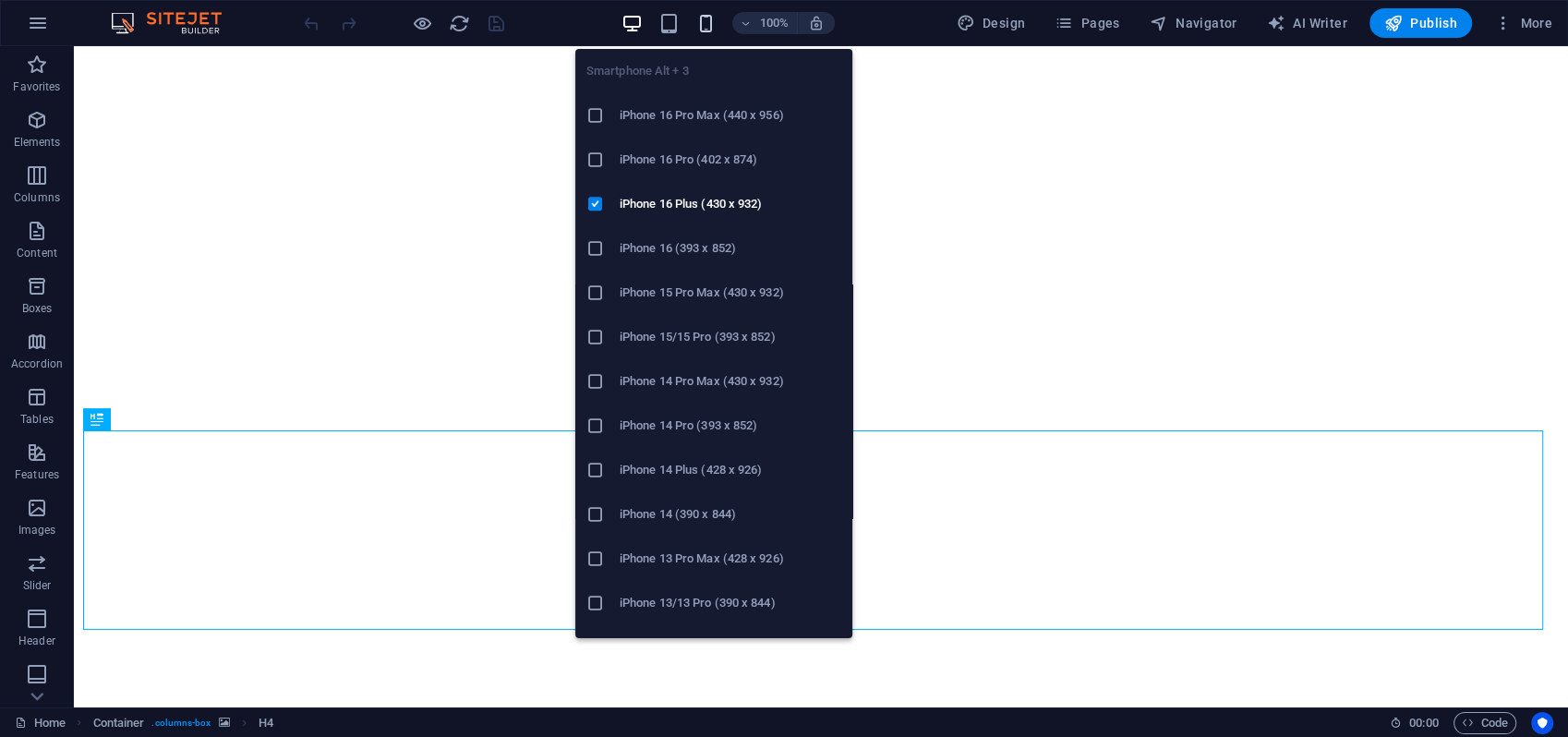
click at [707, 17] on icon "button" at bounding box center [706, 23] width 21 height 21
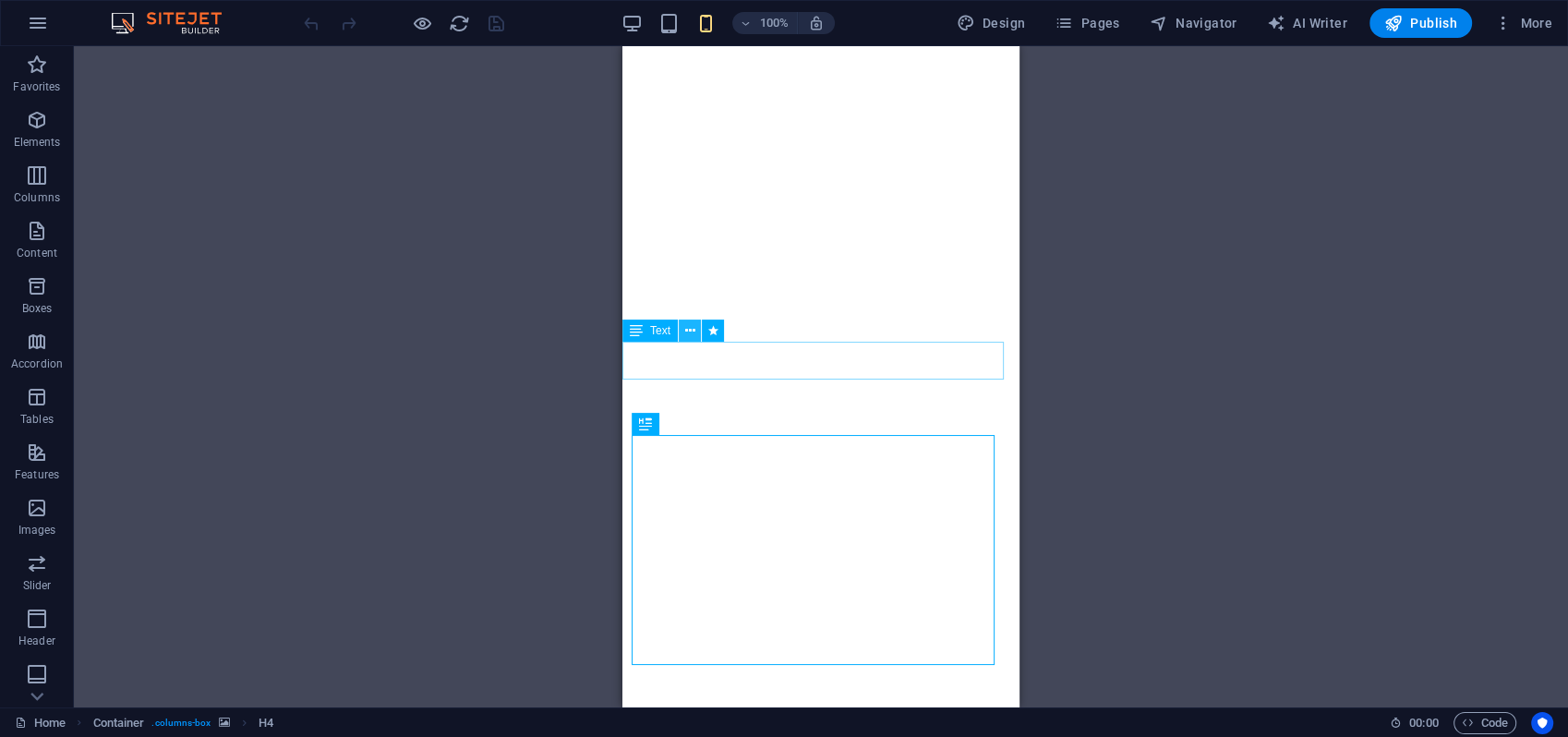
click at [689, 328] on icon at bounding box center [690, 331] width 10 height 19
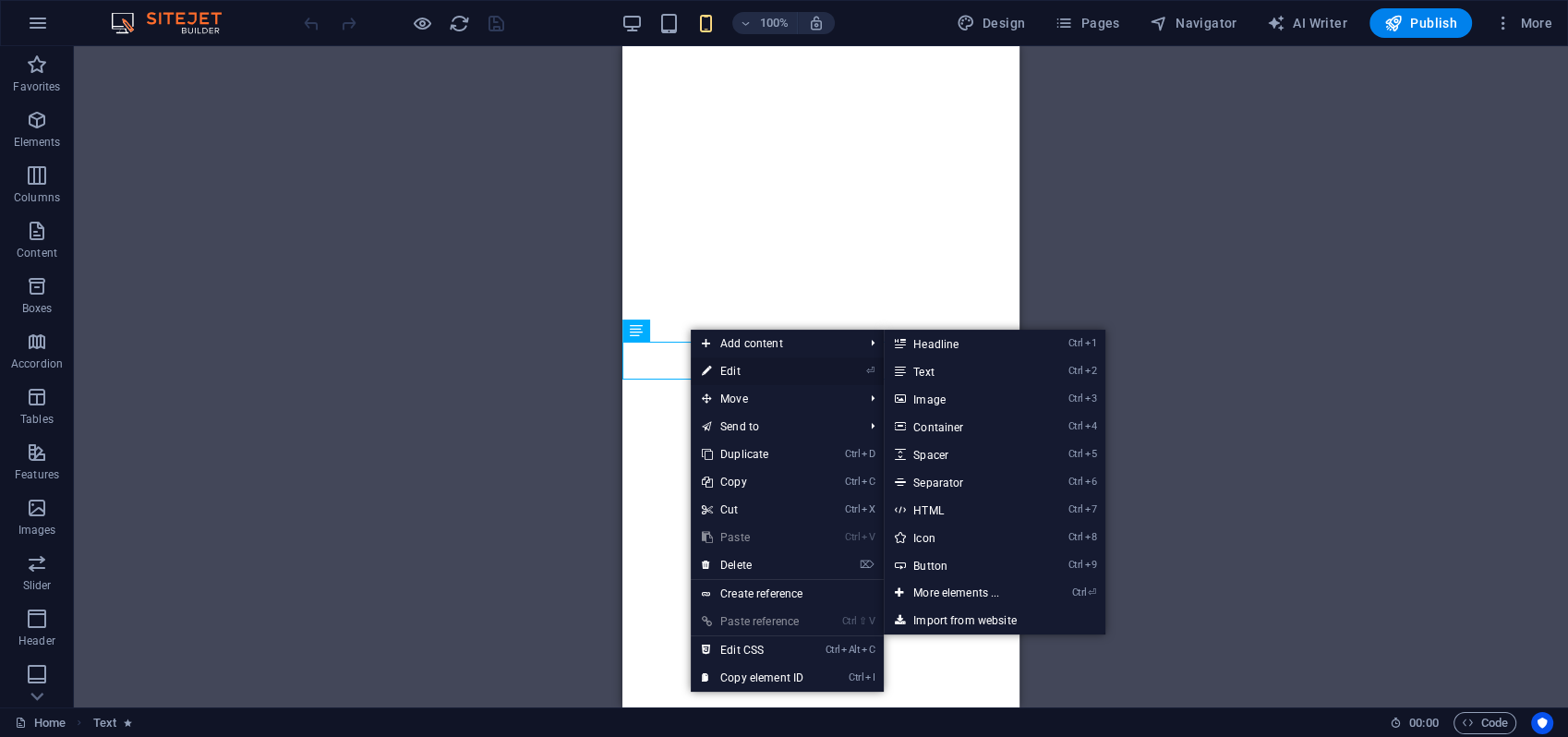
click at [733, 370] on link "⏎ Edit" at bounding box center [753, 371] width 124 height 28
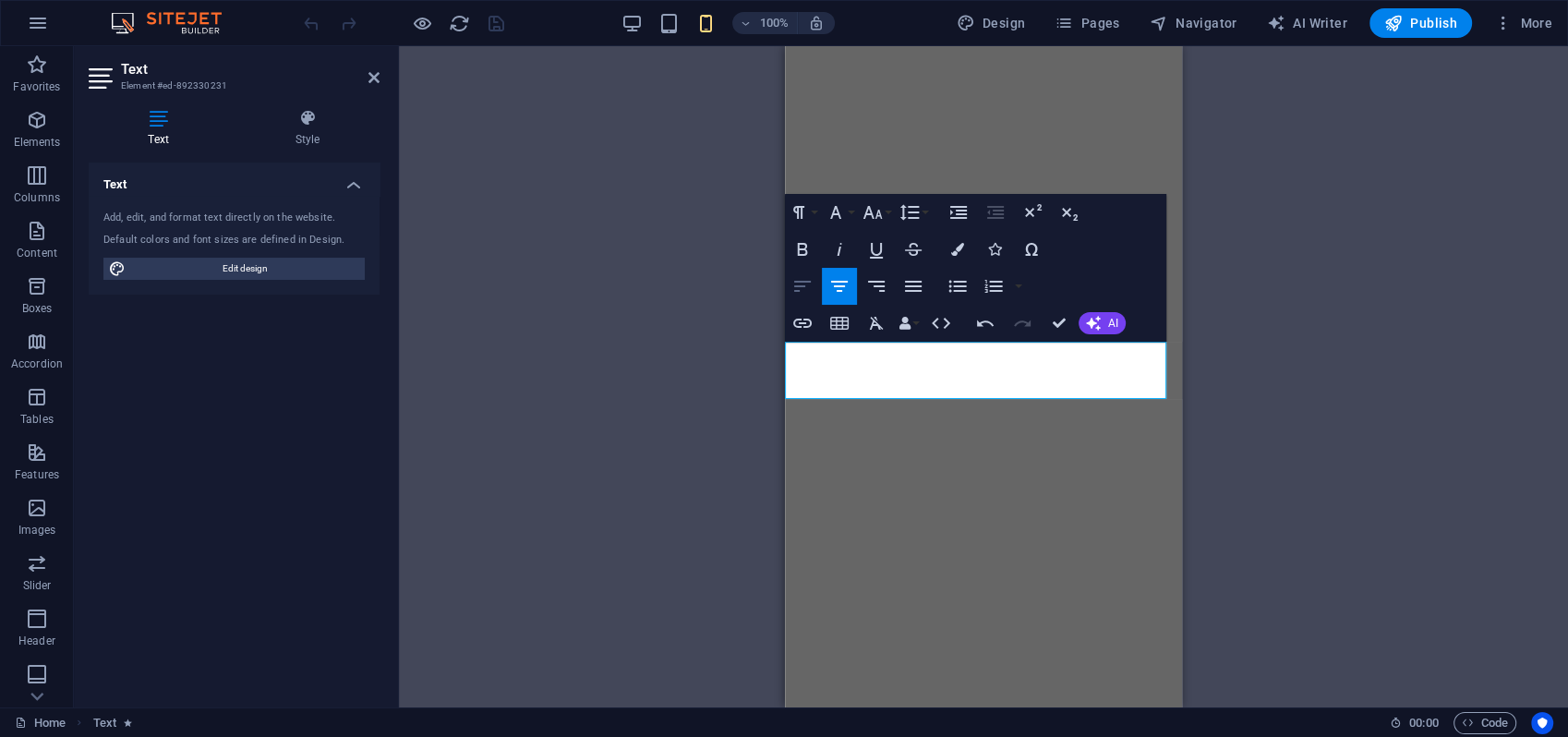
click at [807, 283] on icon "button" at bounding box center [802, 286] width 22 height 22
click at [839, 282] on icon "button" at bounding box center [839, 286] width 16 height 11
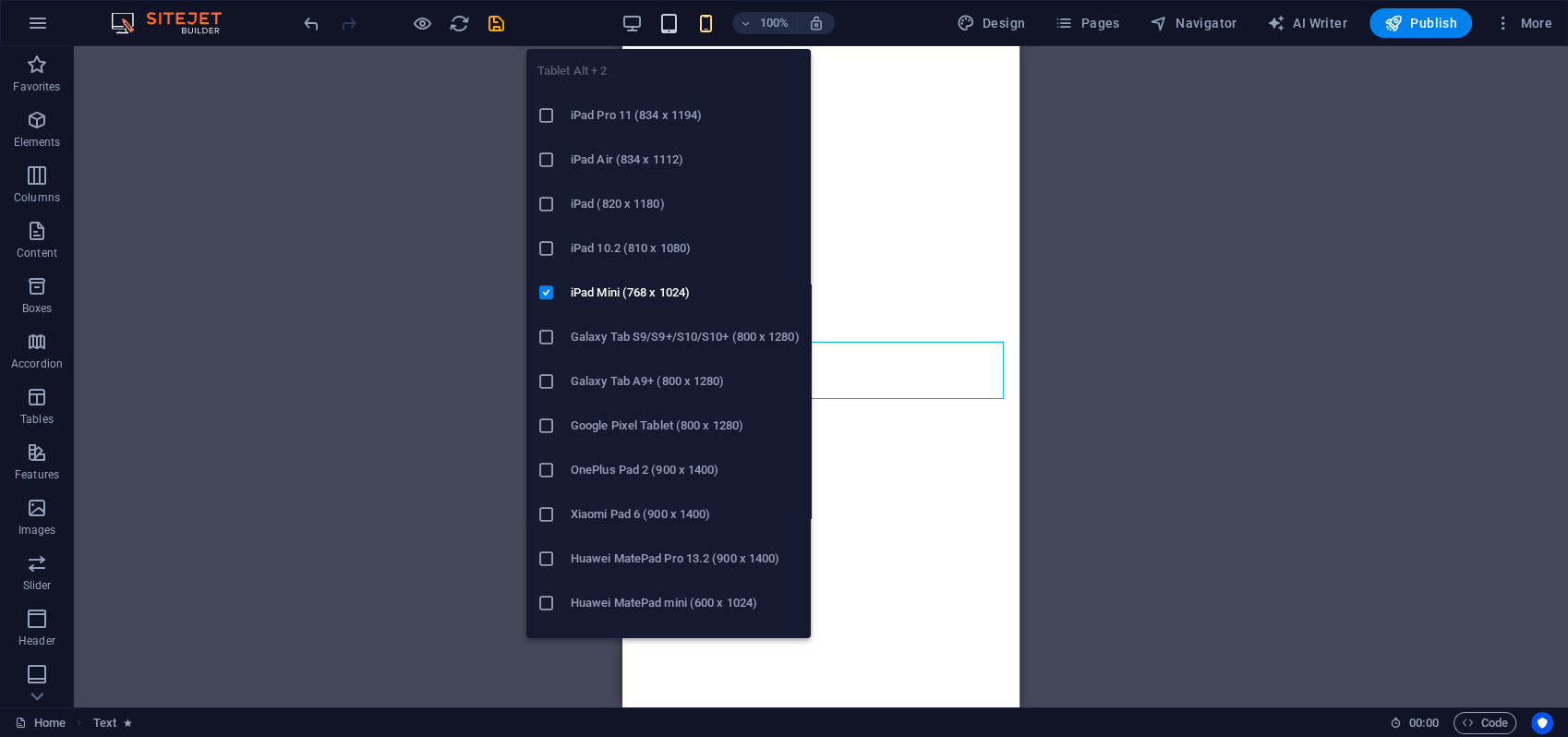
click at [674, 27] on icon "button" at bounding box center [669, 23] width 21 height 21
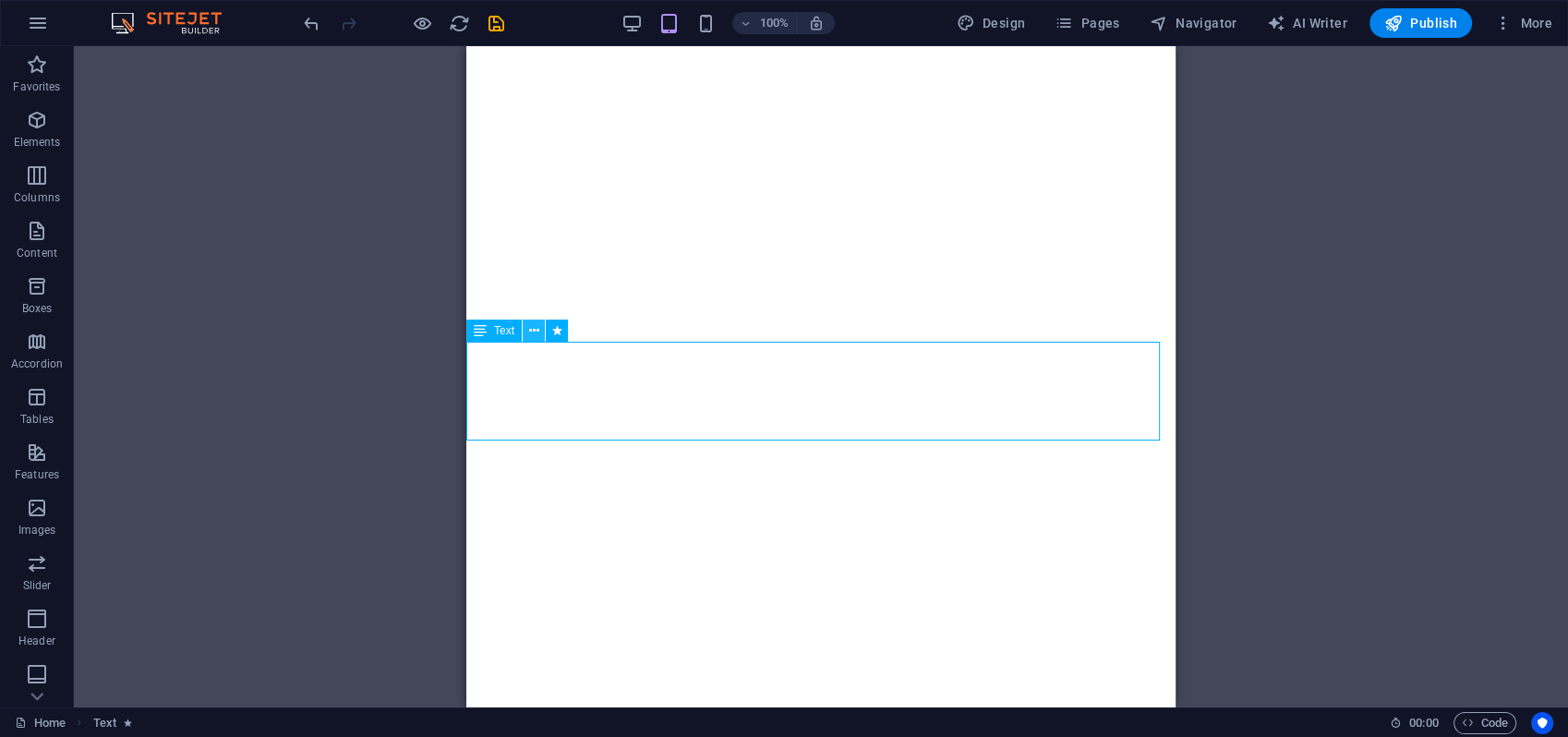
click at [530, 332] on icon at bounding box center [534, 331] width 10 height 19
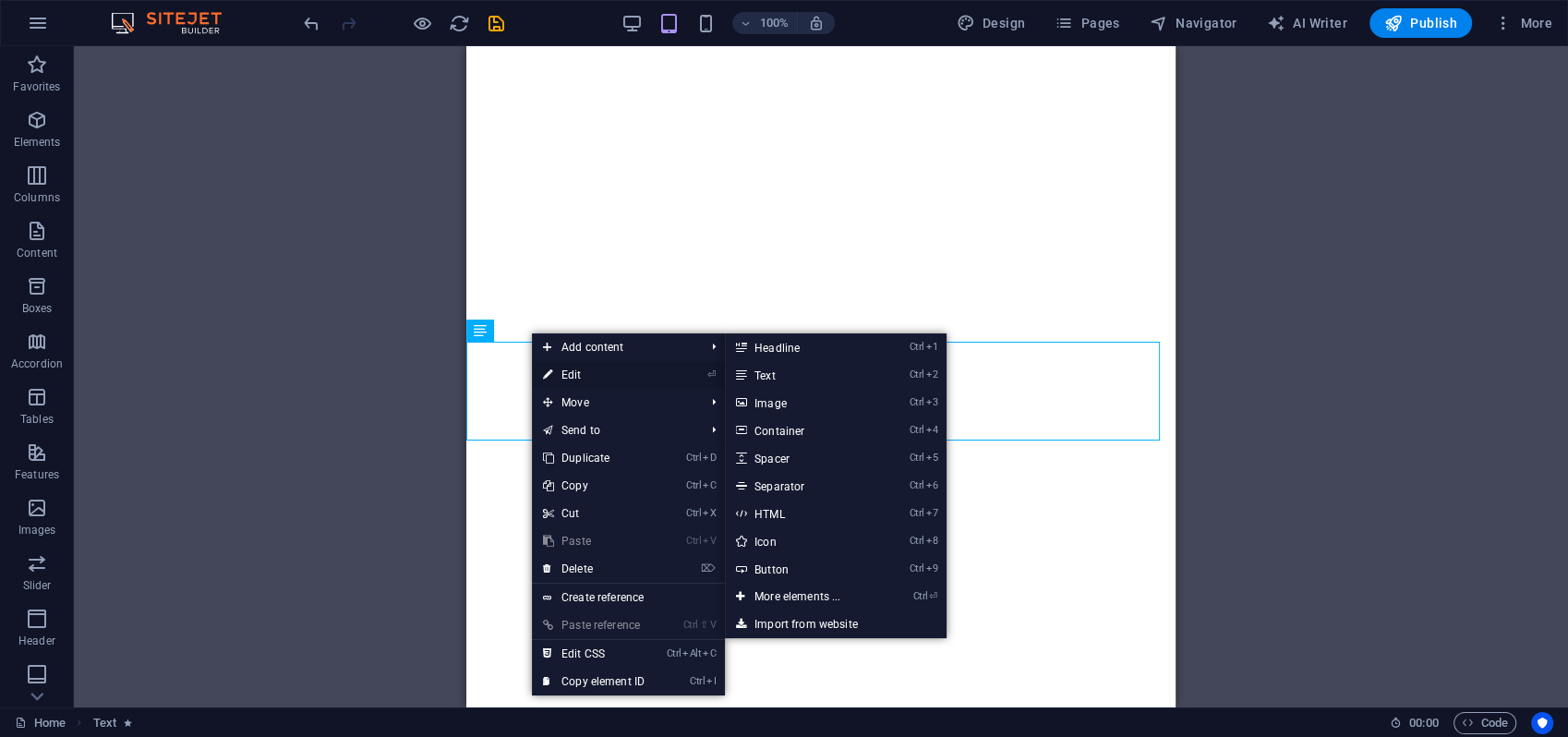
click at [563, 373] on link "⏎ Edit" at bounding box center [594, 375] width 124 height 28
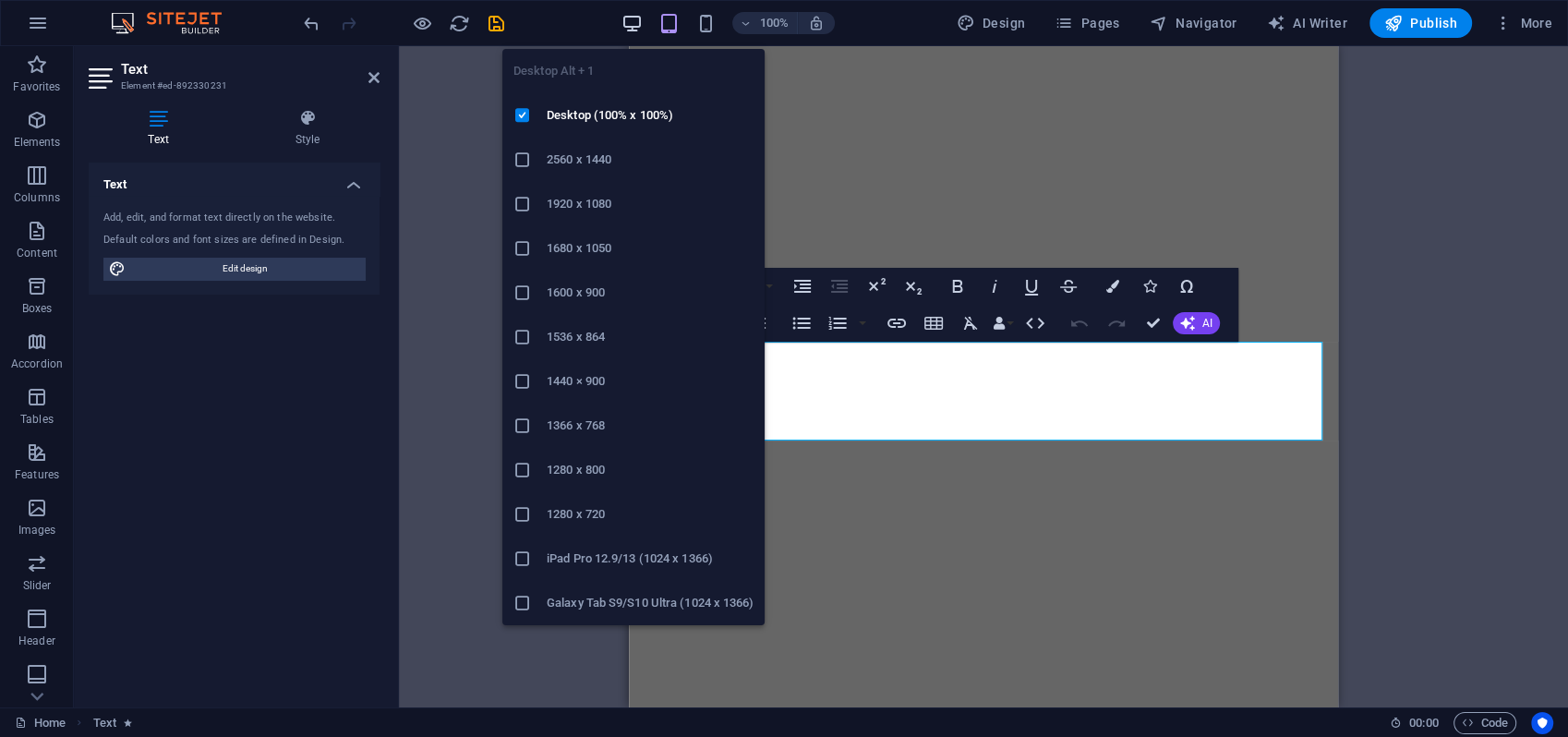
click at [629, 22] on icon "button" at bounding box center [632, 23] width 21 height 21
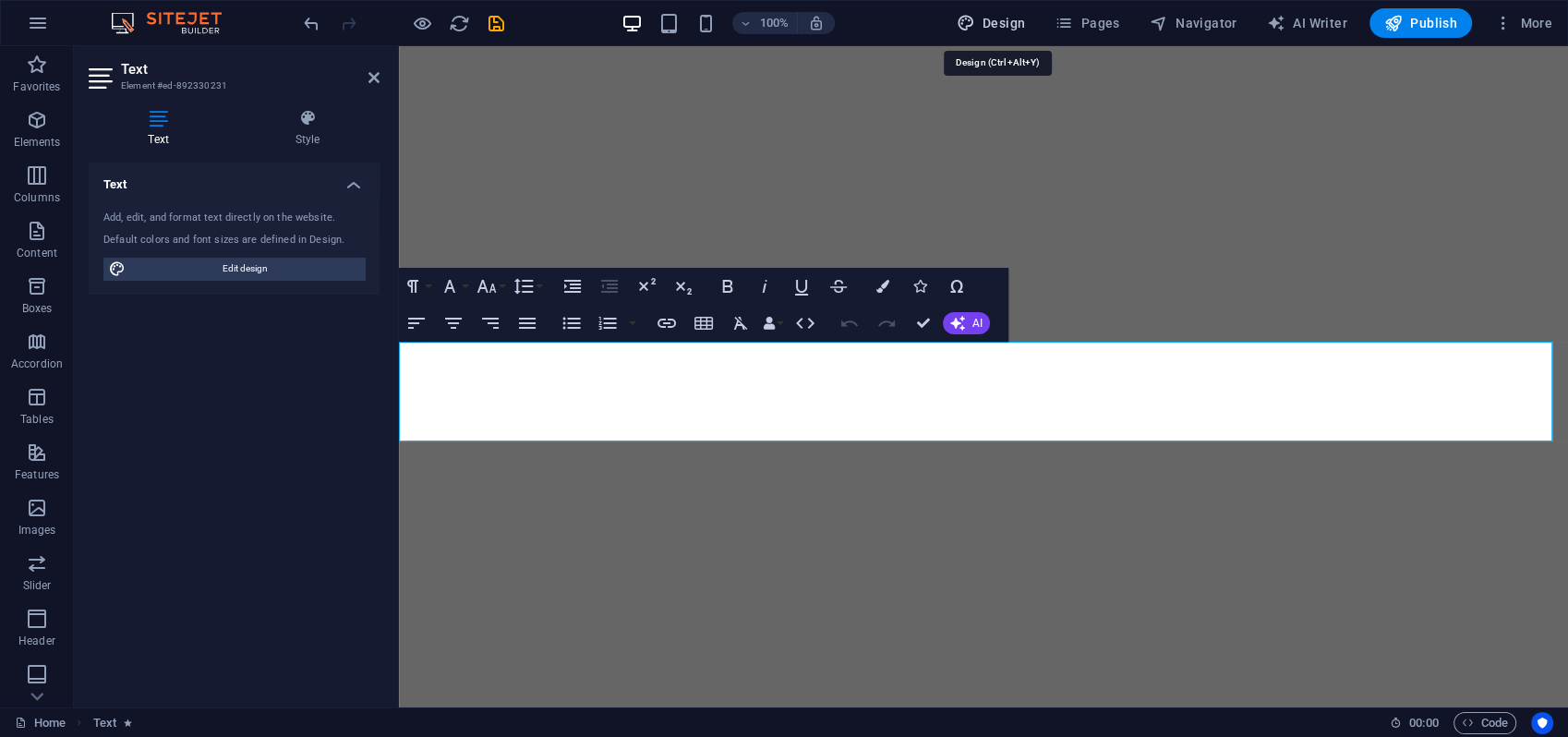
click at [976, 23] on icon "button" at bounding box center [965, 22] width 18 height 18
select select "px"
select select "300"
select select "px"
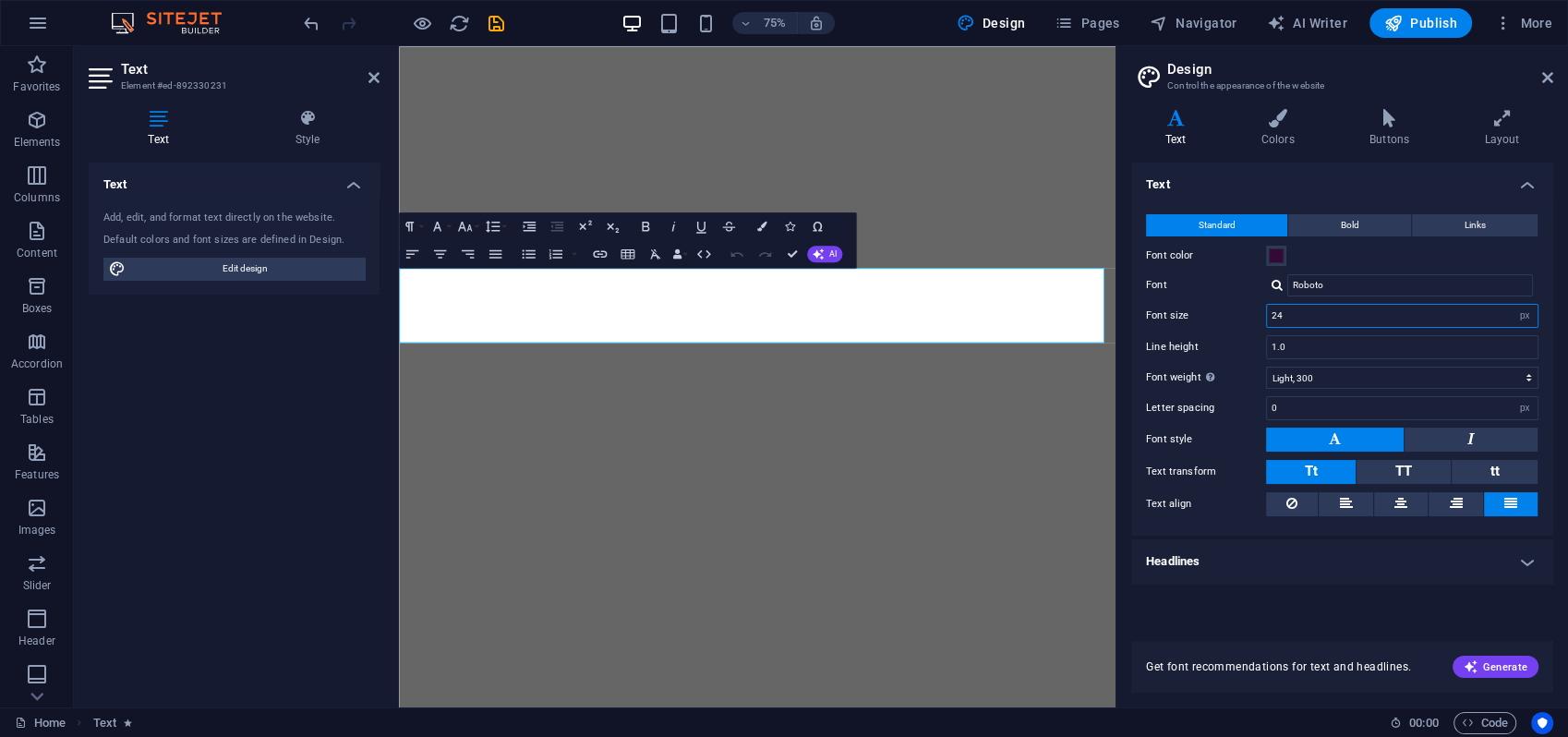
click at [1290, 315] on input "24" at bounding box center [1402, 316] width 271 height 22
drag, startPoint x: 1281, startPoint y: 312, endPoint x: 1264, endPoint y: 311, distance: 17.0
click at [1266, 312] on div "24 rem px" at bounding box center [1402, 316] width 272 height 24
drag, startPoint x: 1295, startPoint y: 314, endPoint x: 1271, endPoint y: 312, distance: 24.1
click at [1261, 311] on div "Font size 16 rem px" at bounding box center [1342, 316] width 392 height 24
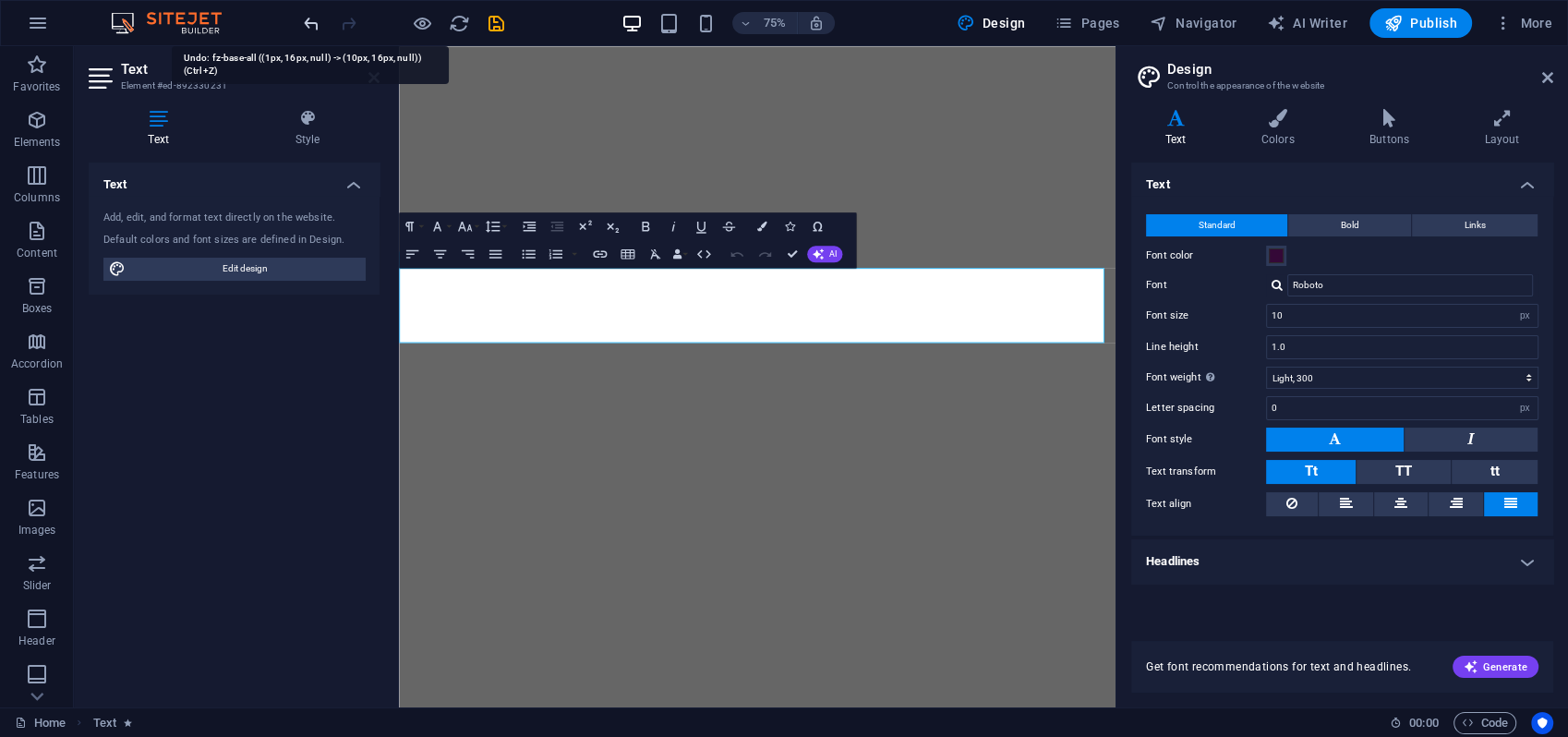
click at [303, 20] on icon "undo" at bounding box center [312, 23] width 21 height 21
click at [304, 21] on icon "undo" at bounding box center [312, 23] width 21 height 21
type input "24"
click at [1292, 351] on input "1.0" at bounding box center [1402, 347] width 271 height 22
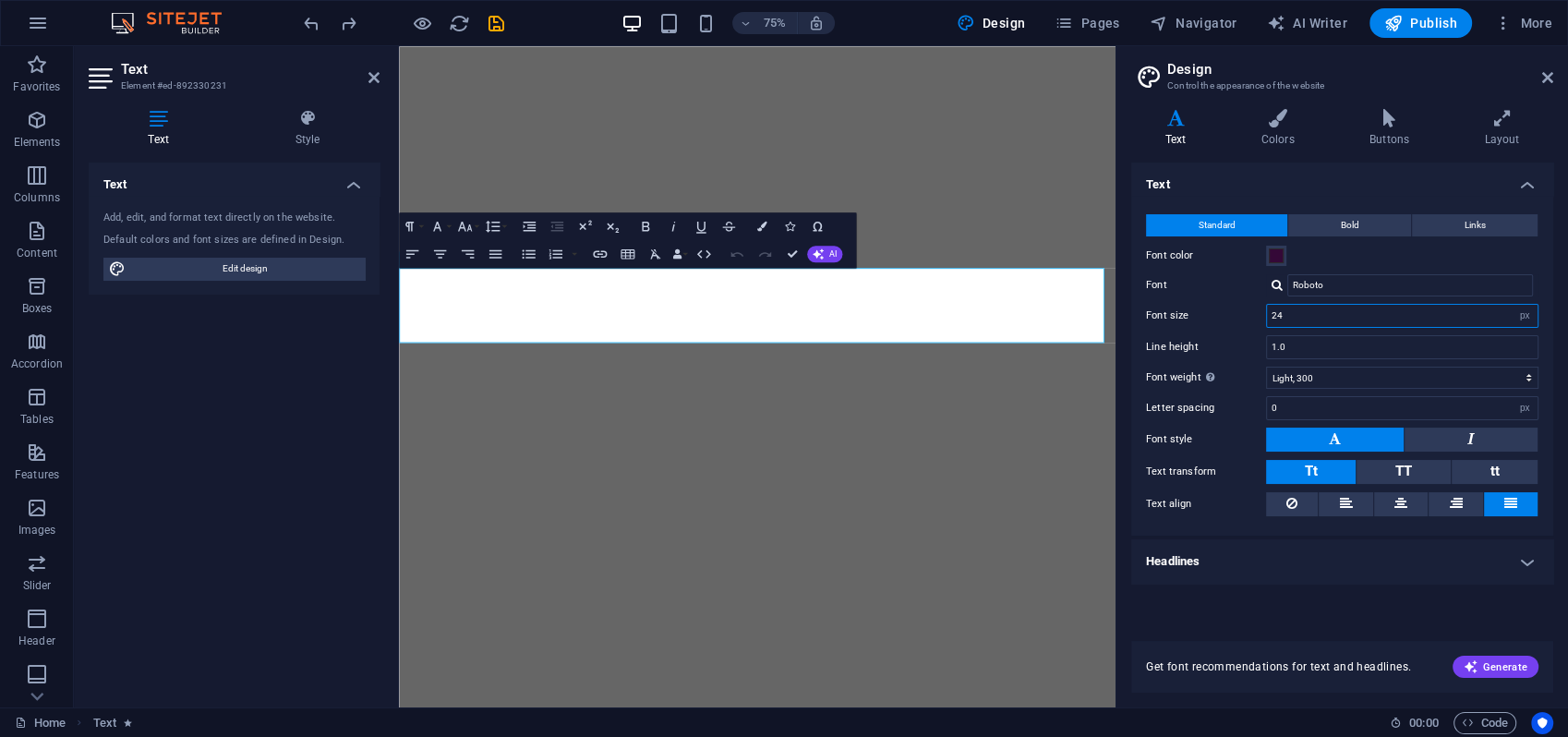
click at [1299, 313] on input "24" at bounding box center [1402, 316] width 271 height 22
click at [1548, 74] on icon at bounding box center [1547, 77] width 11 height 15
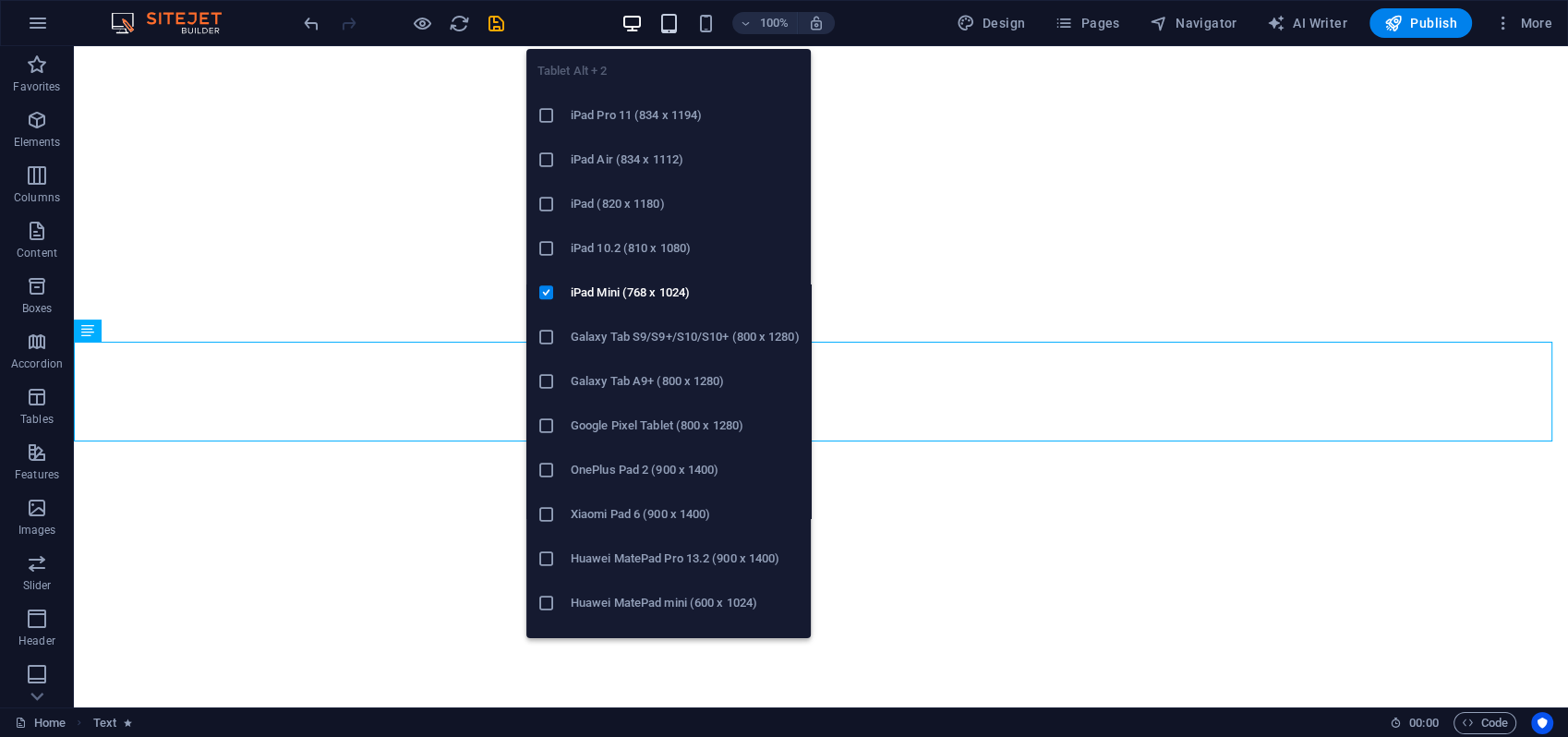
click at [678, 21] on icon "button" at bounding box center [669, 23] width 21 height 21
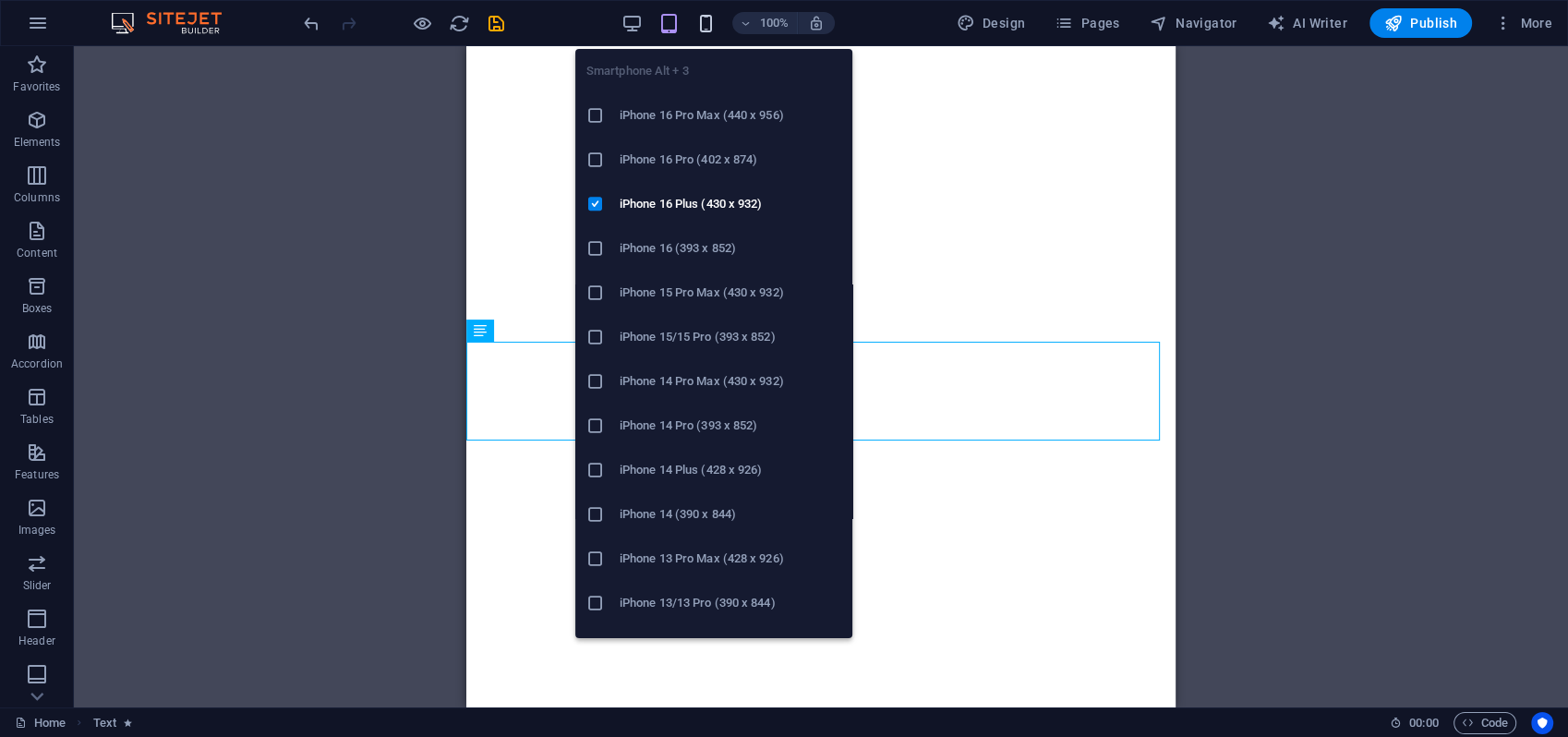
click at [708, 23] on icon "button" at bounding box center [706, 23] width 21 height 21
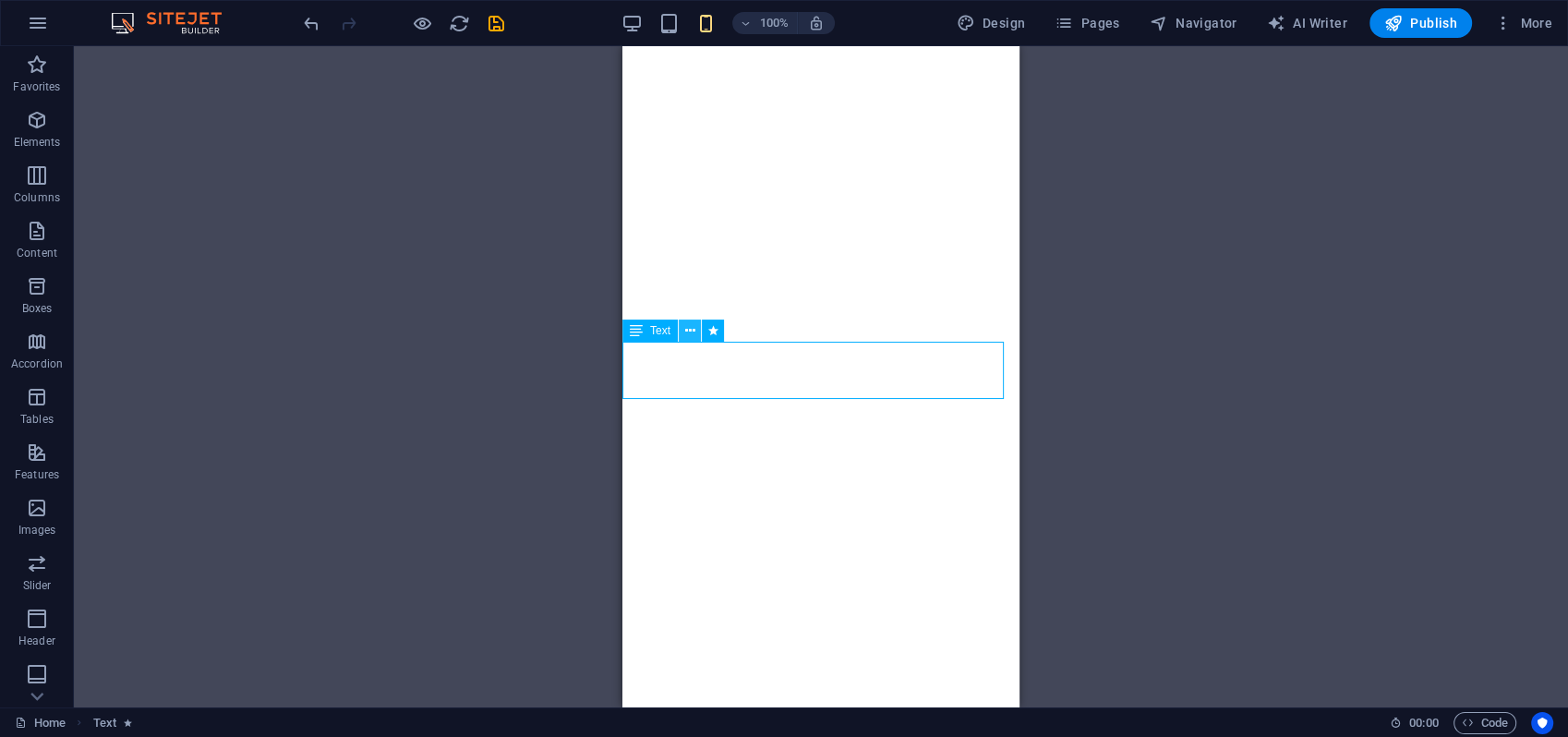
click at [689, 332] on icon at bounding box center [690, 331] width 10 height 19
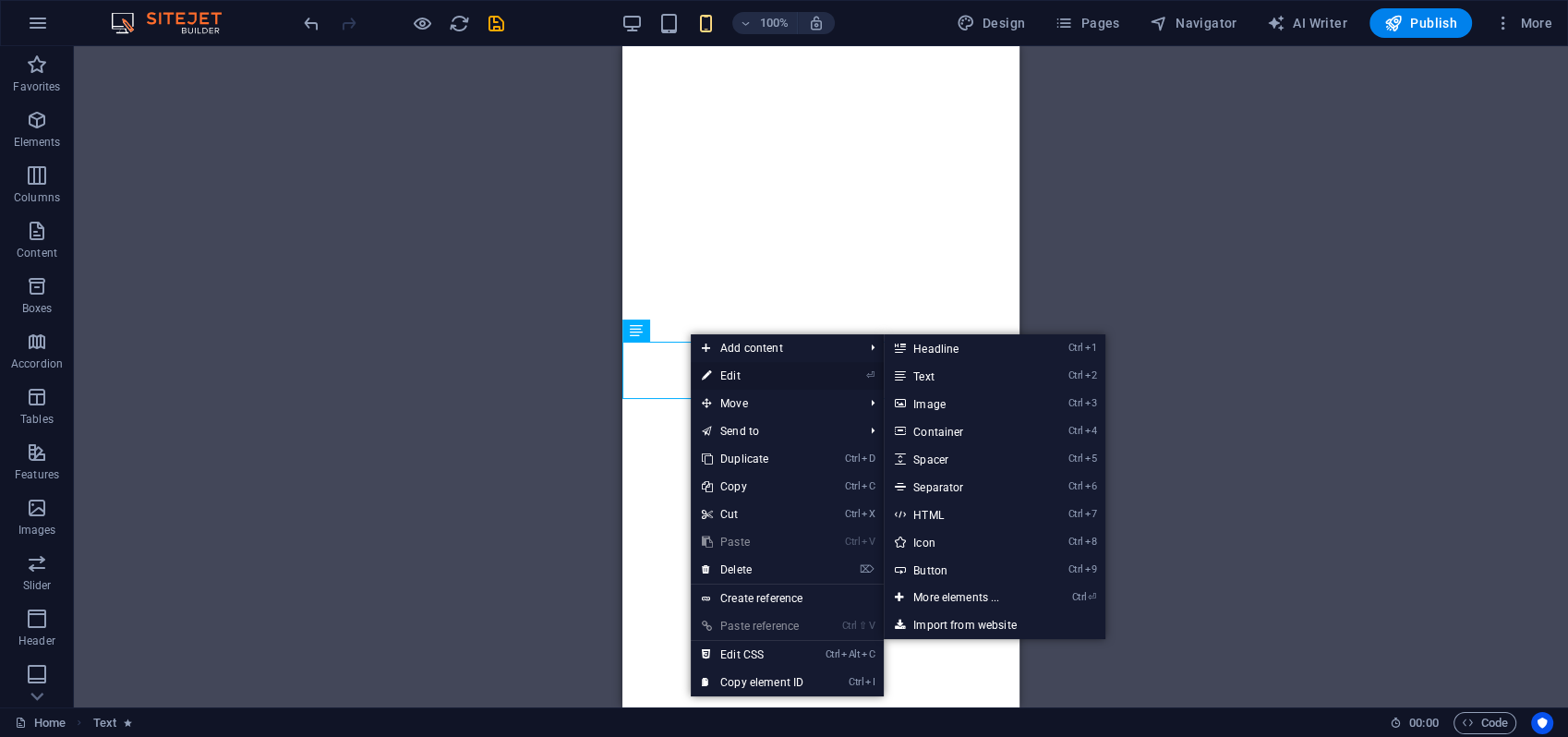
click at [739, 371] on link "⏎ Edit" at bounding box center [753, 376] width 124 height 28
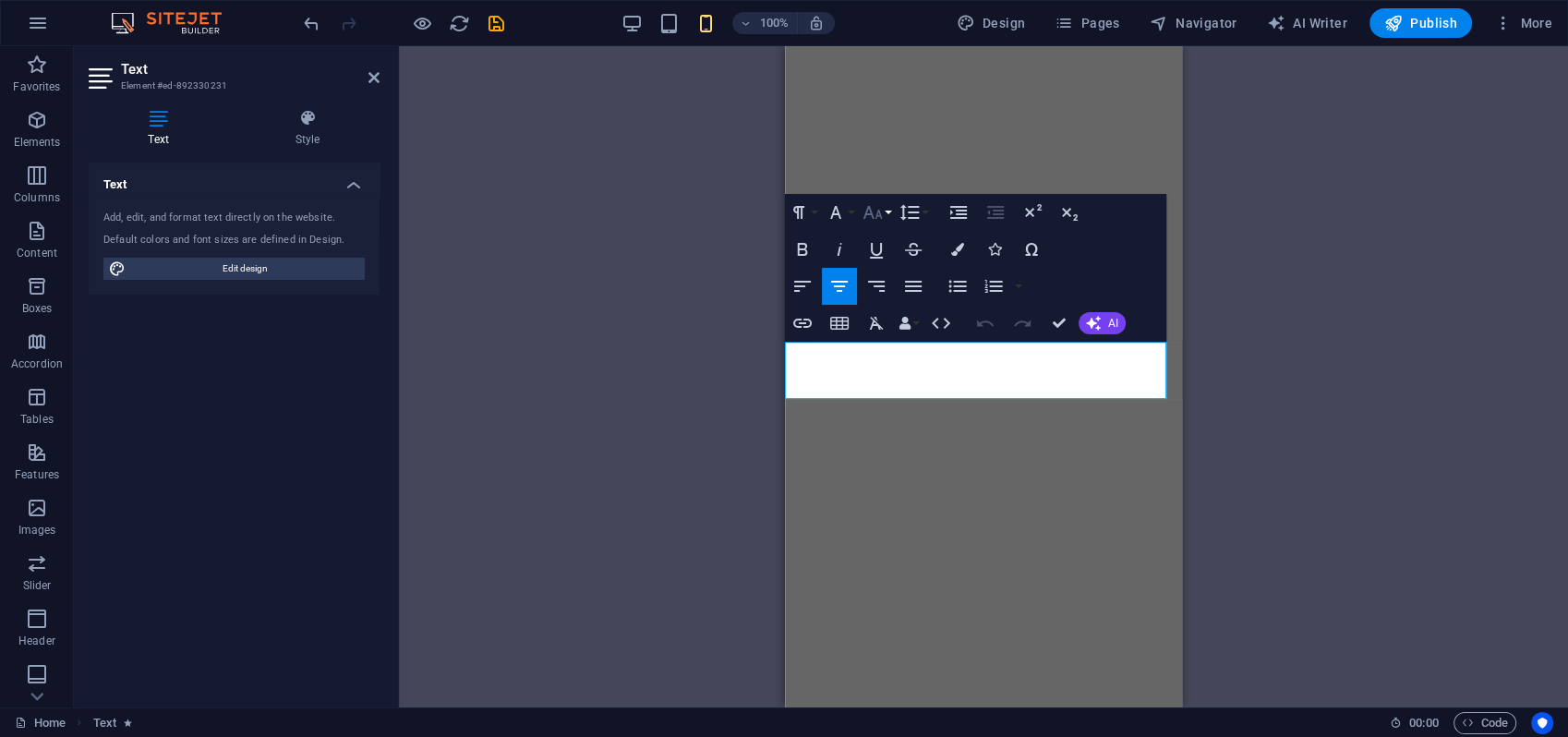
click at [889, 210] on button "Font Size" at bounding box center [876, 212] width 35 height 37
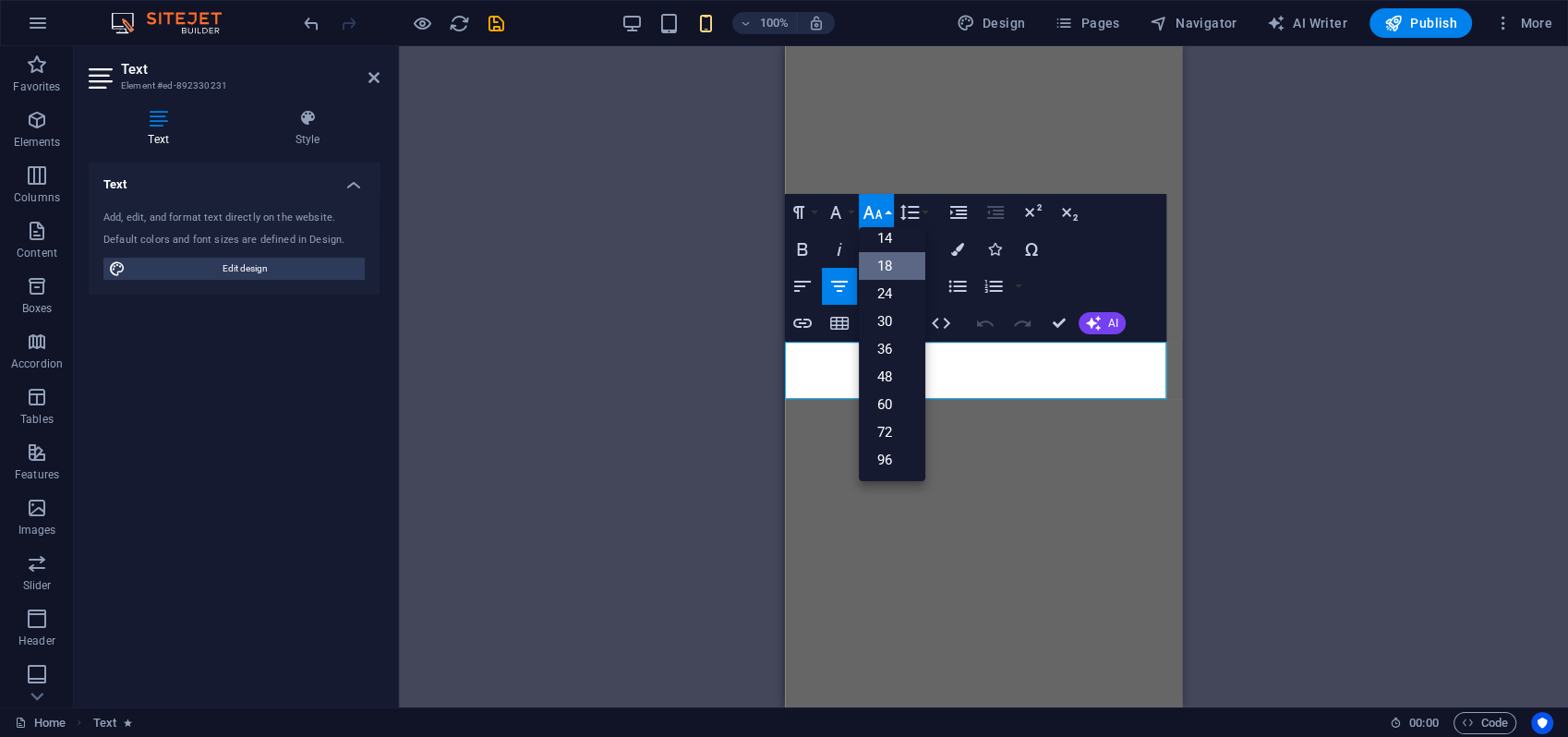
scroll to position [149, 0]
click at [889, 211] on button "Font Size" at bounding box center [876, 212] width 35 height 37
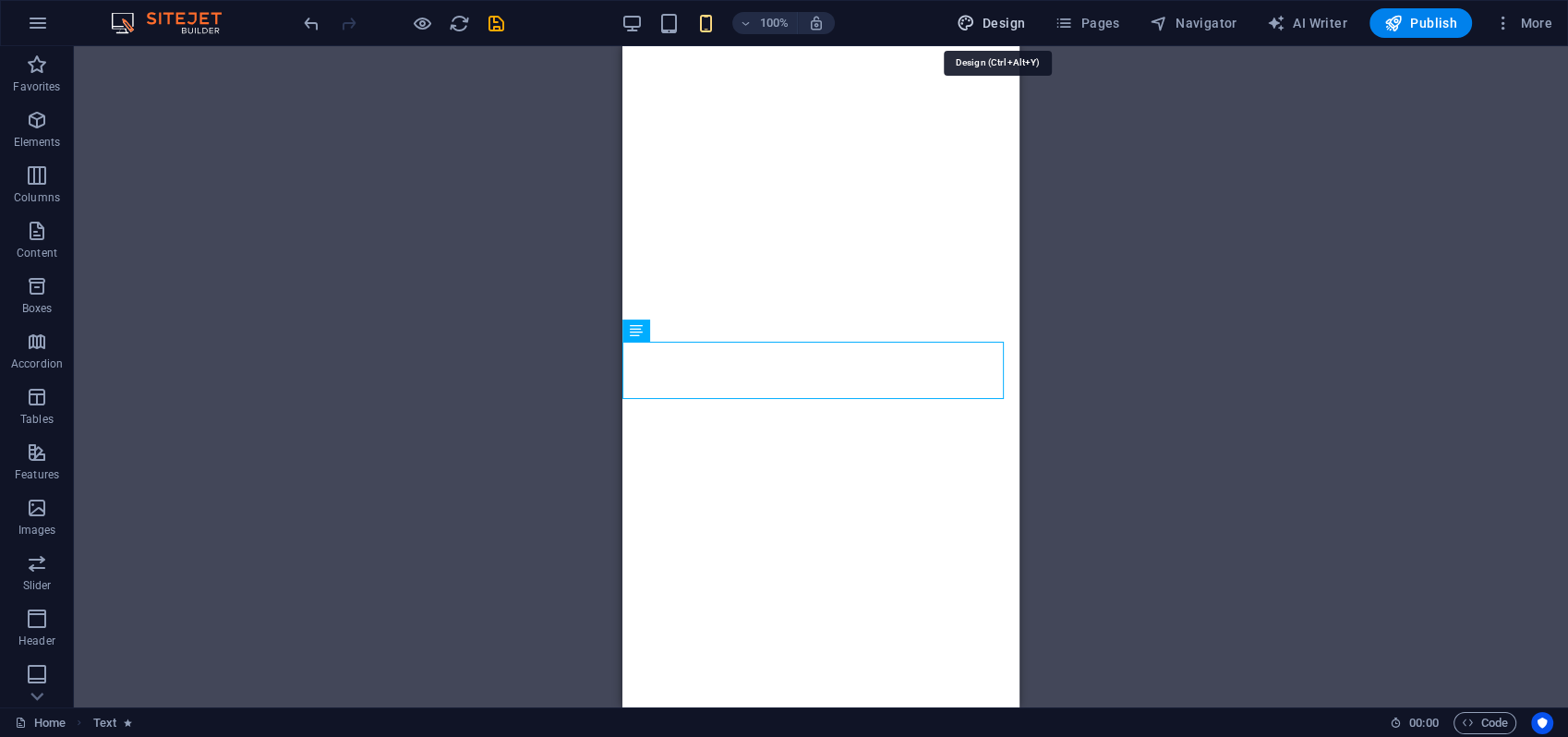
click at [999, 22] on span "Design" at bounding box center [991, 22] width 70 height 18
select select "px"
select select "300"
select select "px"
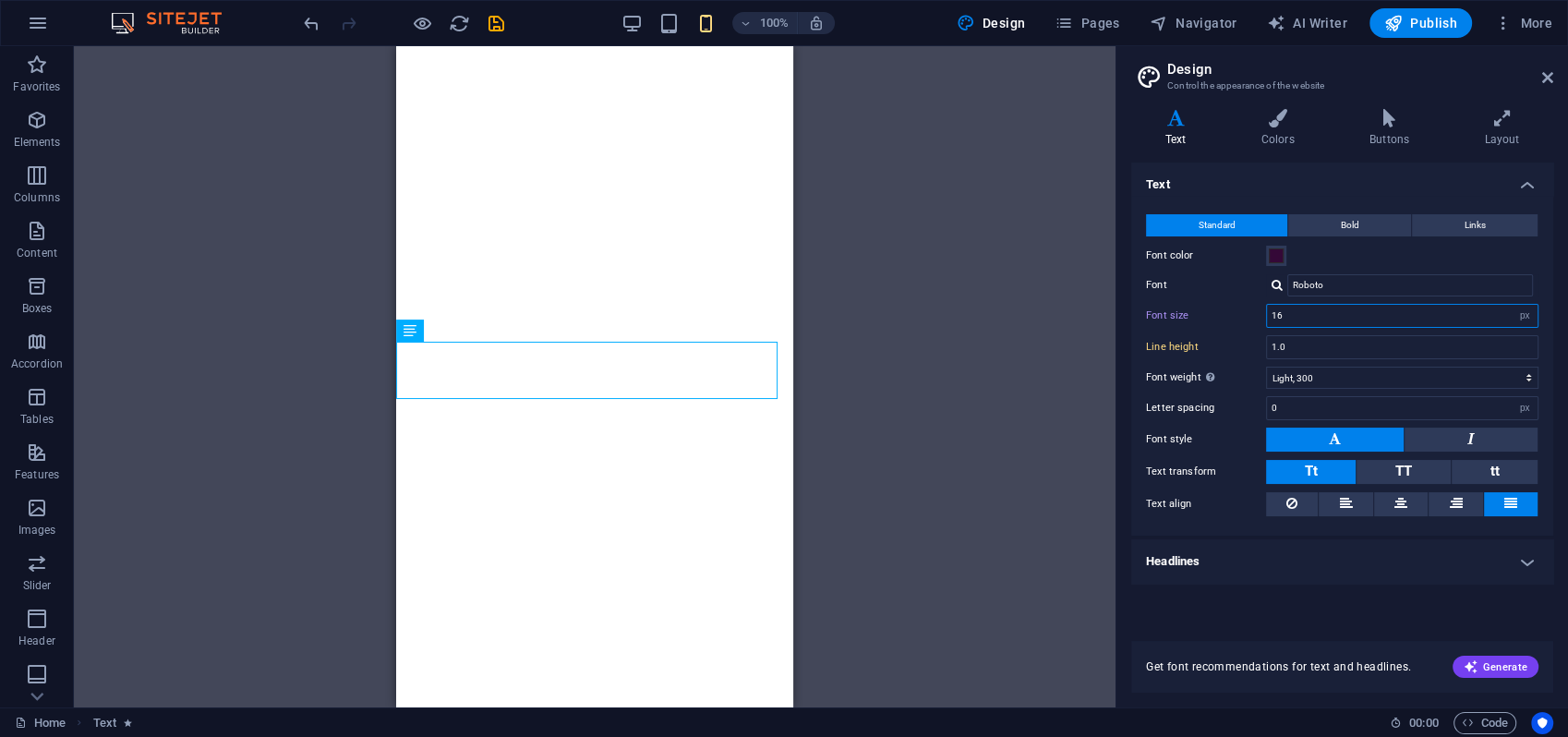
click at [1278, 316] on input "16" at bounding box center [1402, 316] width 271 height 22
click at [1302, 345] on input "1.0" at bounding box center [1402, 347] width 271 height 22
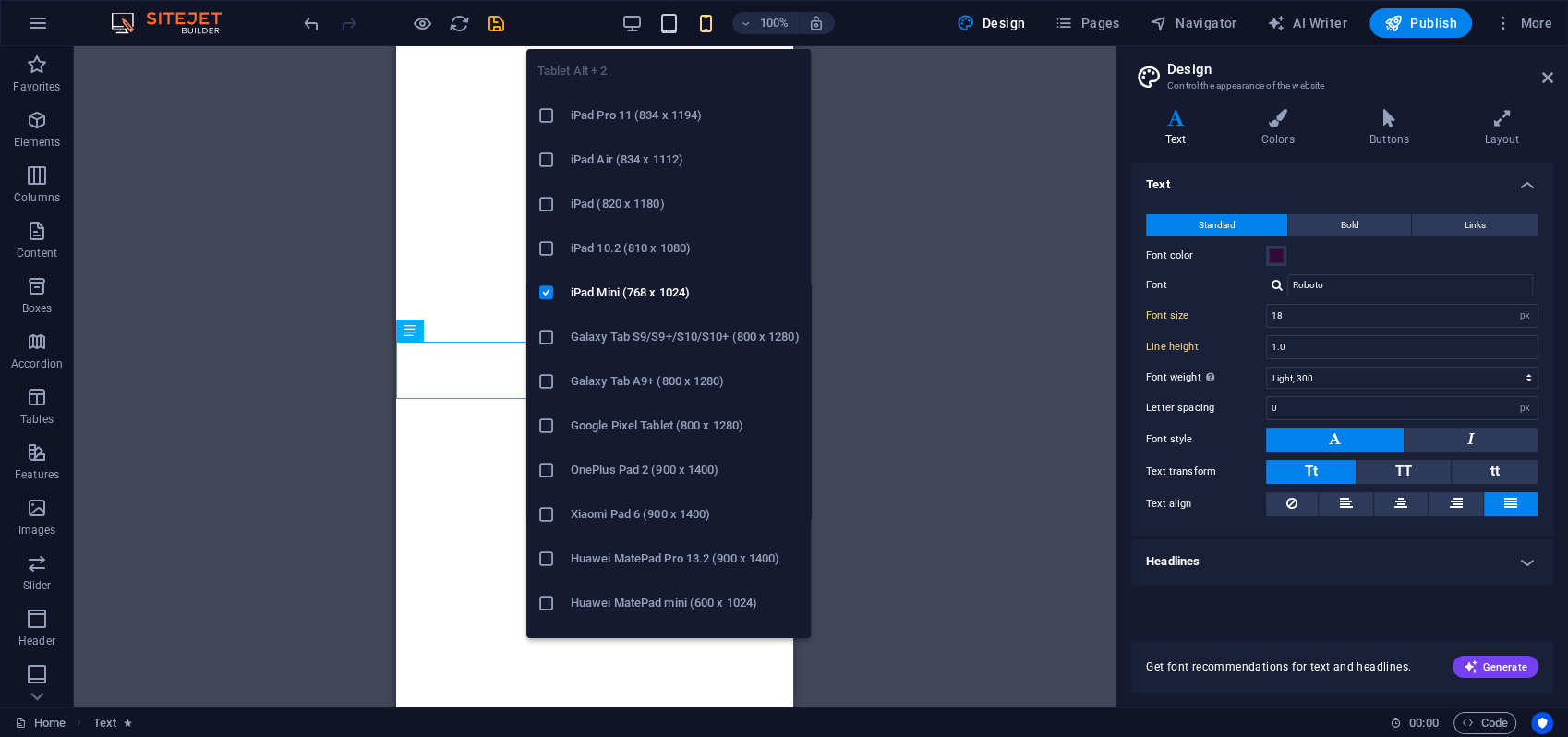
click at [676, 13] on icon "button" at bounding box center [669, 23] width 21 height 21
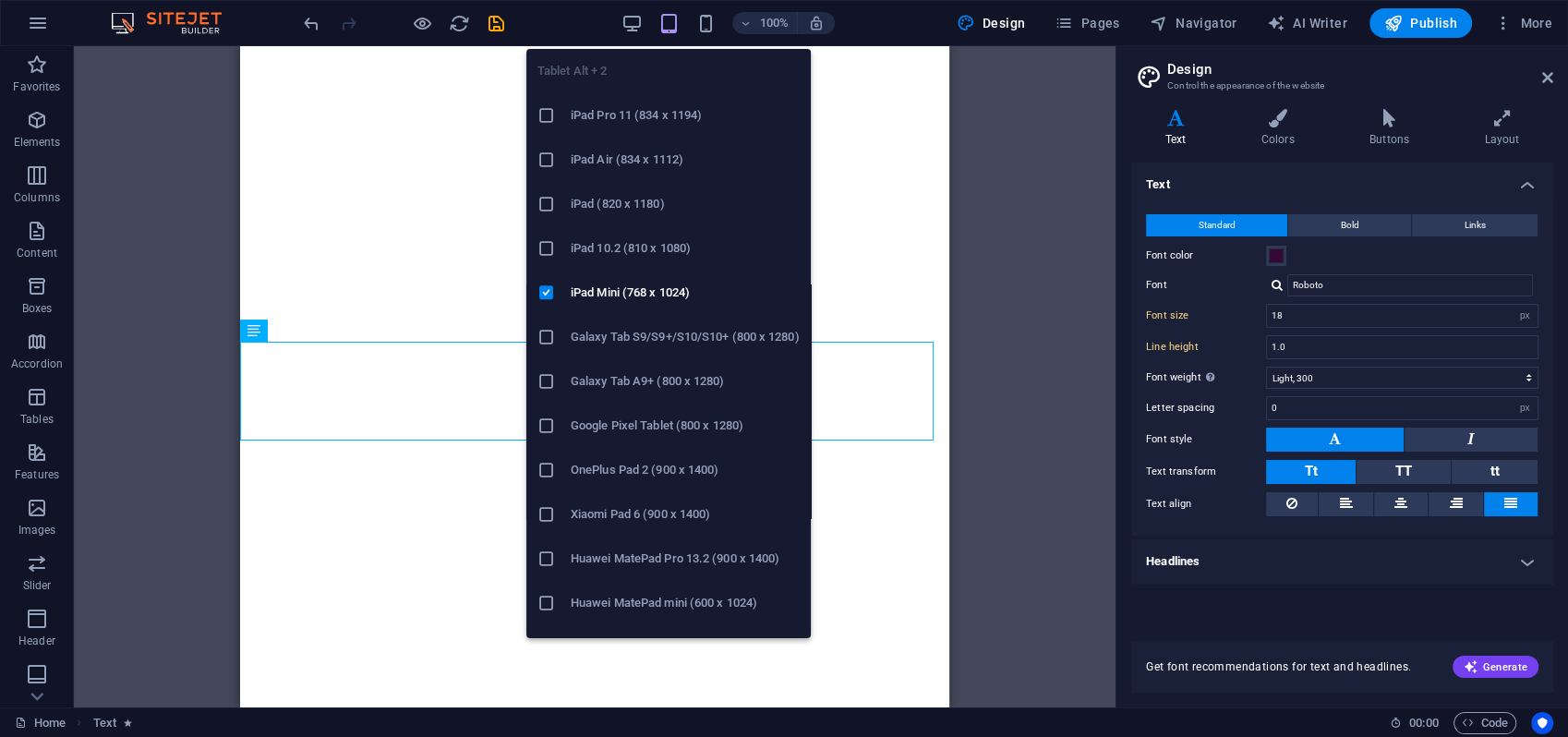
type input "16"
type input "1"
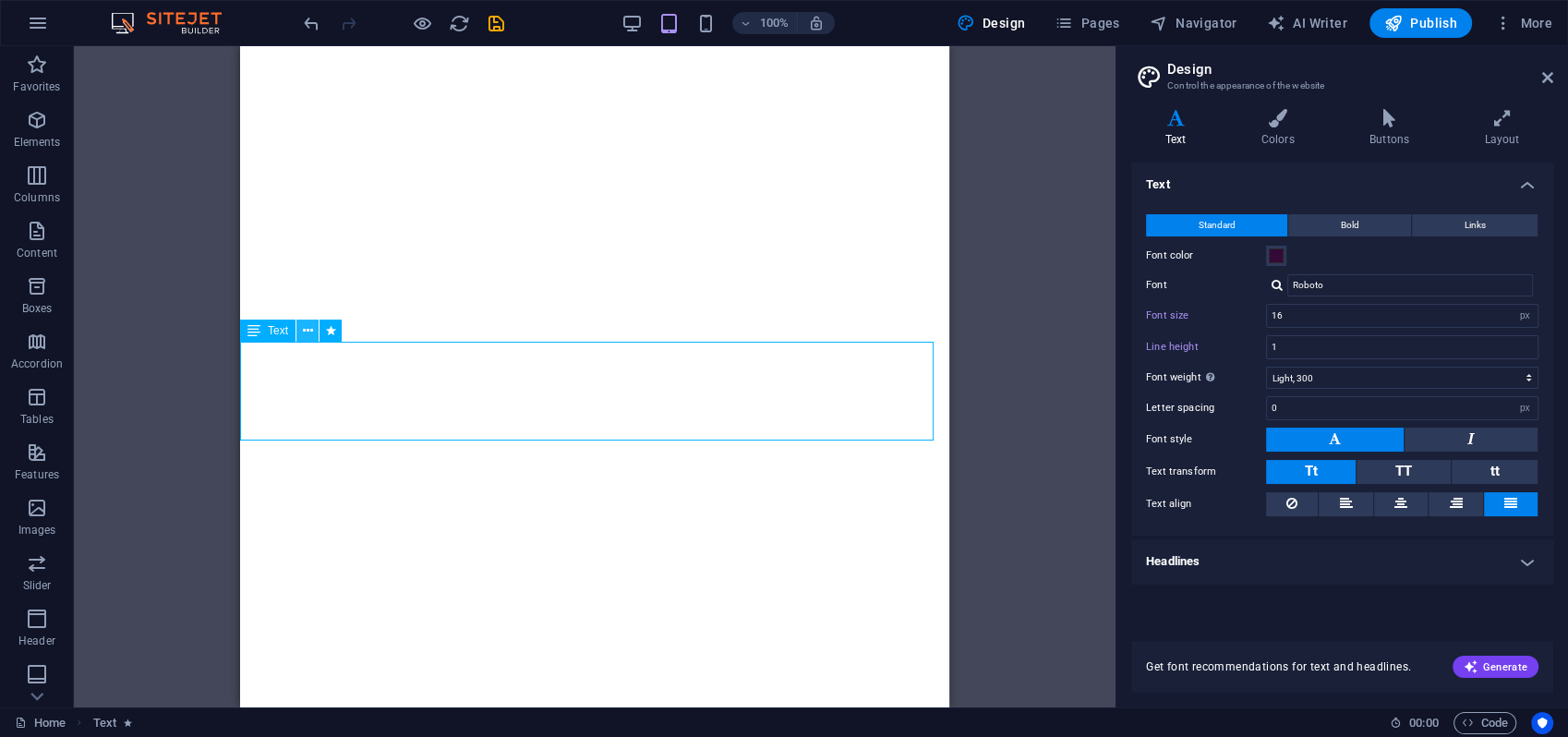
click at [305, 335] on icon at bounding box center [308, 331] width 10 height 19
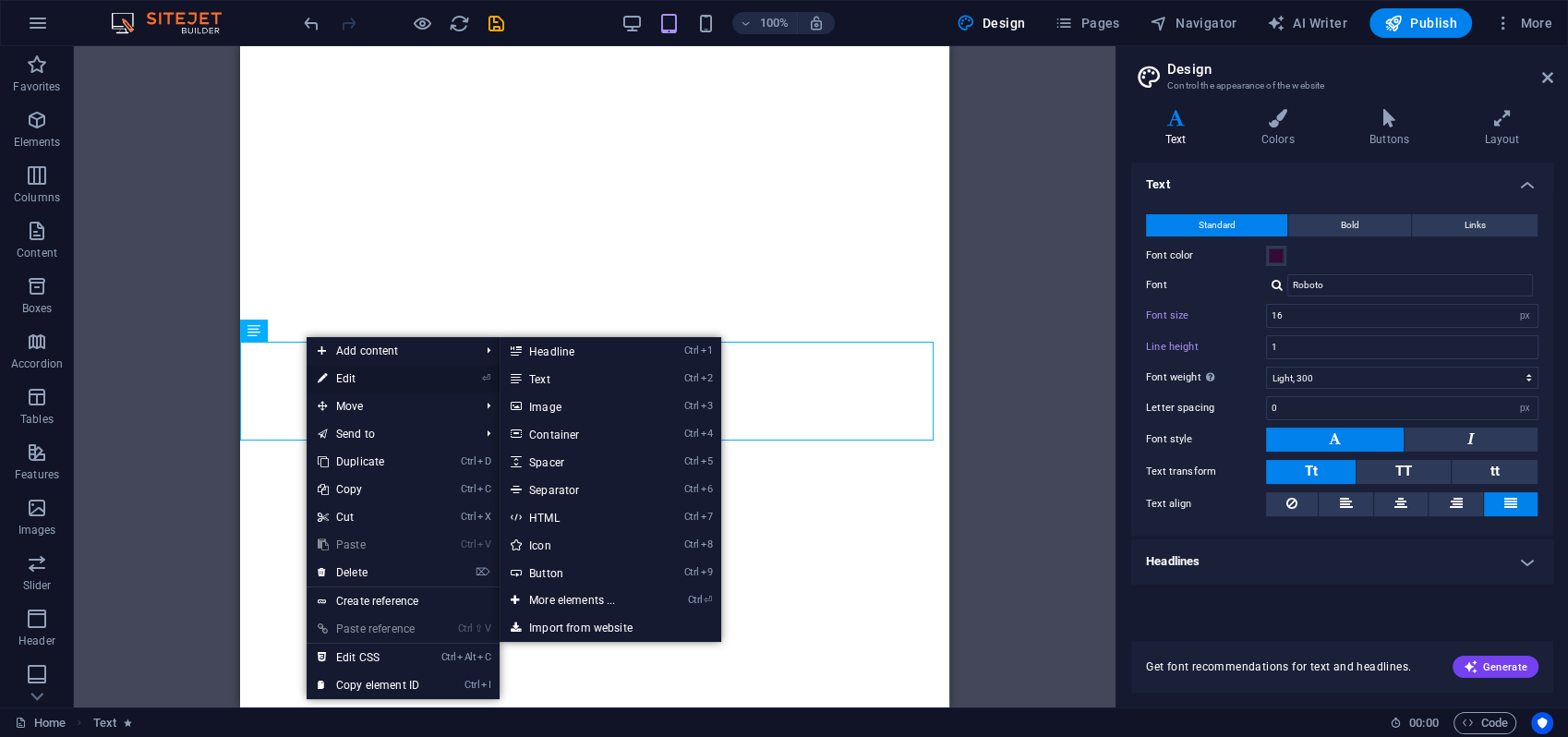
click at [352, 374] on link "⏎ Edit" at bounding box center [369, 379] width 124 height 28
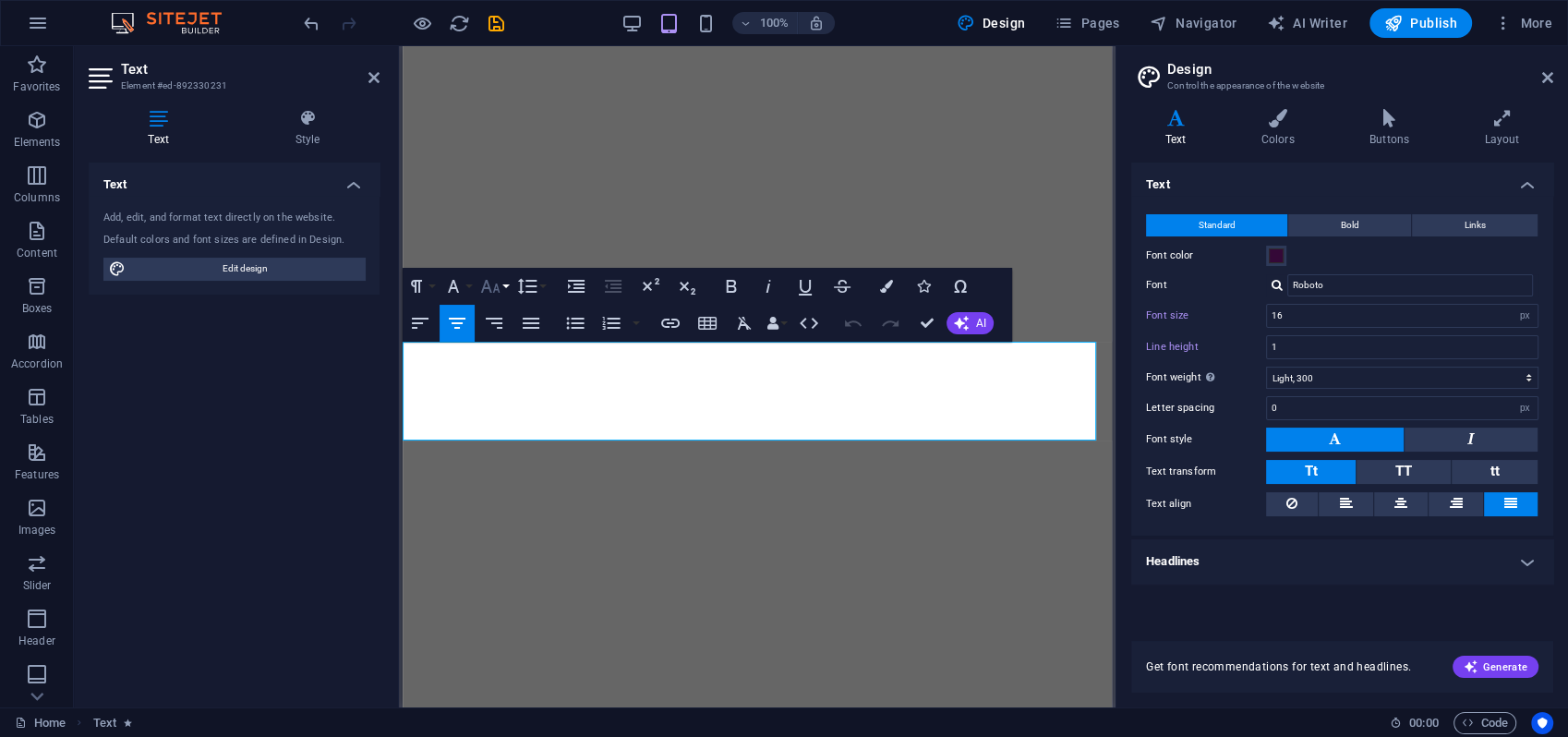
click at [506, 289] on button "Font Size" at bounding box center [494, 287] width 35 height 37
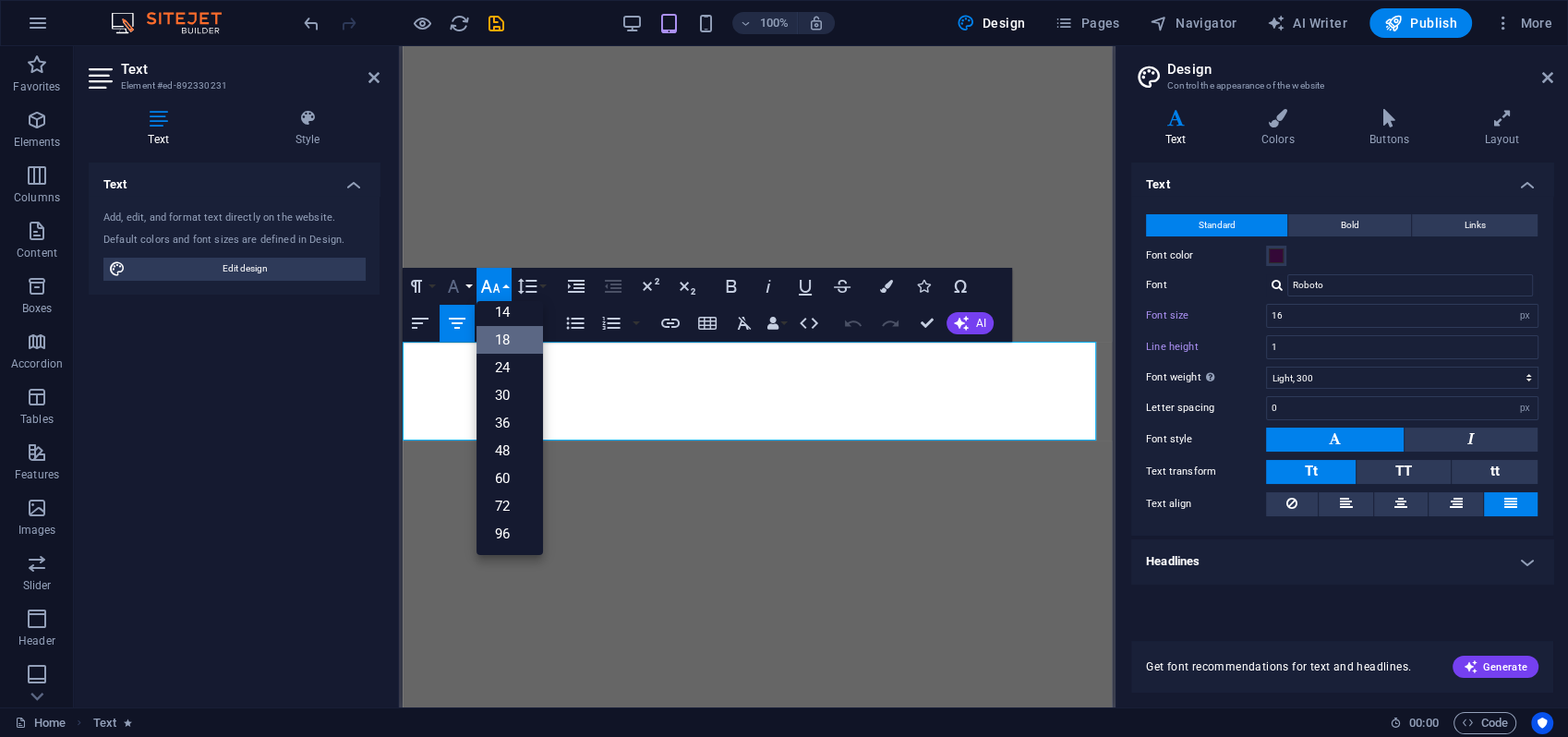
click at [466, 289] on button "Font Family" at bounding box center [457, 287] width 35 height 37
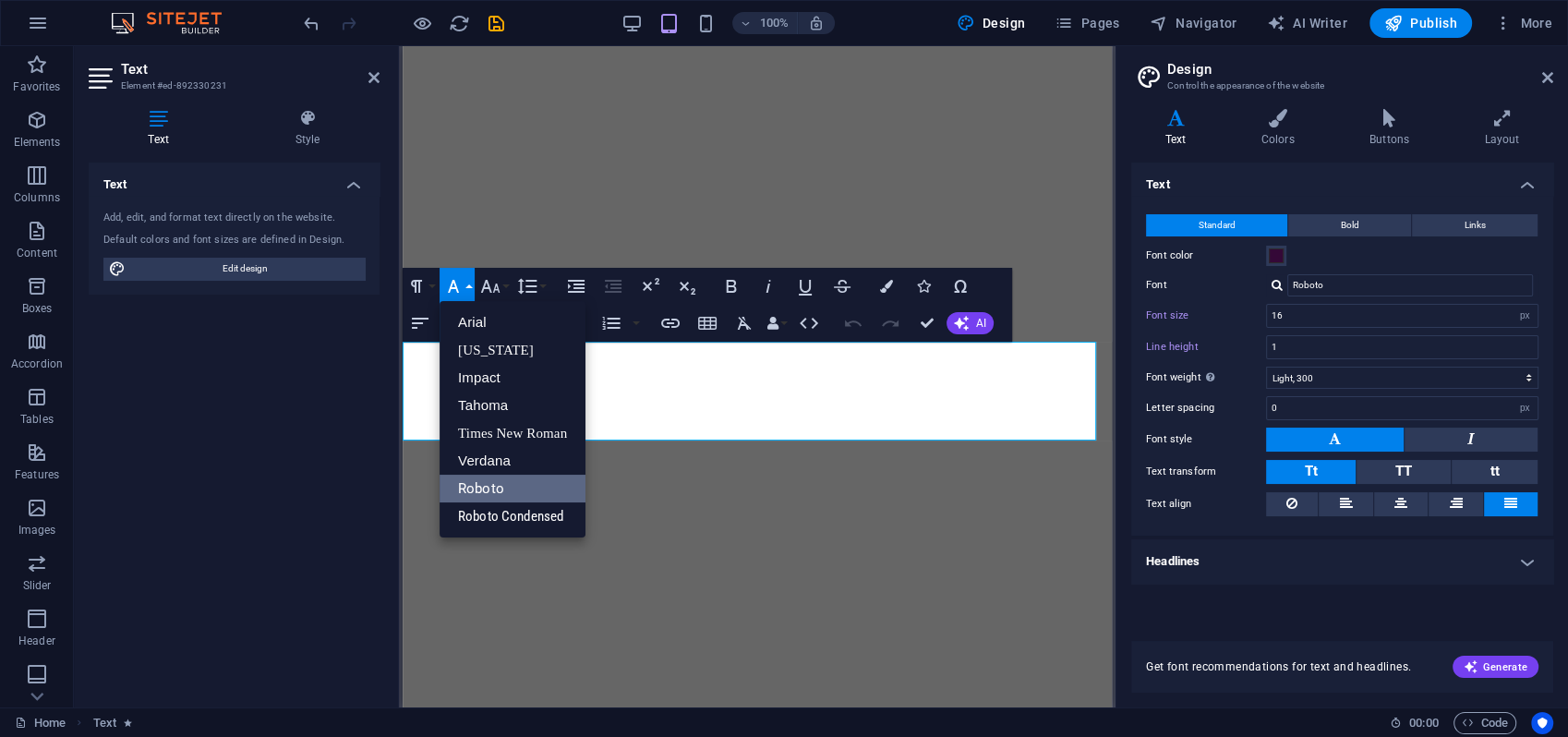
scroll to position [0, 0]
click at [540, 288] on button "Line Height" at bounding box center [530, 287] width 35 height 37
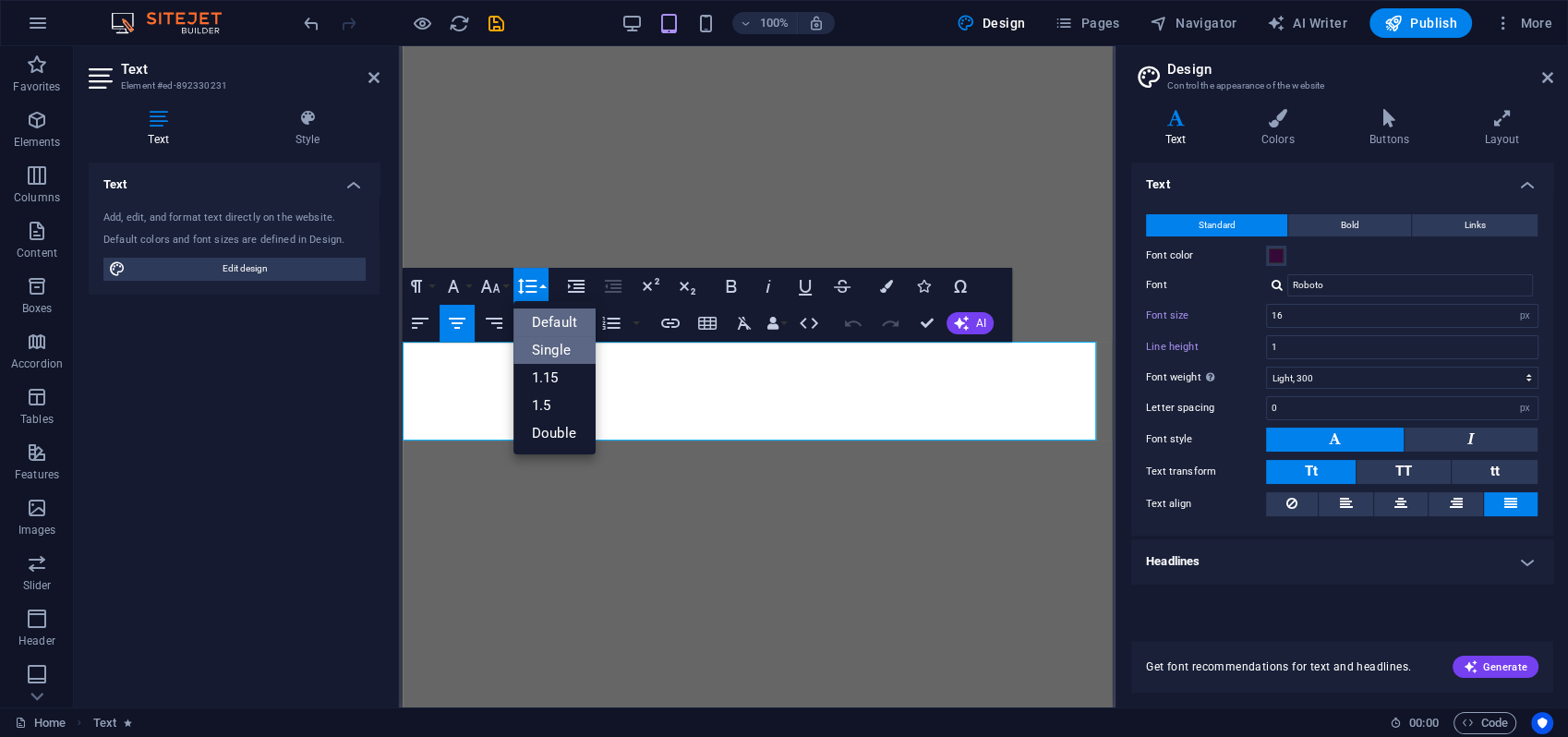
click at [554, 348] on link "Single" at bounding box center [554, 350] width 82 height 28
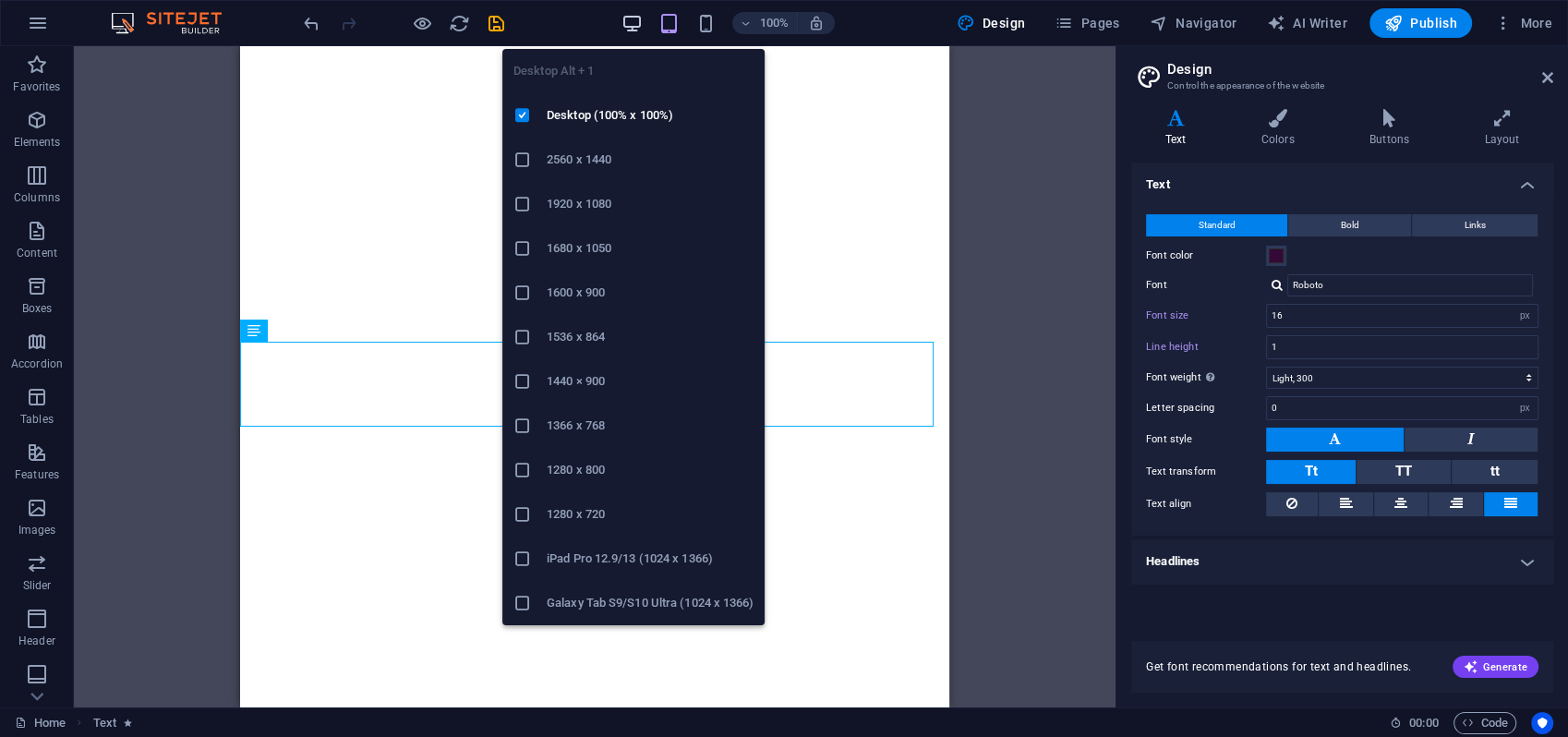
click at [634, 21] on icon "button" at bounding box center [632, 23] width 21 height 21
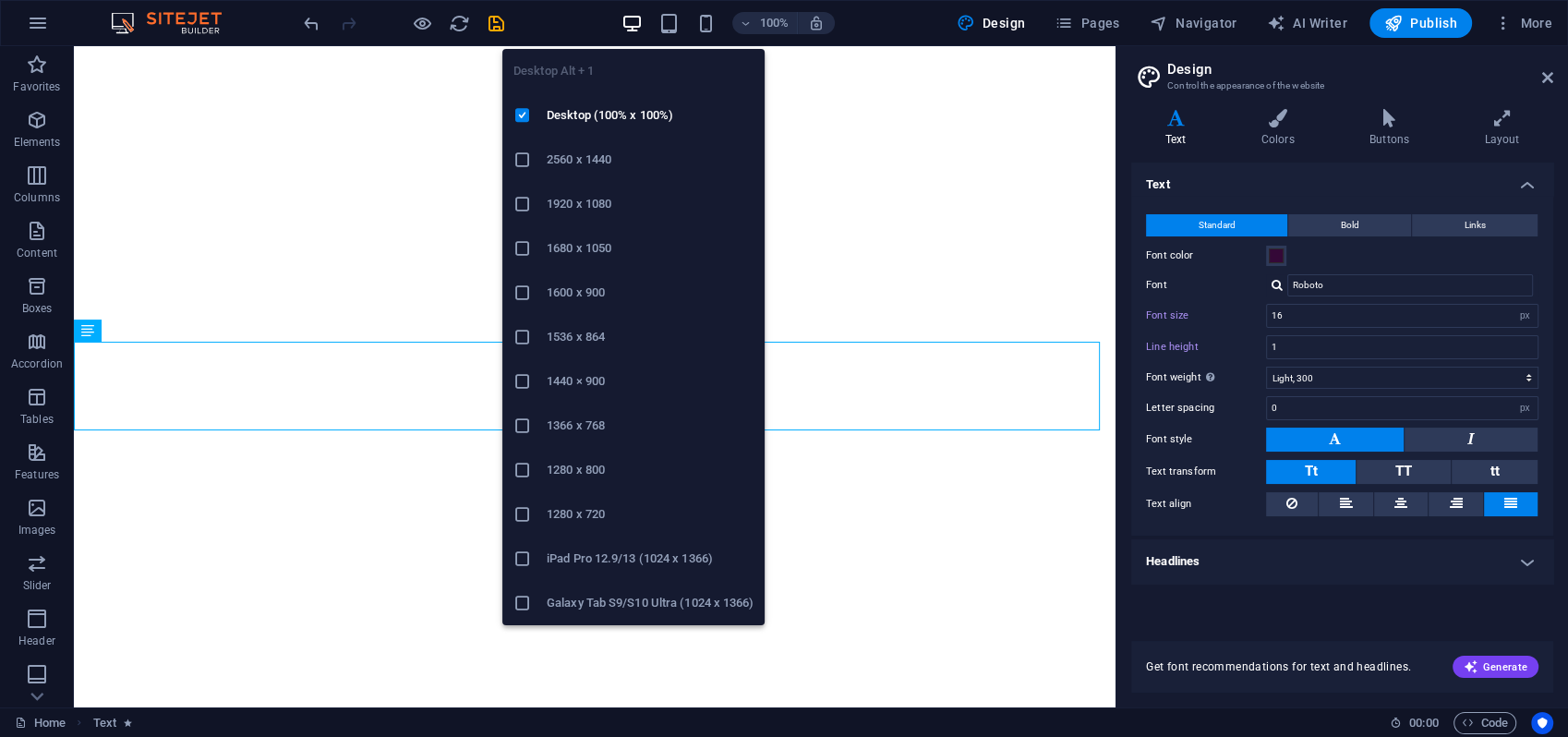
type input "24"
type input "1.0"
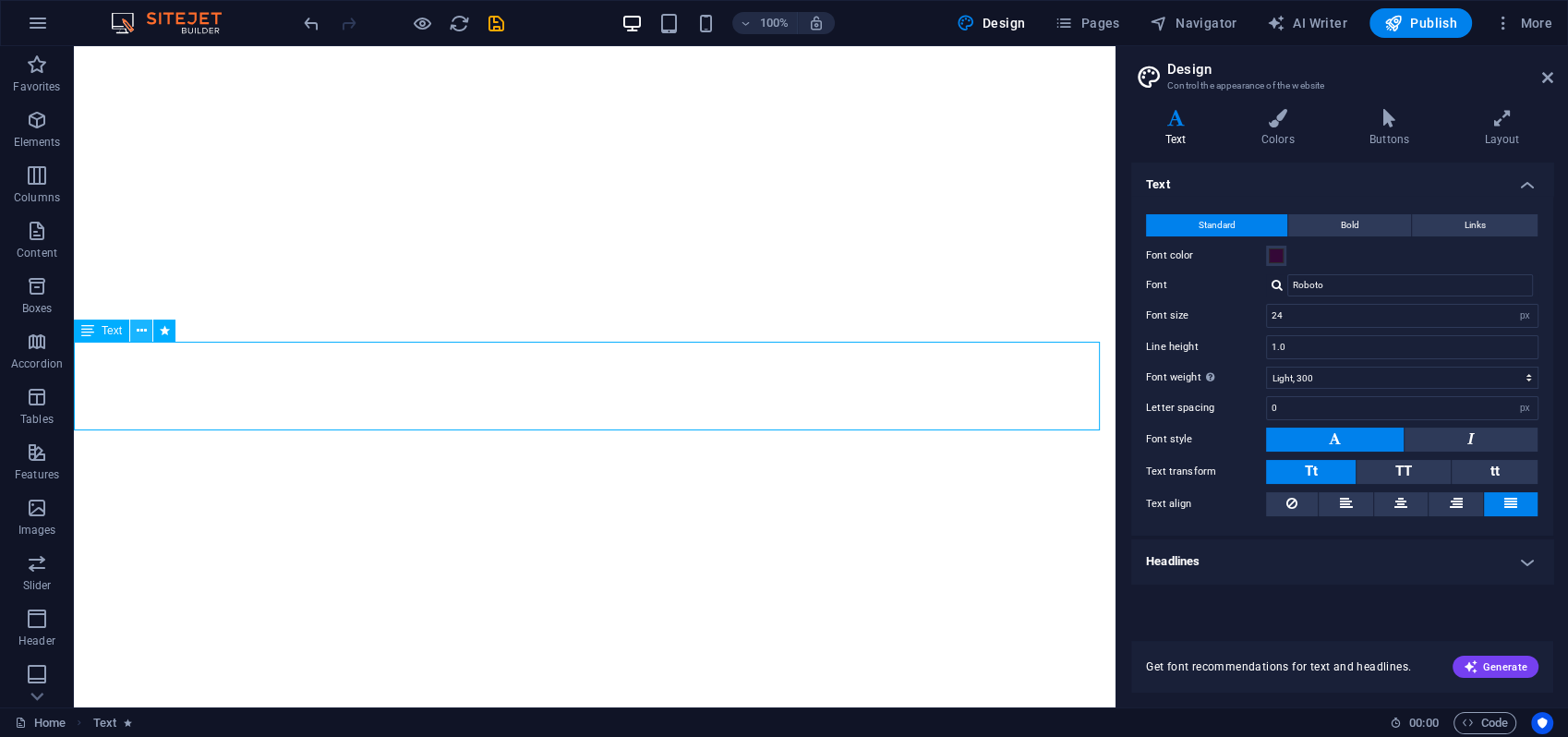
click at [139, 336] on icon at bounding box center [141, 331] width 10 height 19
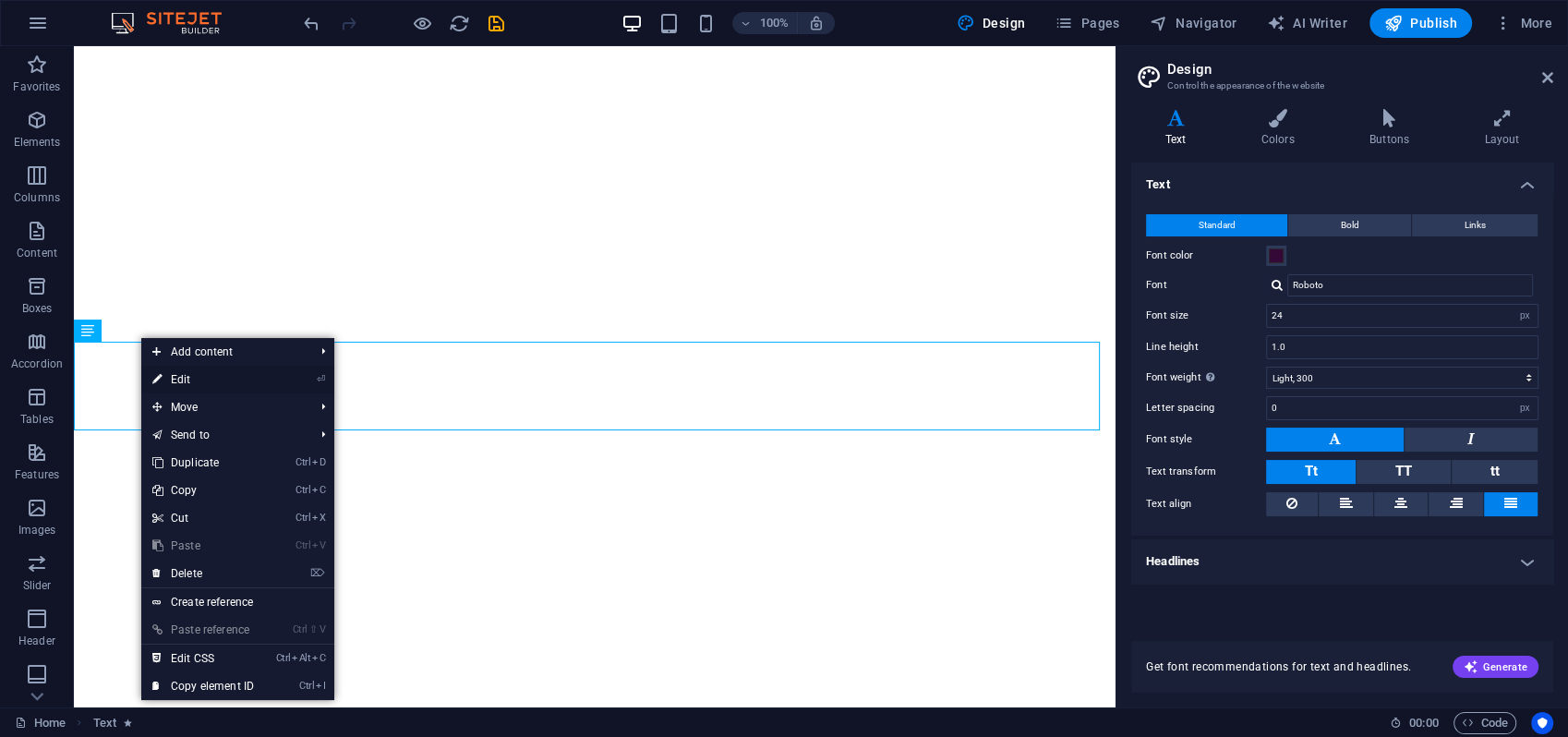
click at [203, 383] on link "⏎ Edit" at bounding box center [203, 380] width 124 height 28
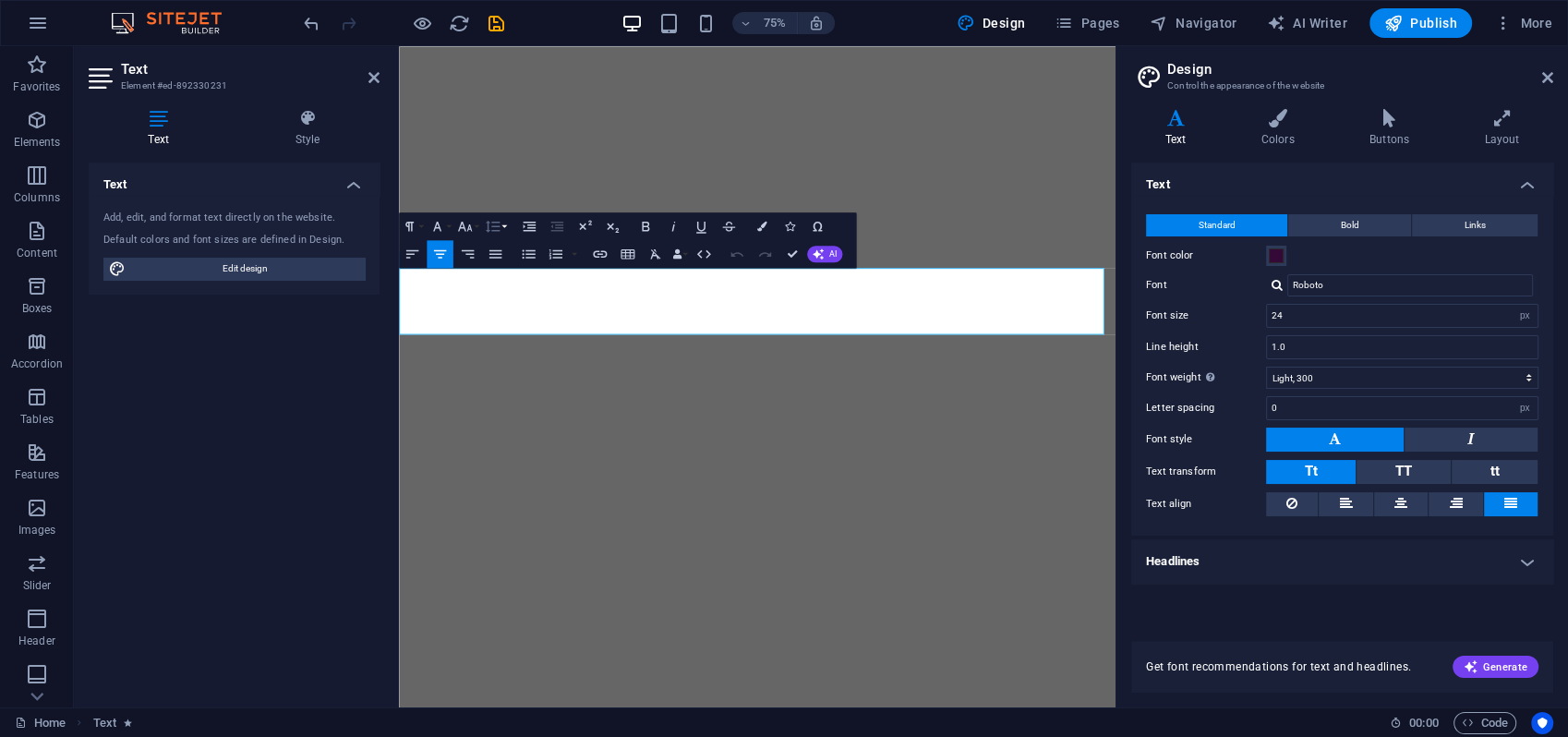
click at [506, 226] on button "Line Height" at bounding box center [496, 226] width 27 height 28
click at [499, 276] on link "Single" at bounding box center [493, 275] width 62 height 21
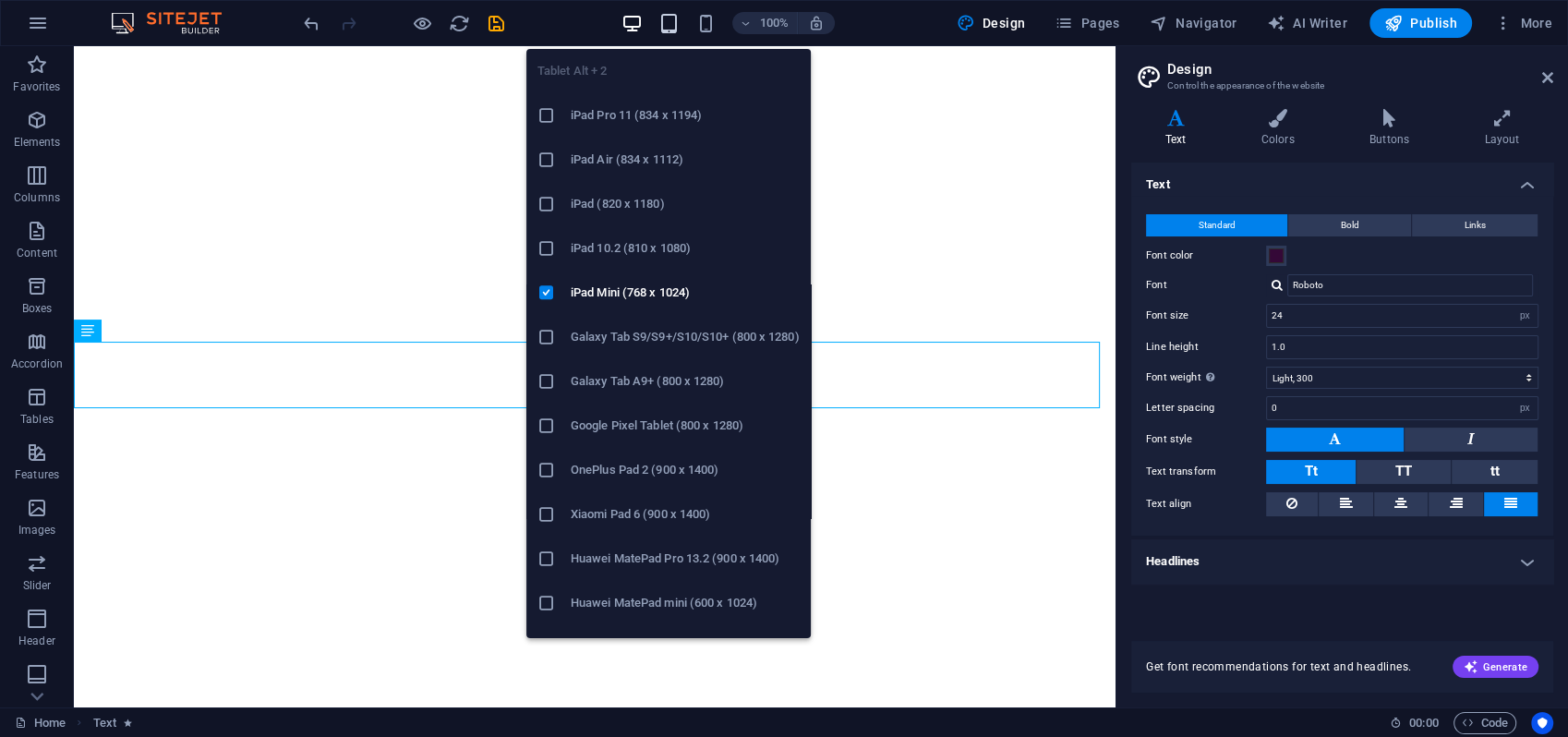
click at [675, 19] on icon "button" at bounding box center [669, 23] width 21 height 21
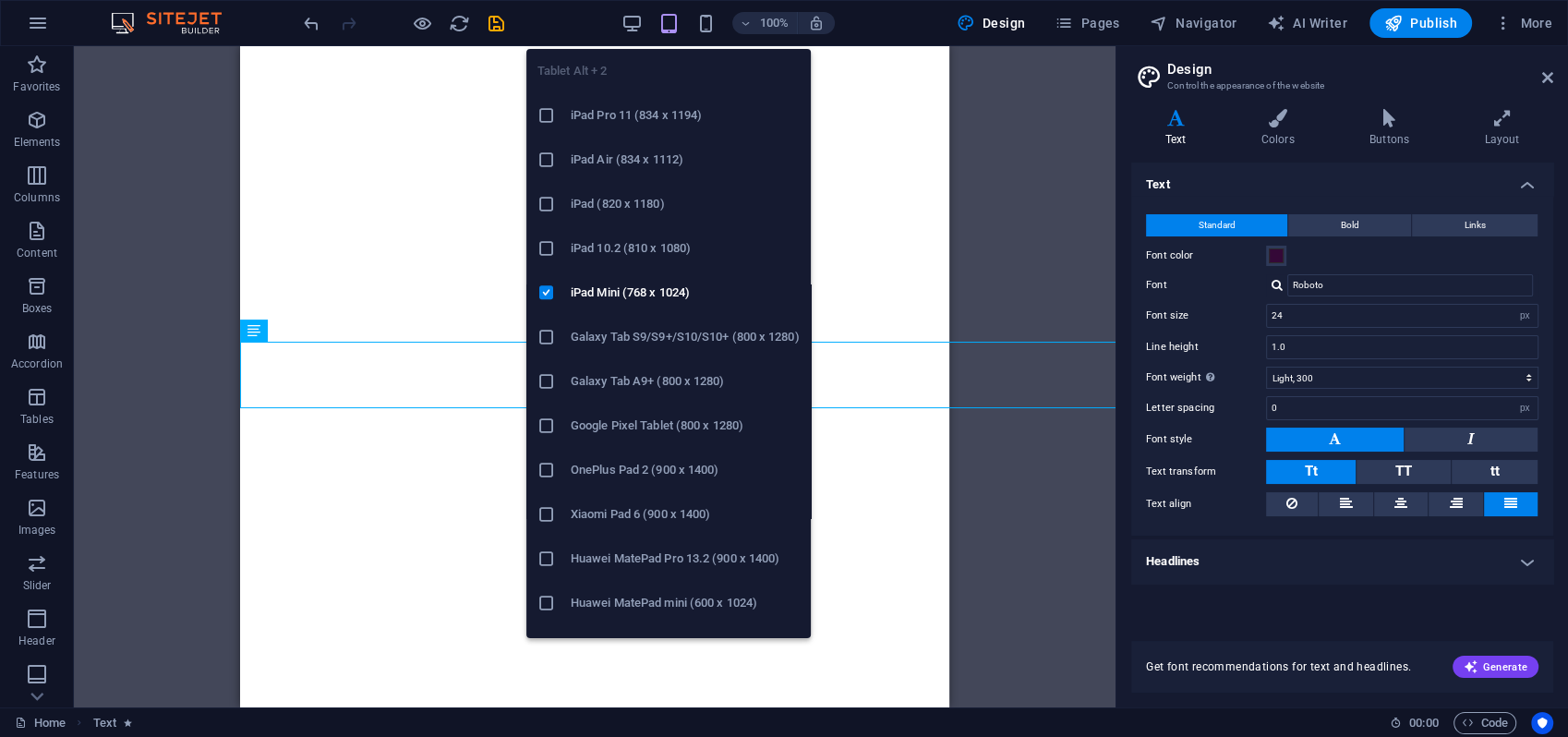
type input "16"
type input "1"
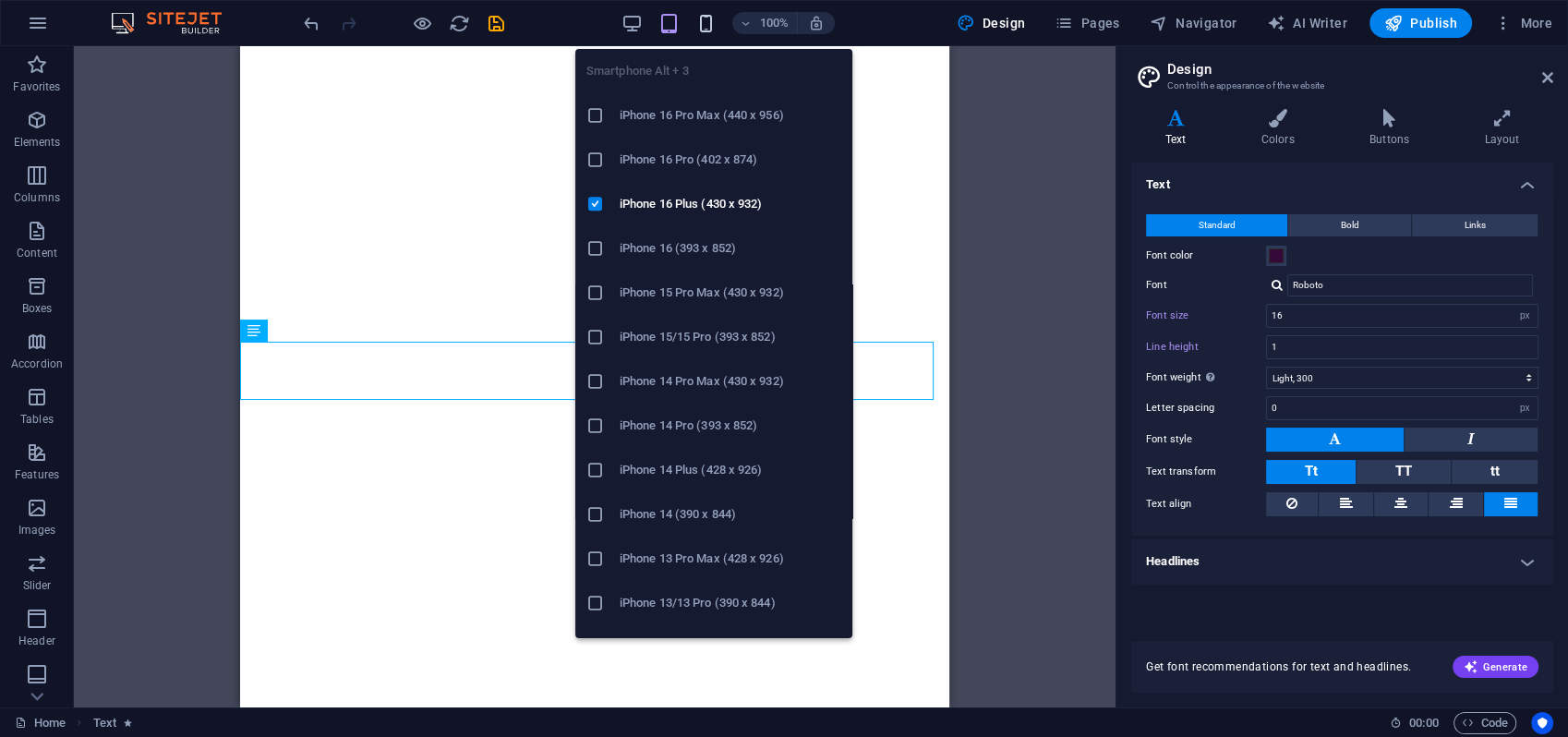
click at [708, 22] on icon "button" at bounding box center [706, 23] width 21 height 21
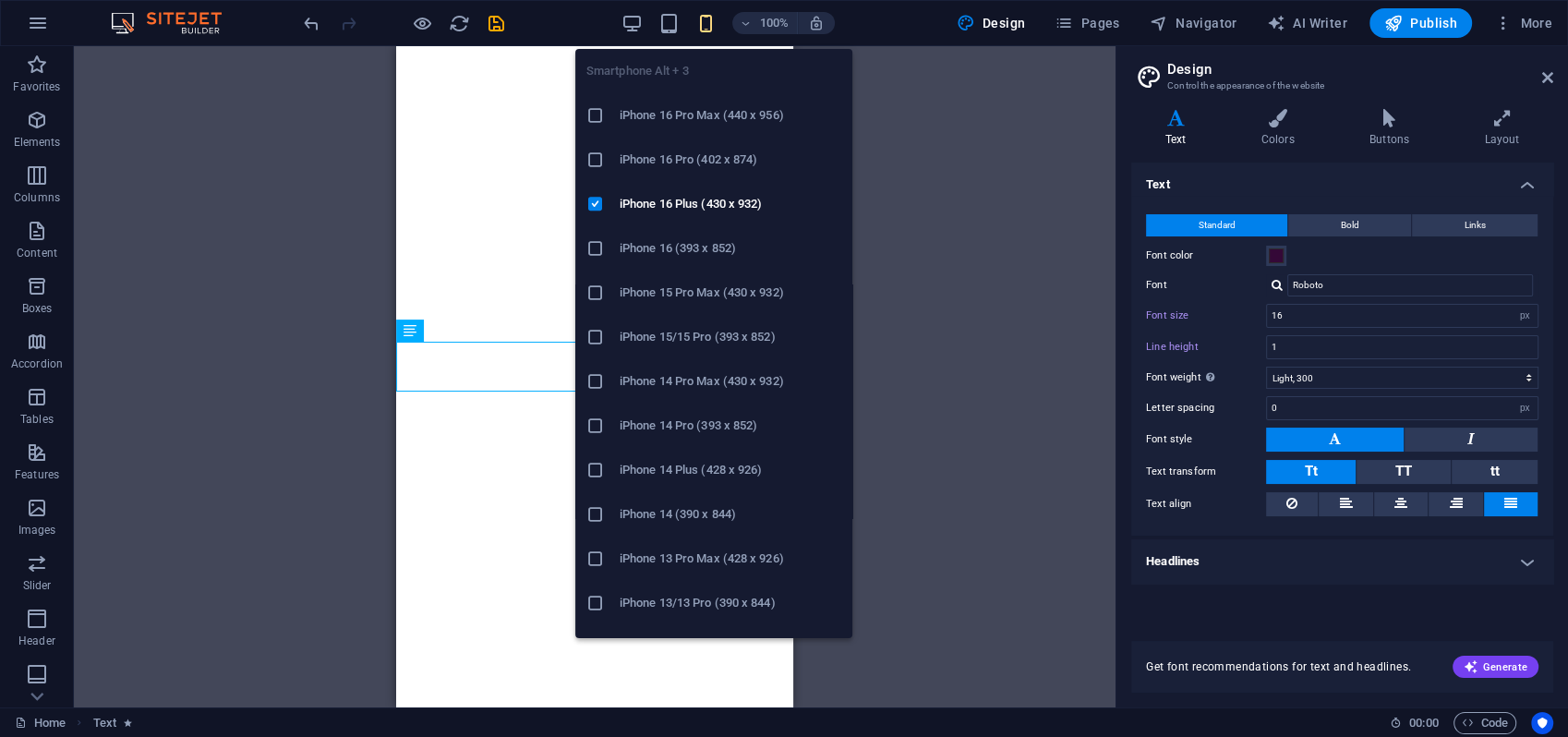
type input "18"
type input "1.0"
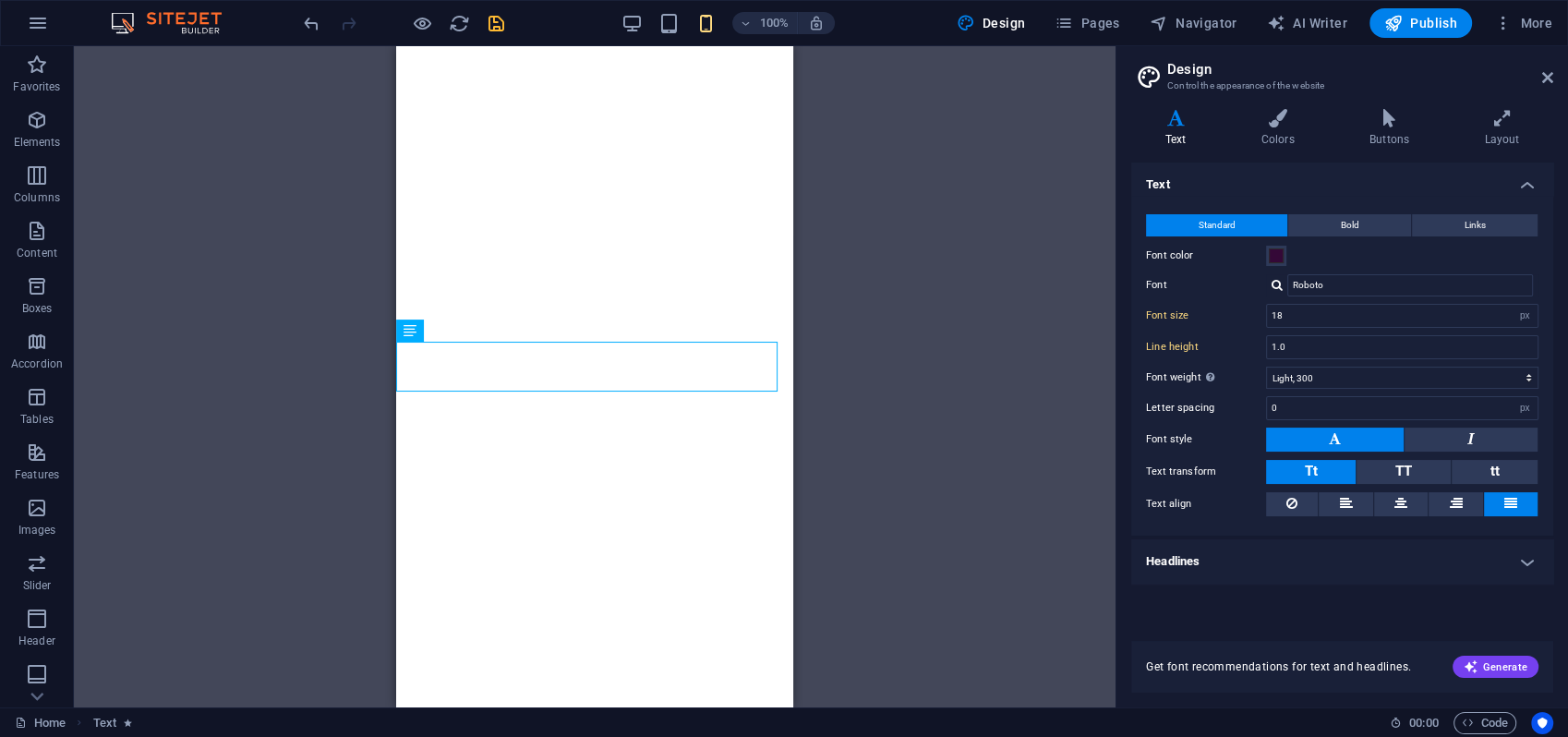
click at [498, 20] on icon "save" at bounding box center [497, 23] width 21 height 21
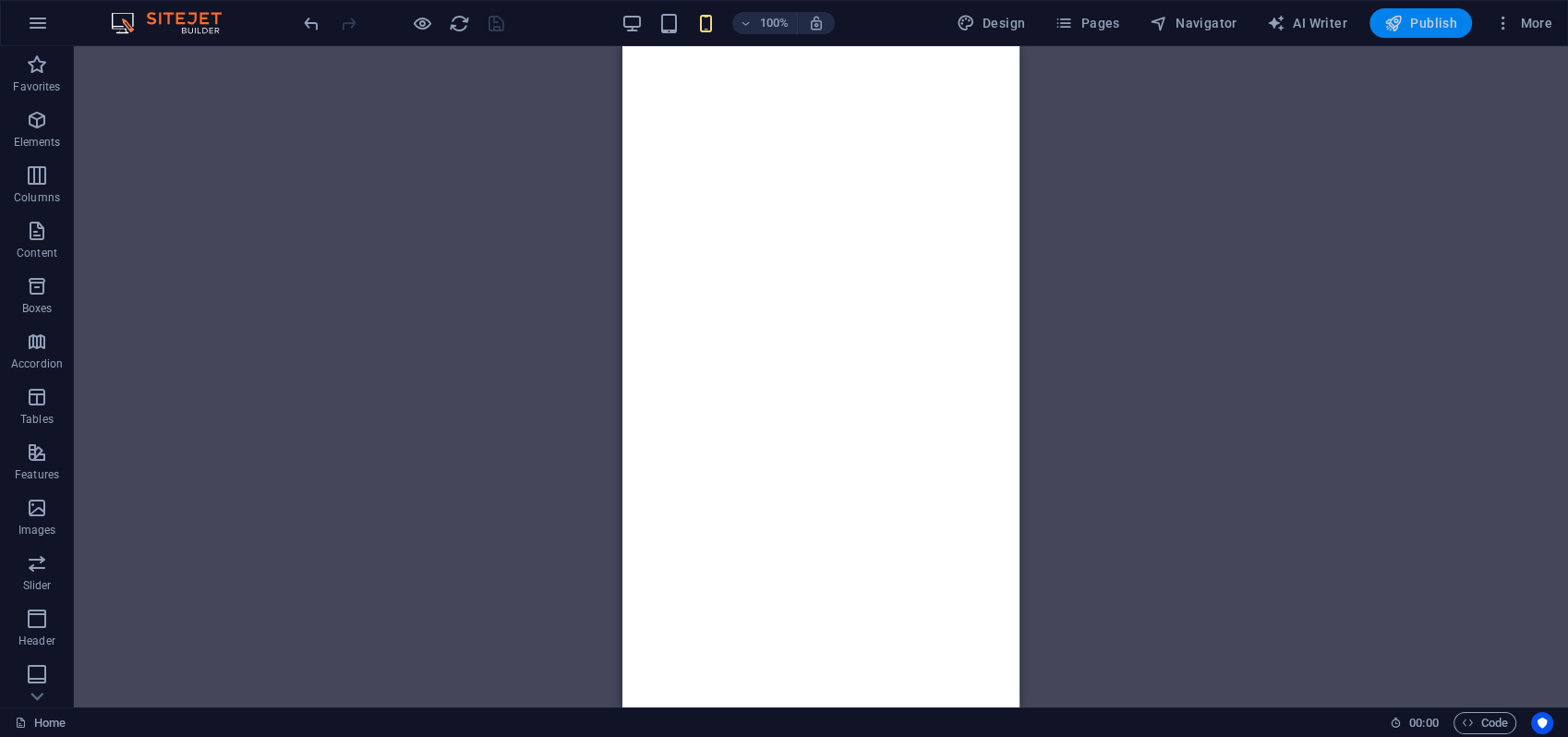
click at [1424, 26] on span "Publish" at bounding box center [1420, 22] width 73 height 18
